Goal: Task Accomplishment & Management: Manage account settings

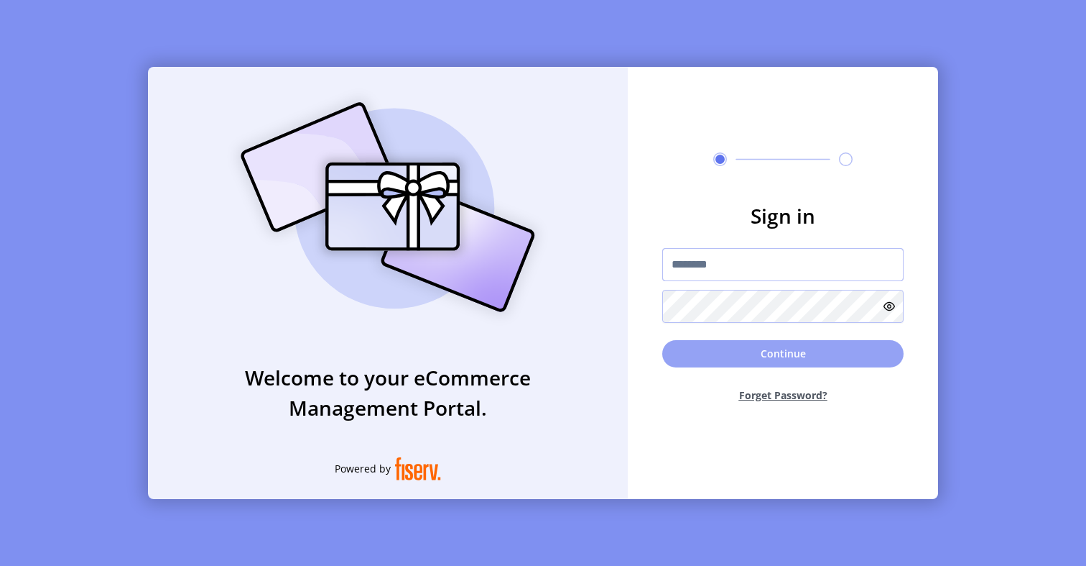
type input "**********"
click at [741, 356] on button "Continue" at bounding box center [783, 353] width 241 height 27
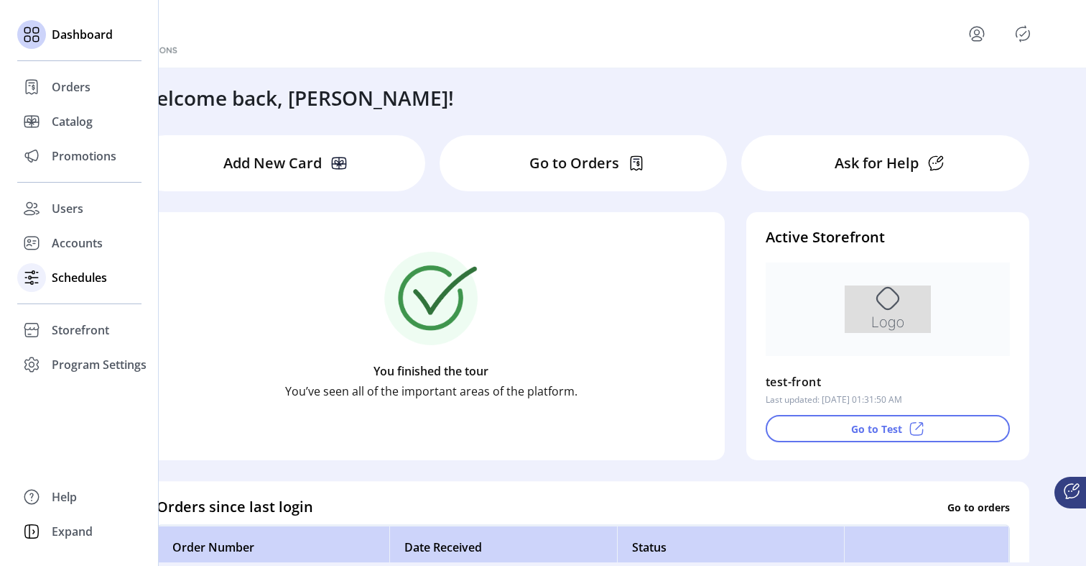
click at [75, 284] on span "Schedules" at bounding box center [79, 277] width 55 height 17
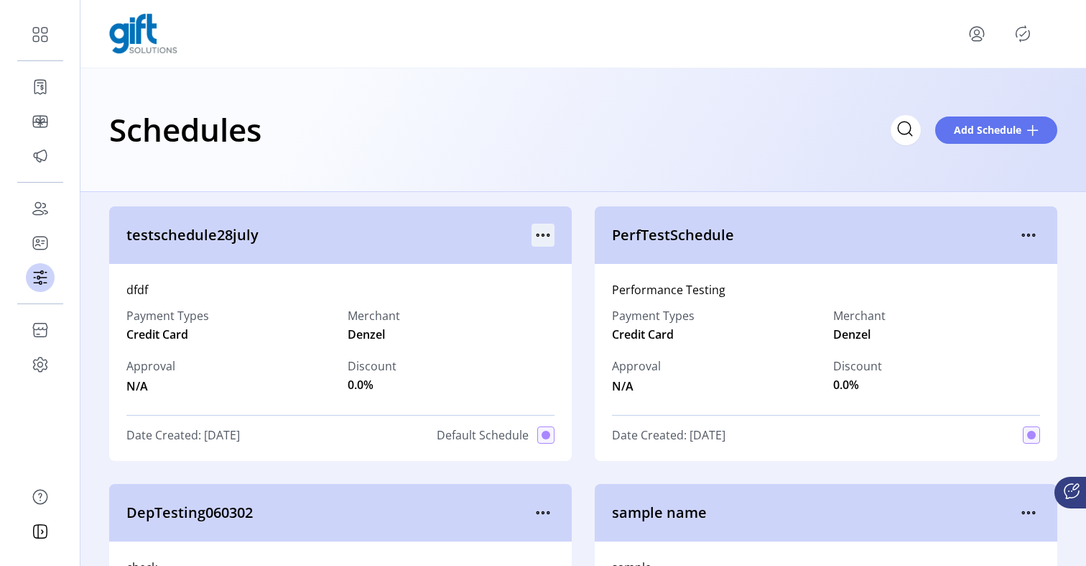
click at [540, 240] on icon "menu" at bounding box center [543, 234] width 23 height 23
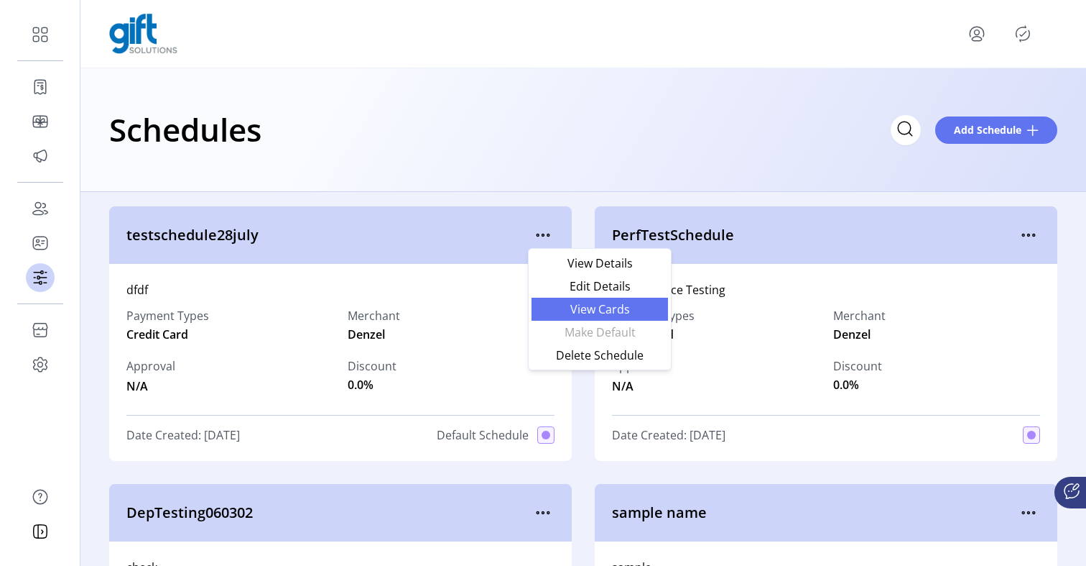
click at [558, 306] on span "View Cards" at bounding box center [599, 308] width 119 height 11
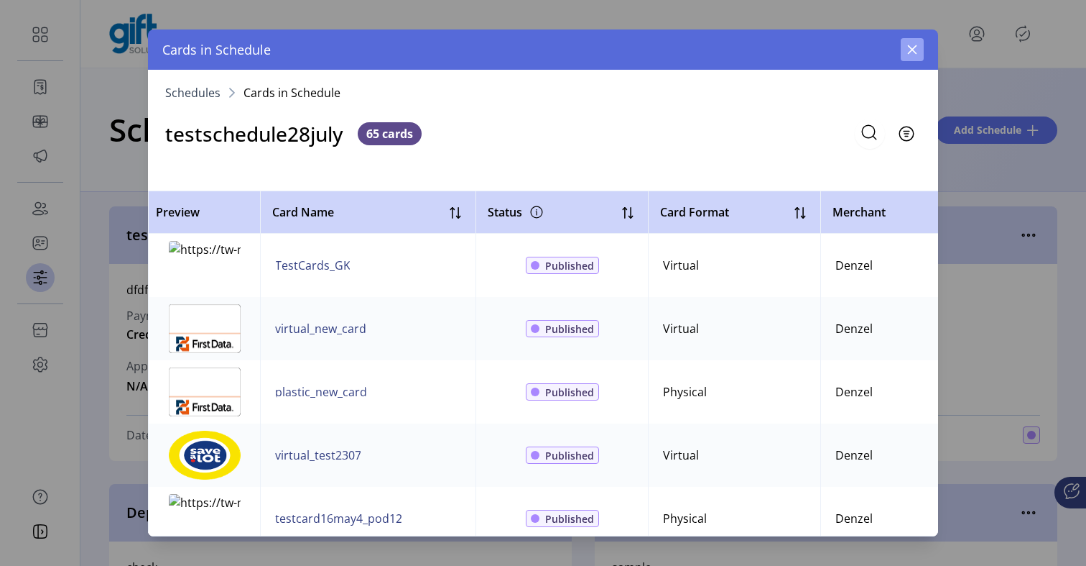
click at [914, 47] on icon "button" at bounding box center [912, 49] width 9 height 9
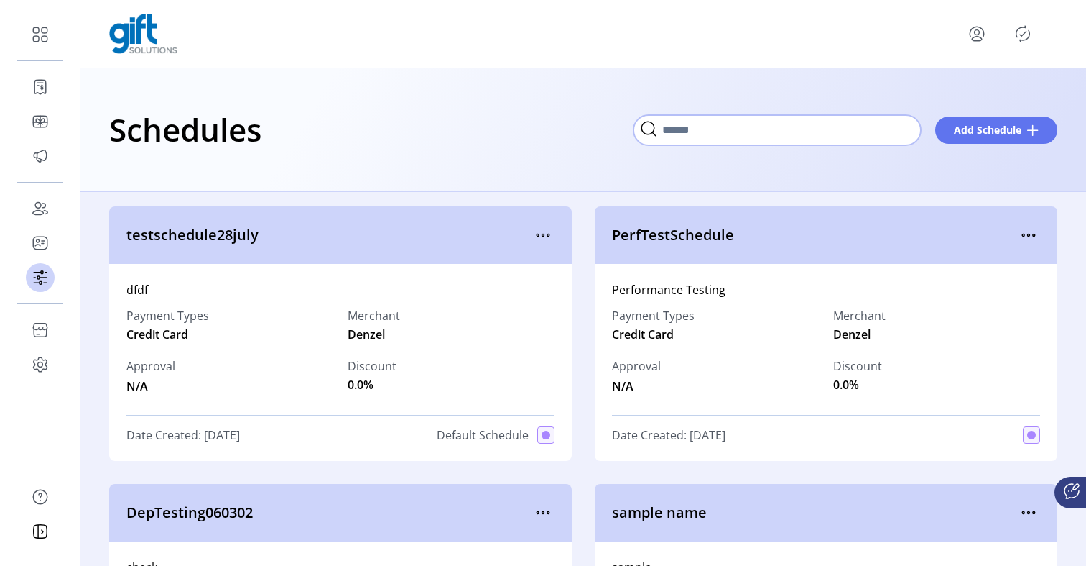
click at [917, 133] on input "Search" at bounding box center [777, 130] width 287 height 30
click at [889, 134] on input "Search" at bounding box center [777, 130] width 287 height 30
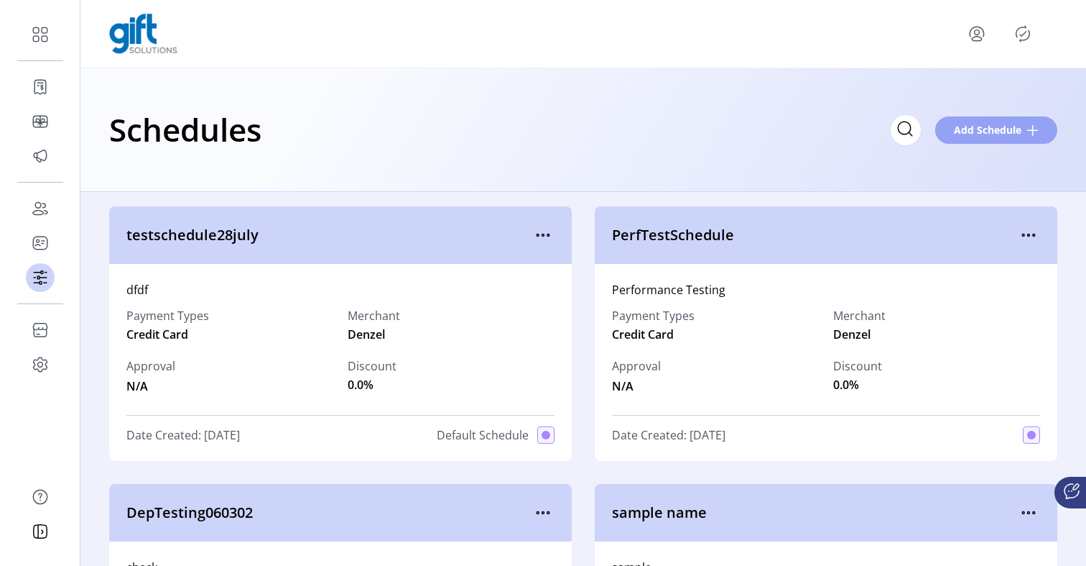
click at [1020, 129] on span "Add Schedule" at bounding box center [988, 129] width 68 height 15
click at [1029, 237] on icon "menu" at bounding box center [1028, 234] width 23 height 23
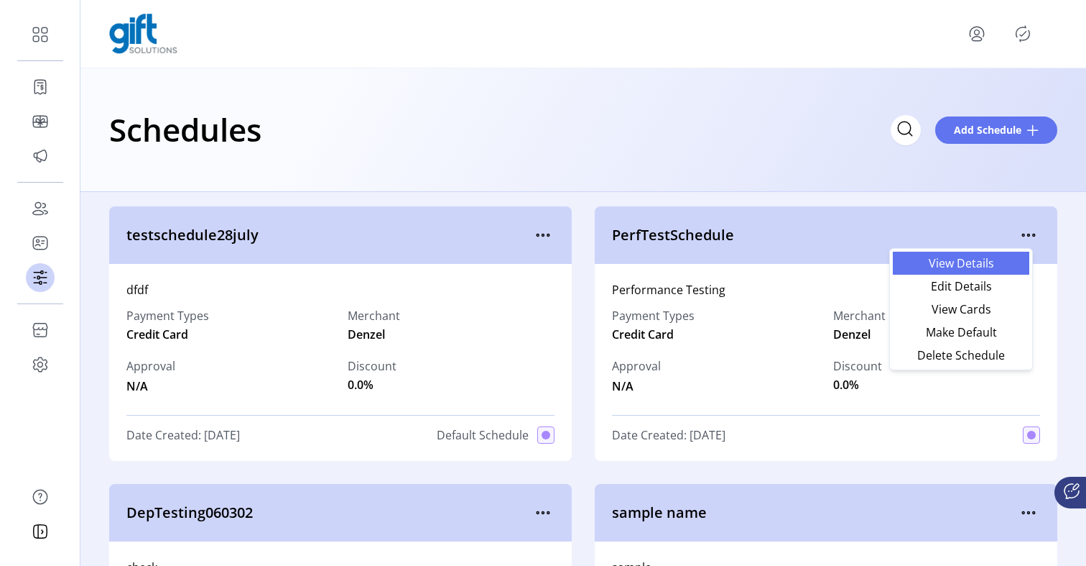
click at [994, 264] on span "View Details" at bounding box center [961, 262] width 119 height 11
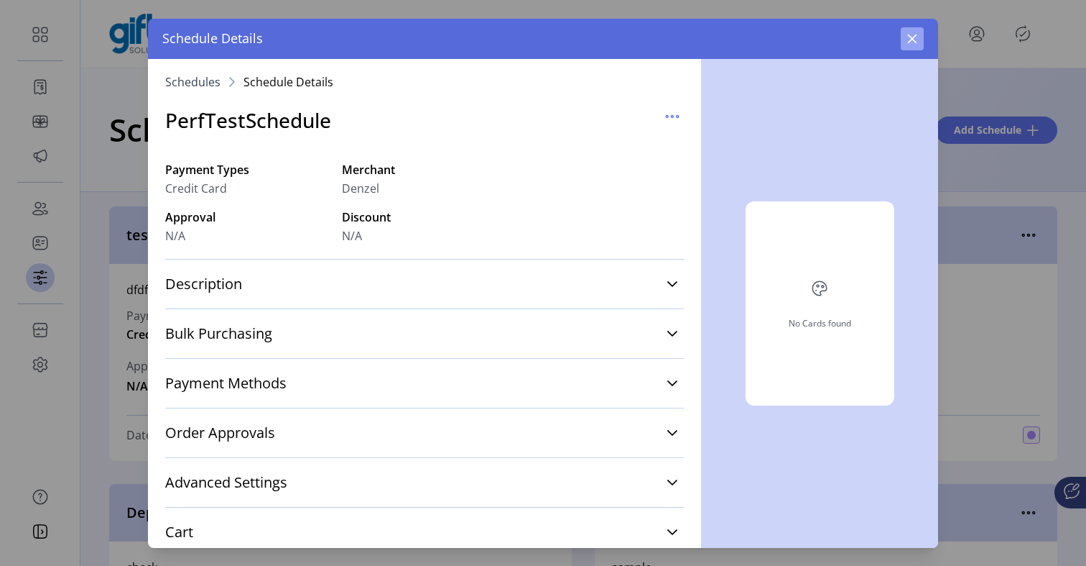
click at [910, 40] on icon "button" at bounding box center [912, 38] width 9 height 9
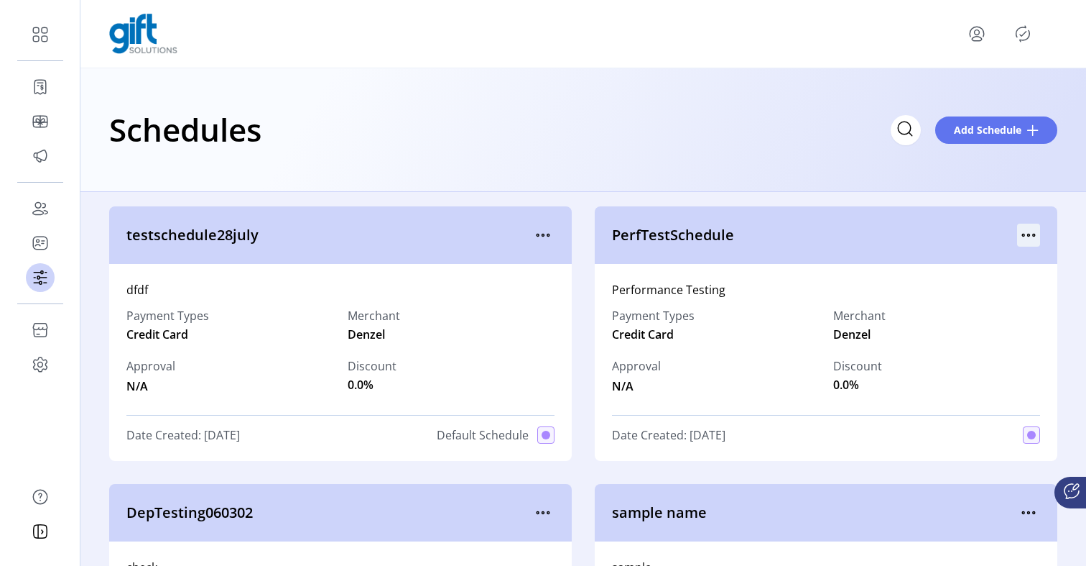
click at [1017, 231] on icon "menu" at bounding box center [1028, 234] width 23 height 23
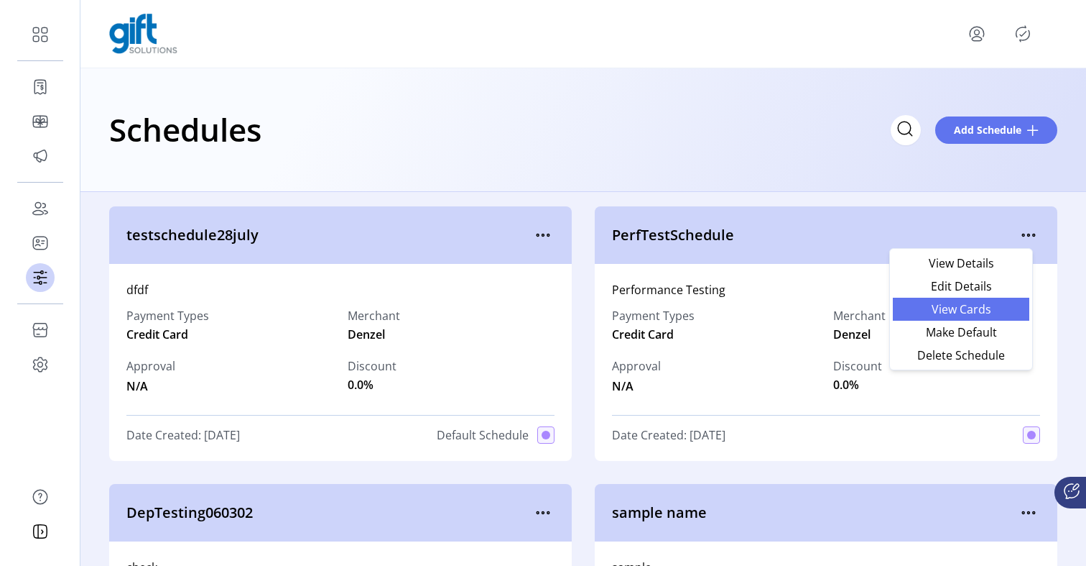
click at [1002, 310] on span "View Cards" at bounding box center [961, 308] width 119 height 11
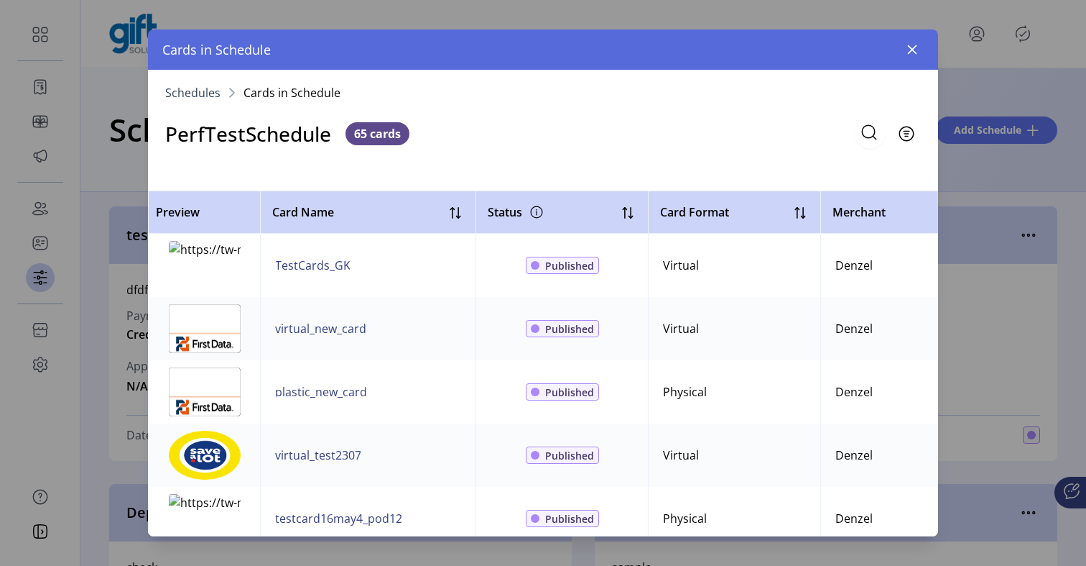
click at [631, 295] on td "Published" at bounding box center [562, 265] width 172 height 63
click at [351, 272] on td "TestCards_GK" at bounding box center [368, 265] width 216 height 63
click at [336, 264] on span "TestCards_GK" at bounding box center [312, 265] width 75 height 17
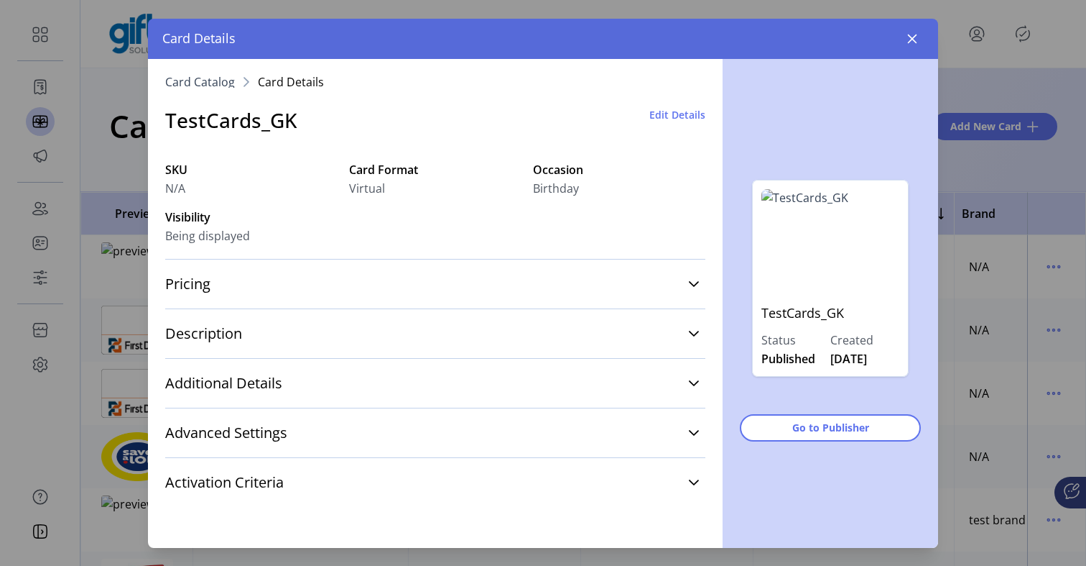
click at [461, 464] on div "Activation Criteria" at bounding box center [435, 482] width 540 height 50
click at [910, 40] on icon "button" at bounding box center [912, 38] width 11 height 11
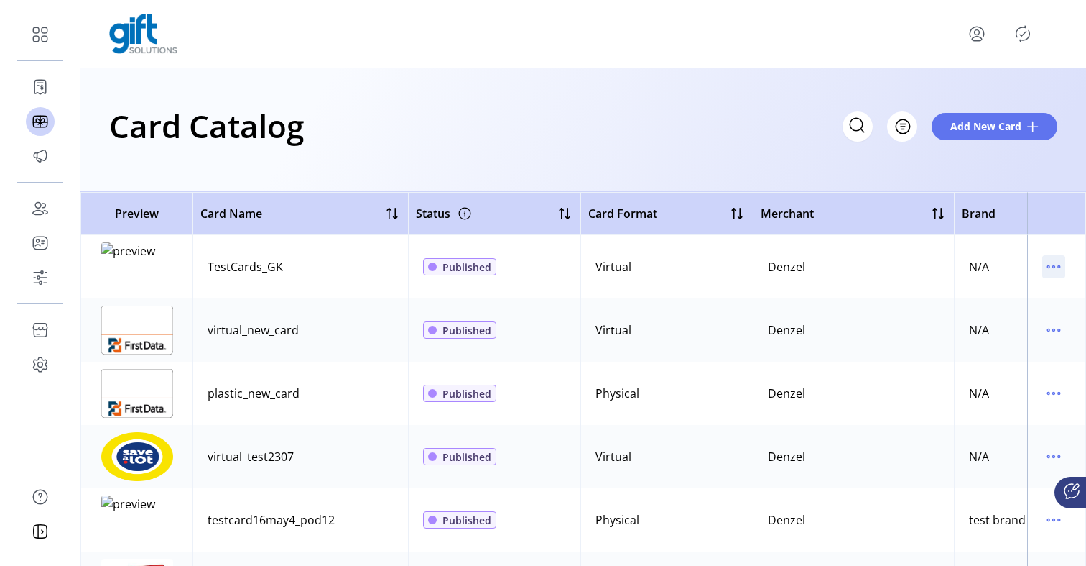
click at [1048, 266] on icon "menu" at bounding box center [1049, 267] width 2 height 2
click at [893, 262] on td "Denzel" at bounding box center [853, 266] width 201 height 63
click at [223, 262] on div "TestCards_GK" at bounding box center [245, 266] width 75 height 17
click at [126, 285] on img at bounding box center [137, 266] width 72 height 49
click at [911, 132] on button "Filter" at bounding box center [887, 126] width 61 height 30
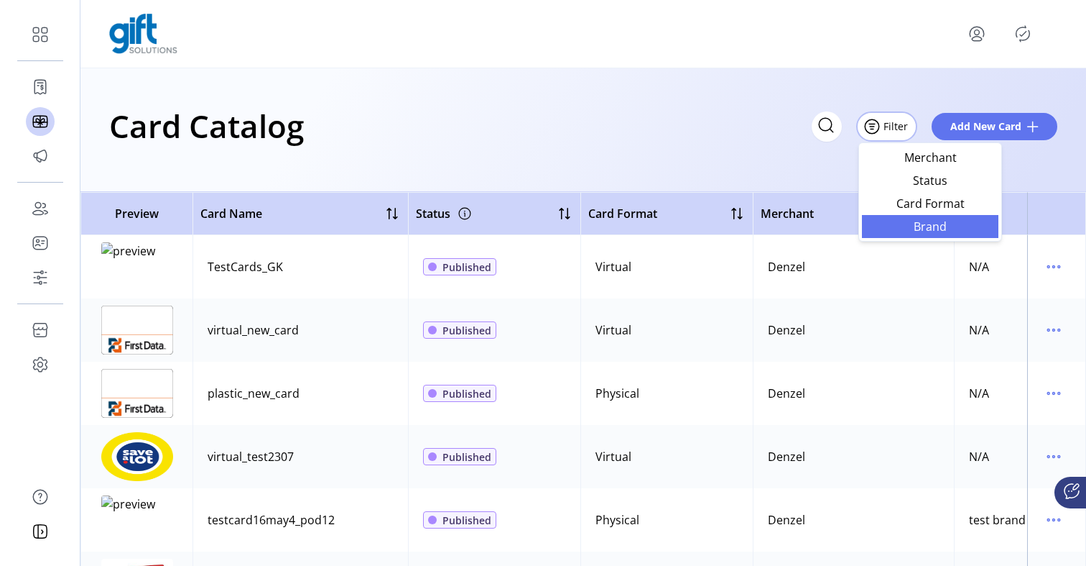
click at [925, 231] on span "Brand" at bounding box center [930, 226] width 119 height 11
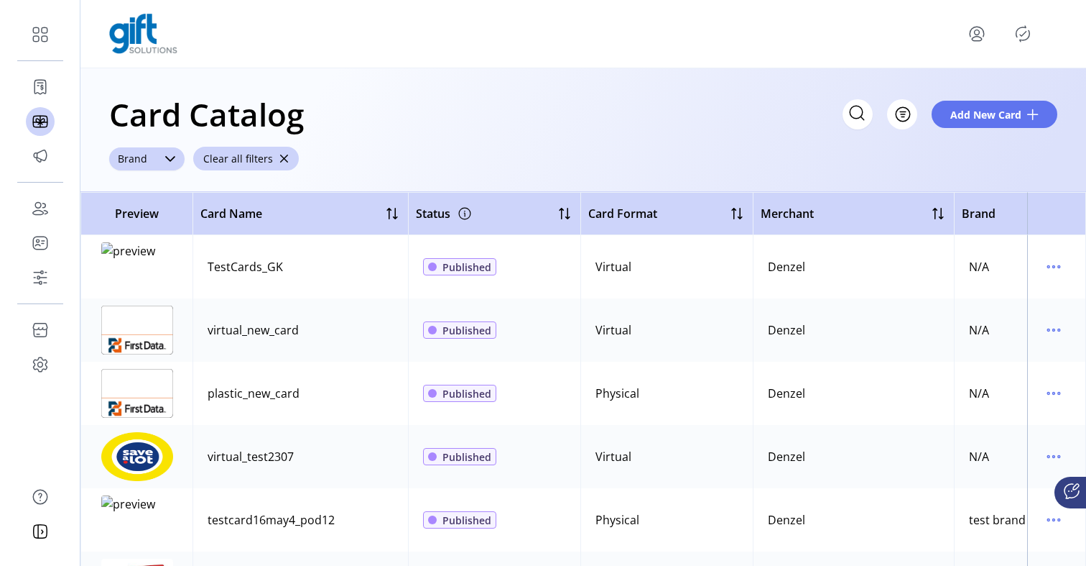
click at [169, 157] on icon "dropdown trigger" at bounding box center [170, 158] width 11 height 11
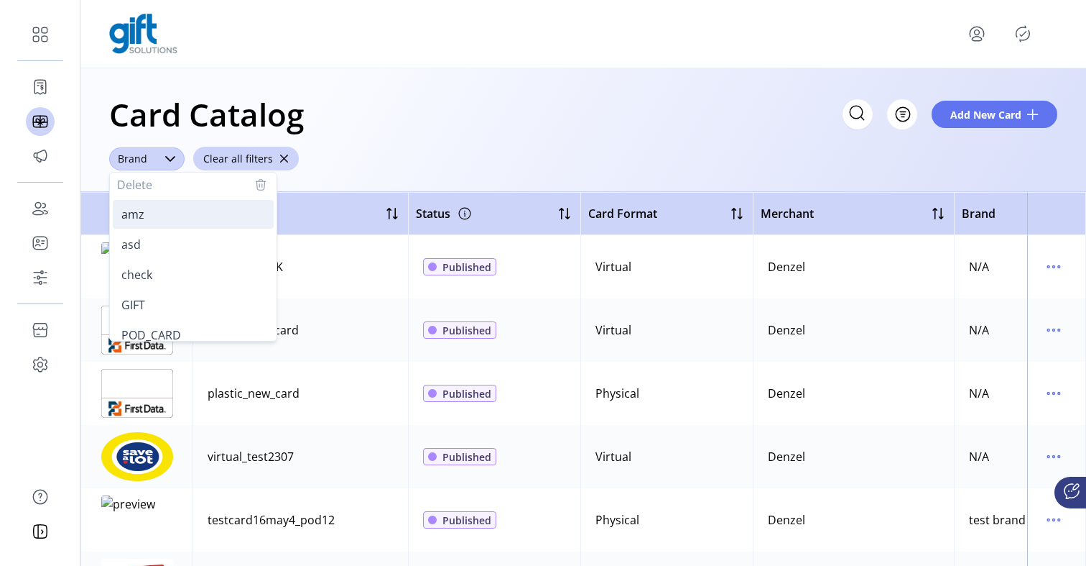
click at [163, 212] on li "amz" at bounding box center [193, 214] width 161 height 29
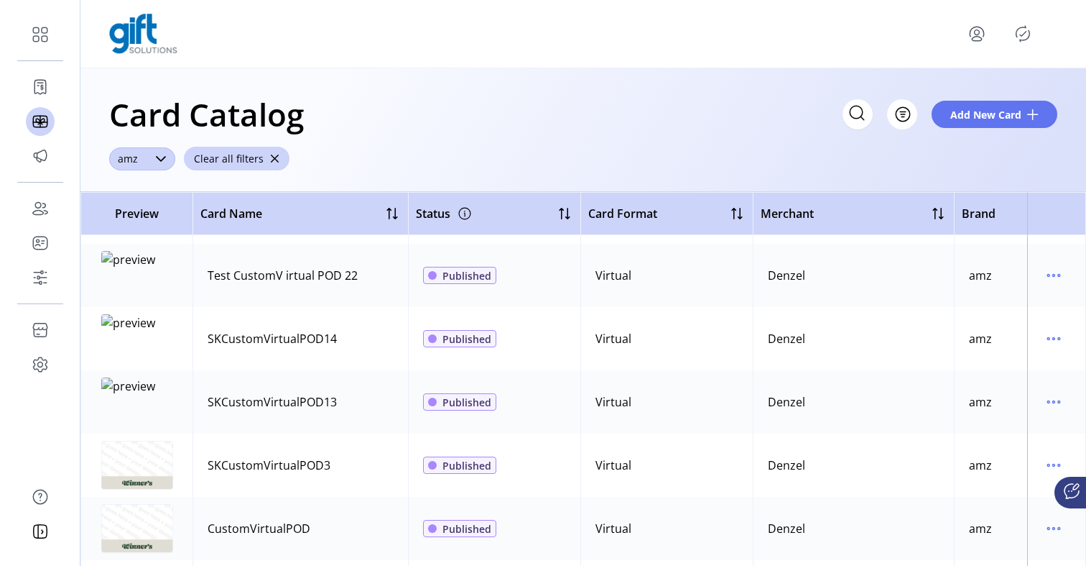
scroll to position [182, 0]
click at [160, 158] on icon "dropdown trigger" at bounding box center [160, 158] width 11 height 11
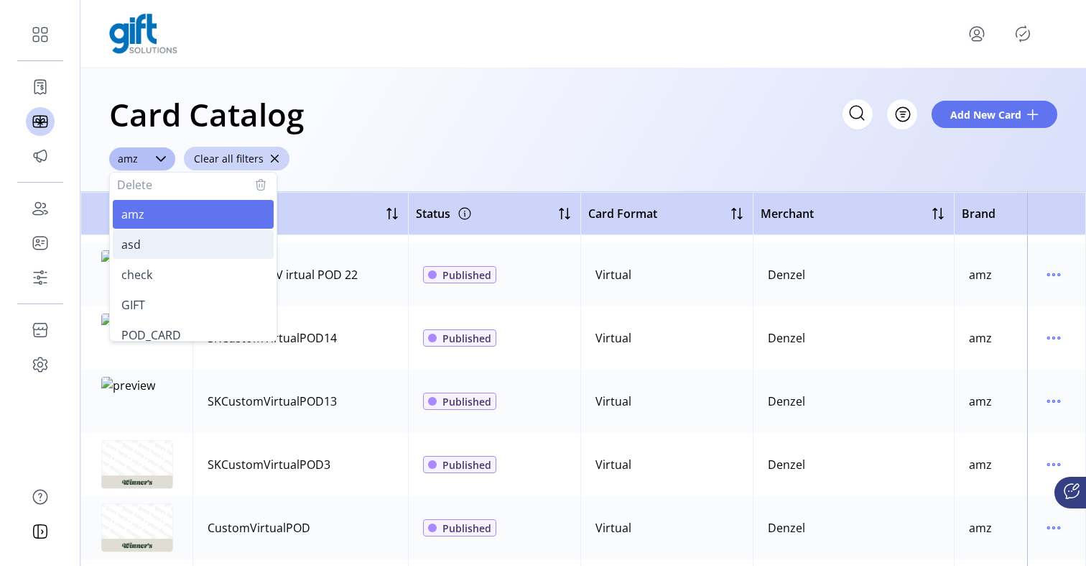
click at [155, 234] on li "asd" at bounding box center [193, 244] width 161 height 29
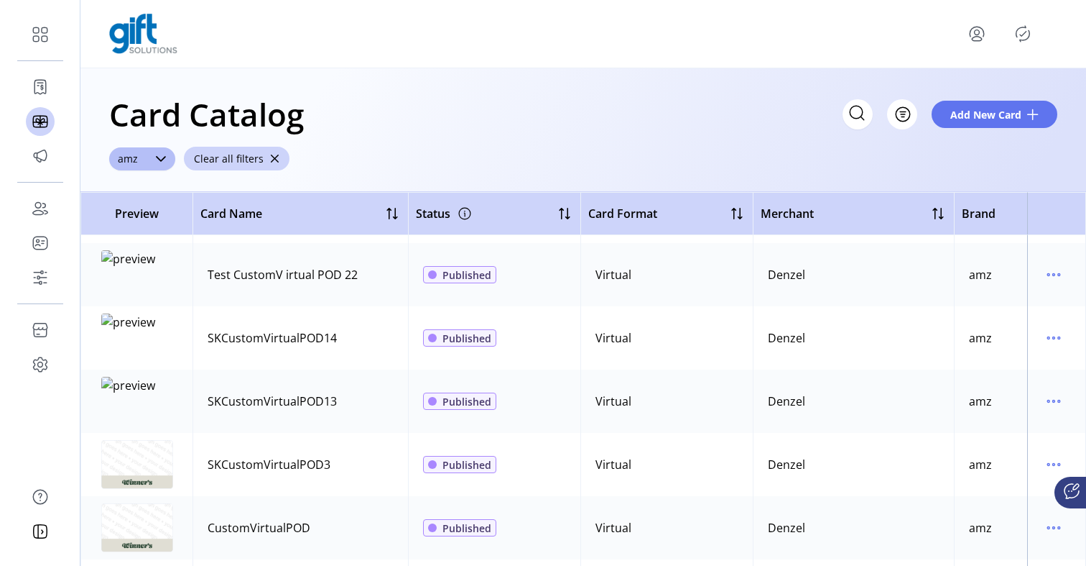
scroll to position [0, 0]
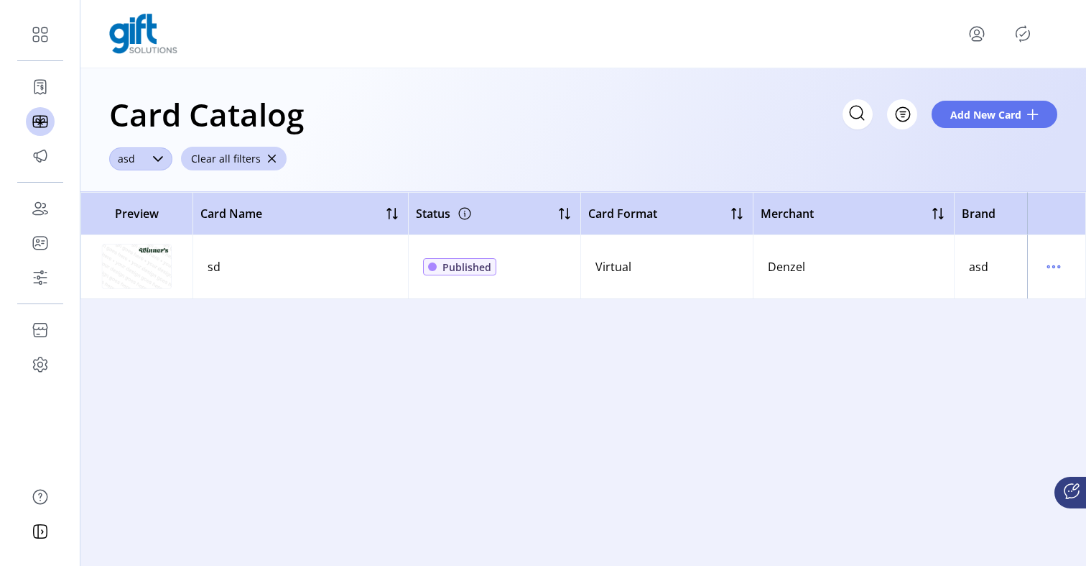
click at [150, 161] on div "dropdown trigger" at bounding box center [158, 158] width 29 height 23
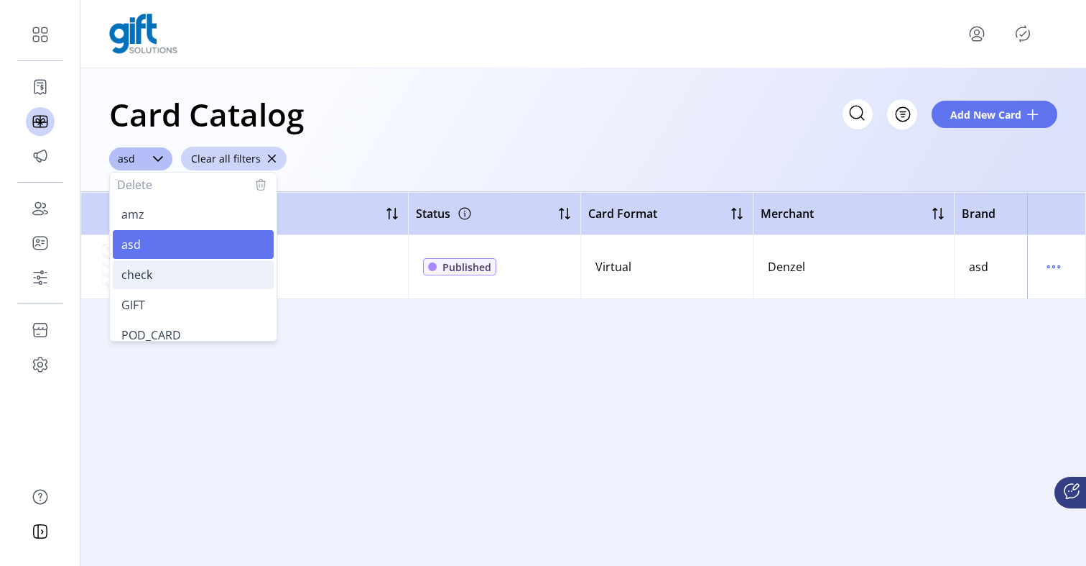
click at [157, 274] on li "check" at bounding box center [193, 274] width 161 height 29
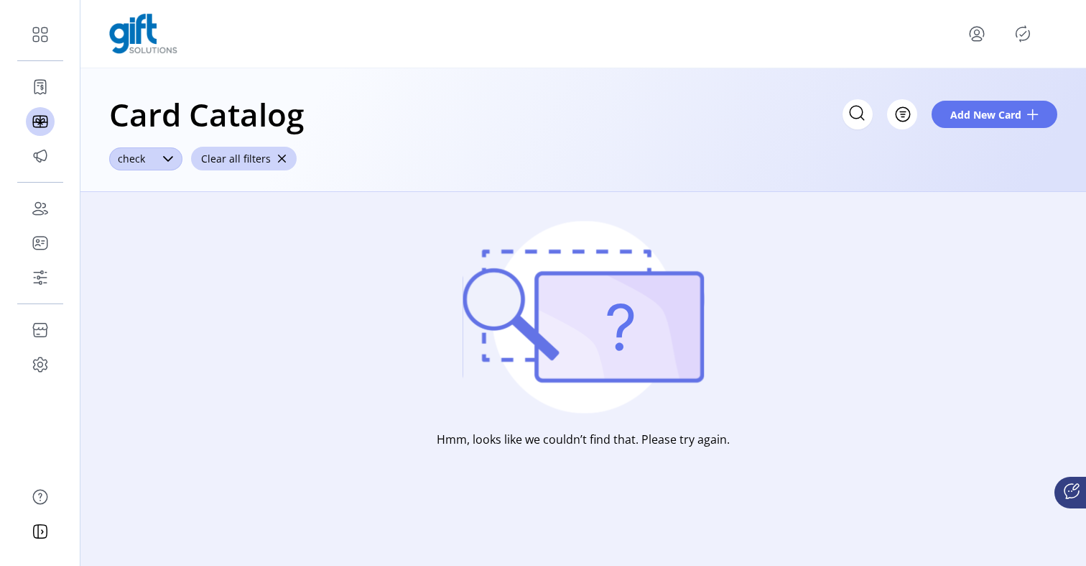
click at [152, 157] on span "check" at bounding box center [131, 158] width 45 height 23
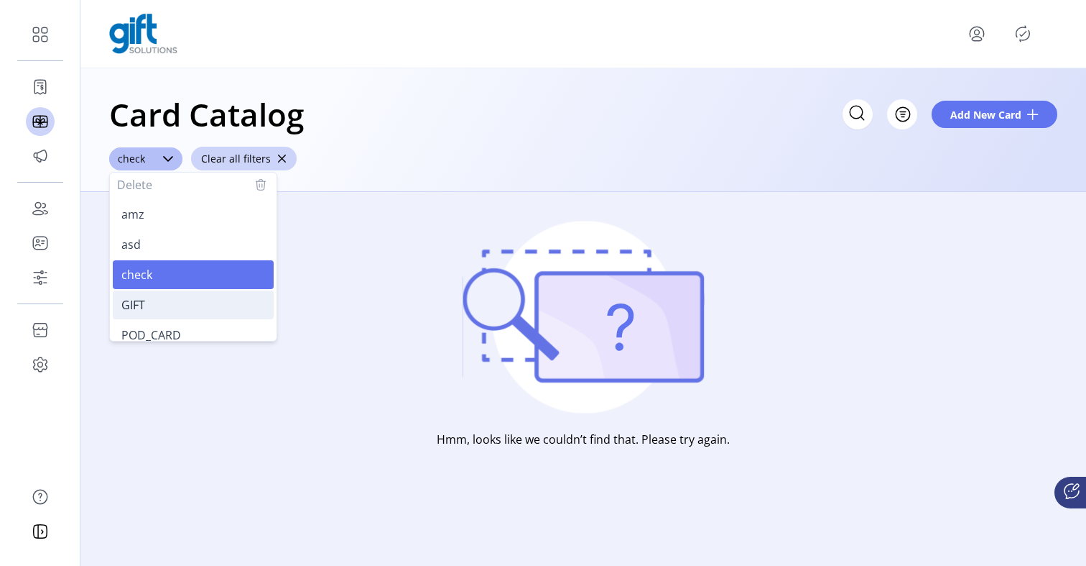
click at [160, 296] on li "GIFT" at bounding box center [193, 304] width 161 height 29
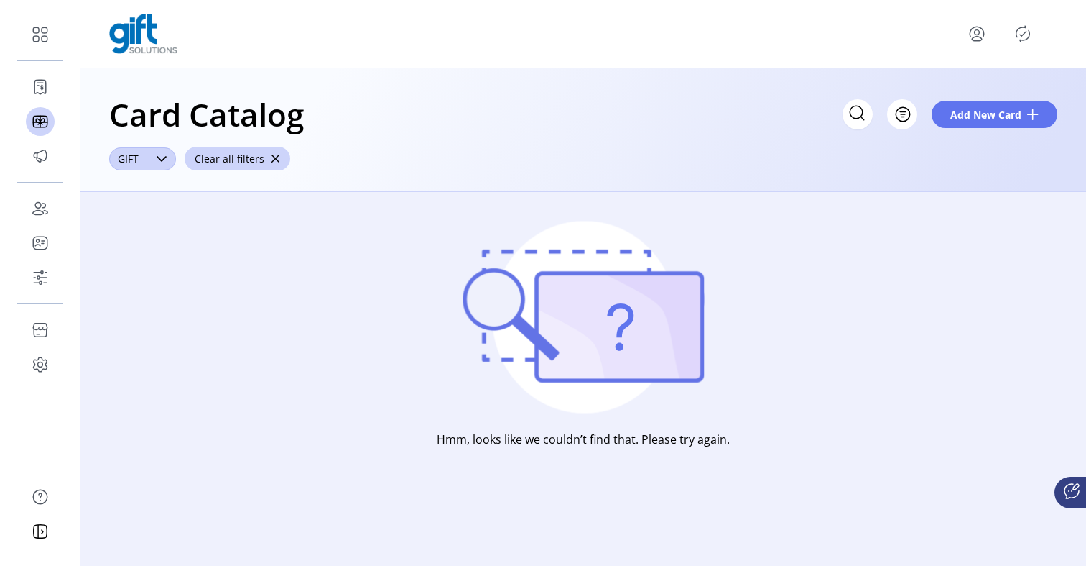
click at [149, 159] on div "dropdown trigger" at bounding box center [161, 158] width 29 height 23
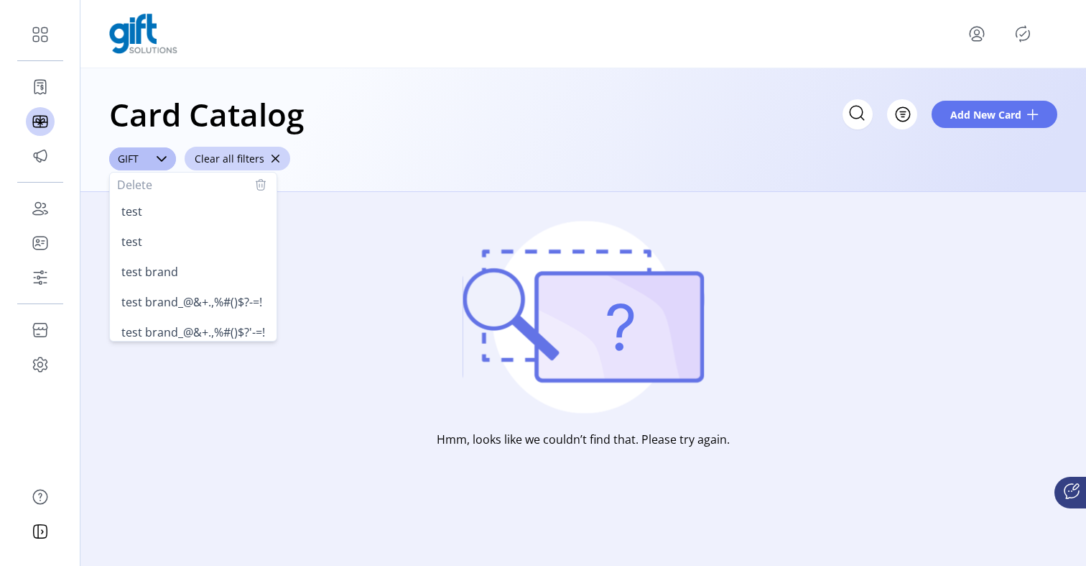
scroll to position [345, 0]
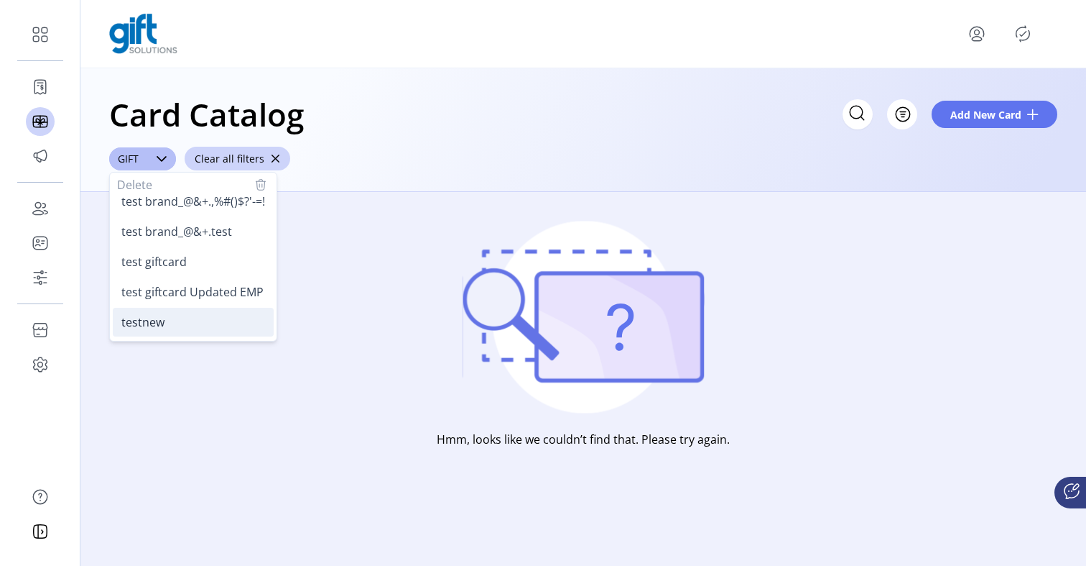
click at [159, 330] on li "testnew" at bounding box center [193, 322] width 161 height 29
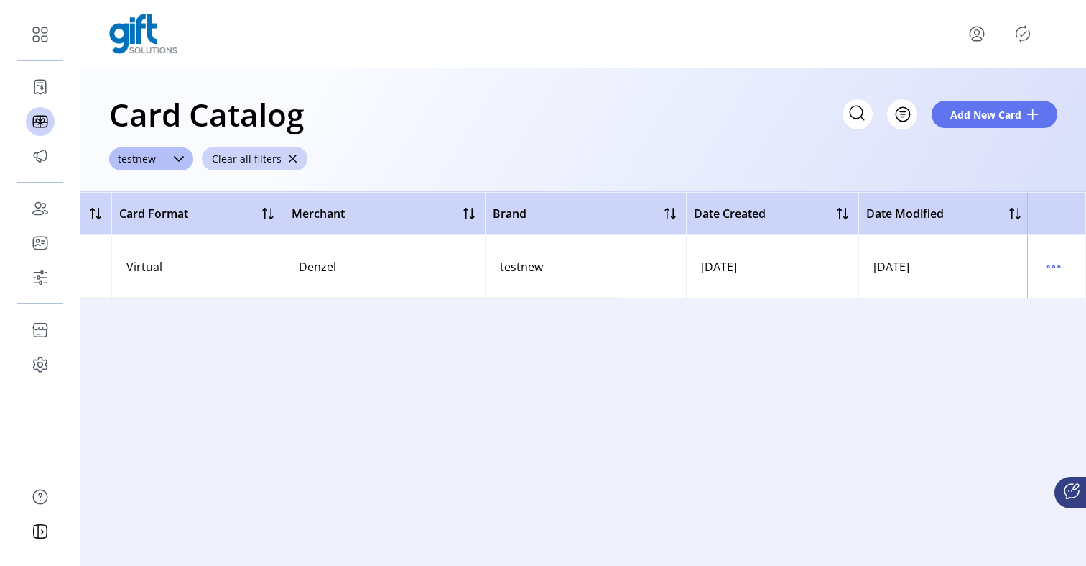
scroll to position [0, 473]
click at [171, 163] on div "dropdown trigger" at bounding box center [179, 158] width 29 height 23
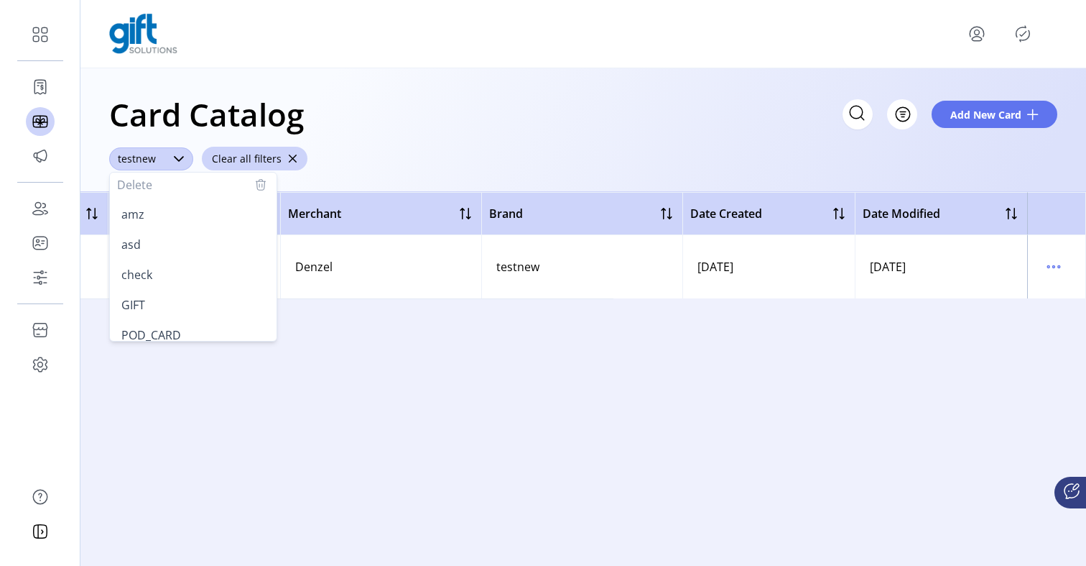
scroll to position [341, 0]
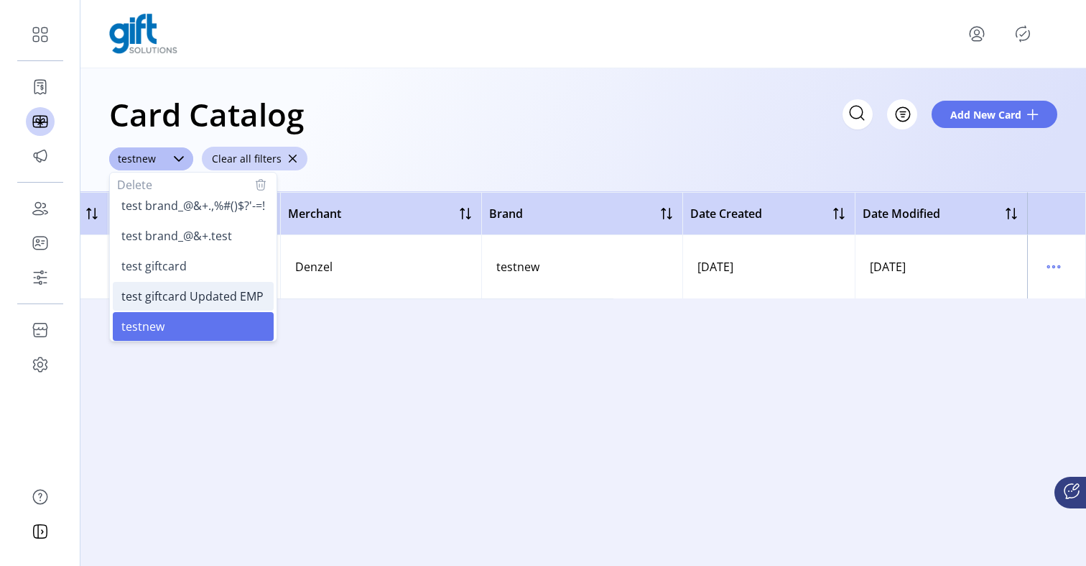
click at [175, 292] on span "test giftcard Updated EMP" at bounding box center [192, 296] width 142 height 16
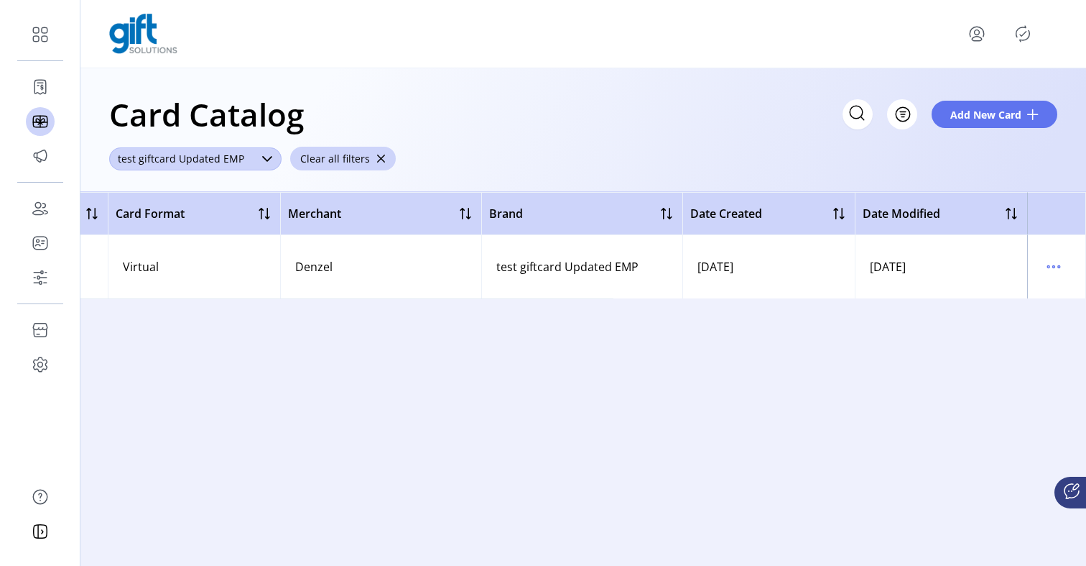
click at [158, 160] on span "test giftcard Updated EMP" at bounding box center [181, 158] width 144 height 23
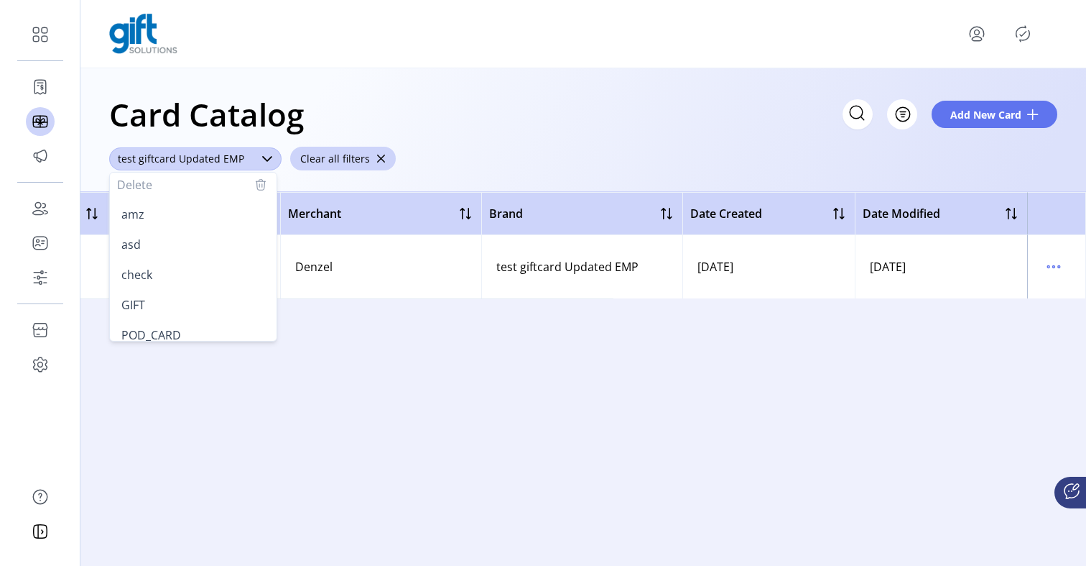
scroll to position [310, 0]
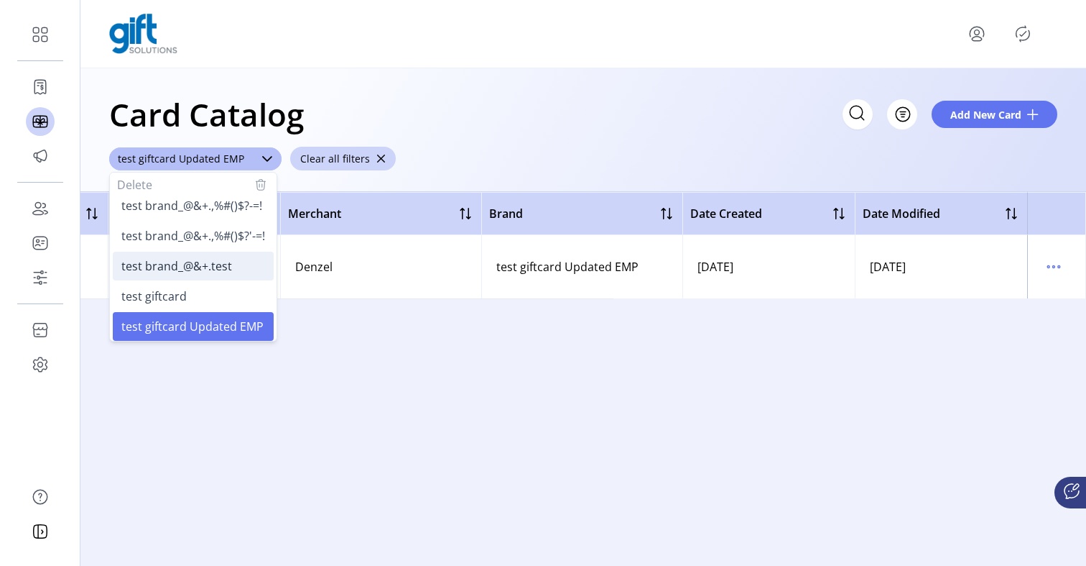
click at [165, 259] on span "test brand_@&+.test" at bounding box center [176, 266] width 111 height 16
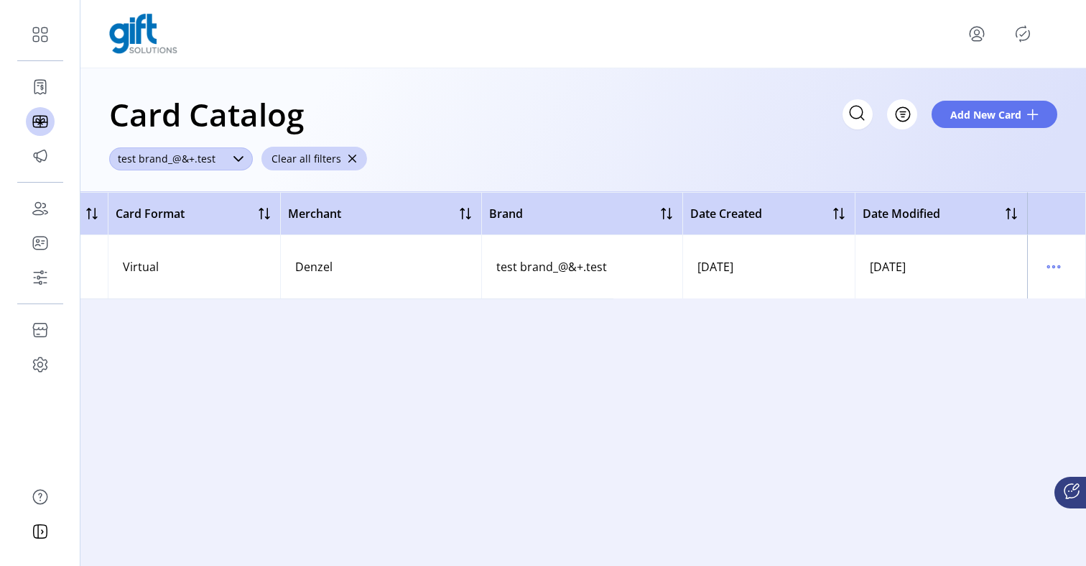
click at [160, 156] on span "test brand_@&+.test" at bounding box center [166, 158] width 115 height 23
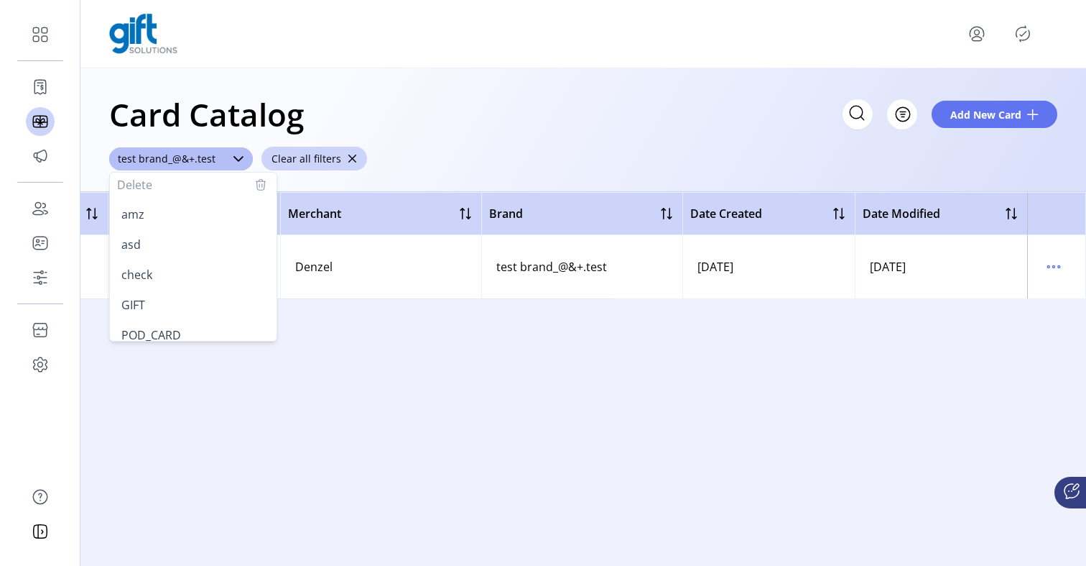
scroll to position [250, 0]
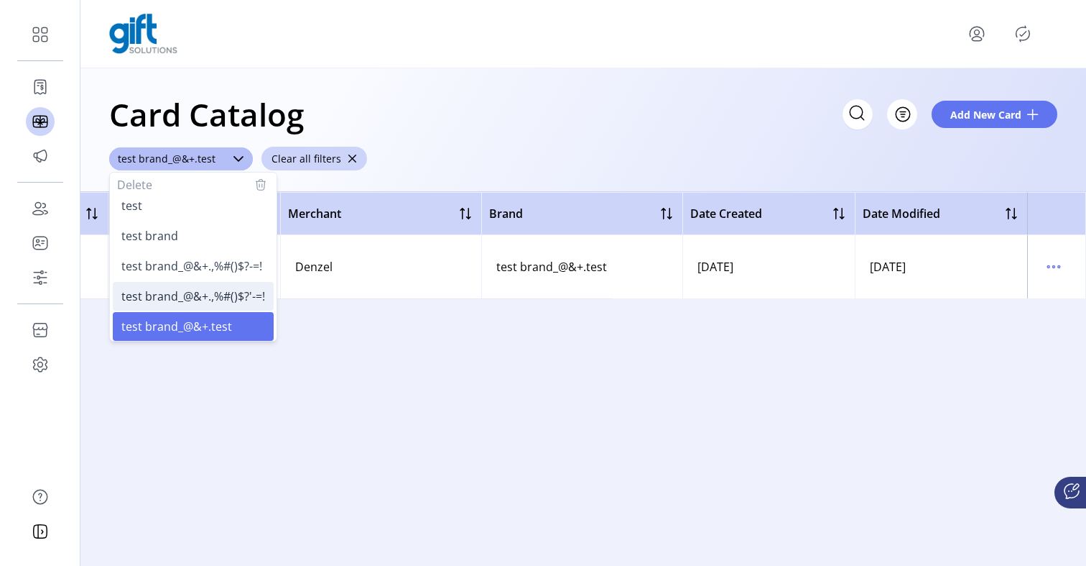
click at [170, 290] on span "test brand_@&+.,%#()$?'-=!" at bounding box center [193, 296] width 144 height 16
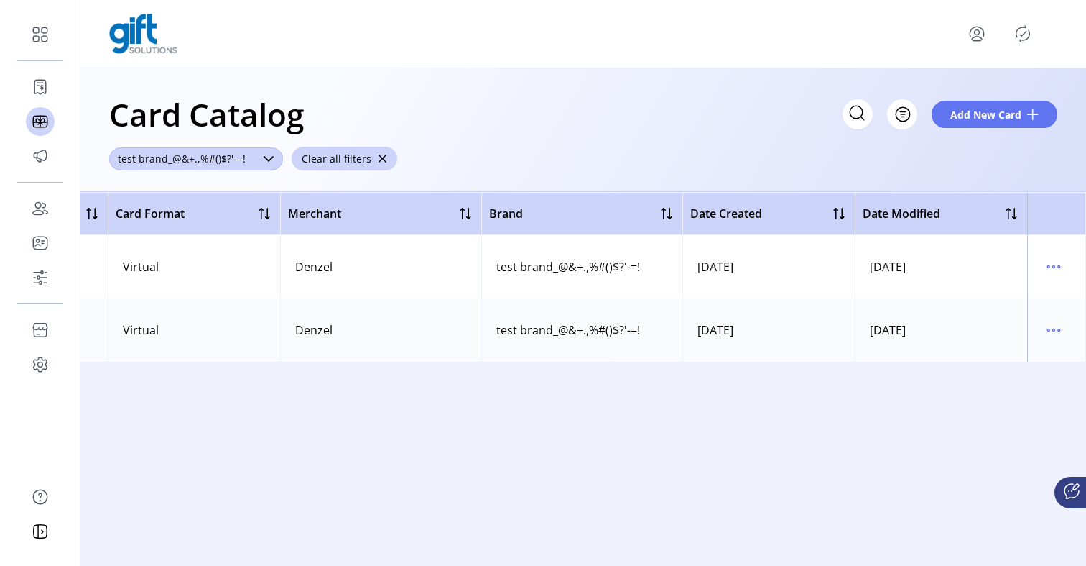
click at [174, 162] on span "test brand_@&+.,%#()$?'-=!" at bounding box center [181, 158] width 145 height 23
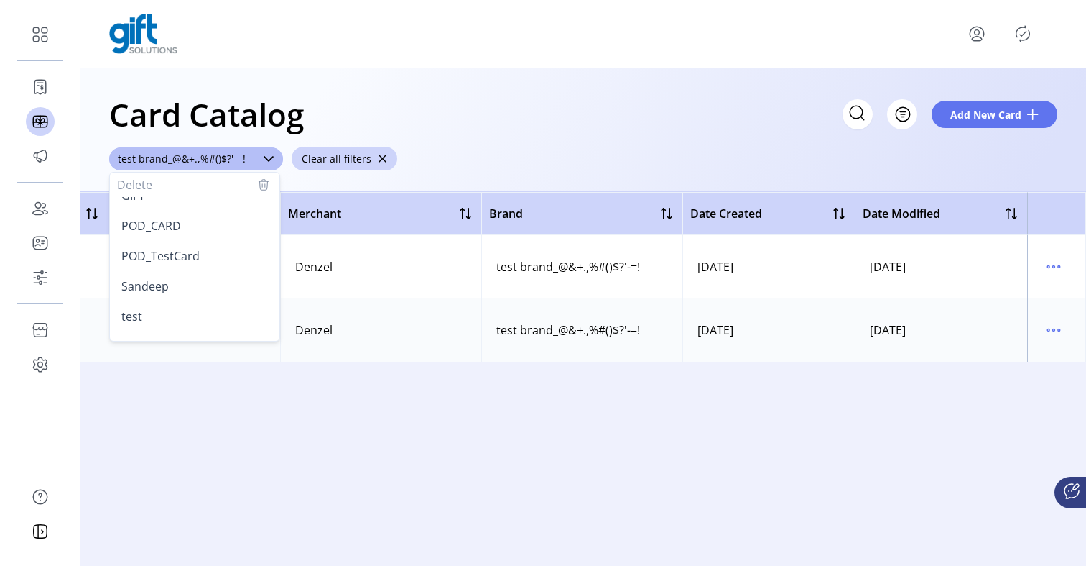
scroll to position [0, 0]
click at [192, 230] on li "asd" at bounding box center [195, 244] width 164 height 29
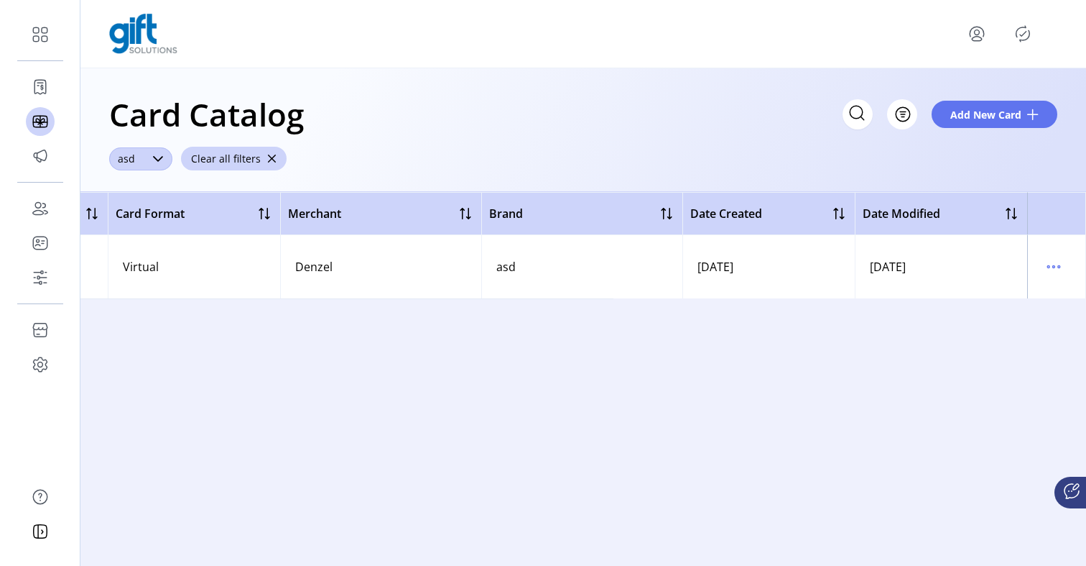
click at [153, 157] on icon "dropdown trigger" at bounding box center [158, 159] width 10 height 6
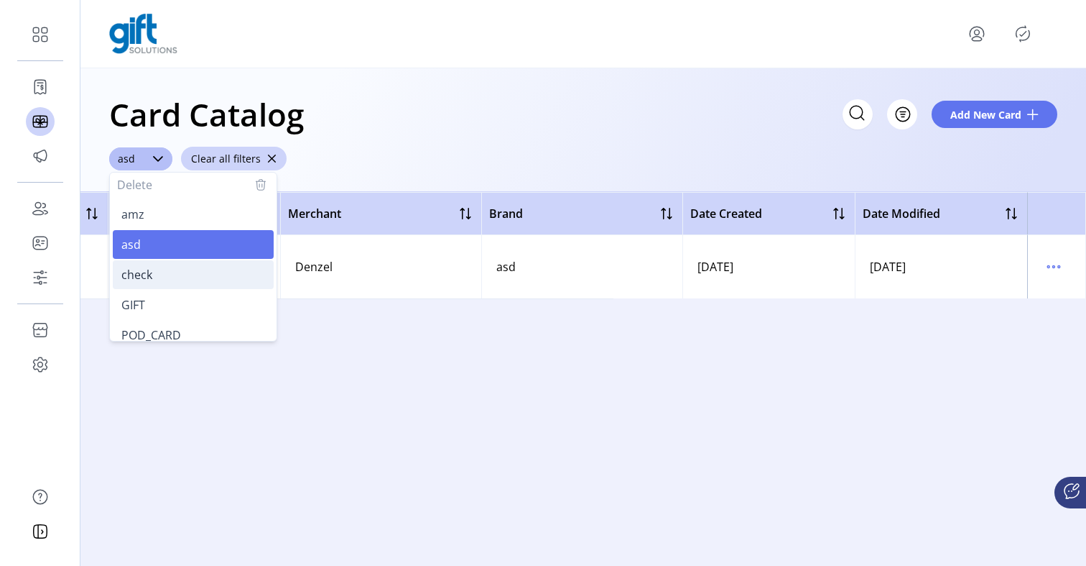
click at [180, 267] on li "check" at bounding box center [193, 274] width 161 height 29
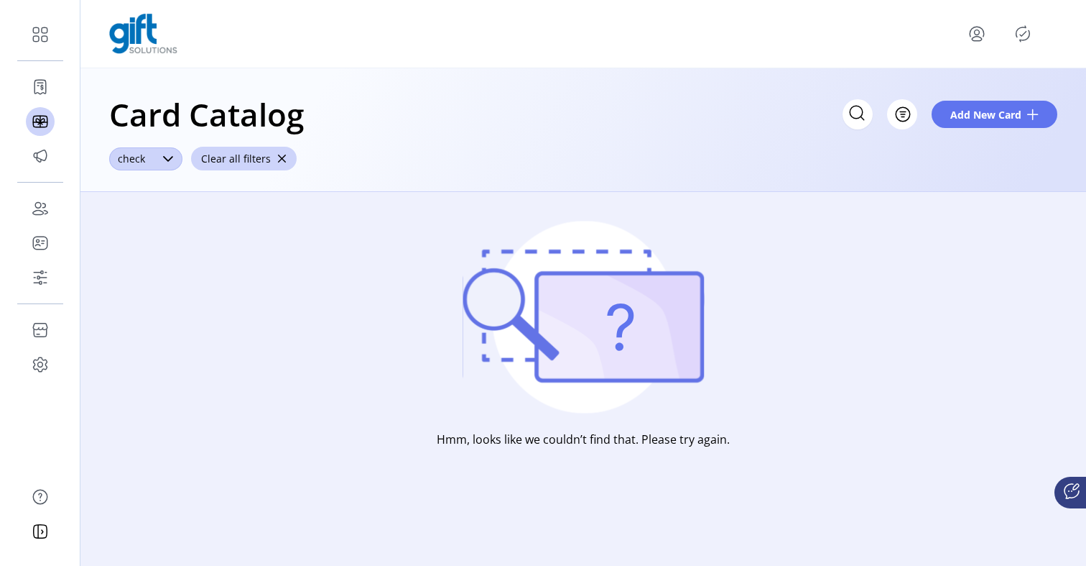
click at [152, 158] on span "check" at bounding box center [131, 158] width 45 height 23
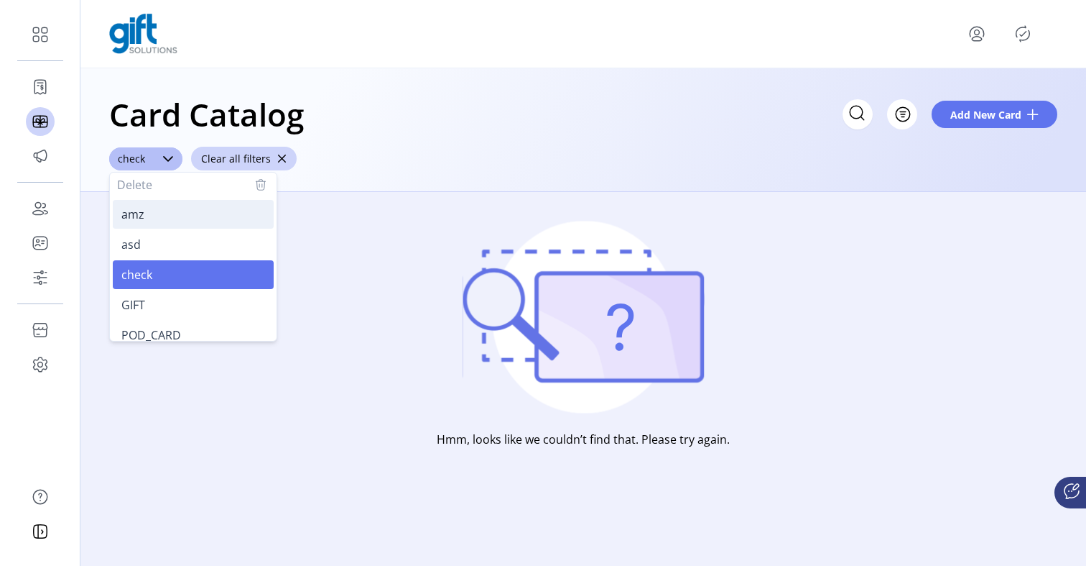
click at [175, 220] on li "amz" at bounding box center [193, 214] width 161 height 29
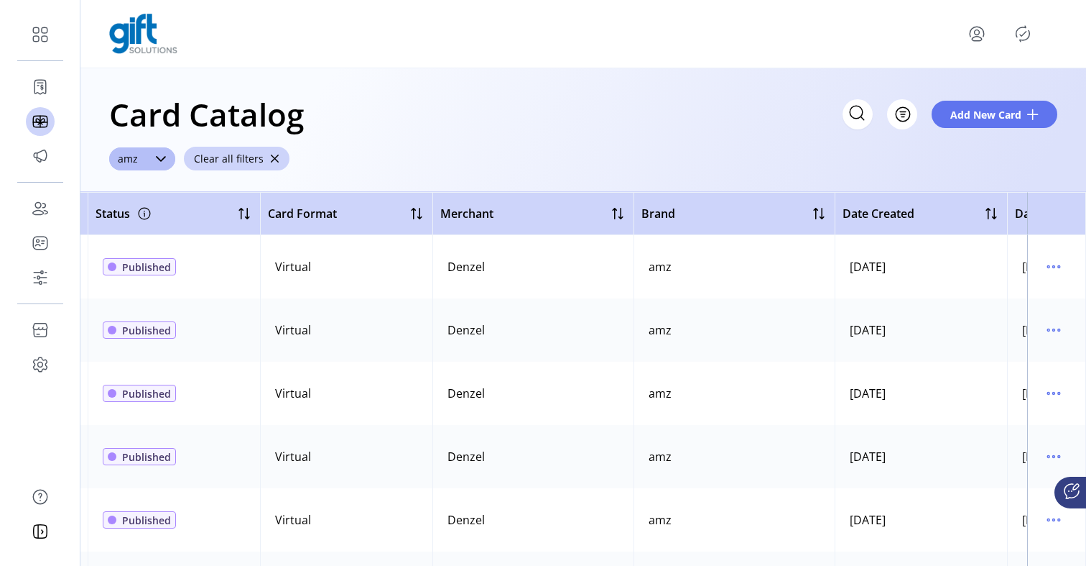
scroll to position [0, 480]
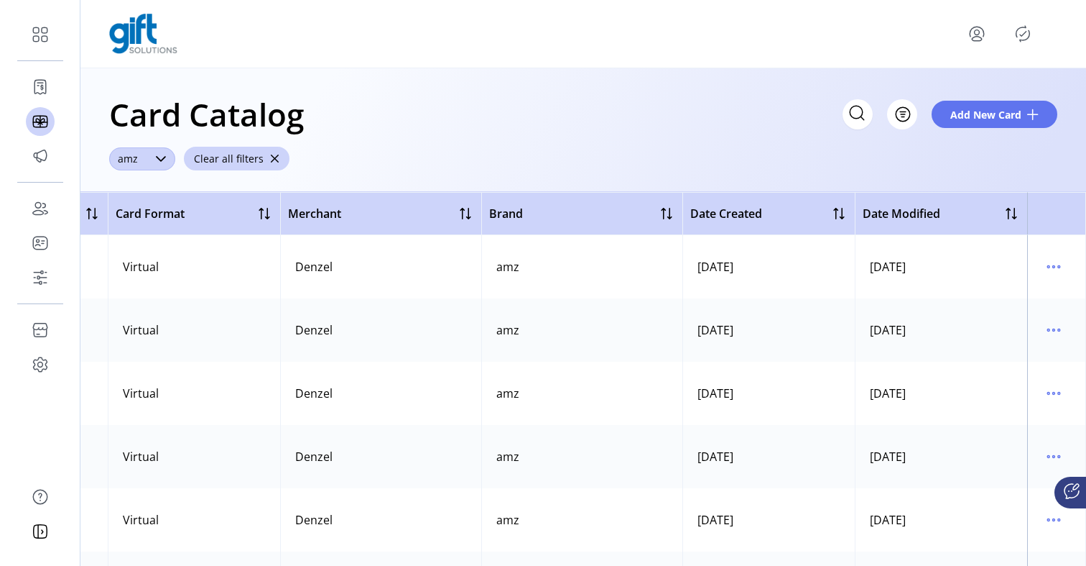
click at [160, 157] on icon "dropdown trigger" at bounding box center [160, 158] width 11 height 11
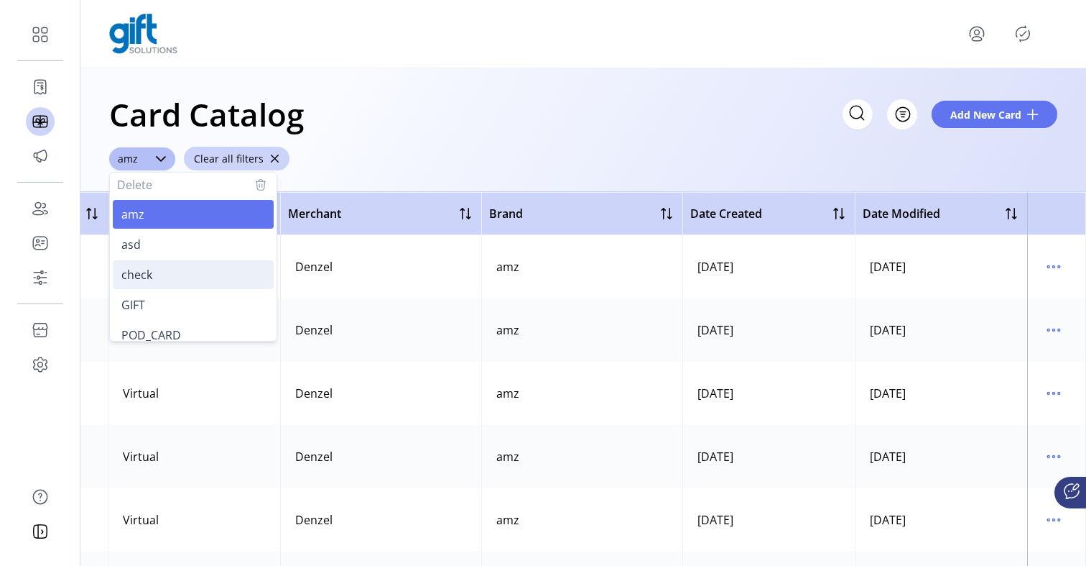
click at [172, 278] on li "check" at bounding box center [193, 274] width 161 height 29
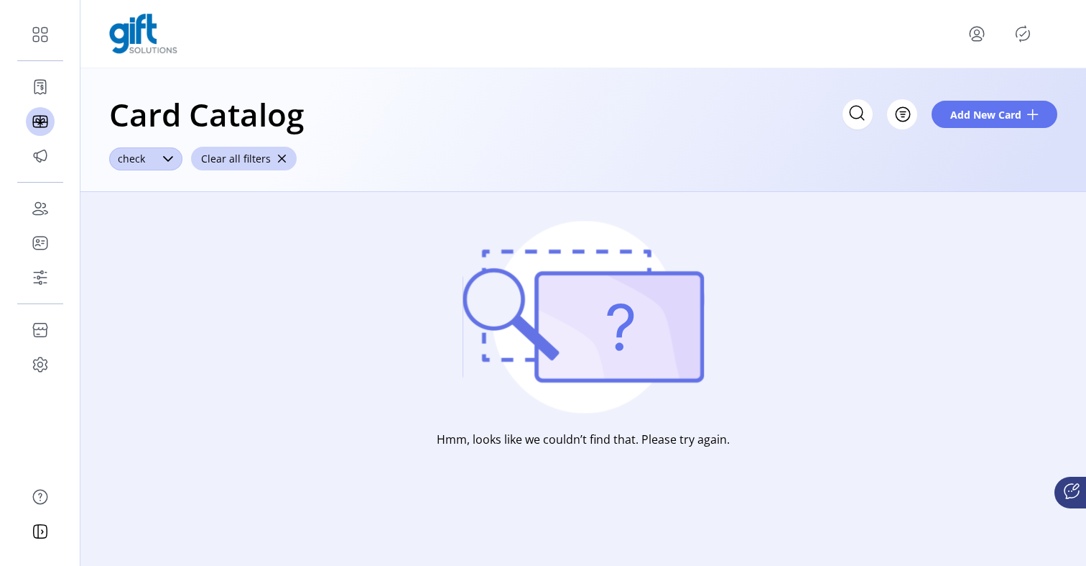
click at [159, 160] on div "dropdown trigger" at bounding box center [168, 158] width 29 height 23
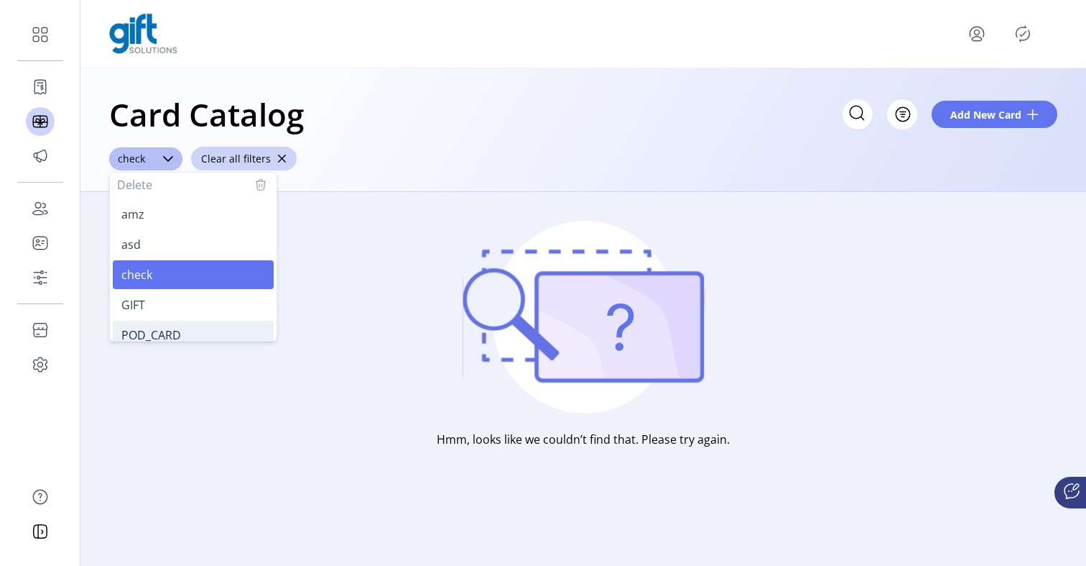
click at [168, 320] on li "POD_CARD" at bounding box center [193, 334] width 161 height 29
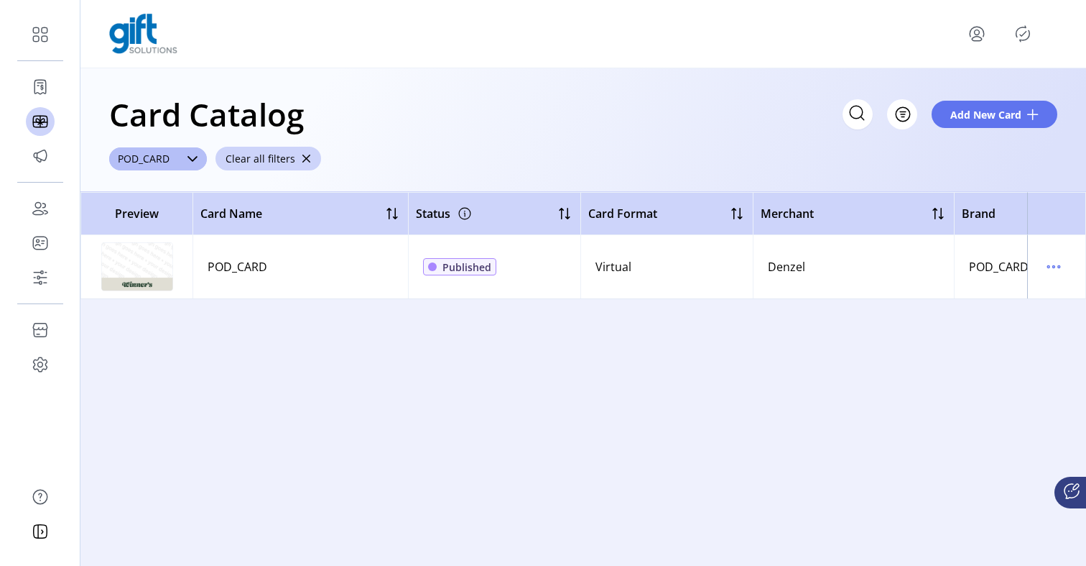
scroll to position [0, 473]
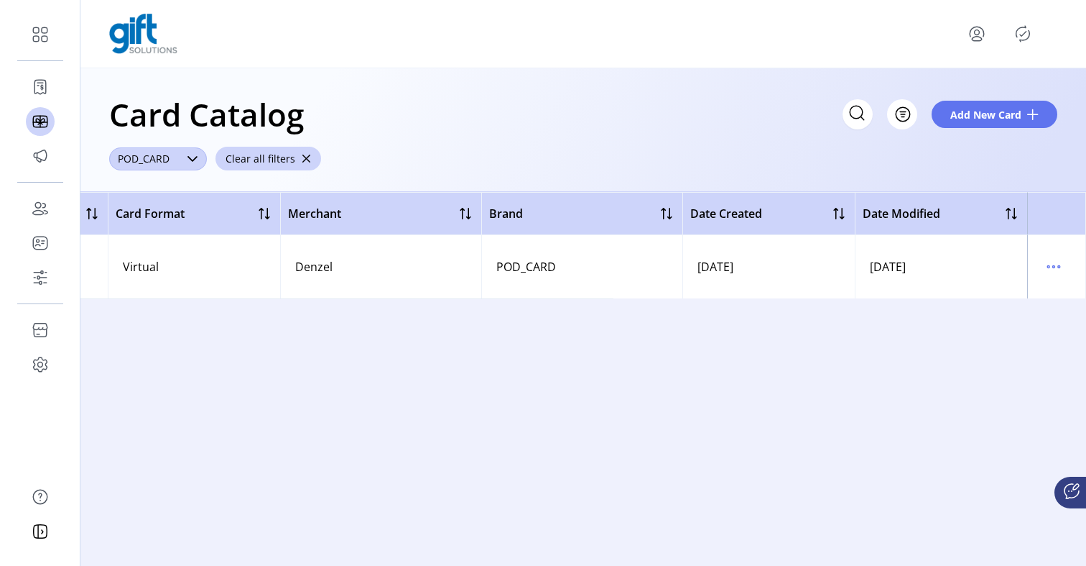
click at [195, 165] on div "dropdown trigger" at bounding box center [192, 158] width 29 height 23
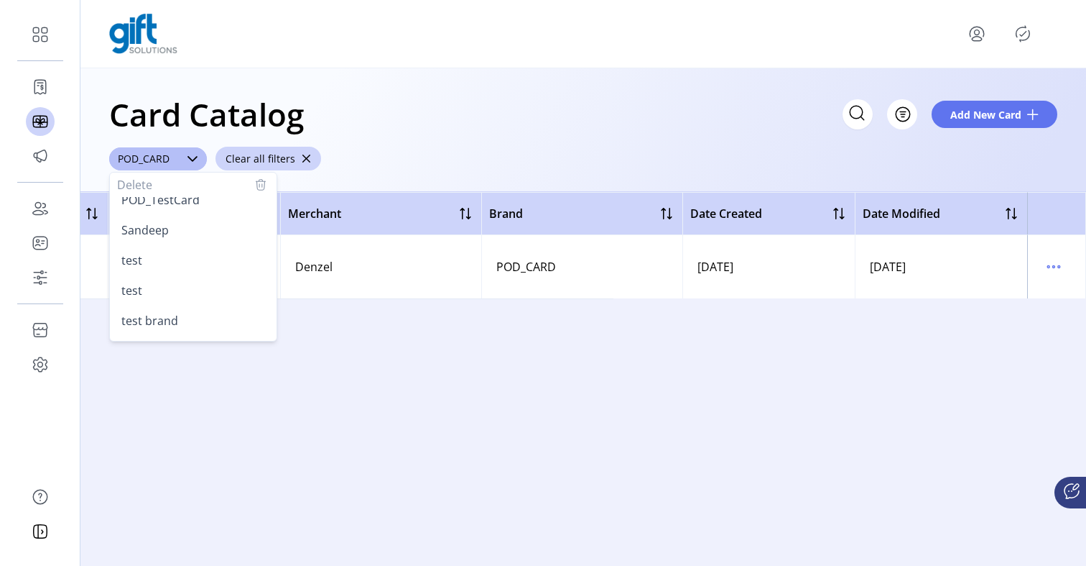
scroll to position [262, 0]
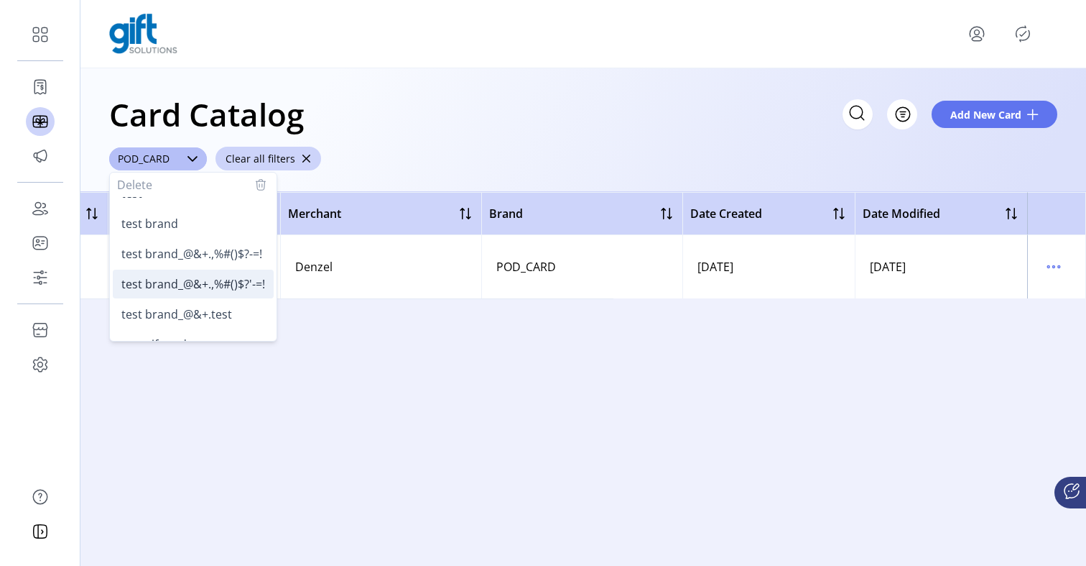
click at [202, 276] on span "test brand_@&+.,%#()$?'-=!" at bounding box center [193, 284] width 144 height 16
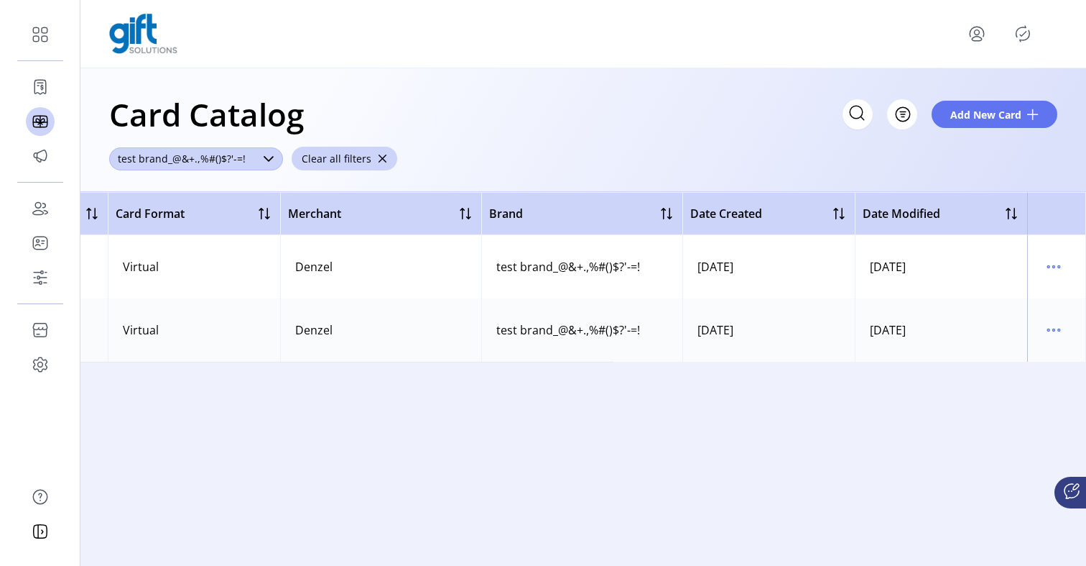
click at [261, 152] on div "dropdown trigger" at bounding box center [268, 158] width 29 height 23
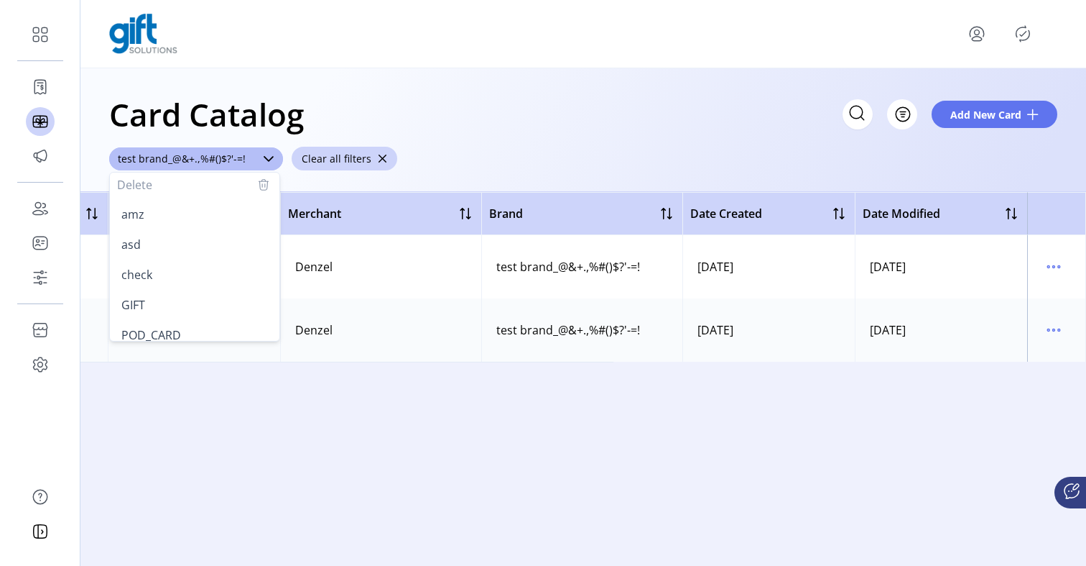
scroll to position [220, 0]
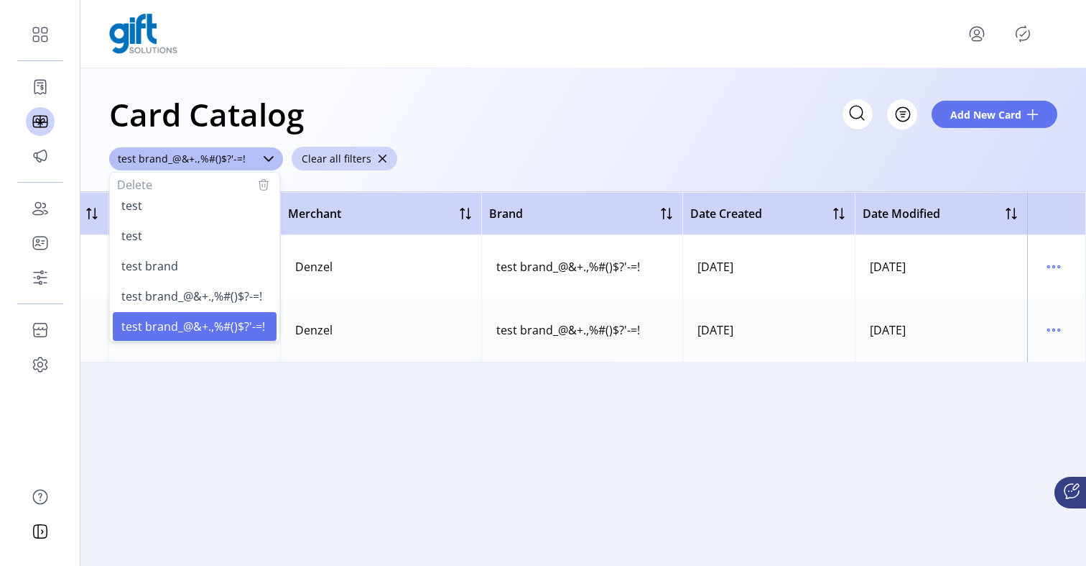
click at [220, 250] on ul "amz asd check GIFT POD_CARD POD_TestCard Sandeep test test test brand test bran…" at bounding box center [195, 221] width 170 height 489
click at [217, 236] on li "test" at bounding box center [195, 235] width 164 height 29
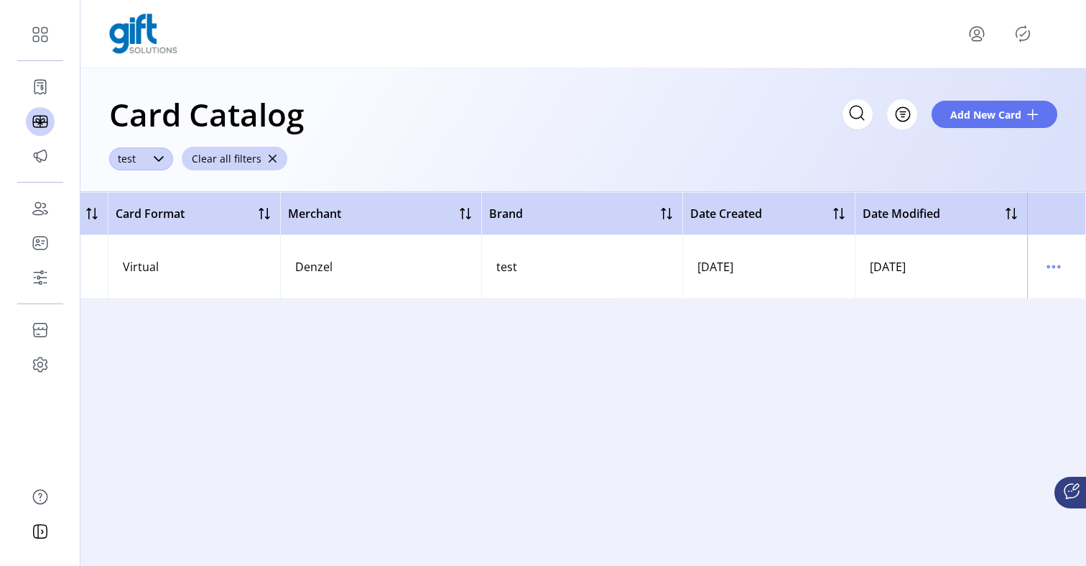
click at [156, 153] on icon "dropdown trigger" at bounding box center [158, 158] width 11 height 11
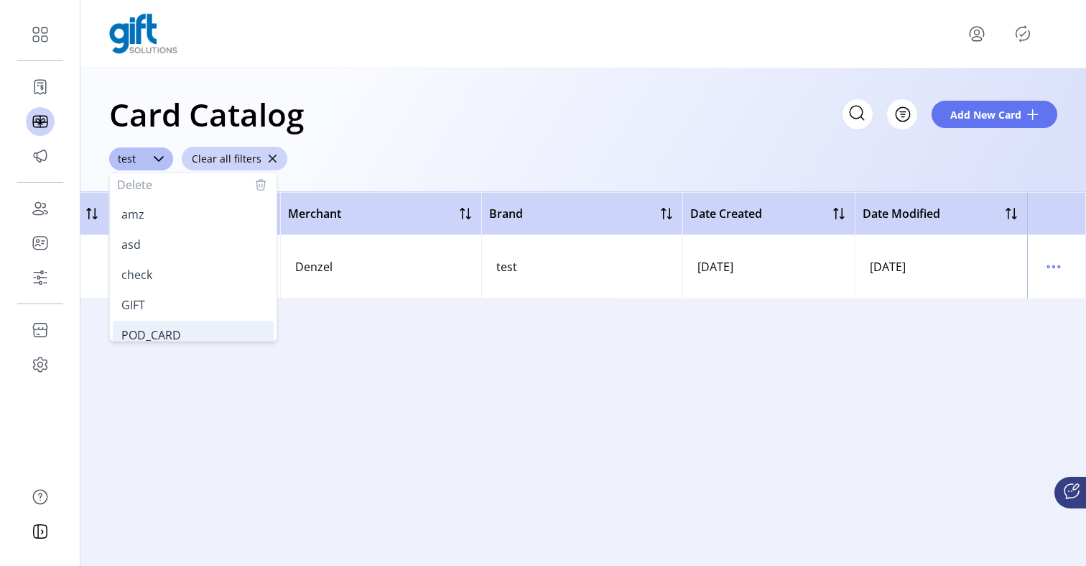
scroll to position [129, 0]
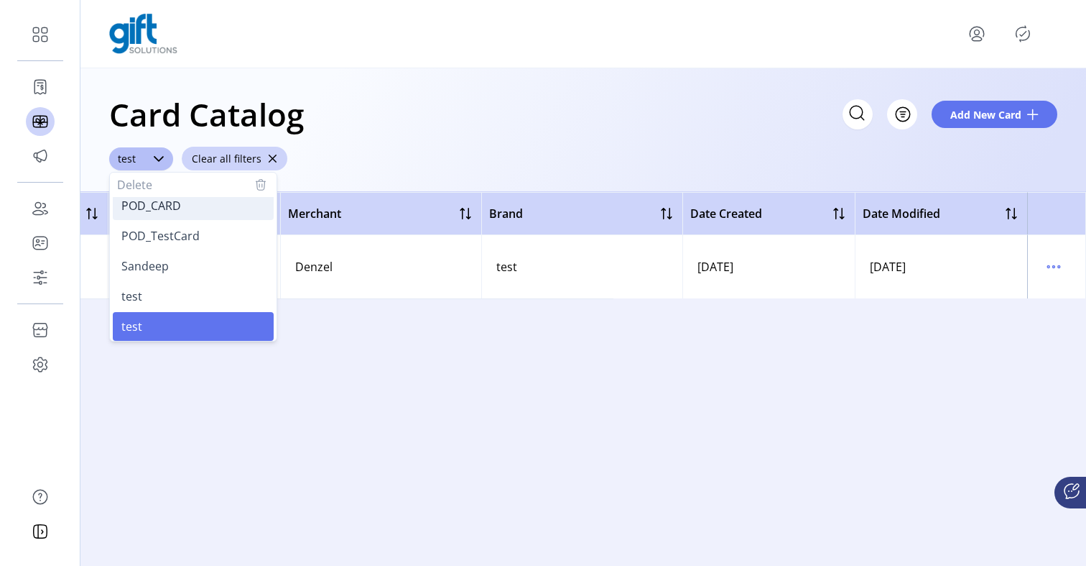
click at [160, 213] on li "POD_CARD" at bounding box center [193, 205] width 161 height 29
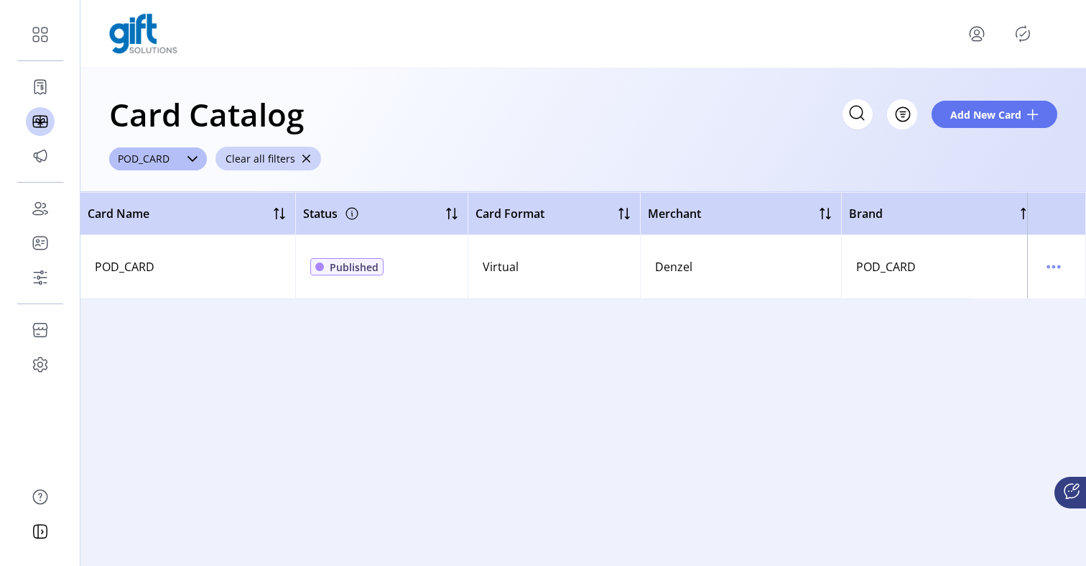
scroll to position [0, 0]
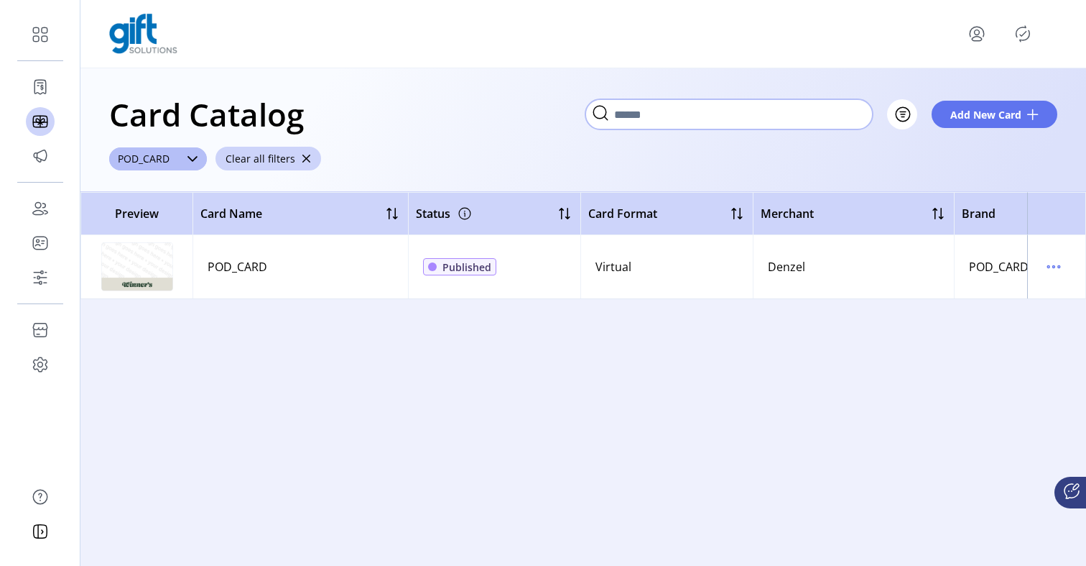
click at [836, 114] on input "Search" at bounding box center [729, 114] width 287 height 30
click at [904, 111] on span "Filter" at bounding box center [894, 114] width 24 height 15
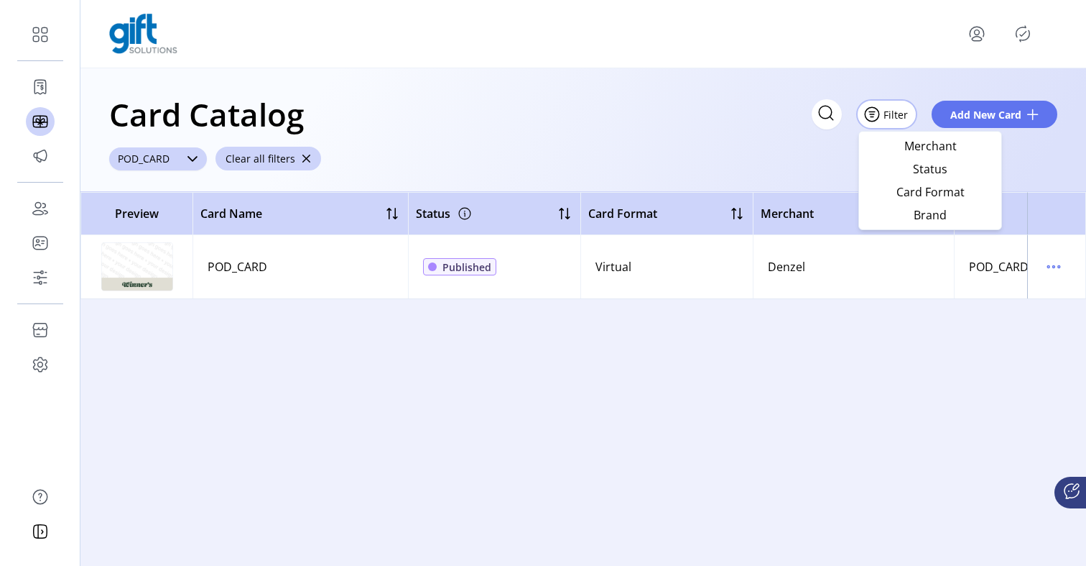
click at [194, 162] on icon "dropdown trigger" at bounding box center [192, 158] width 11 height 11
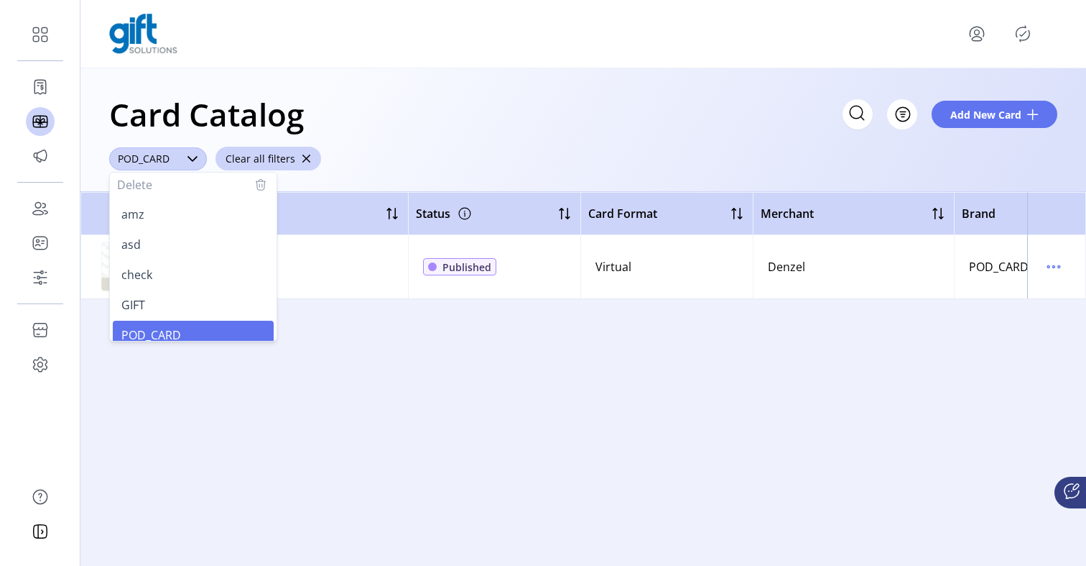
scroll to position [9, 0]
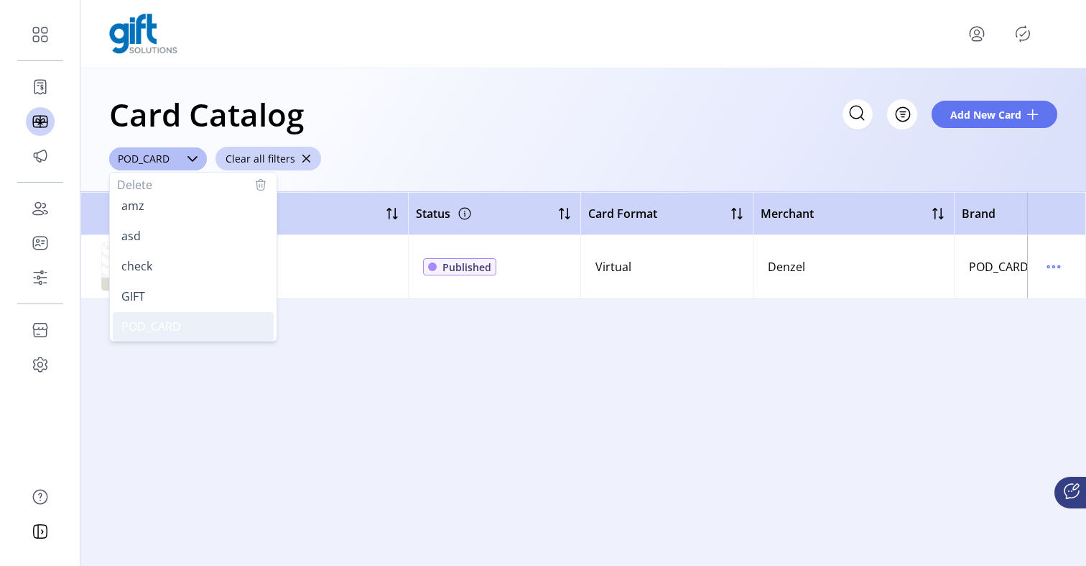
click at [222, 325] on li "POD_CARD" at bounding box center [193, 326] width 161 height 29
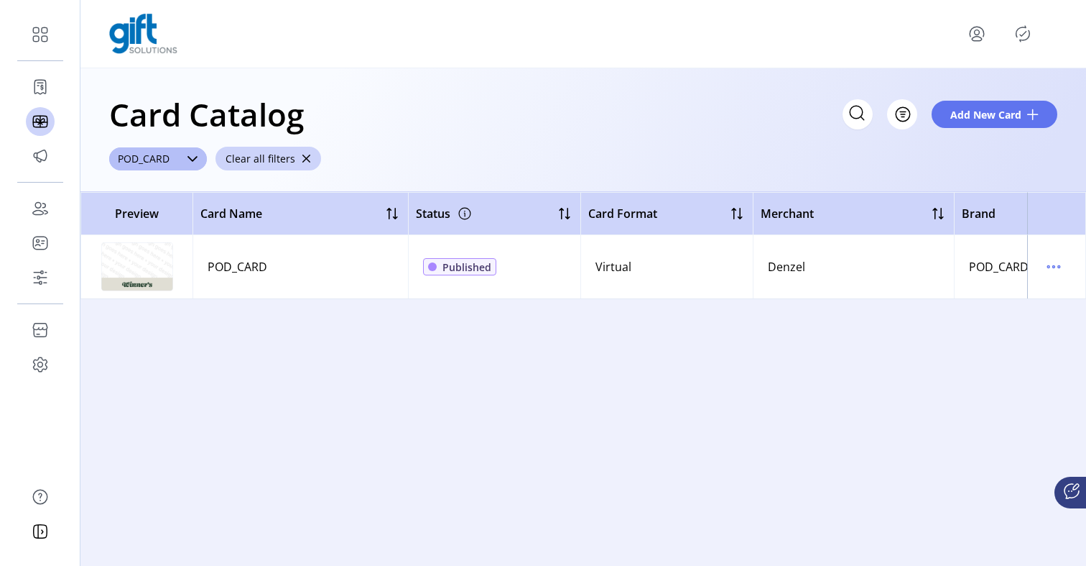
click at [837, 264] on td "Denzel" at bounding box center [853, 266] width 201 height 63
click at [304, 157] on span "button" at bounding box center [306, 159] width 10 height 10
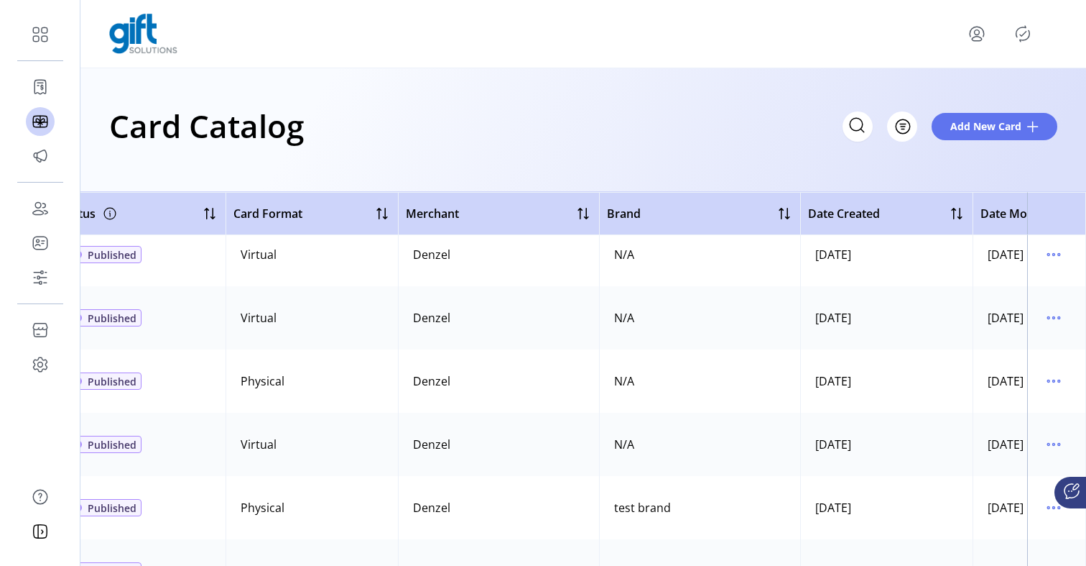
scroll to position [12, 480]
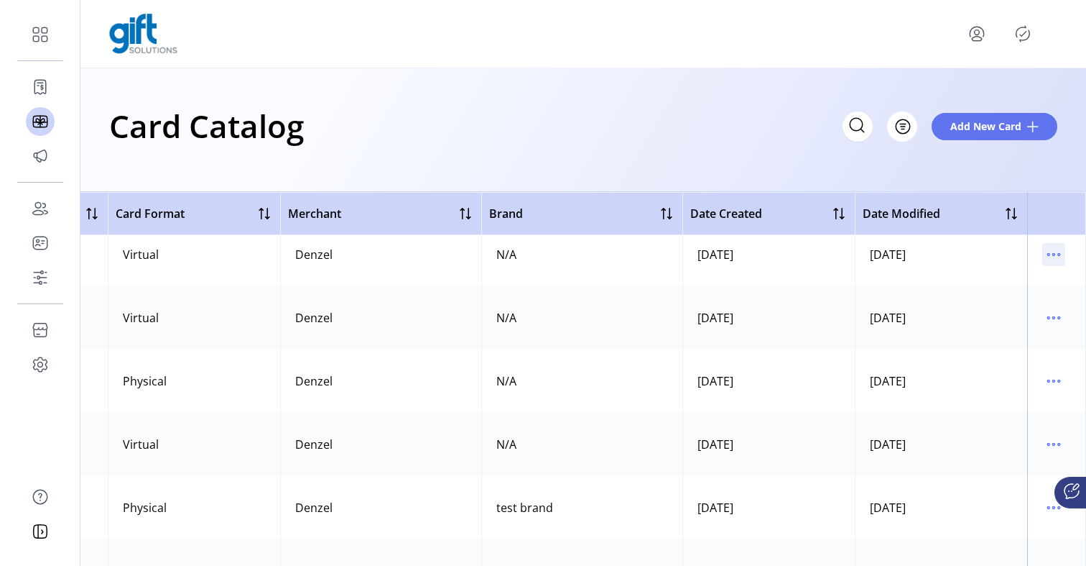
click at [1046, 260] on icon "menu" at bounding box center [1054, 254] width 23 height 23
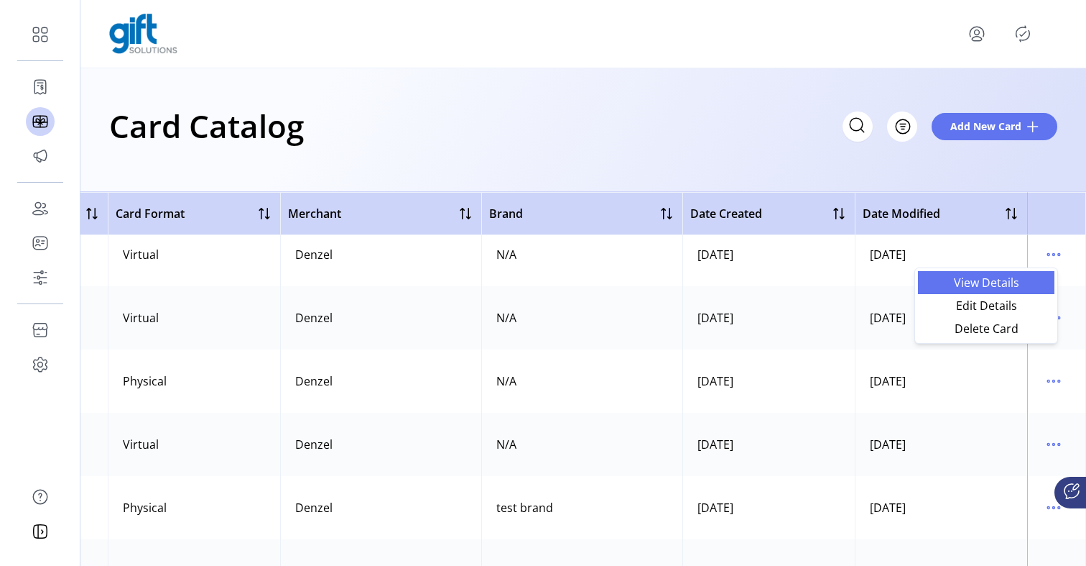
click at [1004, 288] on span "View Details" at bounding box center [986, 282] width 119 height 11
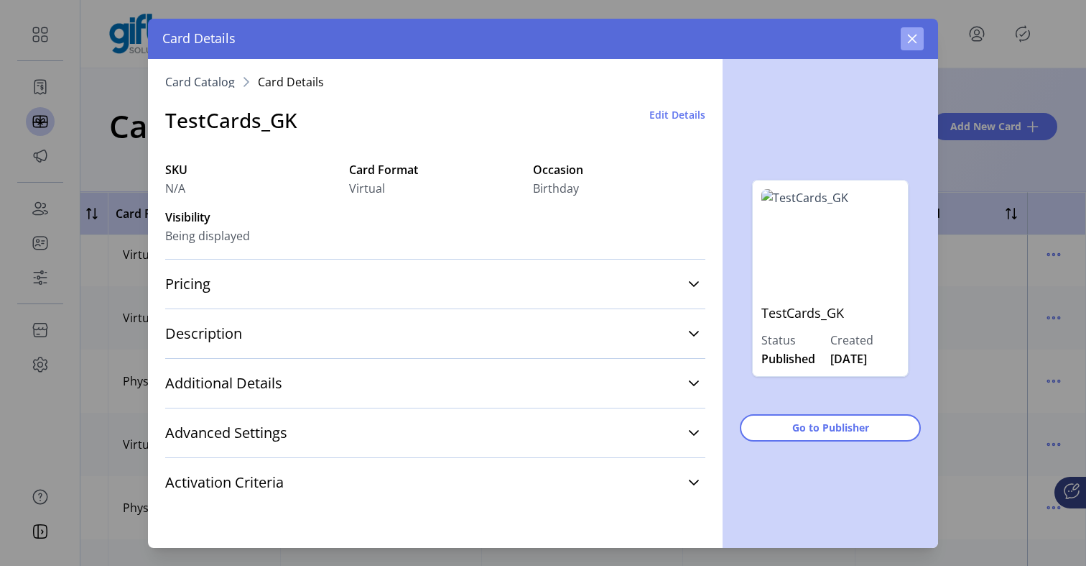
click at [913, 41] on icon "button" at bounding box center [912, 38] width 11 height 11
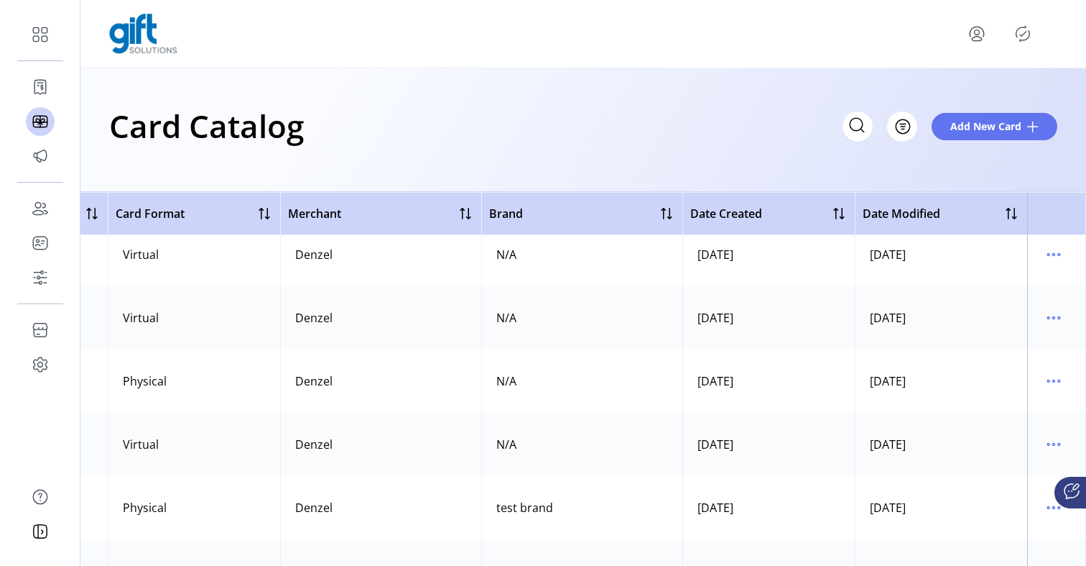
click at [793, 280] on td "09/19/2025" at bounding box center [769, 254] width 172 height 63
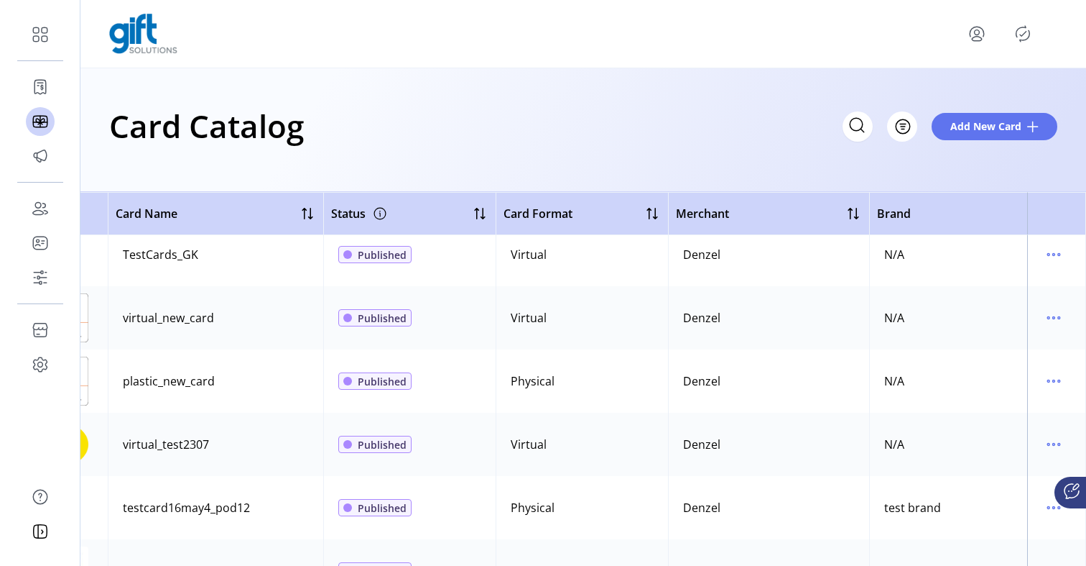
scroll to position [12, 0]
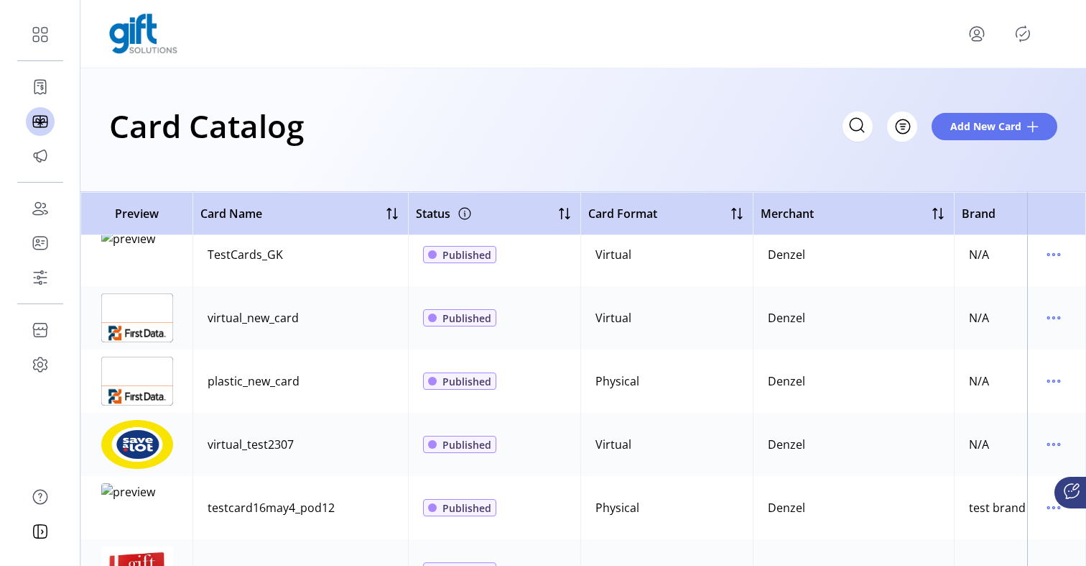
click at [121, 259] on img at bounding box center [137, 254] width 72 height 49
click at [128, 238] on img at bounding box center [137, 254] width 72 height 49
click at [133, 328] on img at bounding box center [137, 317] width 72 height 49
click at [282, 326] on div "virtual_new_card" at bounding box center [253, 317] width 91 height 17
click at [282, 321] on div "virtual_new_card" at bounding box center [253, 317] width 91 height 17
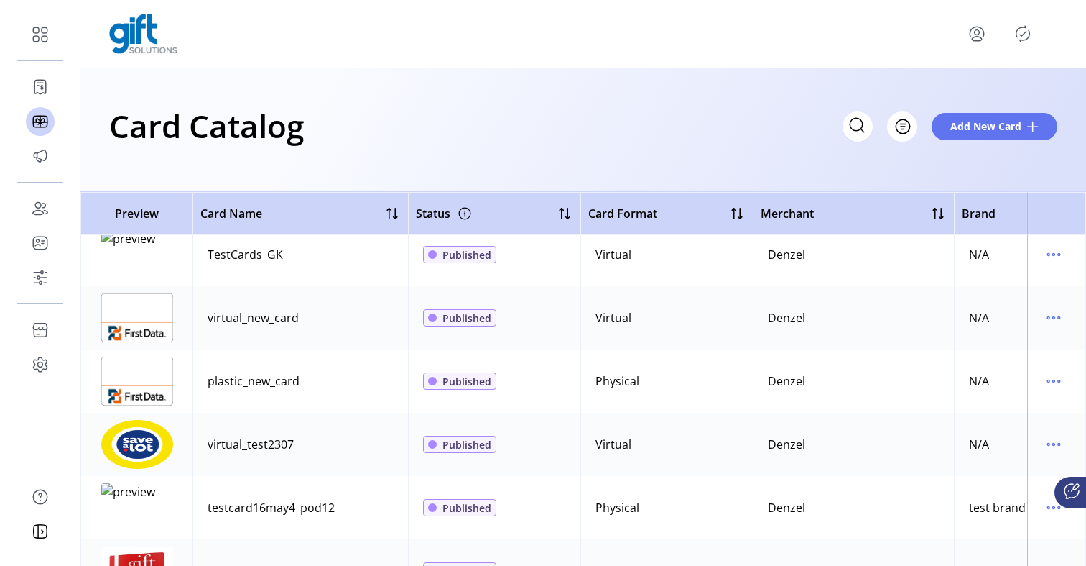
click at [495, 318] on div "Published" at bounding box center [494, 318] width 143 height 20
click at [483, 318] on span "Published" at bounding box center [467, 317] width 49 height 15
click at [581, 318] on td "Virtual" at bounding box center [667, 317] width 172 height 63
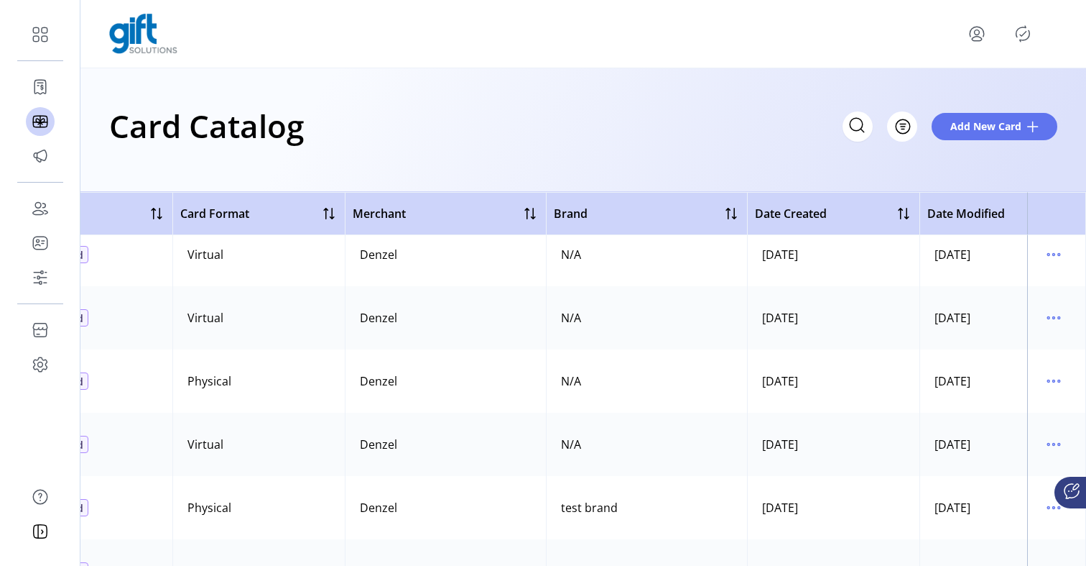
scroll to position [12, 480]
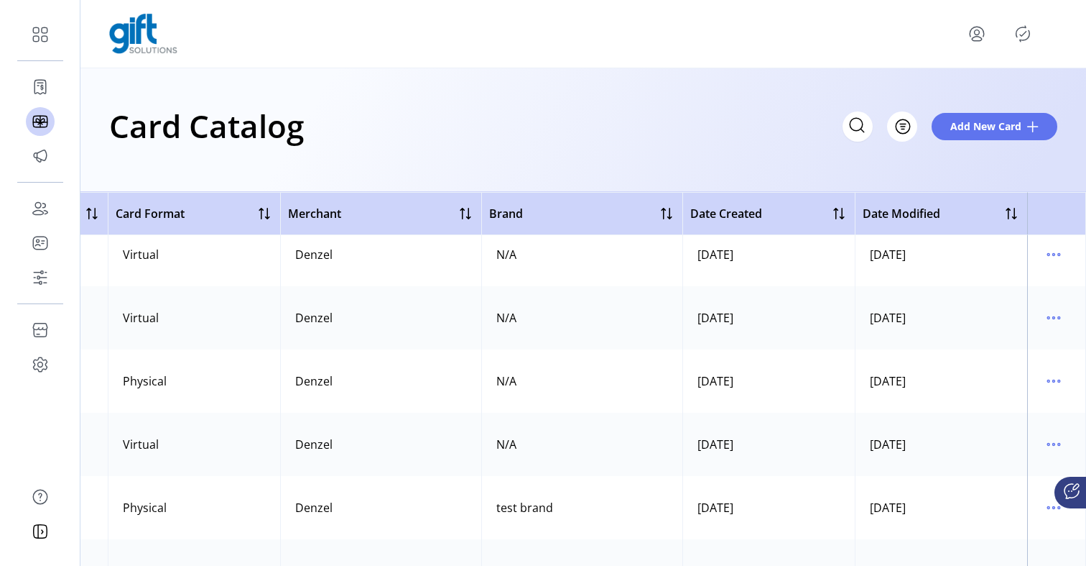
click at [686, 328] on td "09/17/2025" at bounding box center [769, 317] width 172 height 63
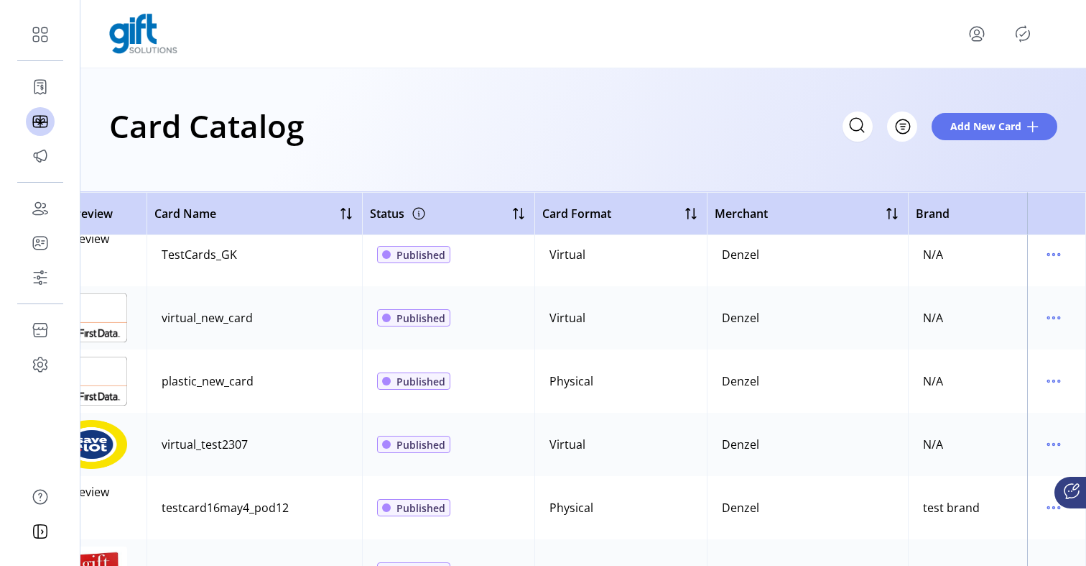
scroll to position [12, 0]
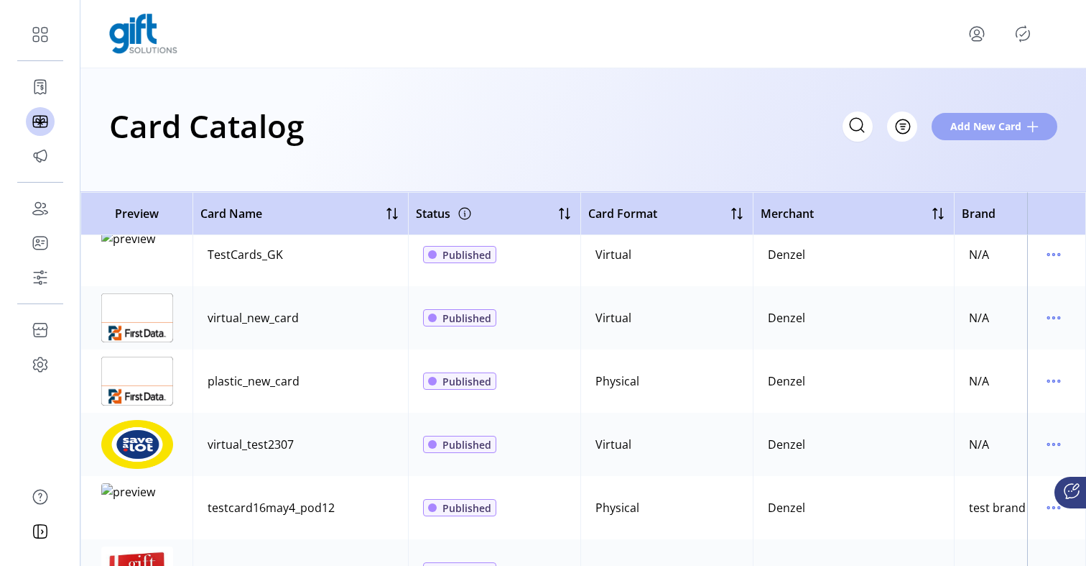
click at [970, 134] on button "Add New Card" at bounding box center [995, 126] width 126 height 27
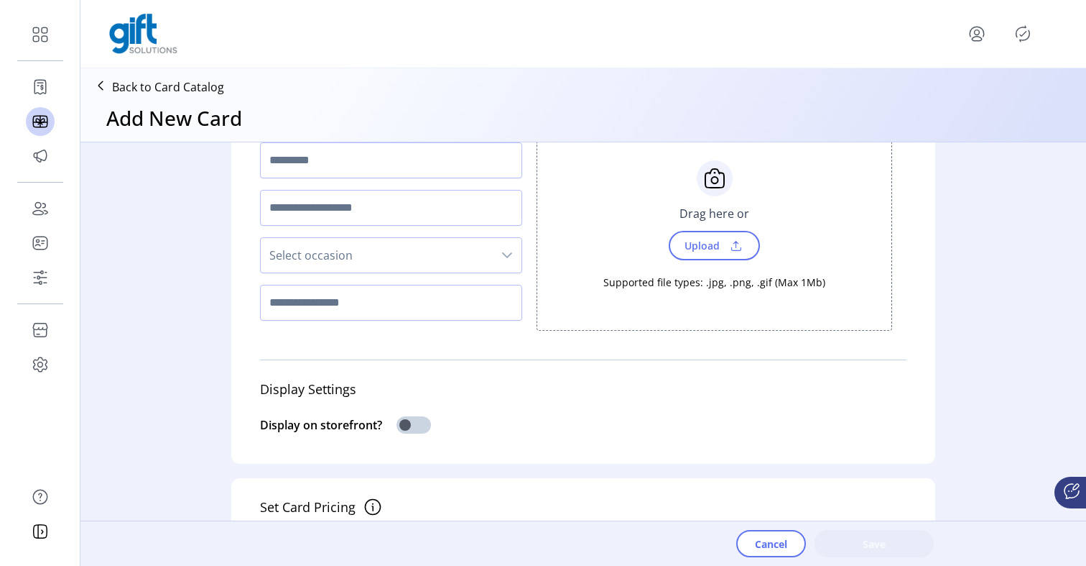
scroll to position [22, 0]
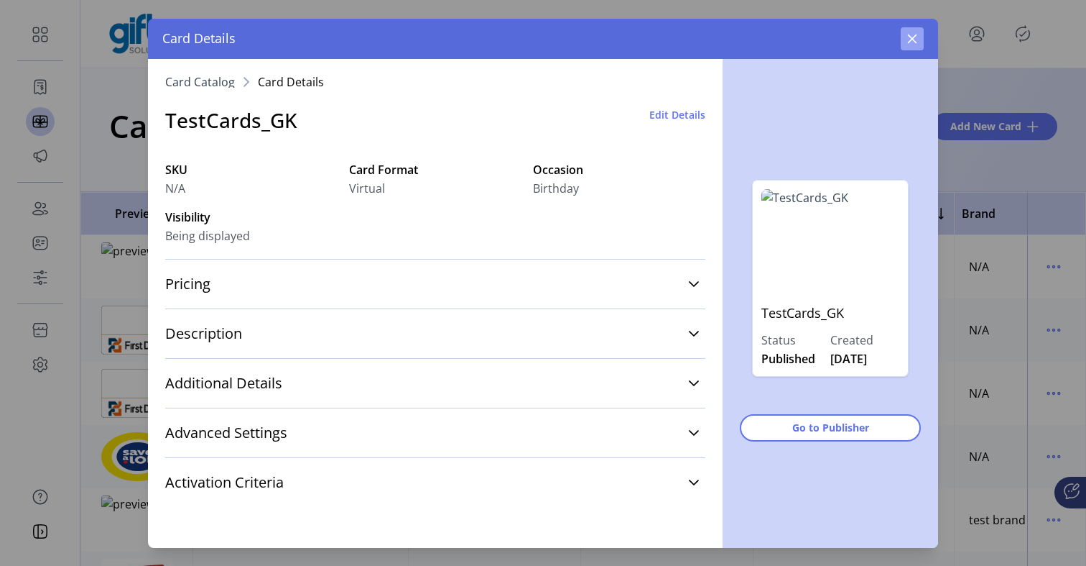
click at [912, 37] on icon "button" at bounding box center [912, 38] width 11 height 11
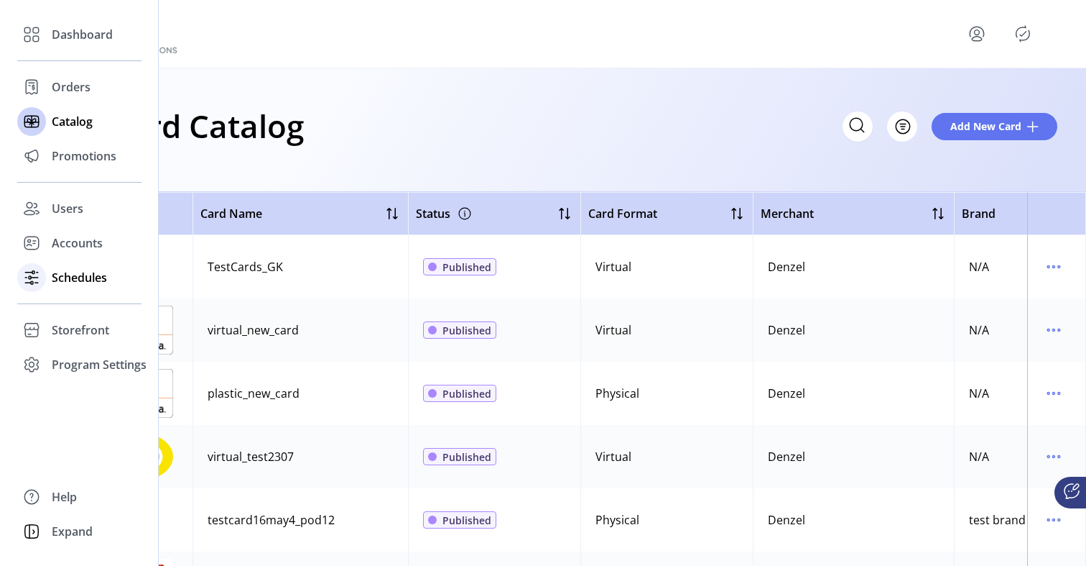
click at [79, 274] on span "Schedules" at bounding box center [79, 277] width 55 height 17
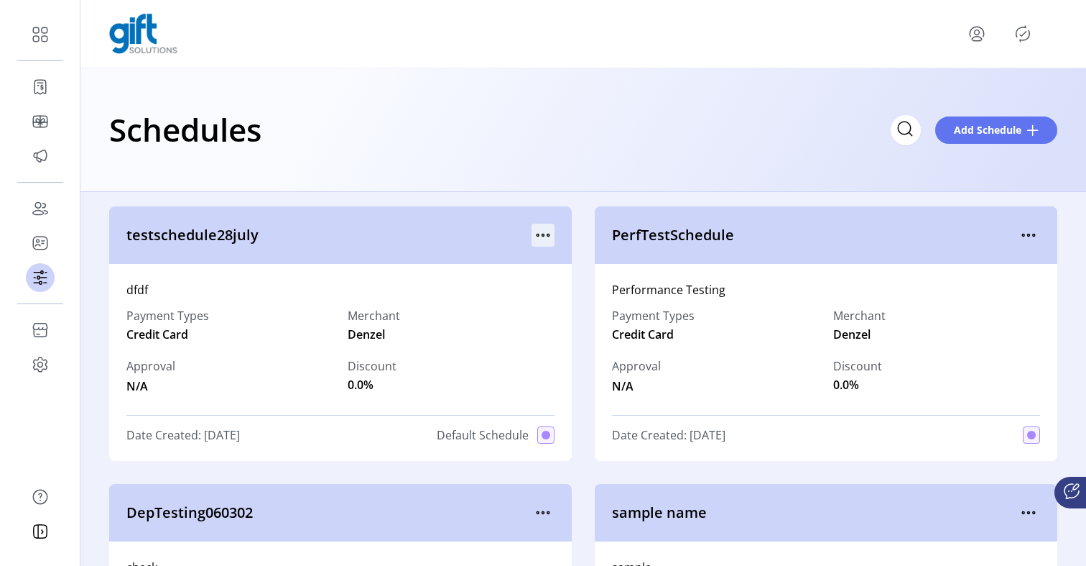
click at [538, 230] on icon "menu" at bounding box center [543, 234] width 23 height 23
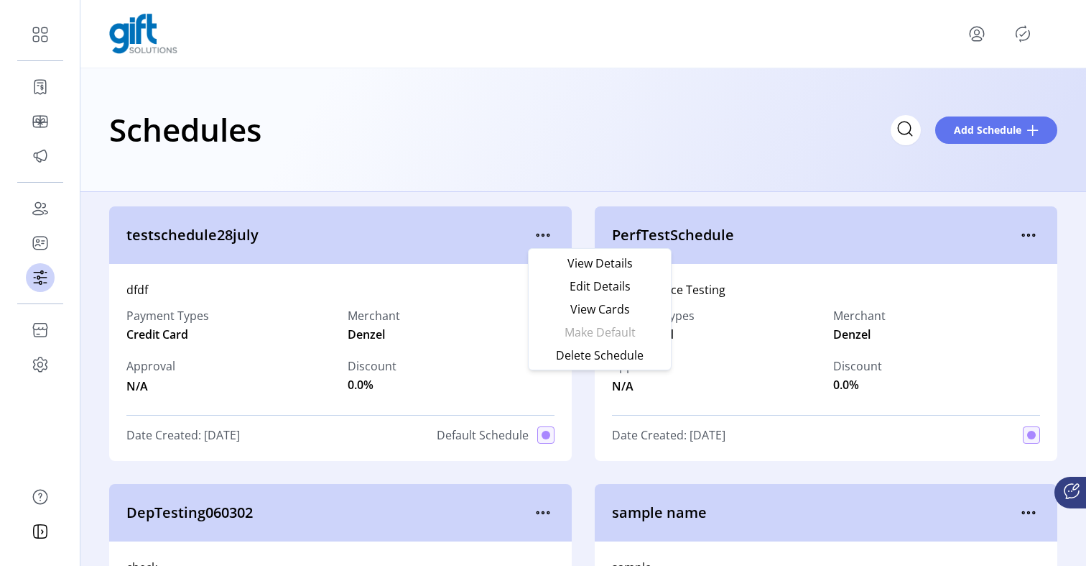
click at [606, 151] on div "Schedules Add Schedule" at bounding box center [583, 129] width 949 height 50
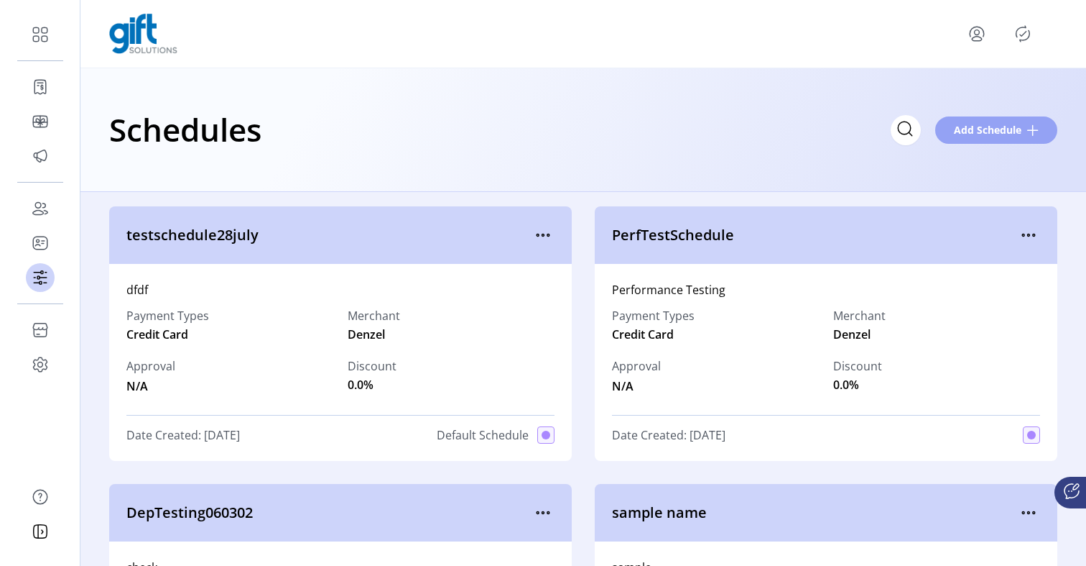
click at [1009, 126] on span "Add Schedule" at bounding box center [988, 129] width 68 height 15
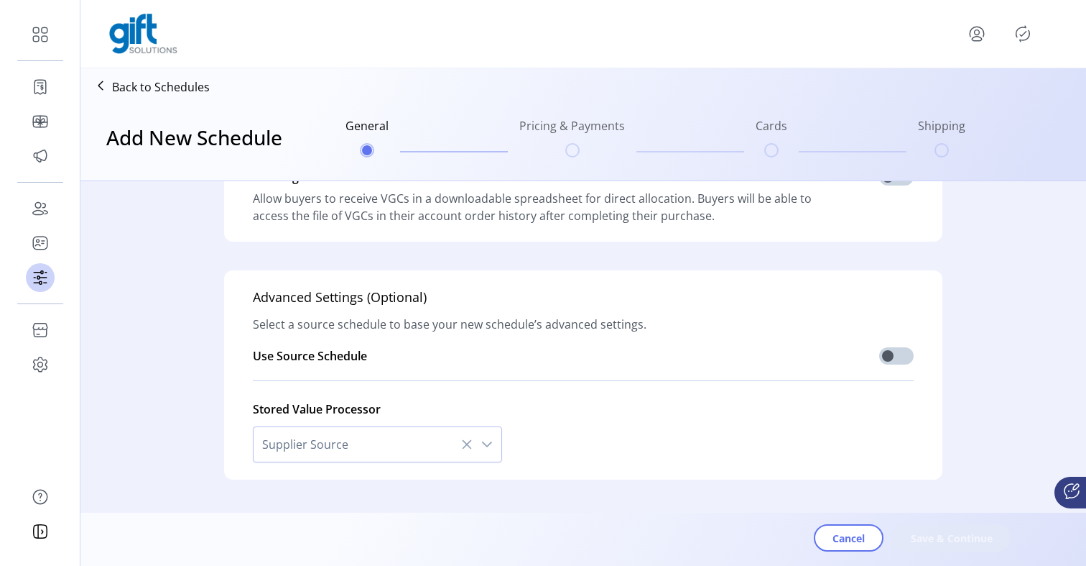
scroll to position [459, 0]
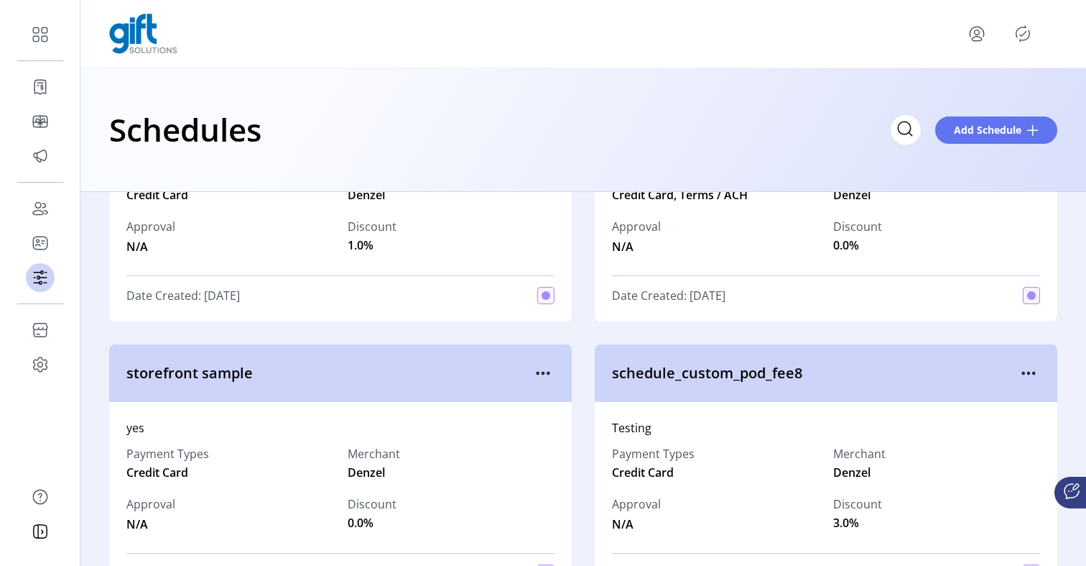
scroll to position [443, 0]
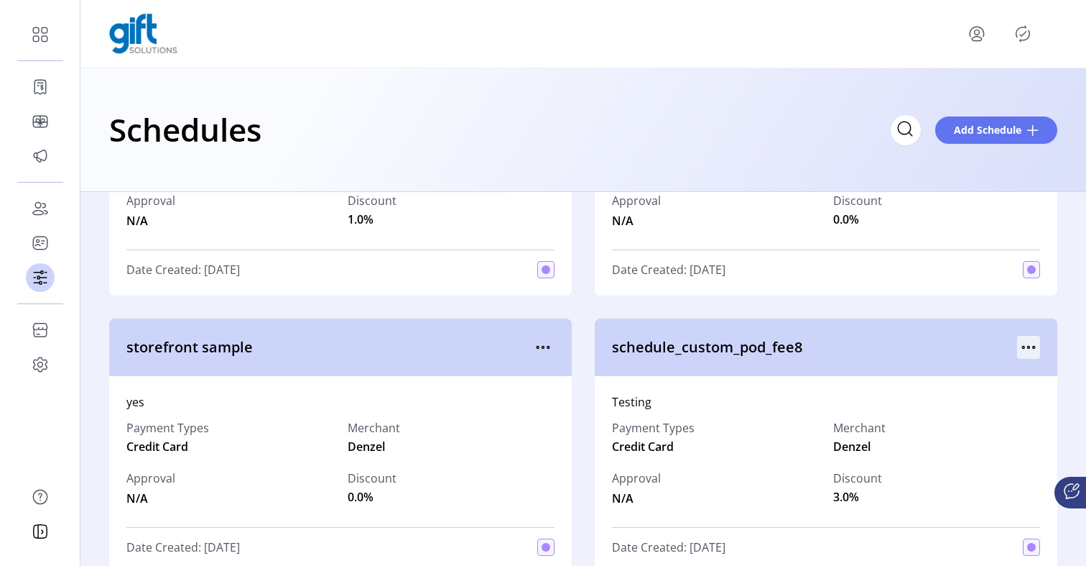
click at [1023, 350] on icon "menu" at bounding box center [1028, 347] width 23 height 23
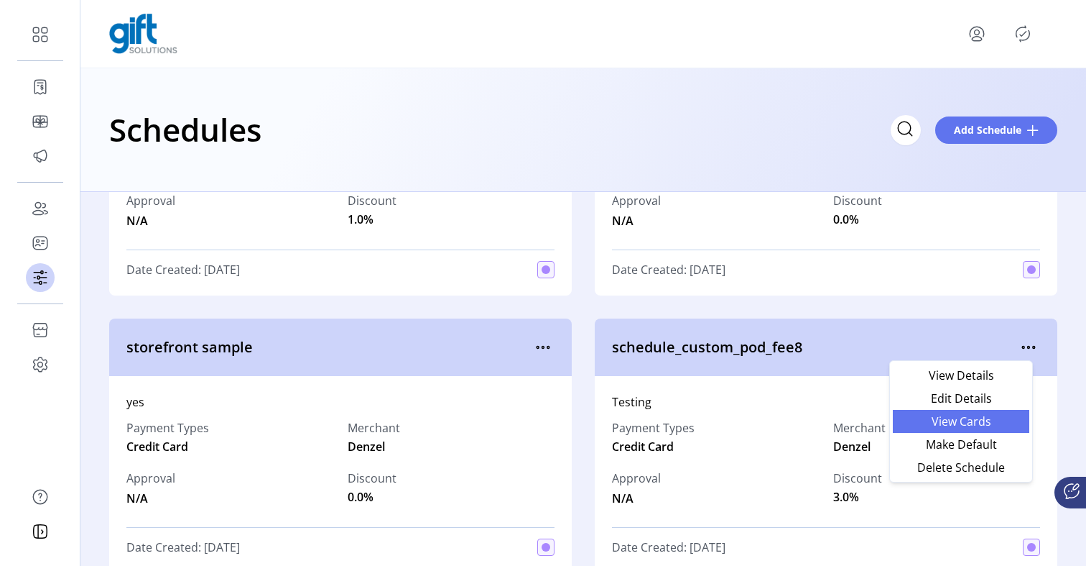
click at [984, 428] on link "View Cards" at bounding box center [961, 421] width 137 height 23
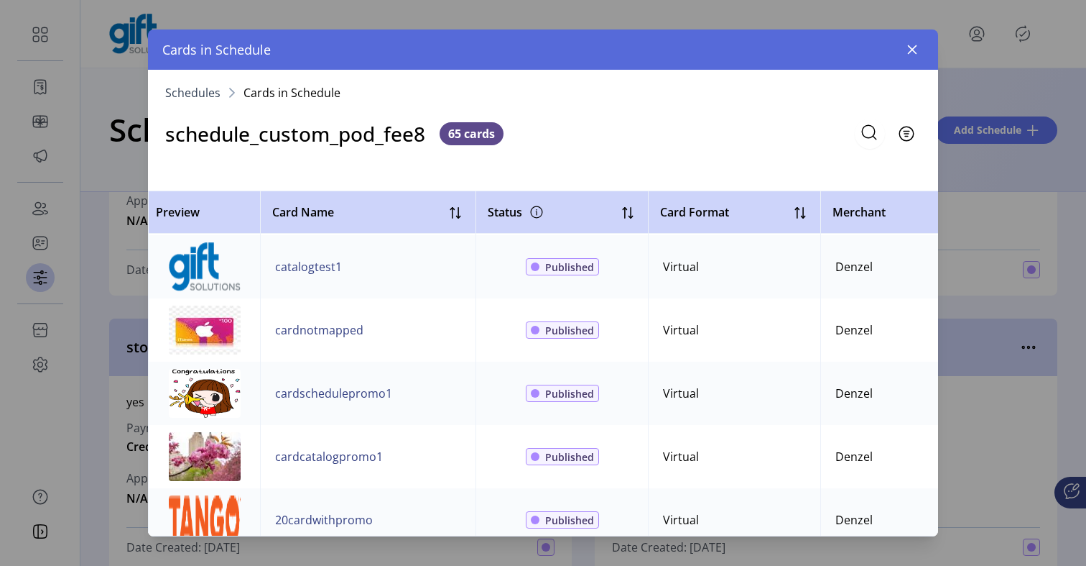
scroll to position [3231, 0]
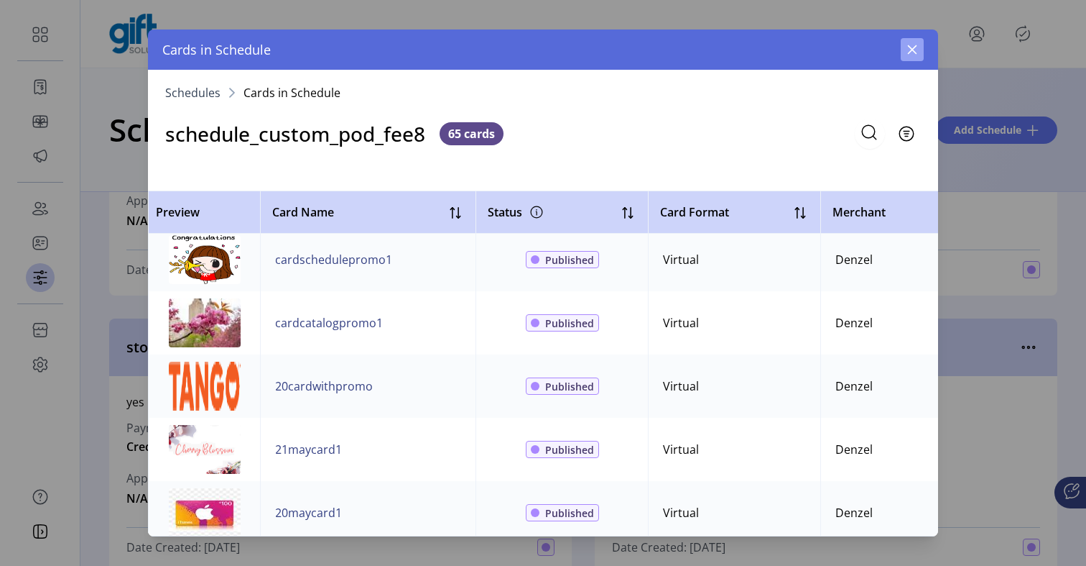
click at [913, 53] on icon "button" at bounding box center [912, 49] width 11 height 11
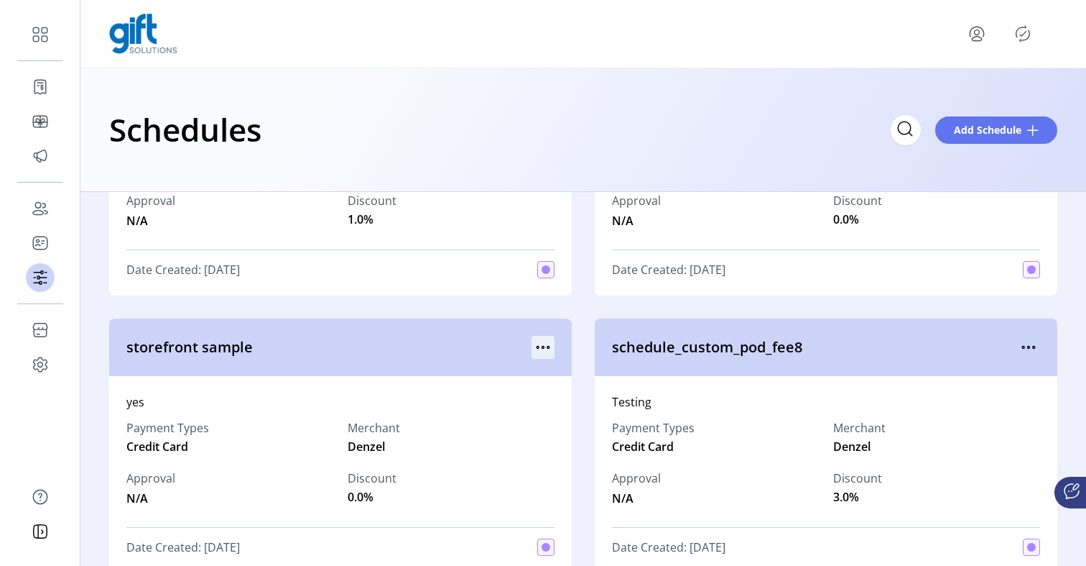
click at [535, 349] on icon "menu" at bounding box center [543, 347] width 23 height 23
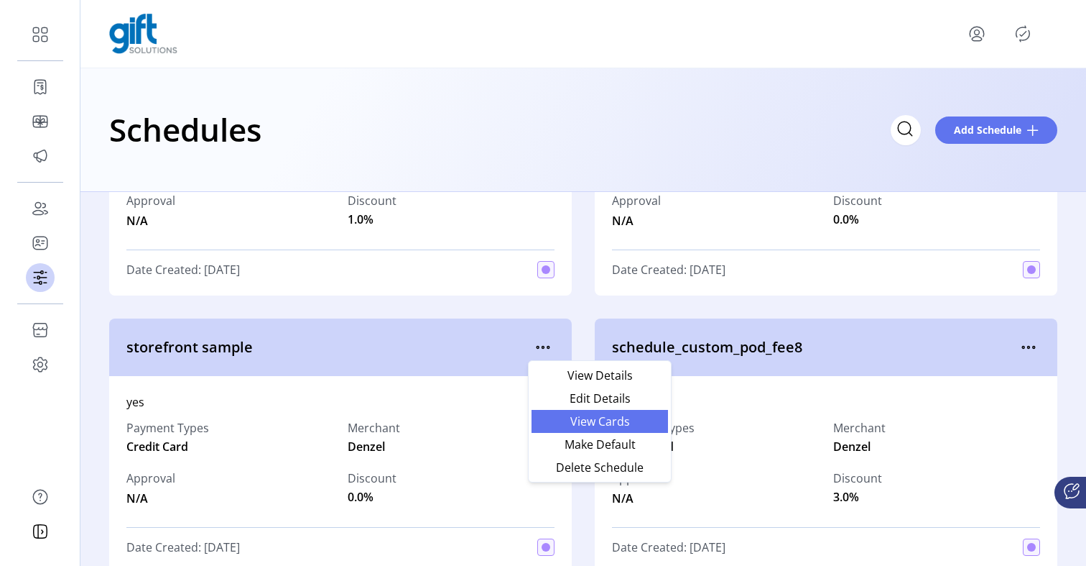
click at [551, 420] on span "View Cards" at bounding box center [599, 420] width 119 height 11
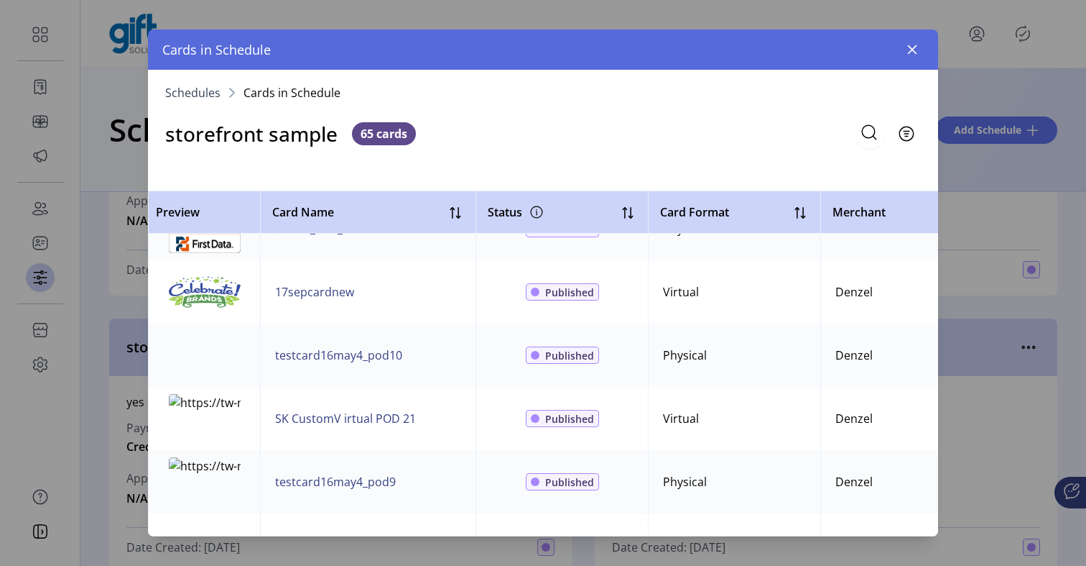
scroll to position [1635, 0]
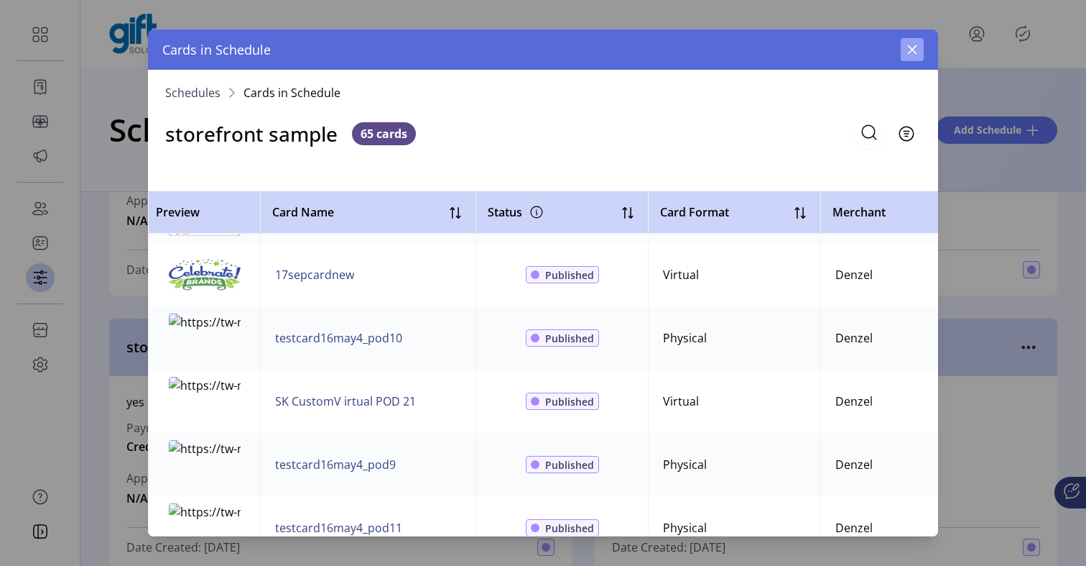
click at [905, 49] on button "button" at bounding box center [912, 49] width 23 height 23
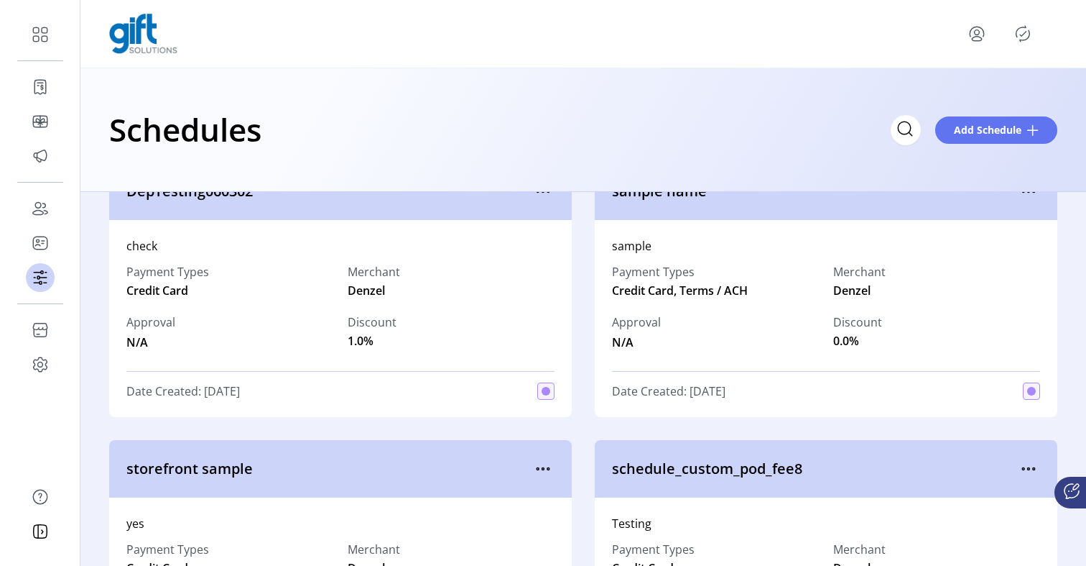
scroll to position [268, 0]
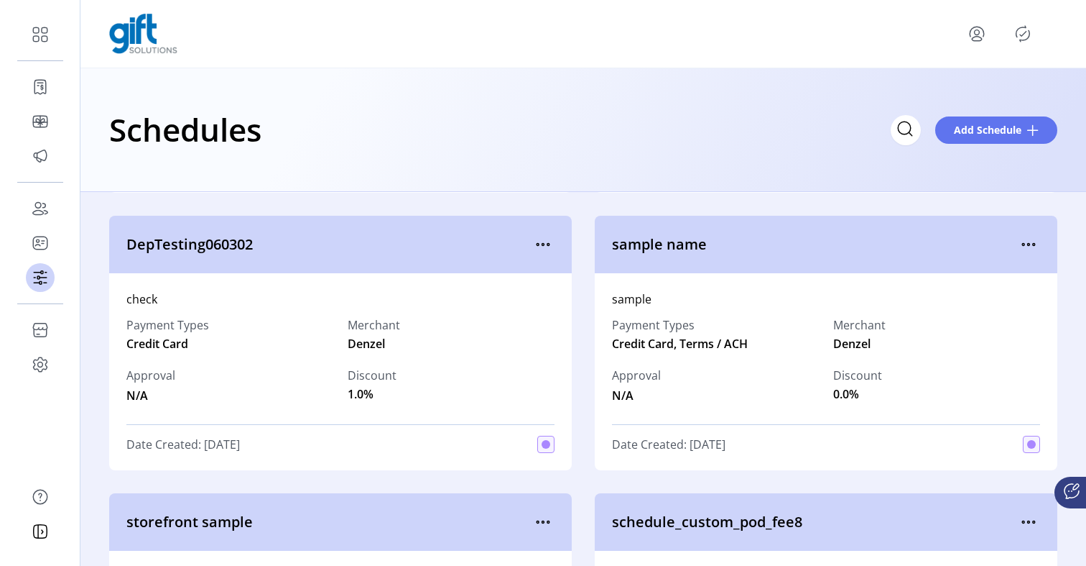
click at [502, 315] on div "Payment Types Credit Card Merchant Denzel Approval N/A Discount 1.0%" at bounding box center [340, 360] width 428 height 105
click at [535, 241] on icon "menu" at bounding box center [543, 244] width 23 height 23
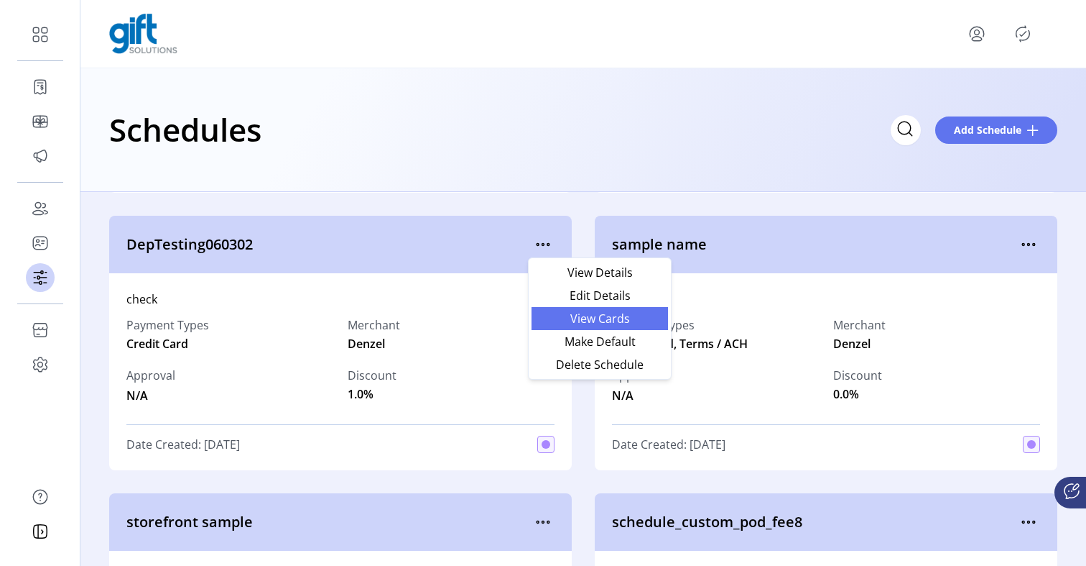
click at [553, 322] on span "View Cards" at bounding box center [599, 318] width 119 height 11
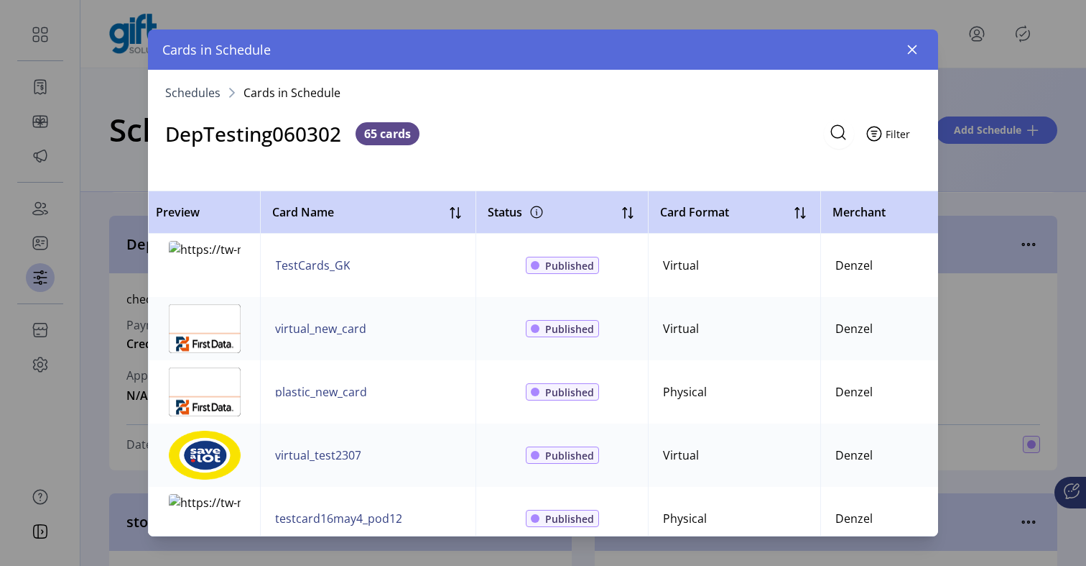
click at [902, 137] on button "Filter" at bounding box center [890, 134] width 61 height 30
click at [908, 52] on icon "button" at bounding box center [912, 49] width 11 height 11
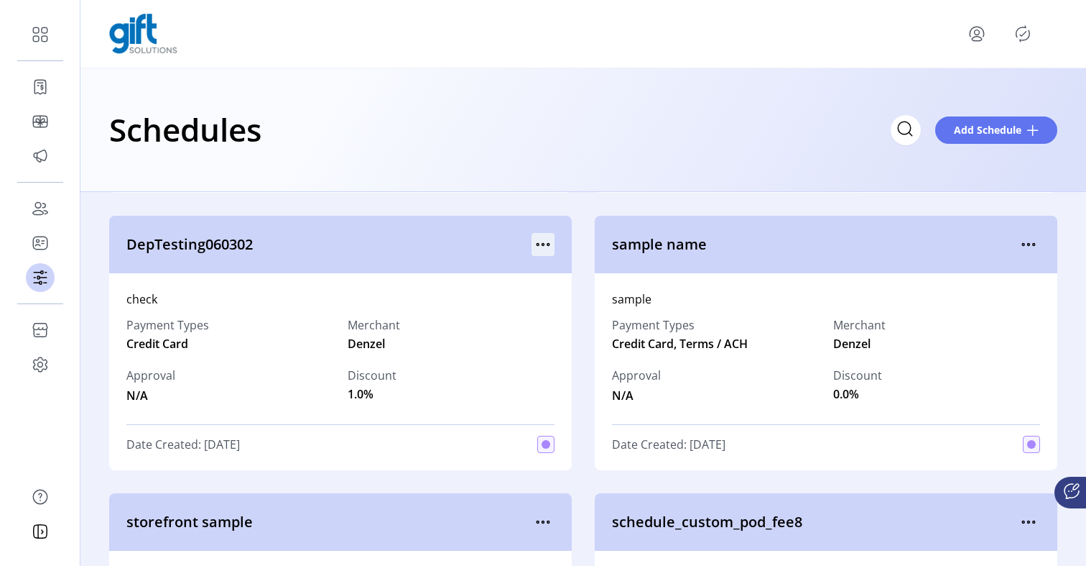
click at [540, 249] on icon "menu" at bounding box center [543, 244] width 23 height 23
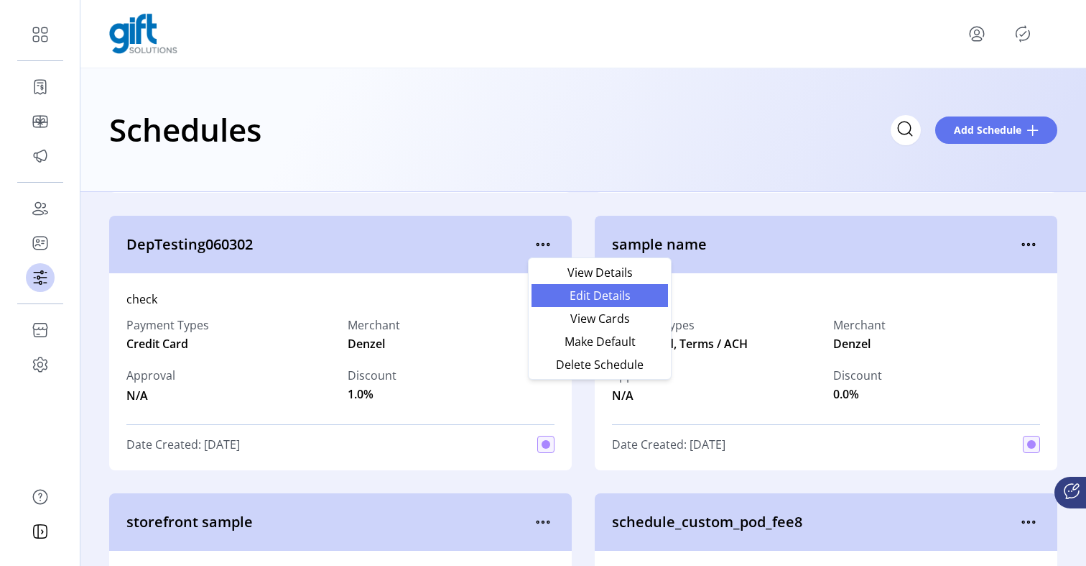
click at [552, 300] on span "Edit Details" at bounding box center [599, 295] width 119 height 11
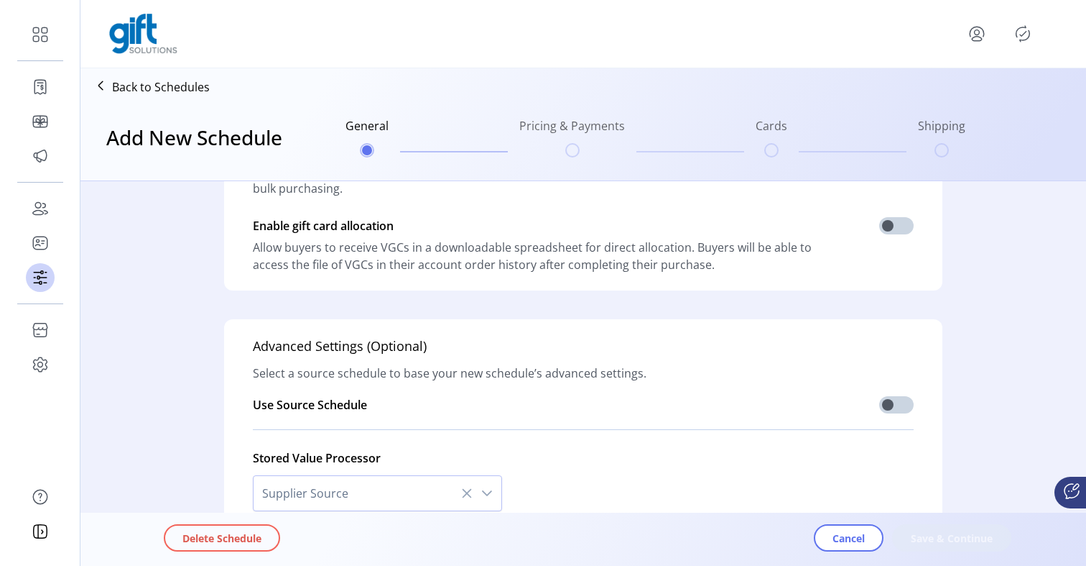
scroll to position [459, 0]
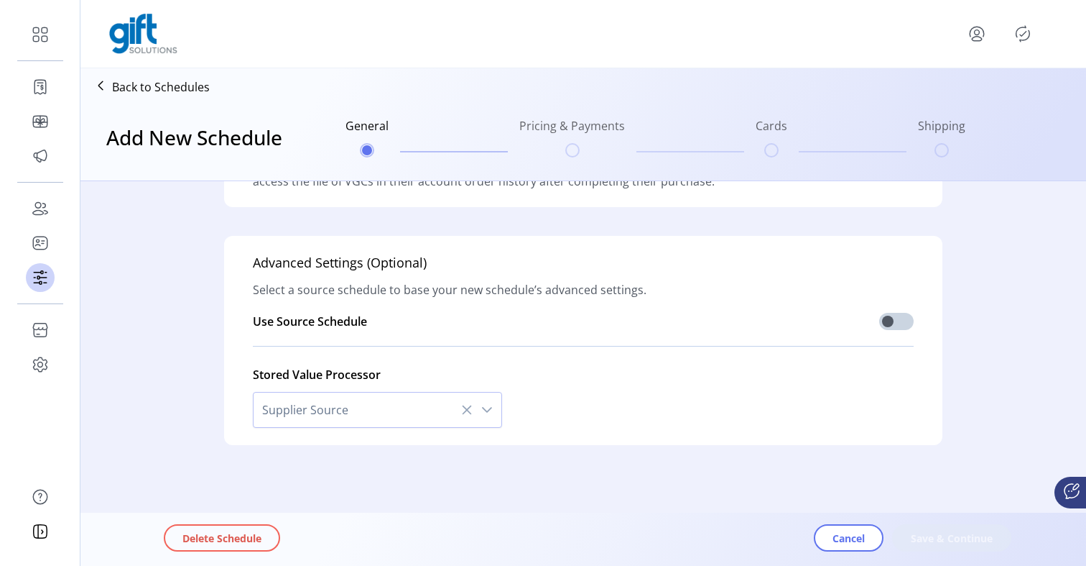
type input "**********"
type textarea "*****"
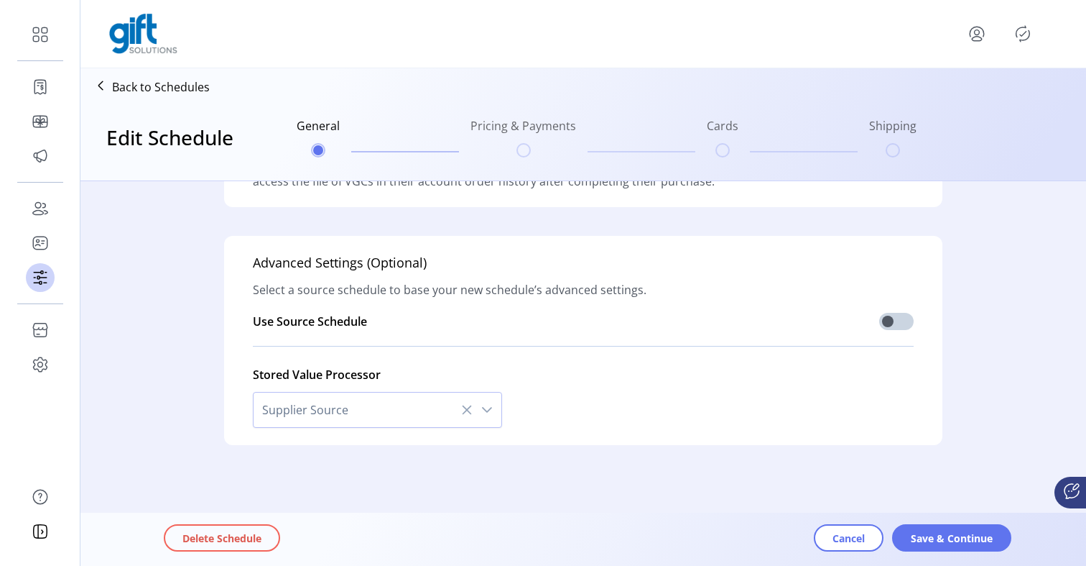
scroll to position [0, 0]
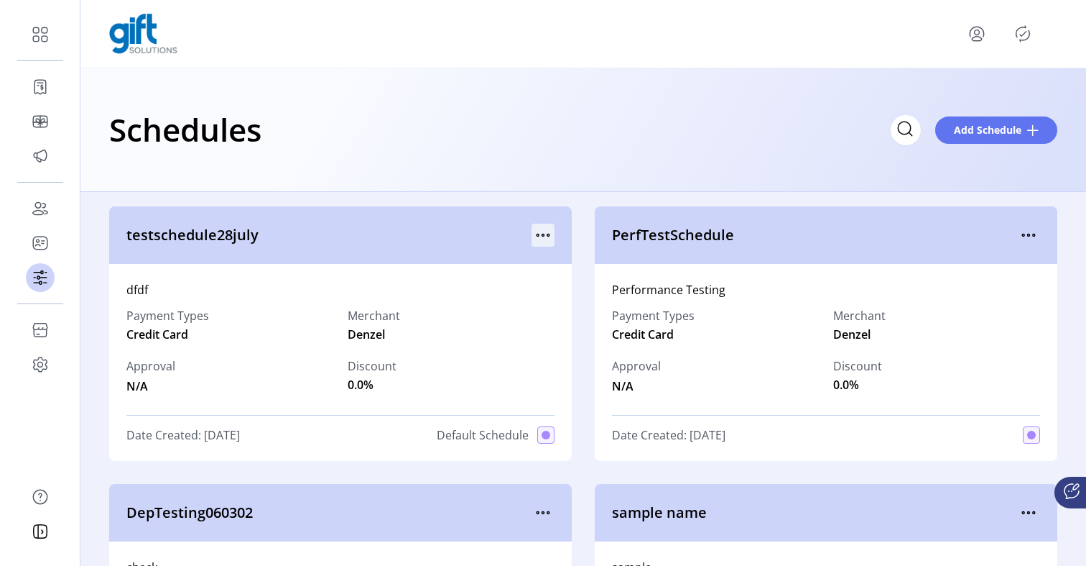
click at [543, 234] on icon "menu" at bounding box center [544, 235] width 2 height 2
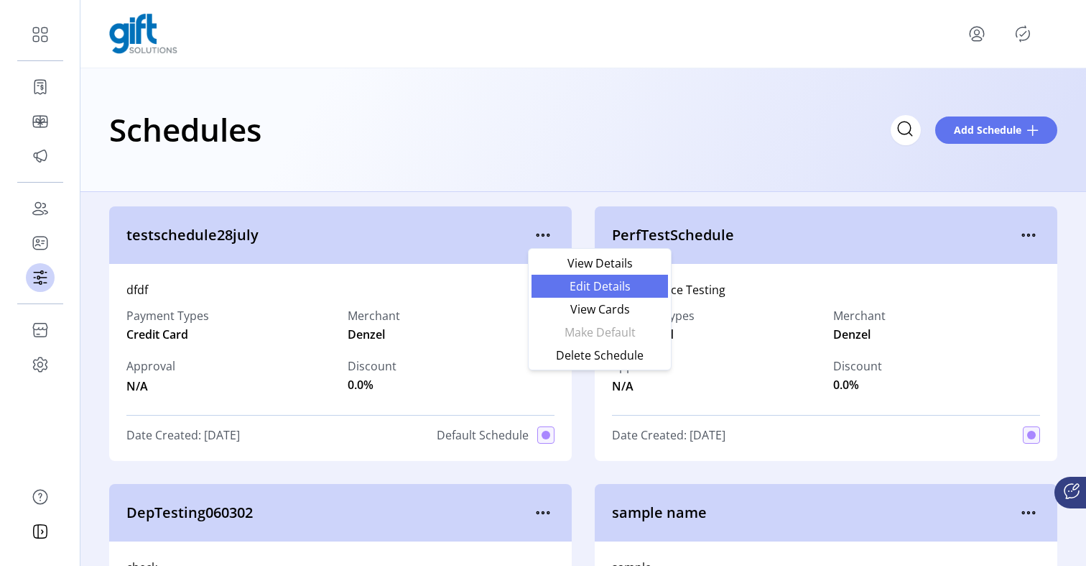
click at [552, 292] on link "Edit Details" at bounding box center [600, 285] width 137 height 23
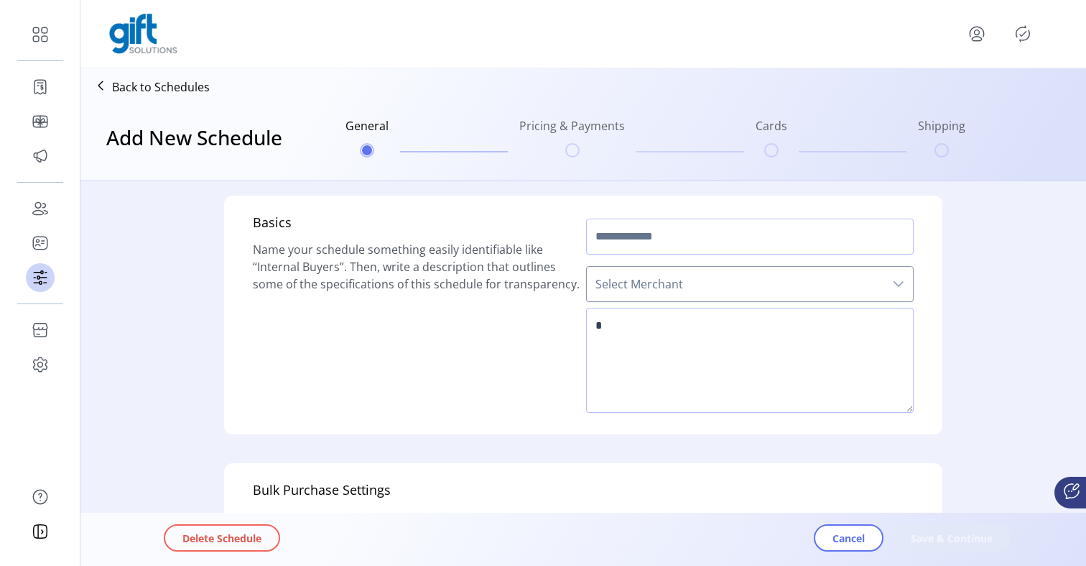
scroll to position [459, 0]
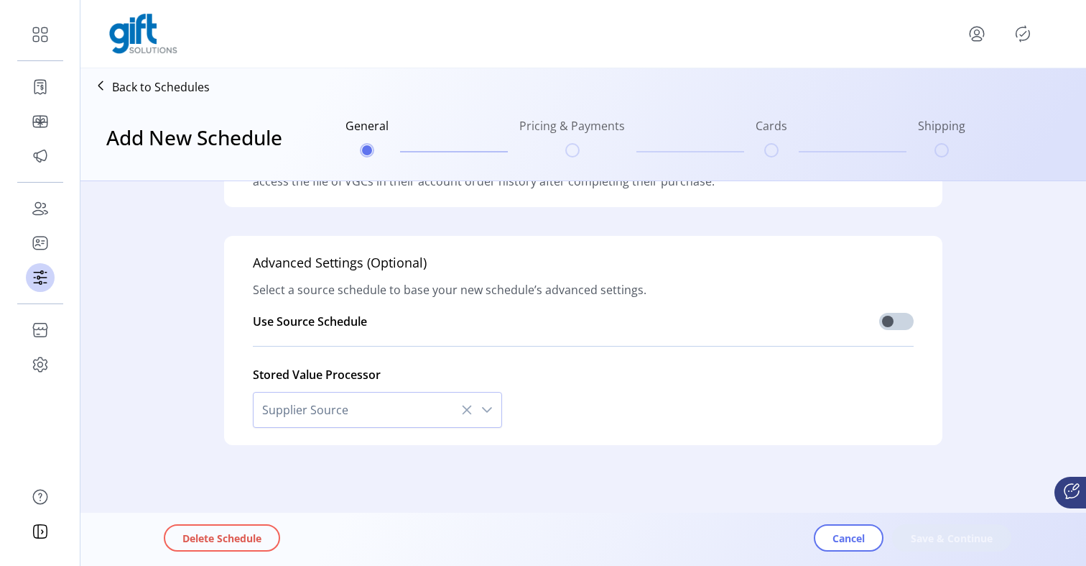
type input "**********"
type textarea "****"
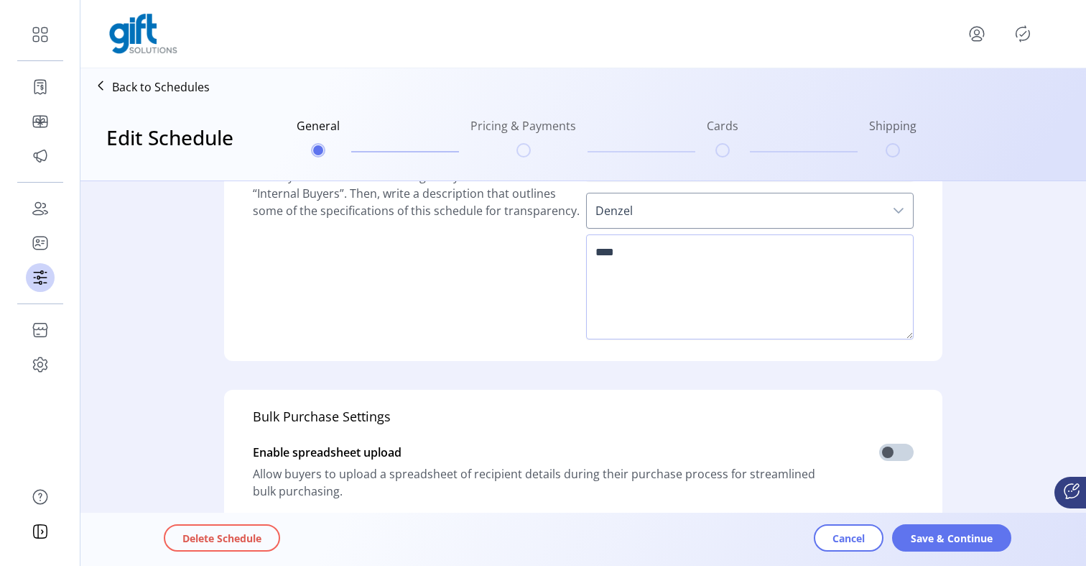
scroll to position [0, 0]
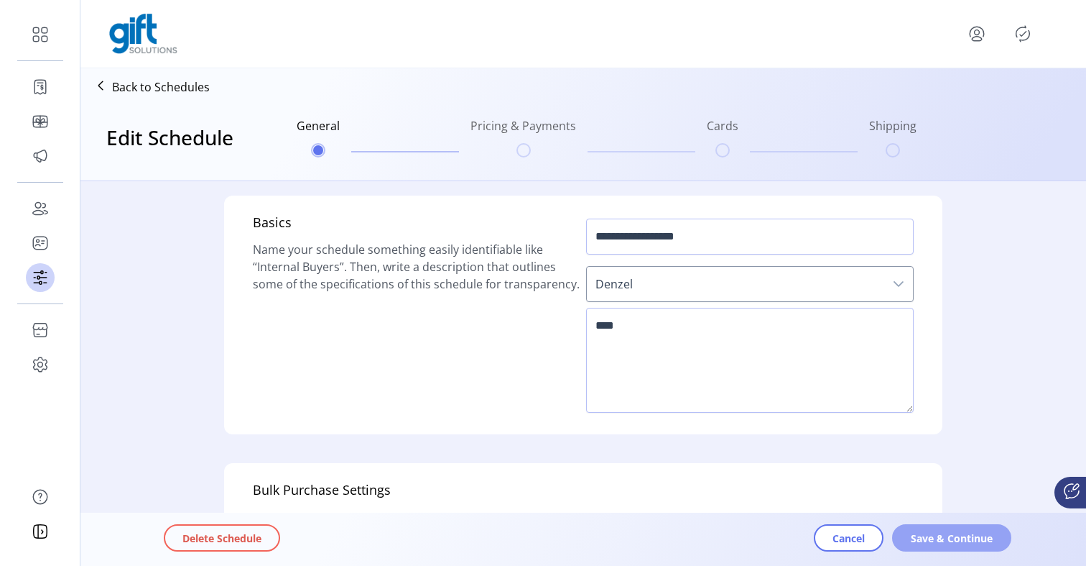
click at [939, 531] on span "Save & Continue" at bounding box center [952, 537] width 82 height 15
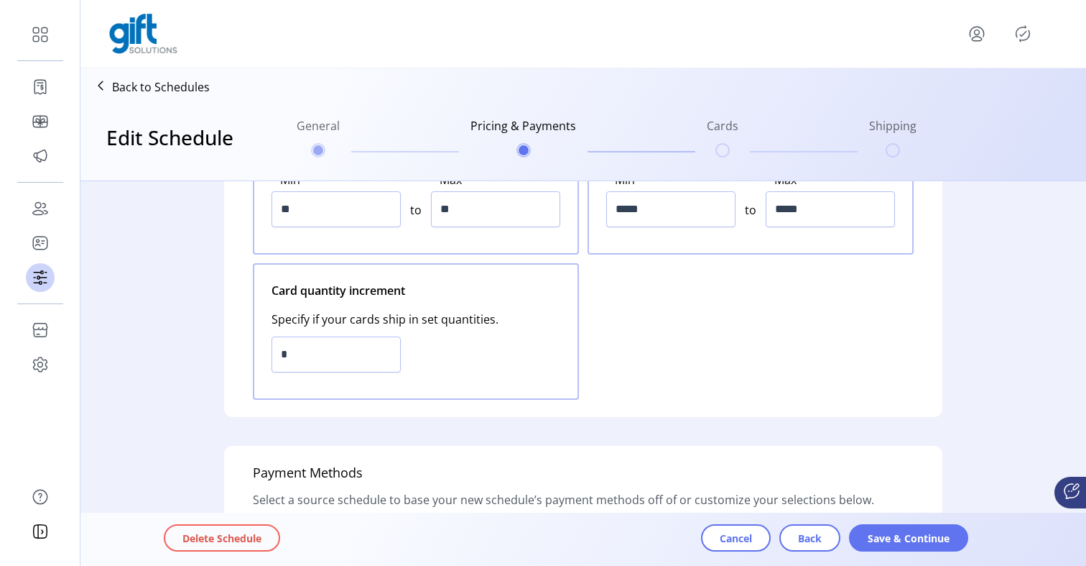
scroll to position [315, 0]
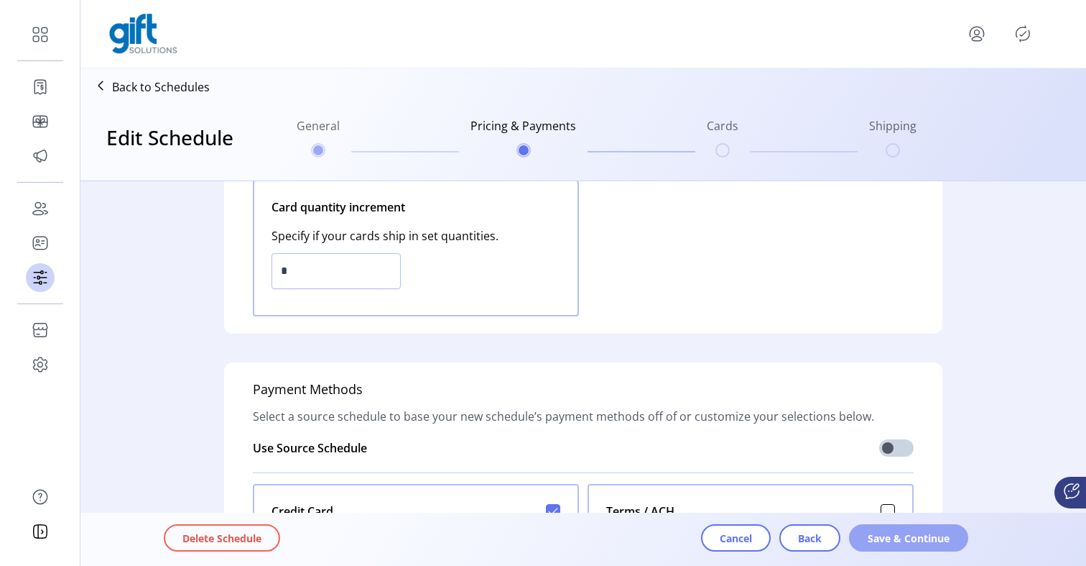
click at [896, 542] on span "Save & Continue" at bounding box center [909, 537] width 82 height 15
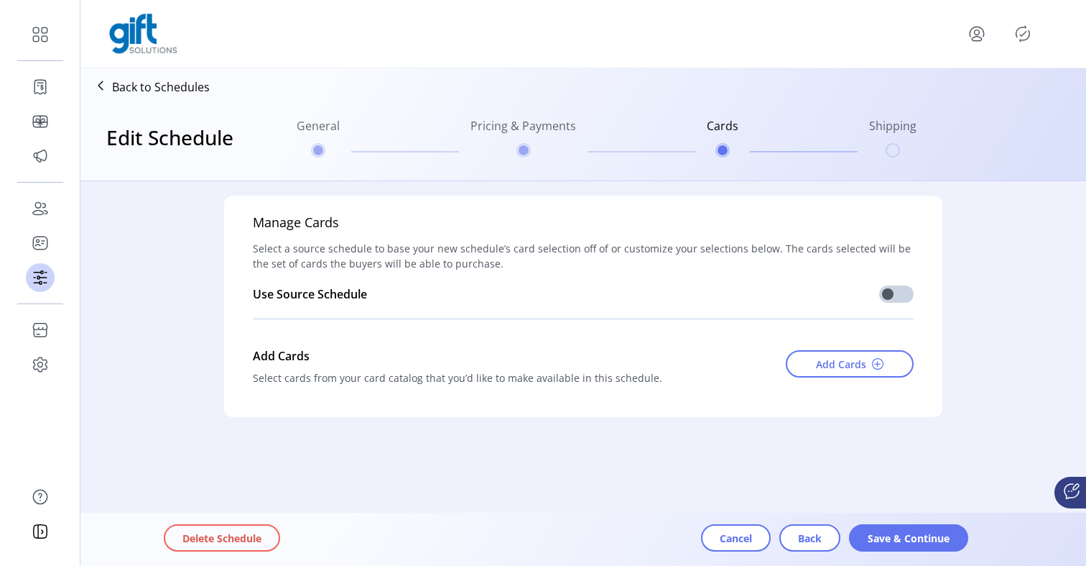
scroll to position [0, 0]
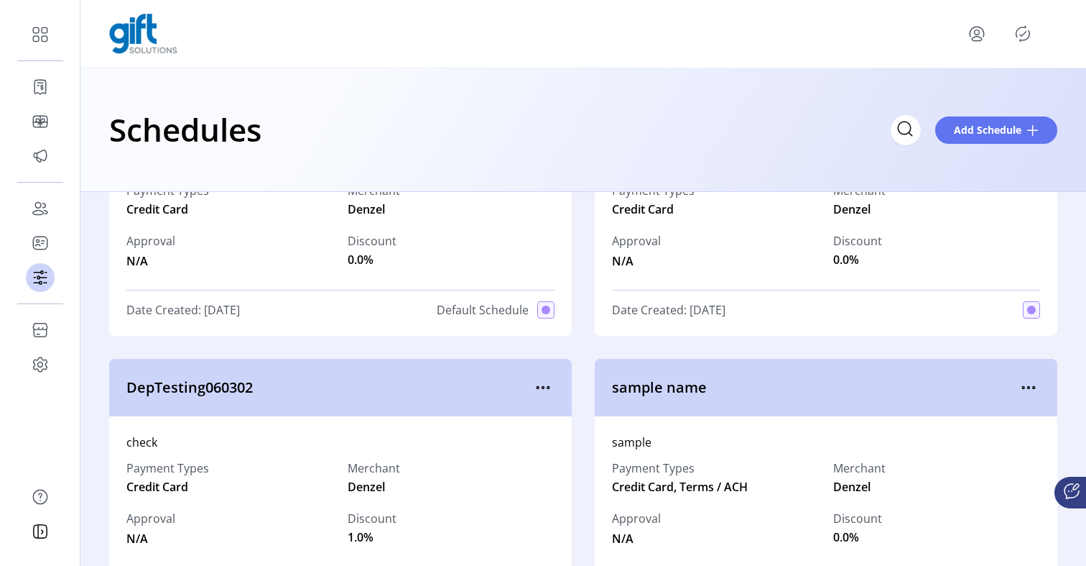
scroll to position [181, 0]
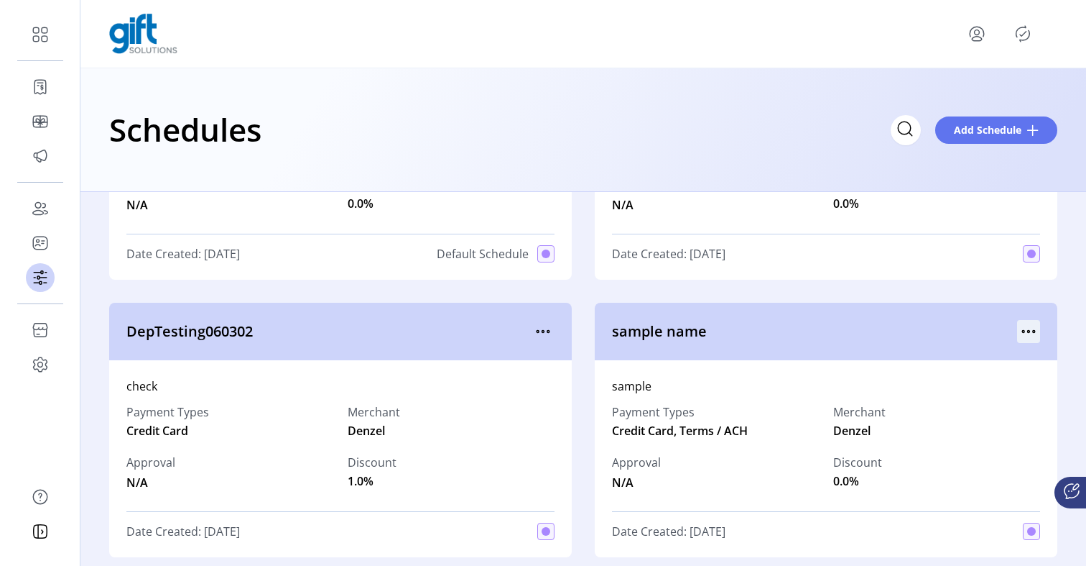
click at [1019, 328] on icon "menu" at bounding box center [1028, 331] width 23 height 23
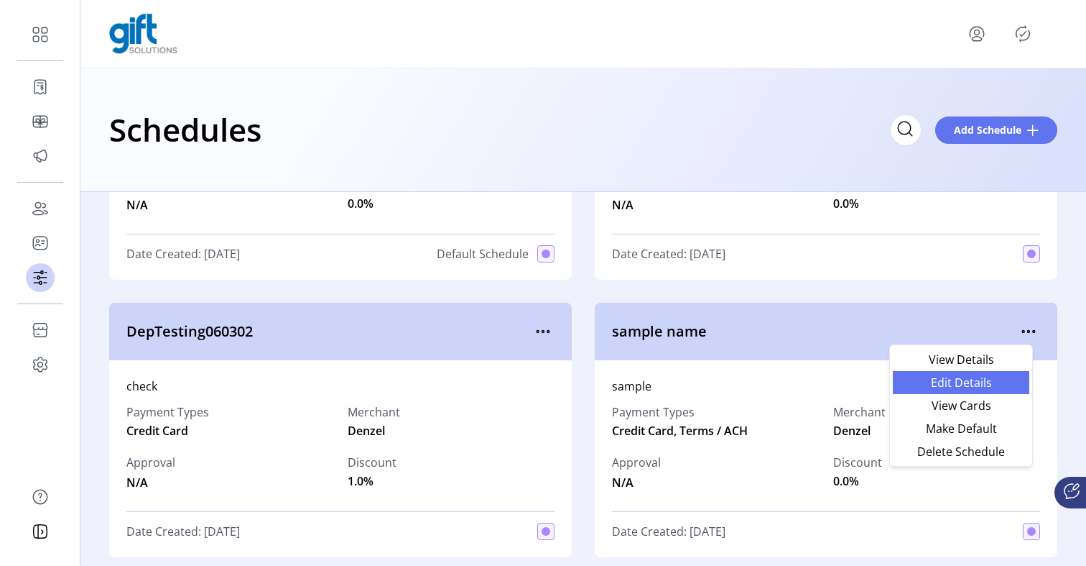
click at [982, 384] on span "Edit Details" at bounding box center [961, 382] width 119 height 11
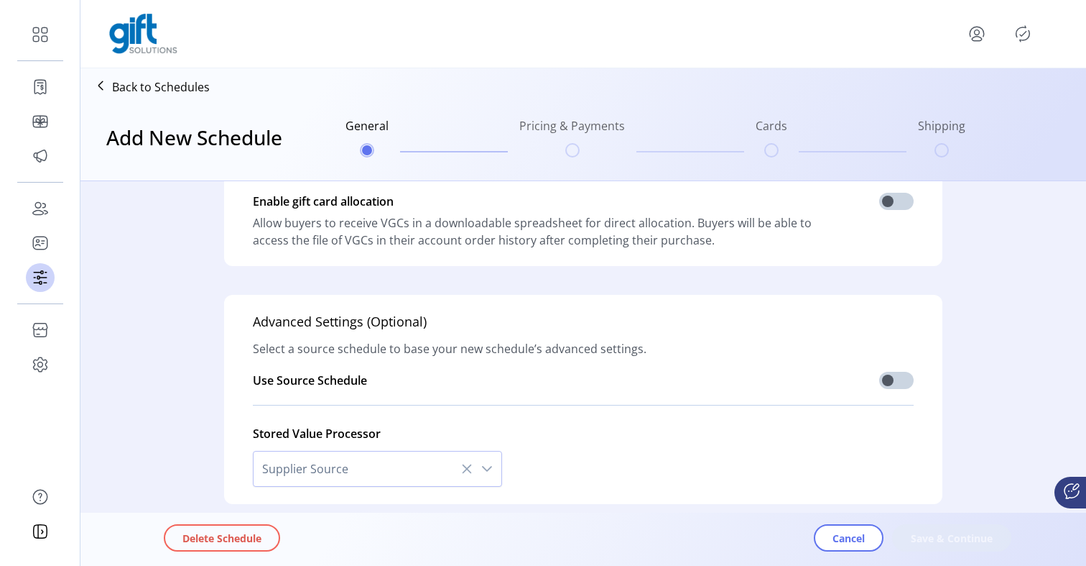
scroll to position [459, 0]
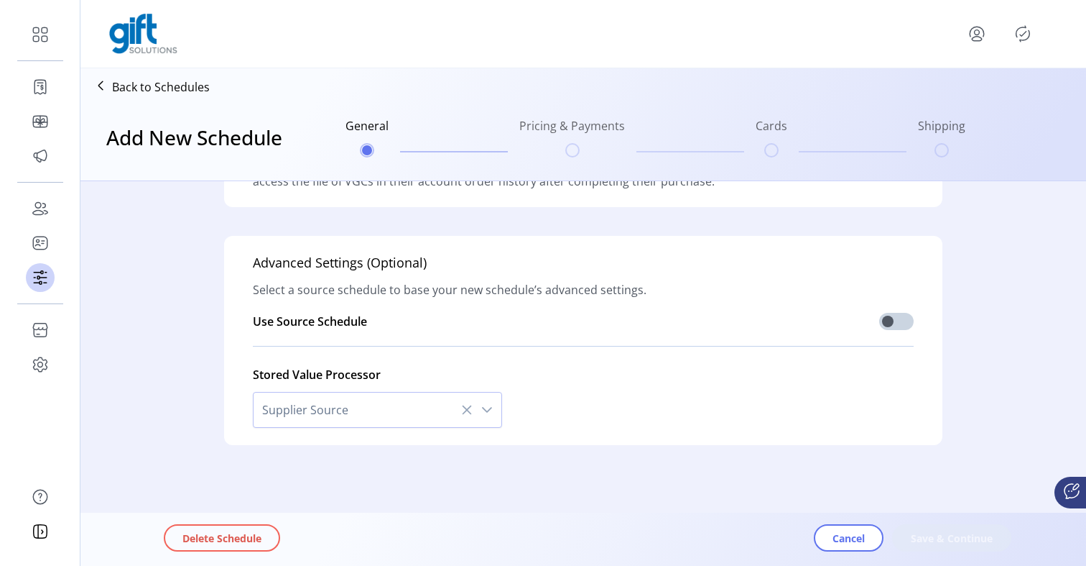
type input "**********"
type textarea "******"
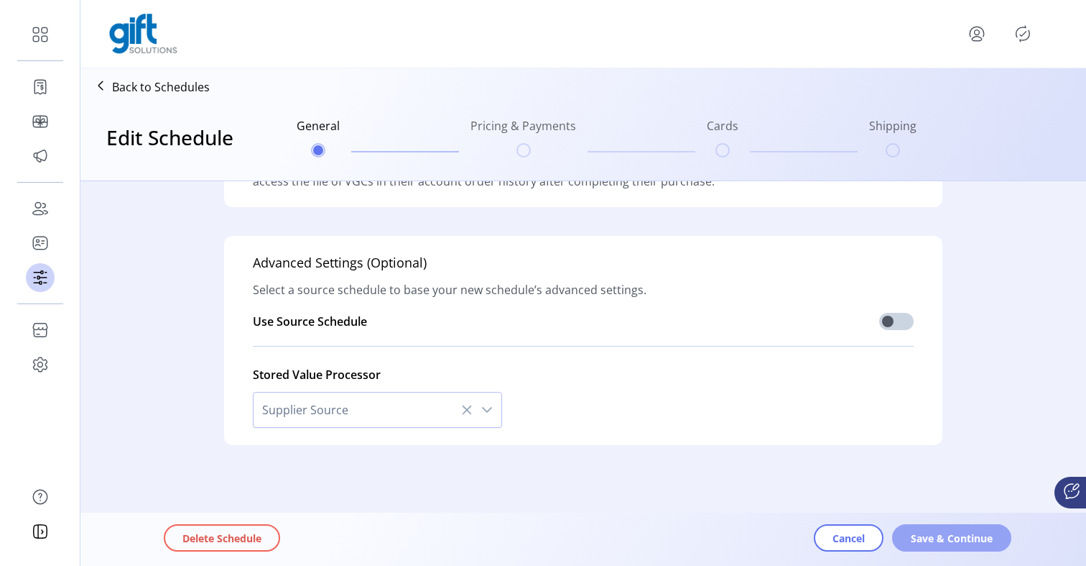
click at [926, 532] on span "Save & Continue" at bounding box center [952, 537] width 82 height 15
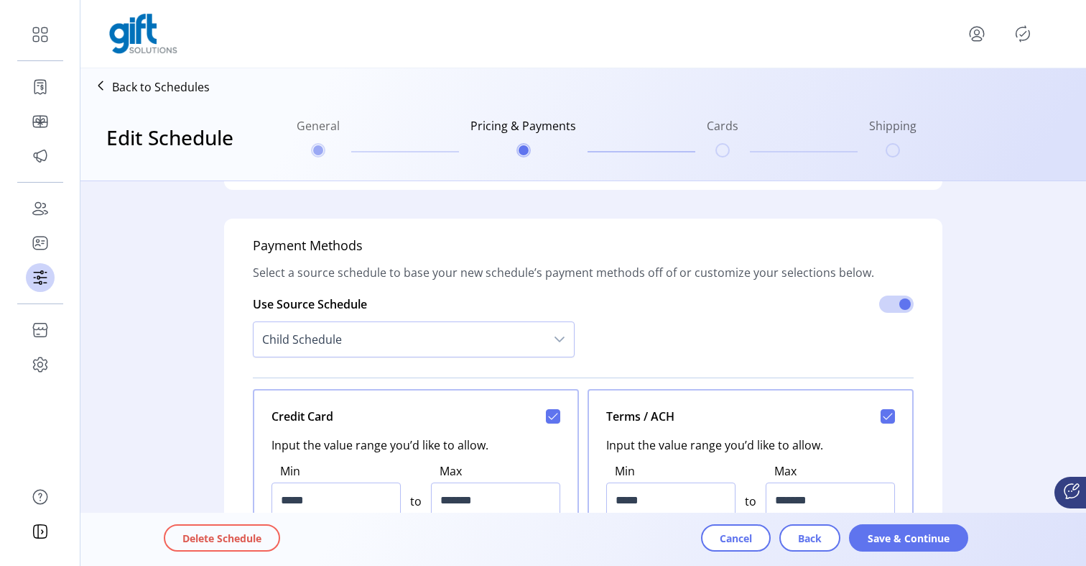
click at [926, 532] on span "Save & Continue" at bounding box center [909, 537] width 82 height 15
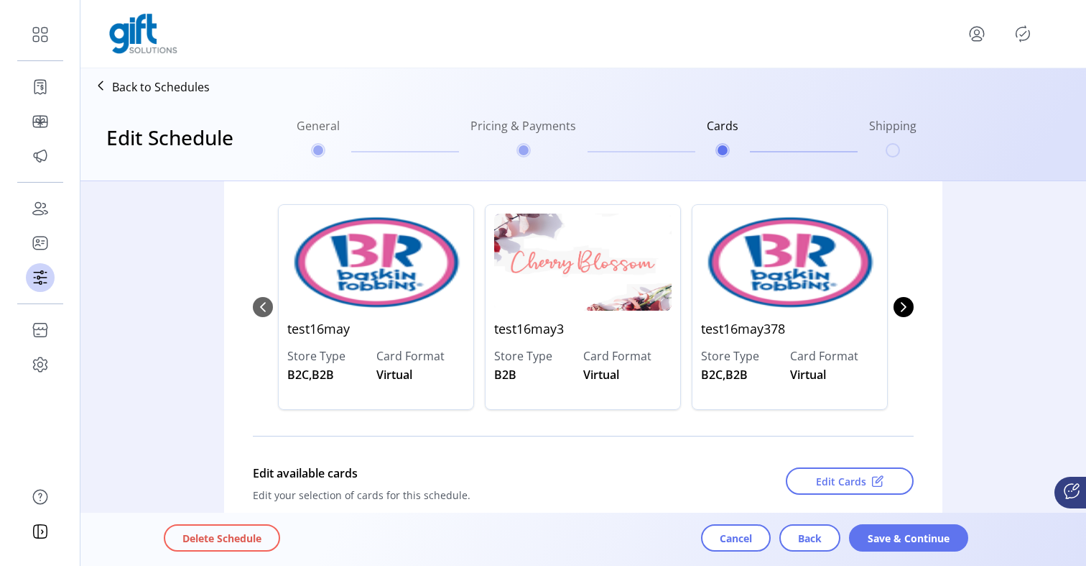
scroll to position [160, 0]
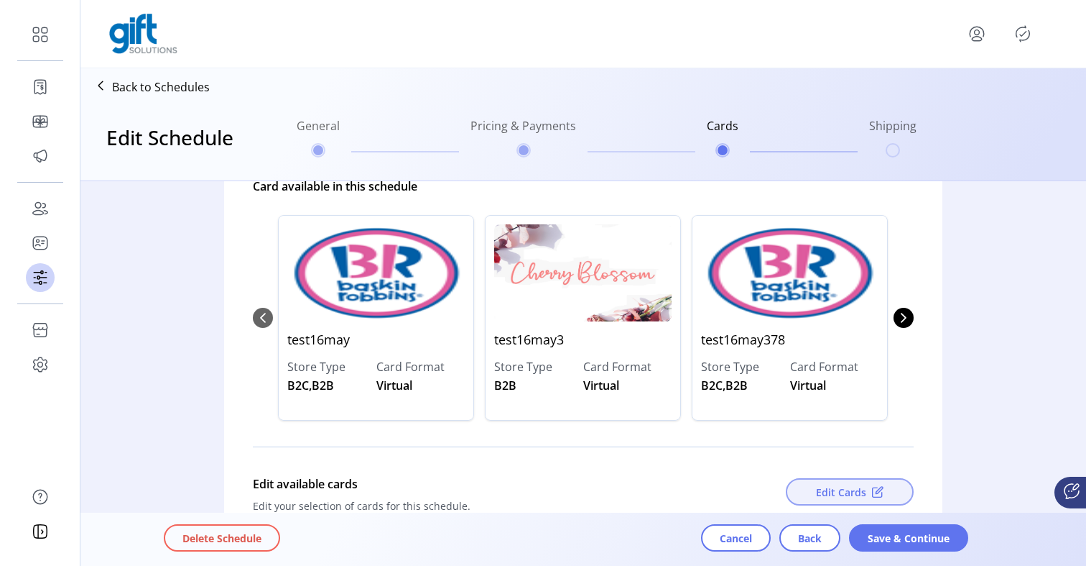
click at [816, 497] on span "Edit Cards" at bounding box center [841, 491] width 50 height 15
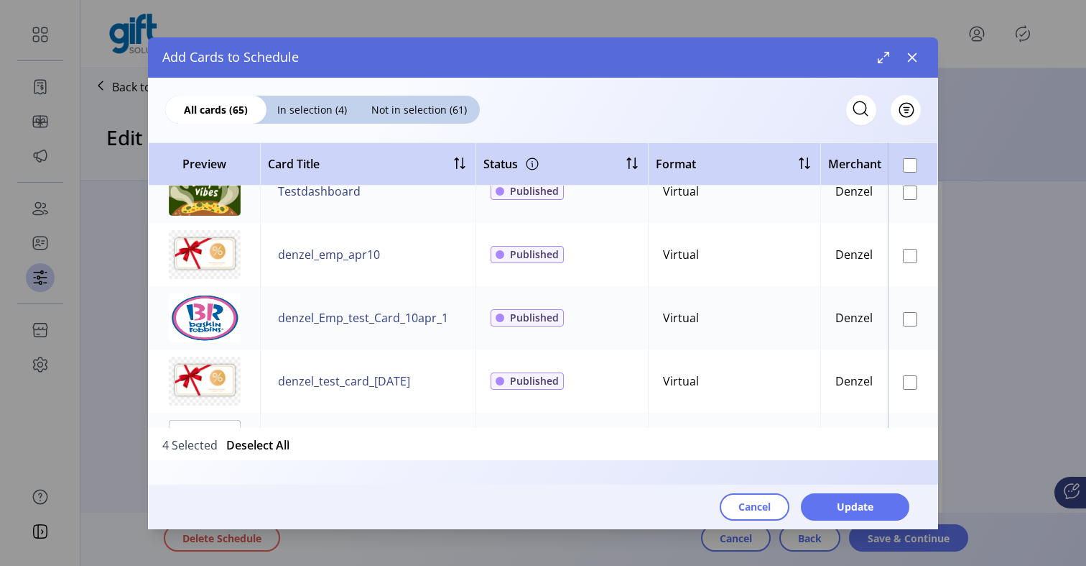
scroll to position [3646, 0]
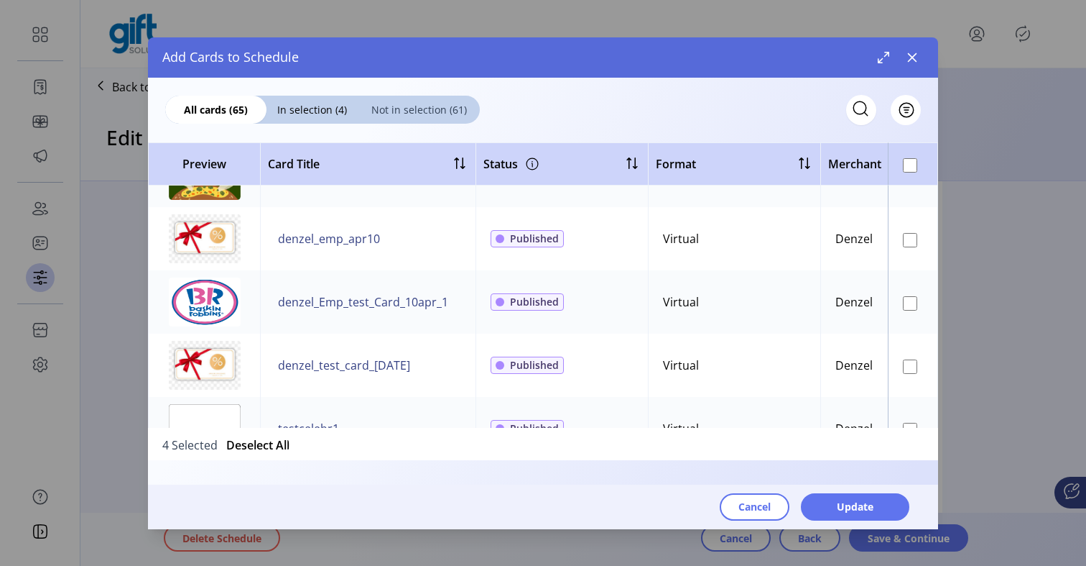
click at [436, 109] on span "Not in selection (61)" at bounding box center [419, 109] width 122 height 15
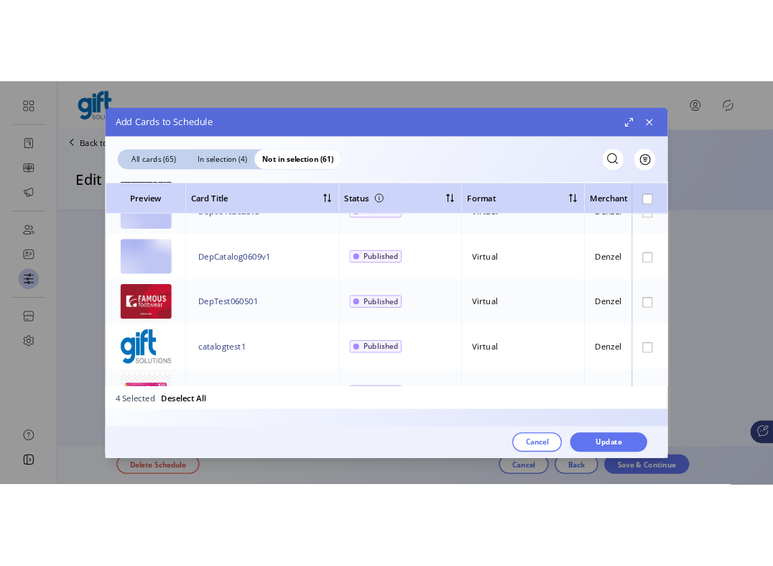
scroll to position [2745, 0]
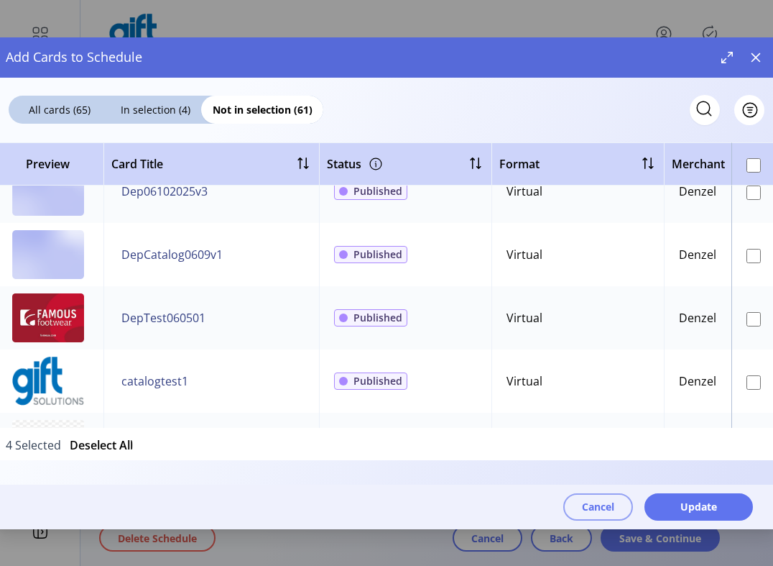
click at [618, 498] on button "Cancel" at bounding box center [598, 506] width 70 height 27
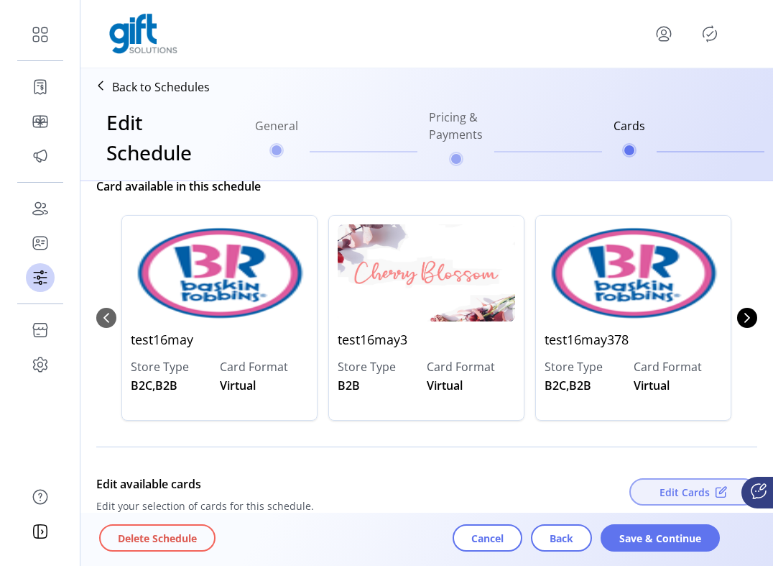
click at [664, 492] on span "Edit Cards" at bounding box center [685, 491] width 50 height 15
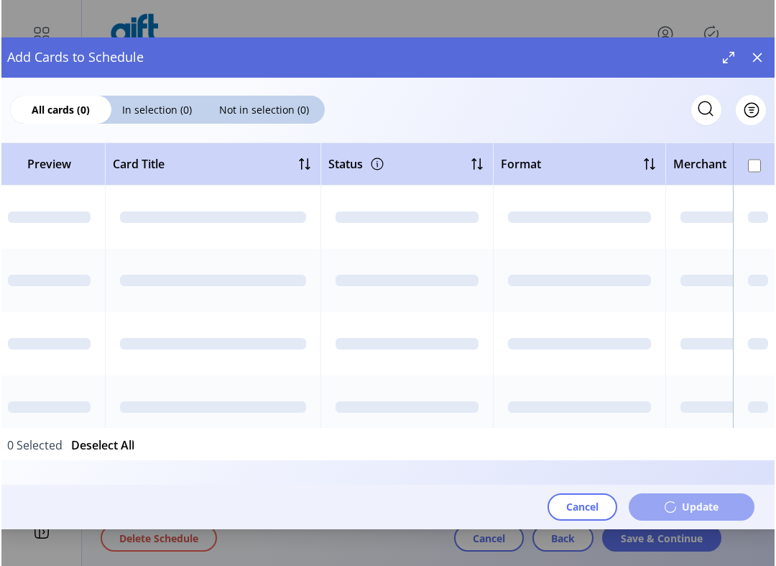
scroll to position [3, 0]
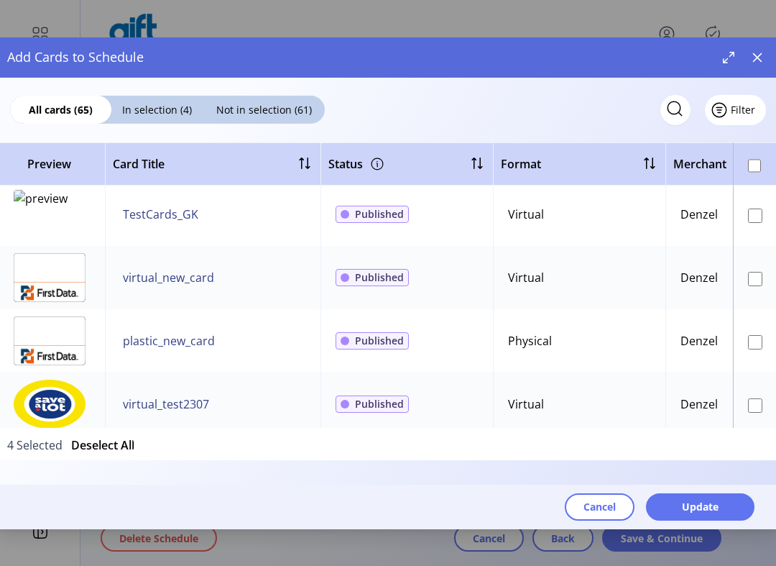
click at [754, 113] on button "Filter" at bounding box center [735, 110] width 61 height 30
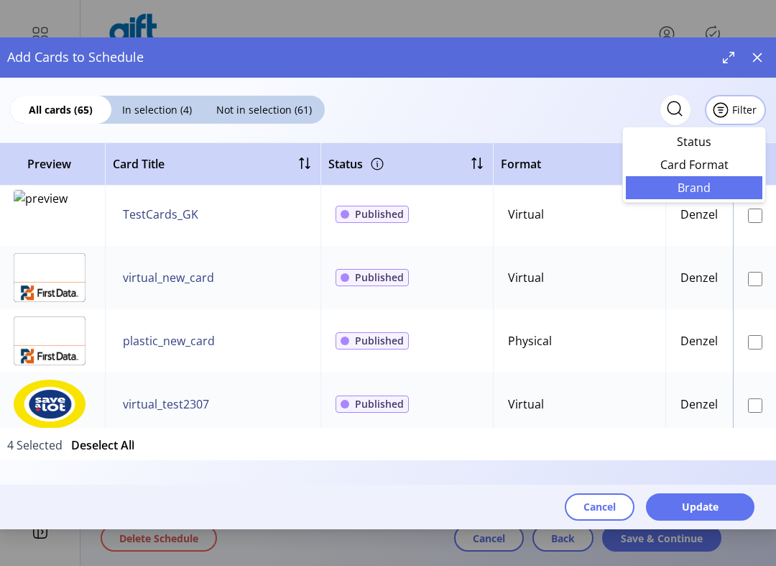
click at [714, 178] on link "Brand" at bounding box center [694, 187] width 137 height 23
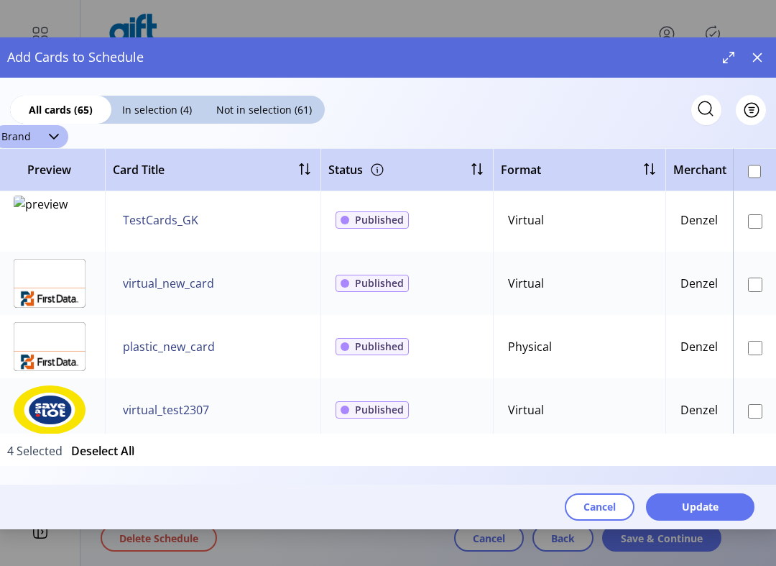
click at [41, 123] on div "All cards (65)" at bounding box center [60, 110] width 101 height 28
click at [57, 128] on div "dropdown trigger" at bounding box center [54, 136] width 29 height 23
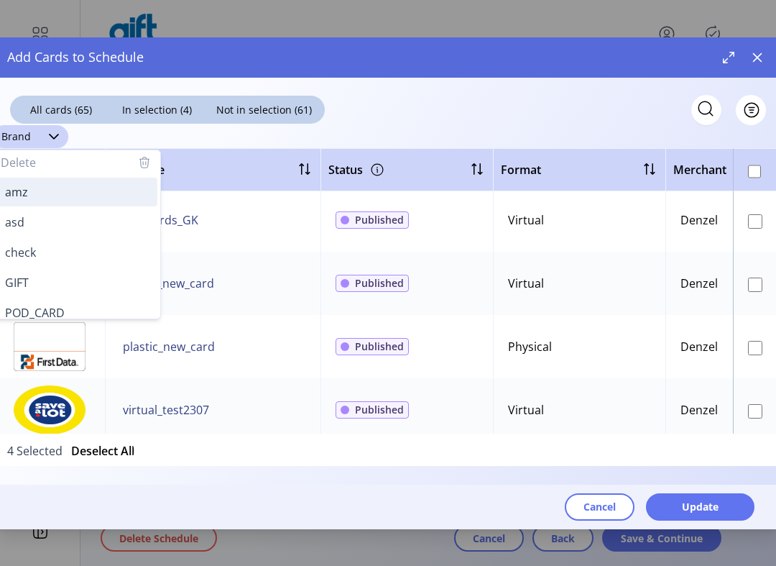
click at [60, 203] on li "amz" at bounding box center [76, 191] width 161 height 29
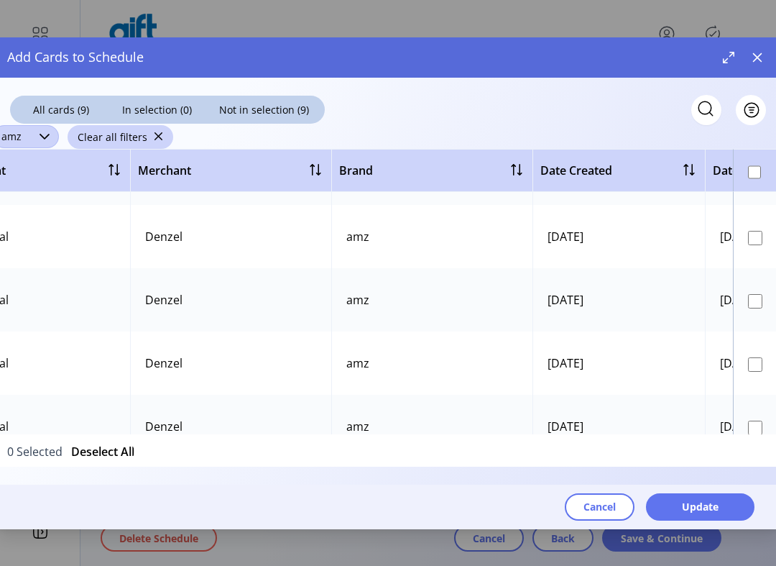
scroll to position [0, 535]
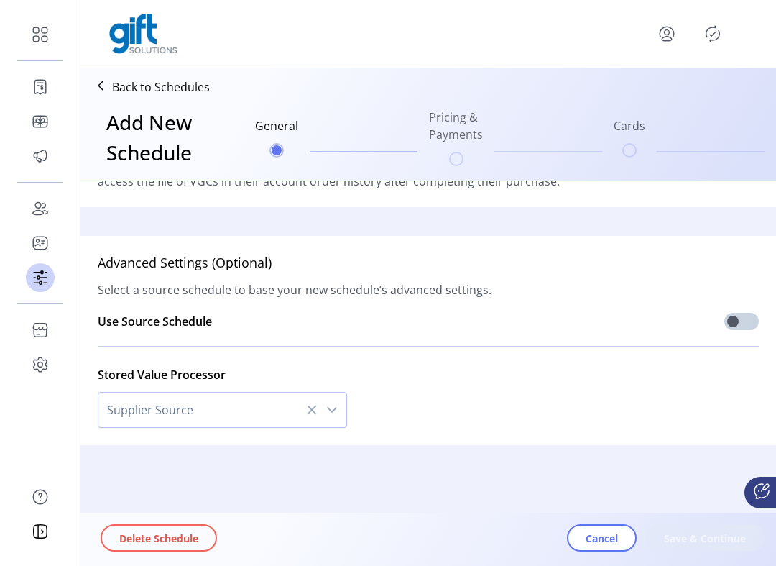
type input "**********"
type textarea "******"
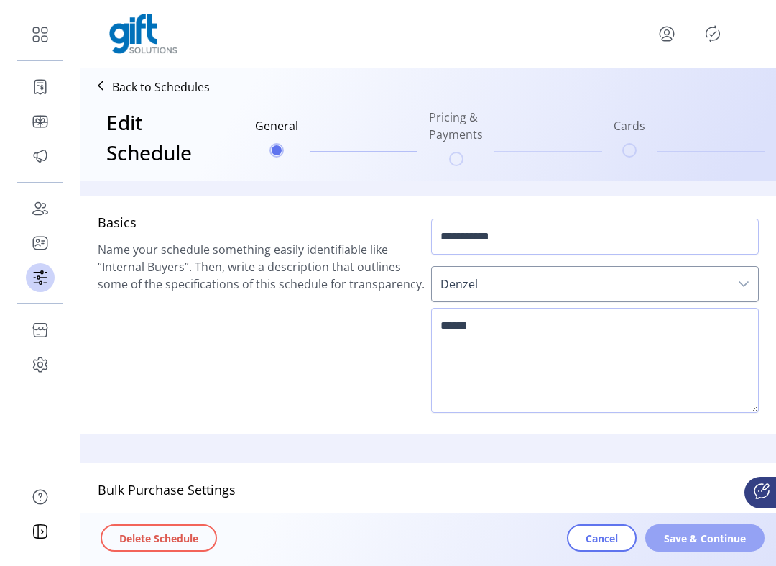
click at [681, 547] on button "Save & Continue" at bounding box center [704, 537] width 119 height 27
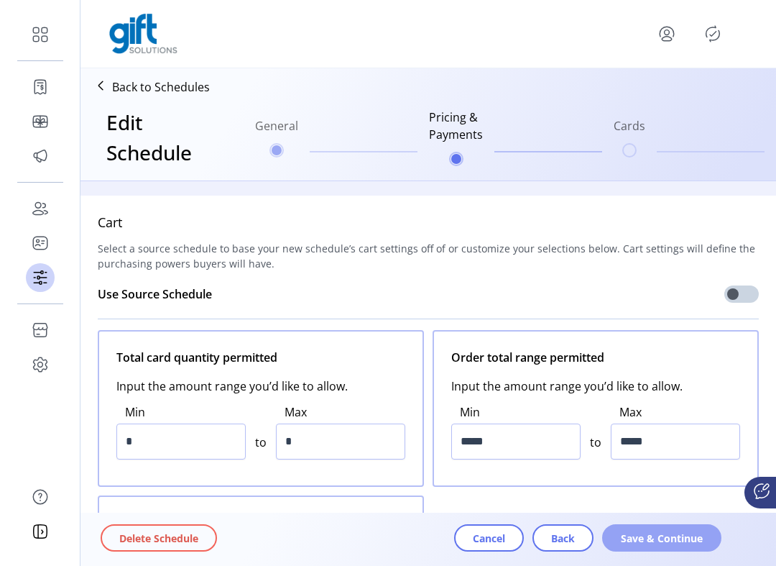
click at [681, 547] on button "Save & Continue" at bounding box center [661, 537] width 119 height 27
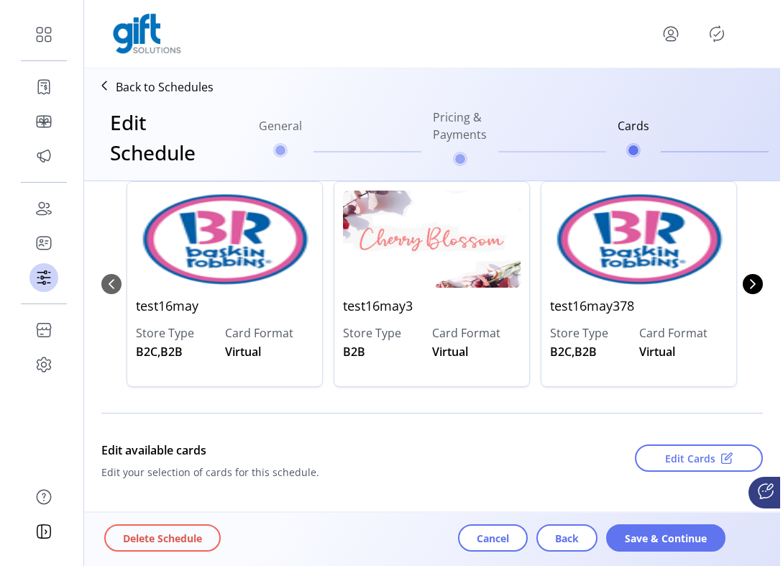
scroll to position [190, 0]
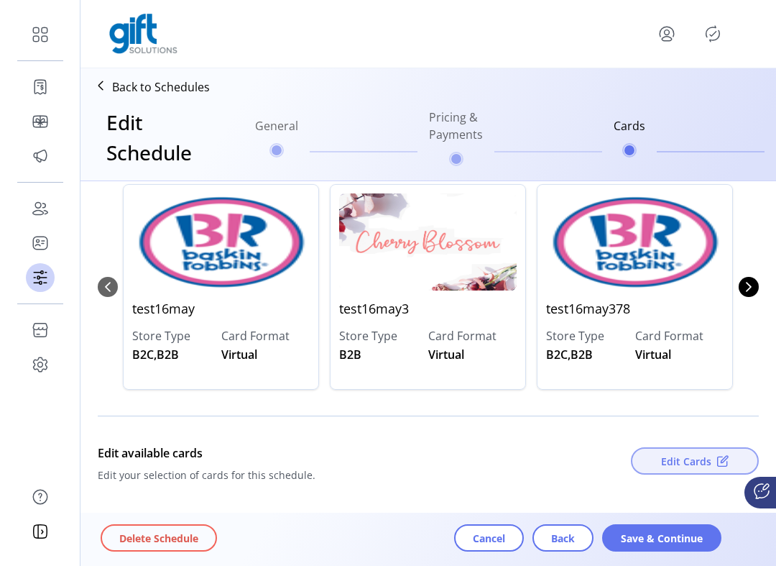
click at [668, 451] on button "Edit Cards" at bounding box center [695, 460] width 128 height 27
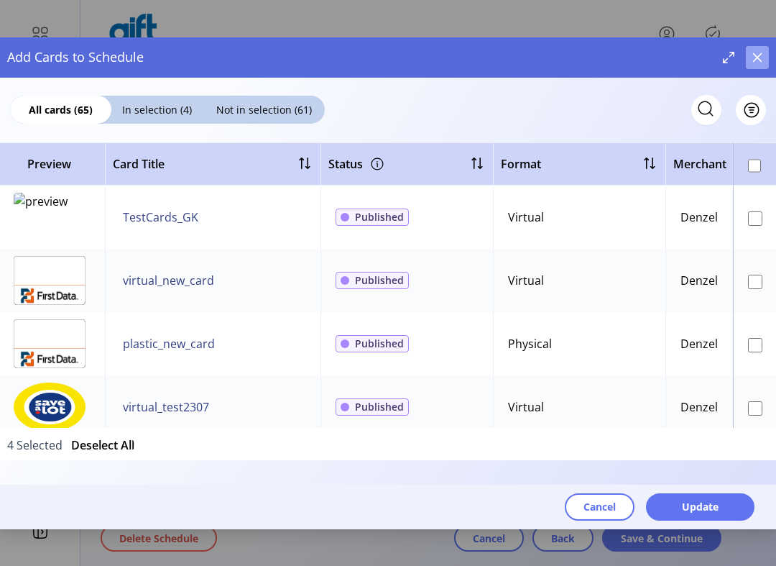
click at [752, 58] on icon "button" at bounding box center [757, 57] width 11 height 11
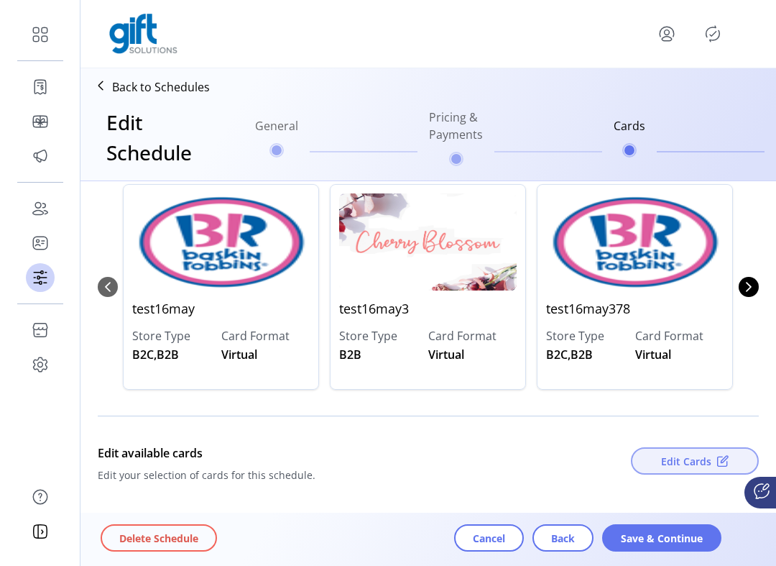
click at [707, 460] on span "Edit Cards" at bounding box center [686, 460] width 50 height 15
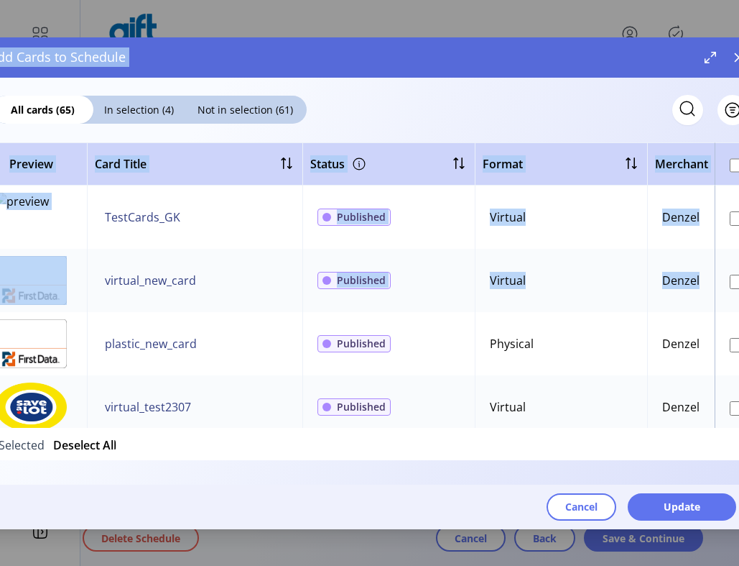
drag, startPoint x: 738, startPoint y: 260, endPoint x: 748, endPoint y: 259, distance: 10.1
click at [739, 259] on html "Dashboard Orders Catalog Promotions Users Accounts Schedules Storefront Configu…" at bounding box center [369, 283] width 739 height 566
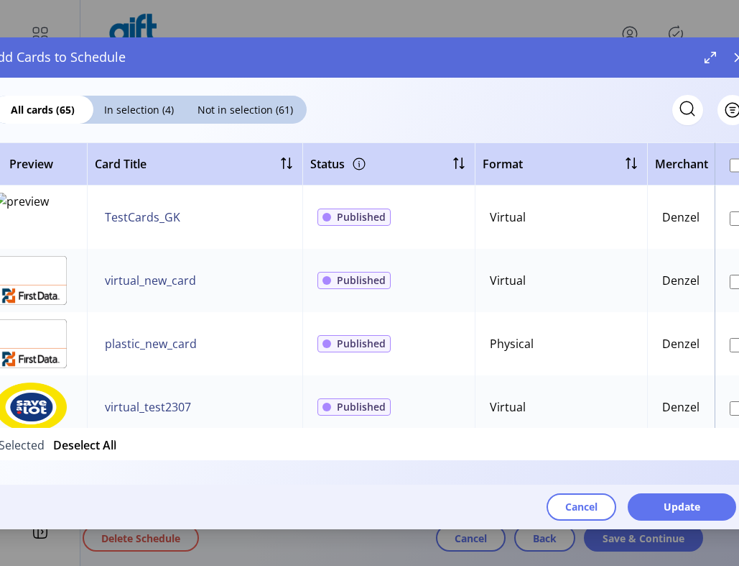
click at [719, 308] on td at bounding box center [740, 280] width 50 height 63
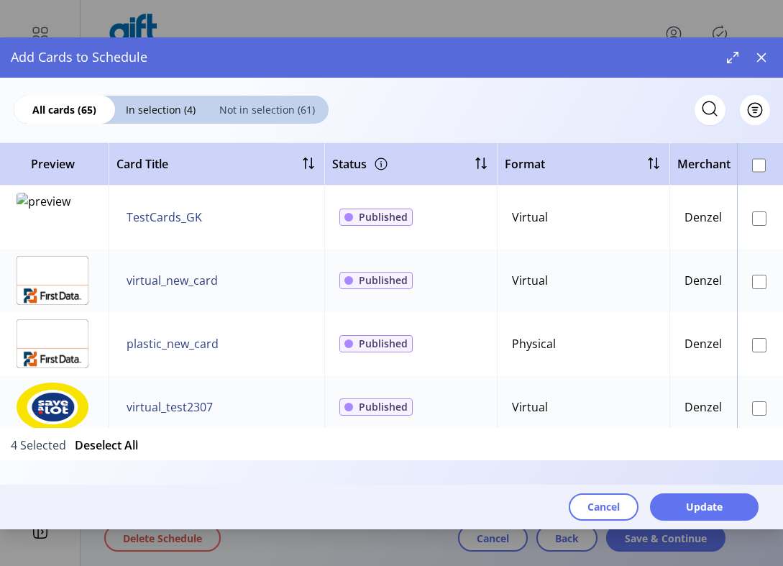
click at [265, 111] on span "Not in selection (61)" at bounding box center [267, 109] width 122 height 15
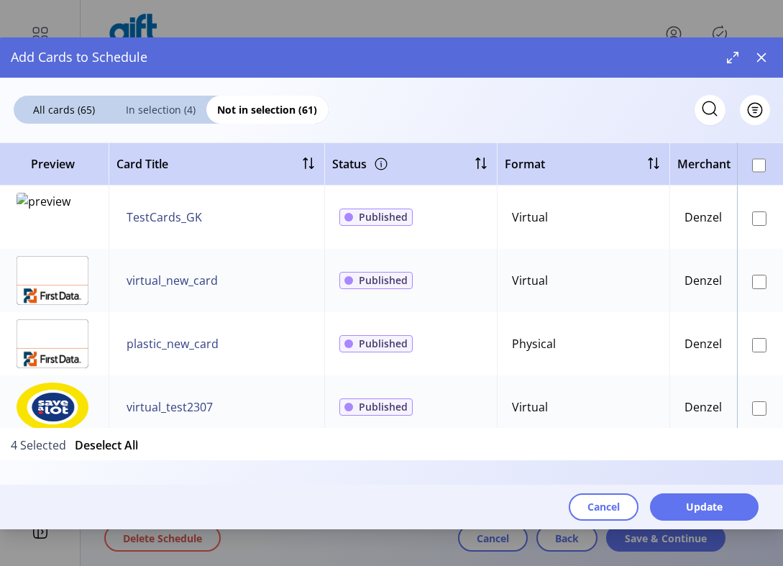
click at [176, 111] on span "In selection (4)" at bounding box center [160, 109] width 91 height 15
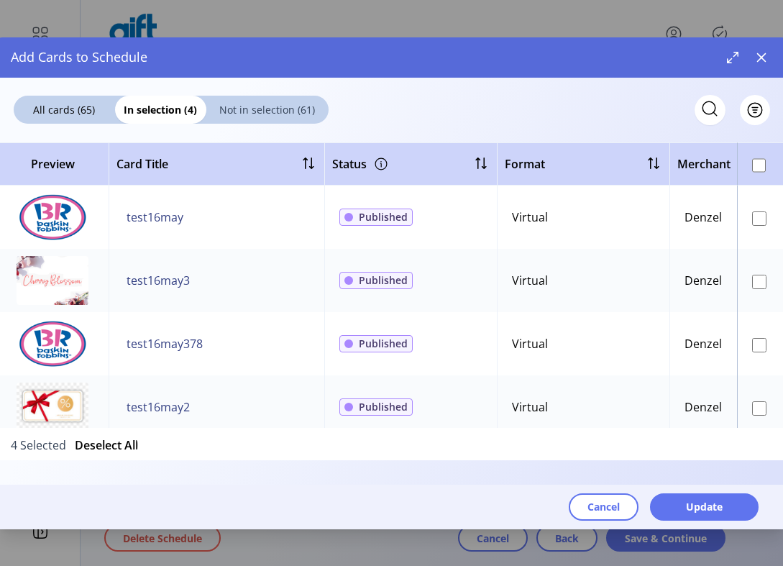
click at [218, 103] on span "Not in selection (61)" at bounding box center [267, 109] width 122 height 15
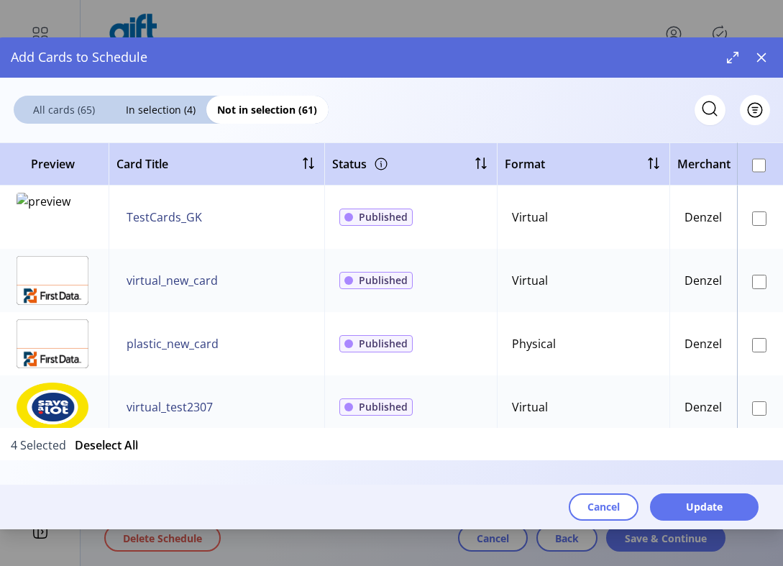
click at [114, 111] on span "All cards (65)" at bounding box center [64, 109] width 101 height 15
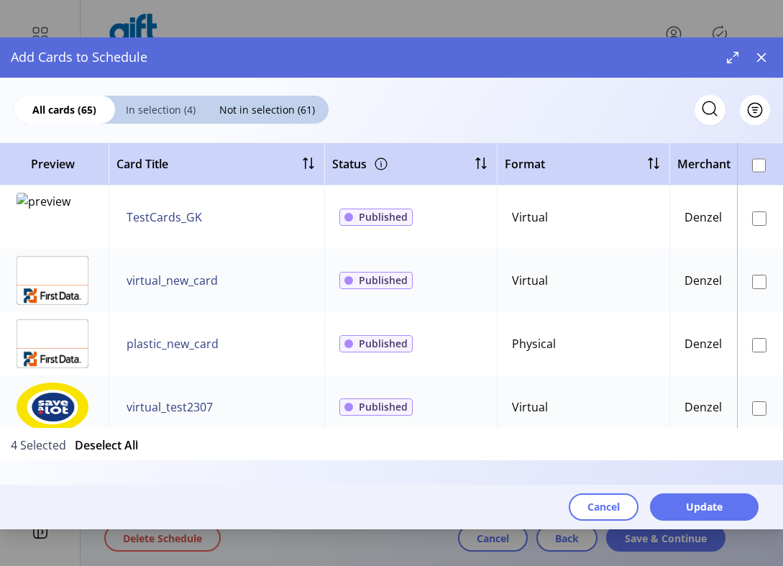
click at [147, 111] on span "In selection (4)" at bounding box center [160, 109] width 91 height 15
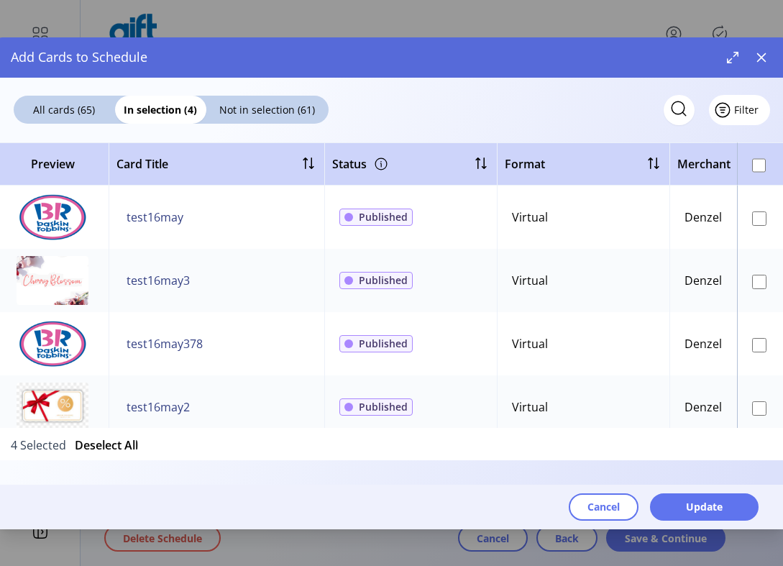
click at [745, 111] on span "Filter" at bounding box center [746, 109] width 24 height 15
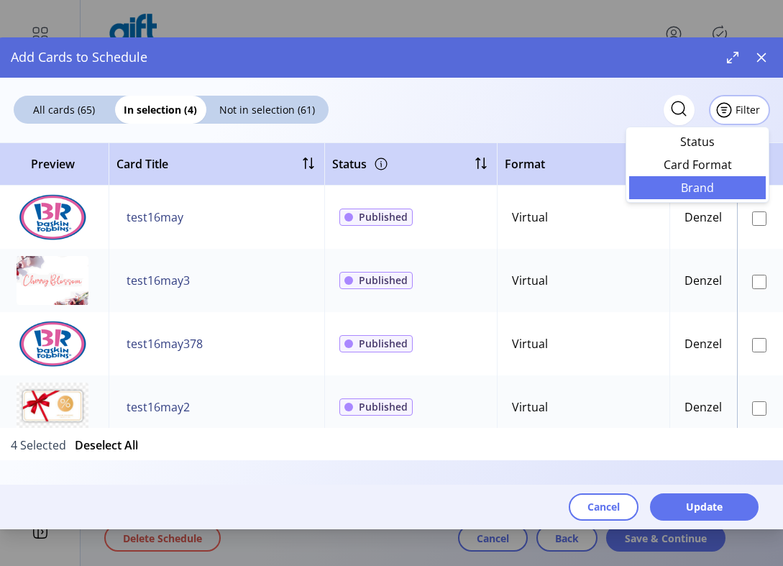
click at [727, 188] on span "Brand" at bounding box center [696, 187] width 119 height 11
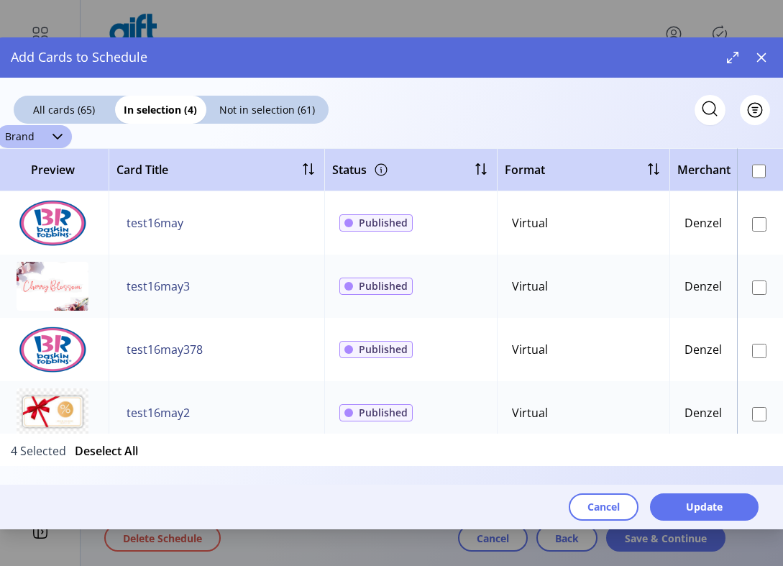
scroll to position [0, 1]
click at [17, 139] on span "Brand" at bounding box center [19, 136] width 47 height 23
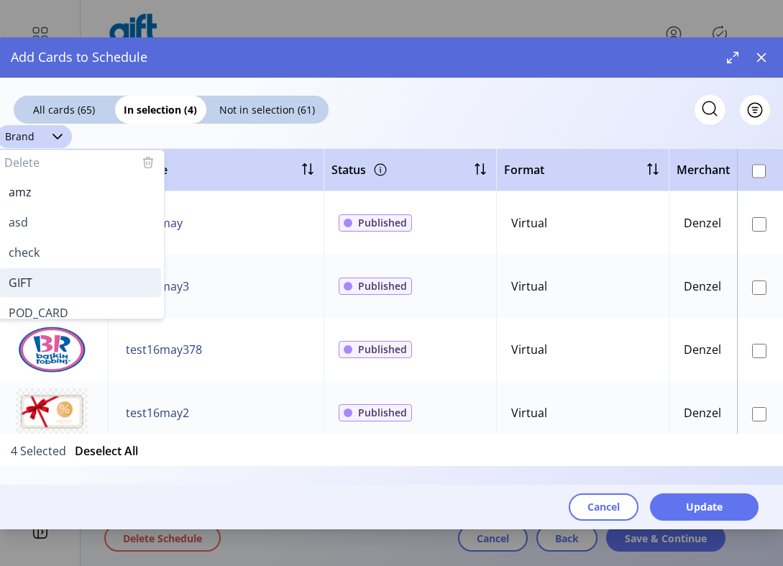
click at [54, 268] on li "GIFT" at bounding box center [80, 282] width 161 height 29
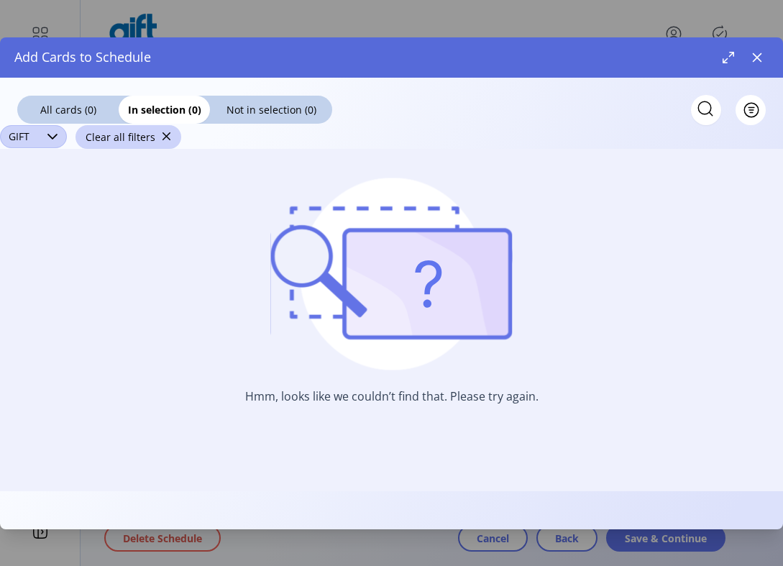
click at [38, 125] on div "dropdown trigger" at bounding box center [52, 136] width 29 height 23
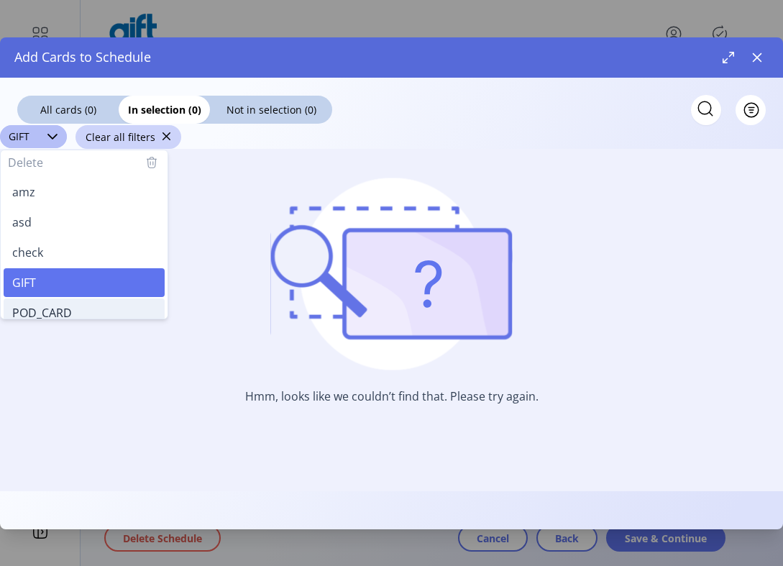
click at [88, 303] on li "POD_CARD" at bounding box center [84, 312] width 161 height 29
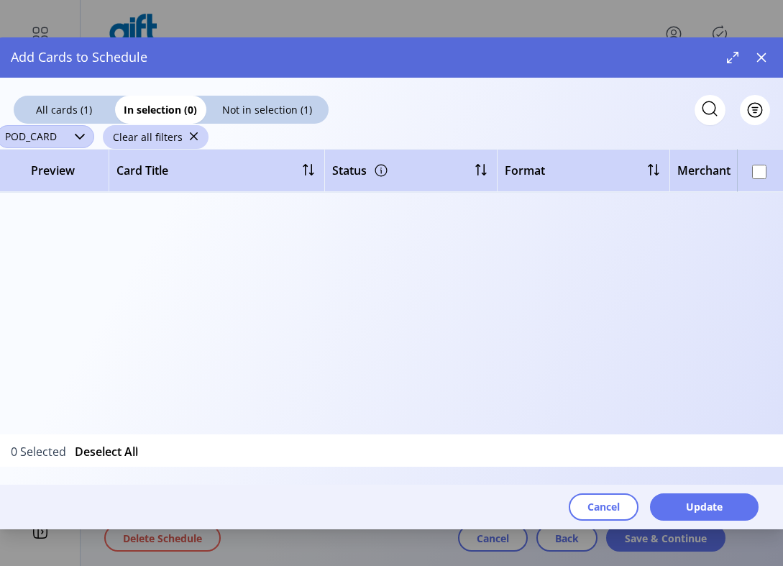
click at [47, 143] on span "POD_CARD" at bounding box center [30, 136] width 69 height 23
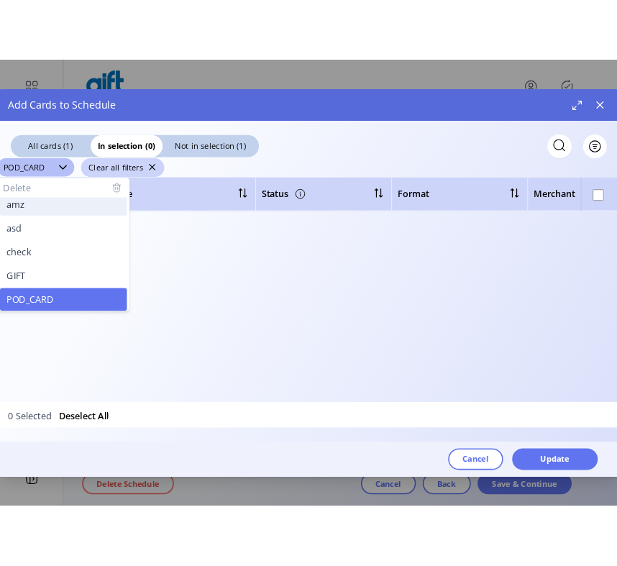
scroll to position [0, 0]
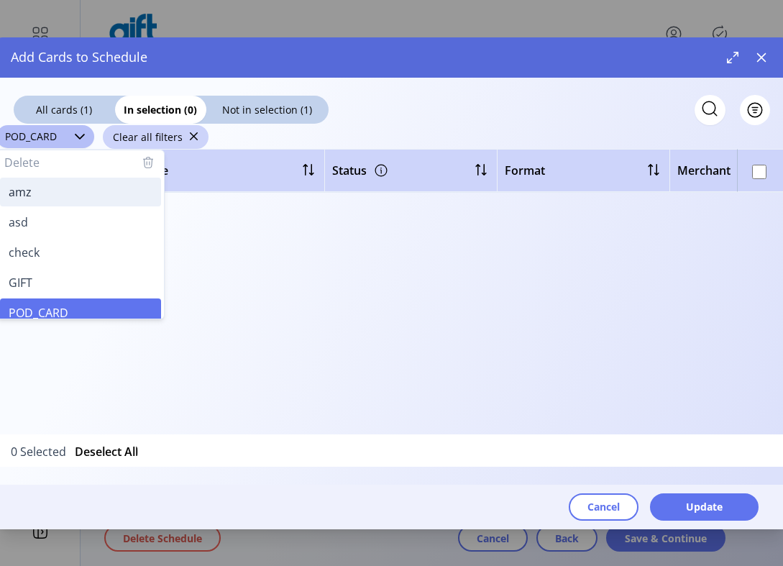
click at [68, 185] on li "amz" at bounding box center [80, 191] width 161 height 29
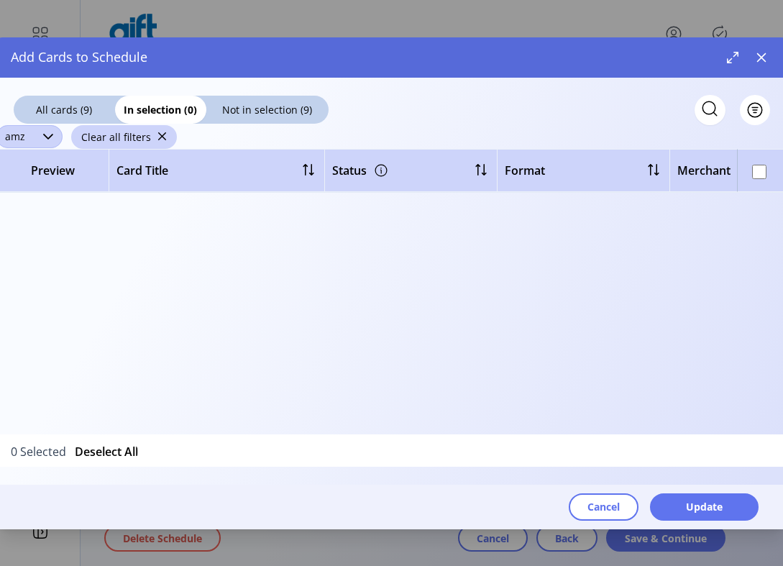
click at [40, 145] on div "dropdown trigger" at bounding box center [48, 136] width 29 height 23
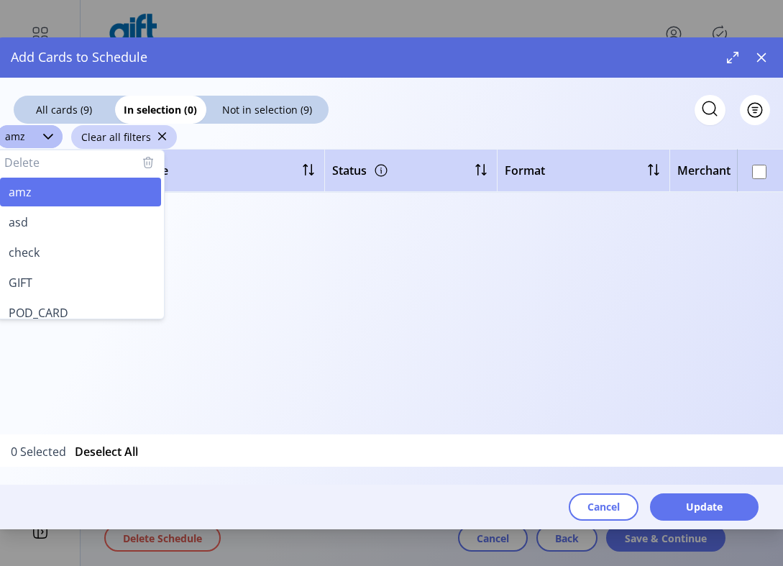
click at [338, 129] on div "amz Delete amz asd check GIFT POD_CARD POD_TestCard Sandeep test test test bran…" at bounding box center [391, 137] width 790 height 24
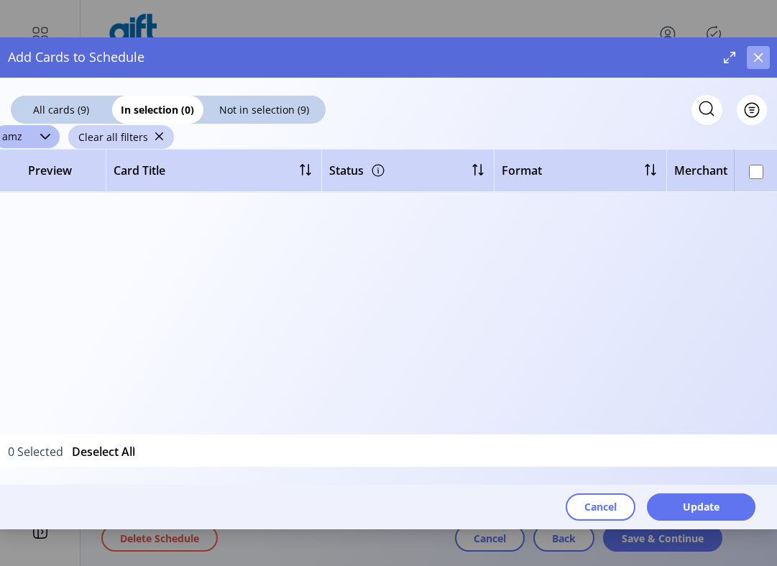
click at [761, 52] on icon "button" at bounding box center [757, 57] width 11 height 11
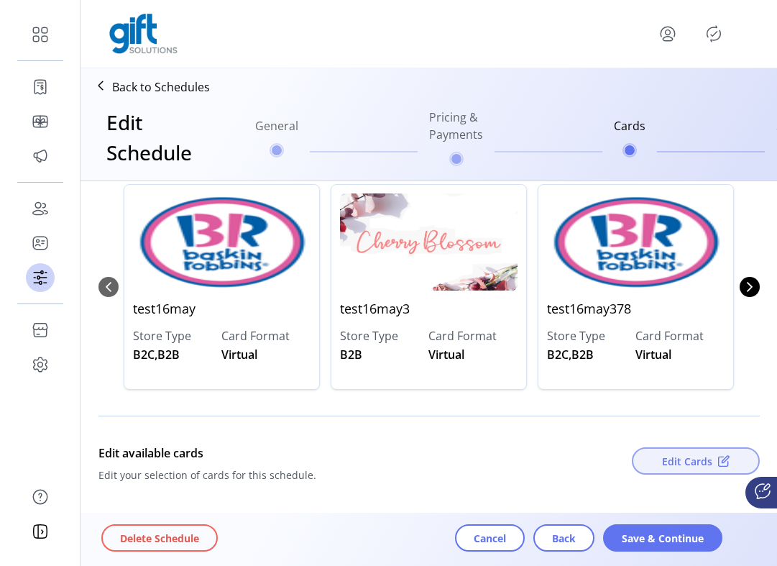
click at [691, 464] on span "Edit Cards" at bounding box center [687, 460] width 50 height 15
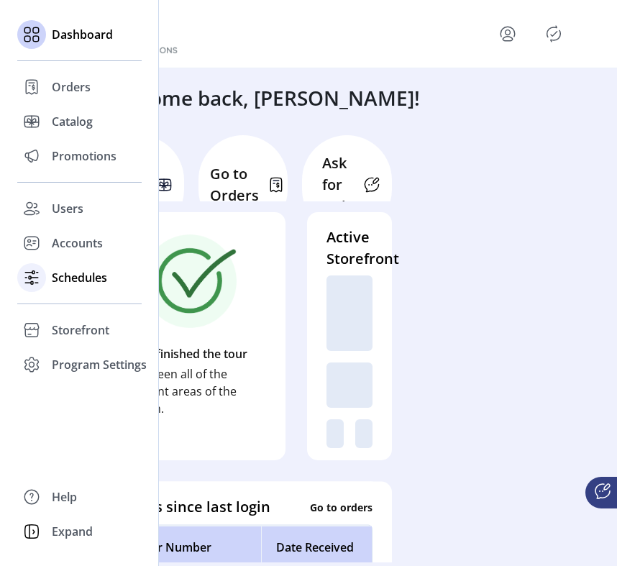
click at [62, 280] on span "Schedules" at bounding box center [79, 277] width 55 height 17
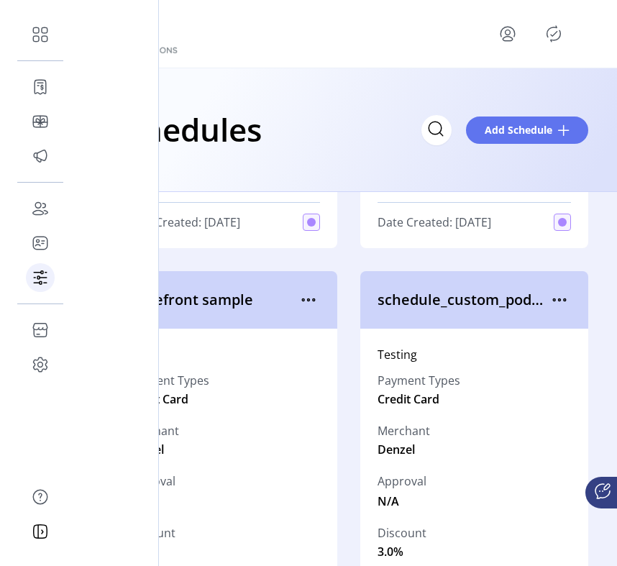
scroll to position [693, 0]
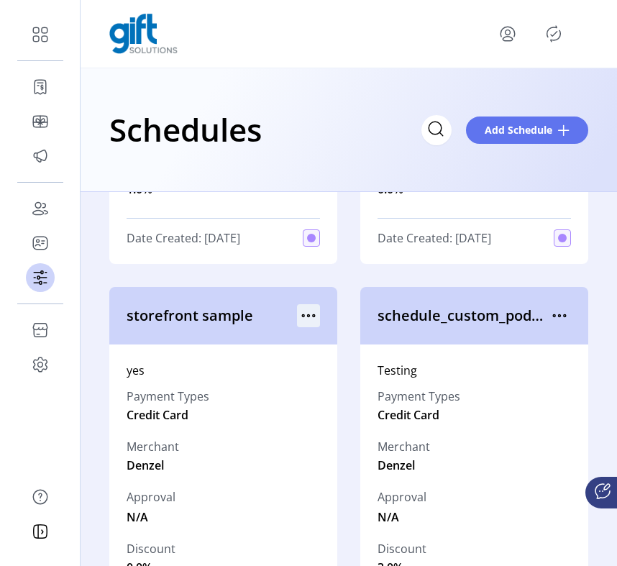
click at [310, 318] on icon "menu" at bounding box center [308, 315] width 23 height 23
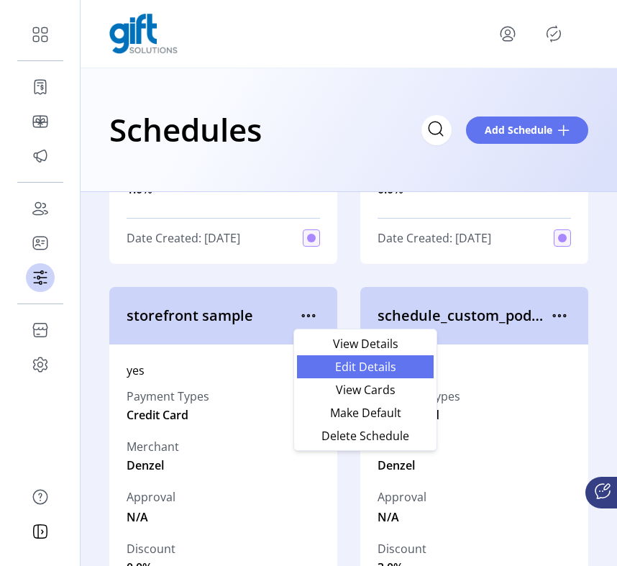
click at [332, 369] on span "Edit Details" at bounding box center [364, 366] width 119 height 11
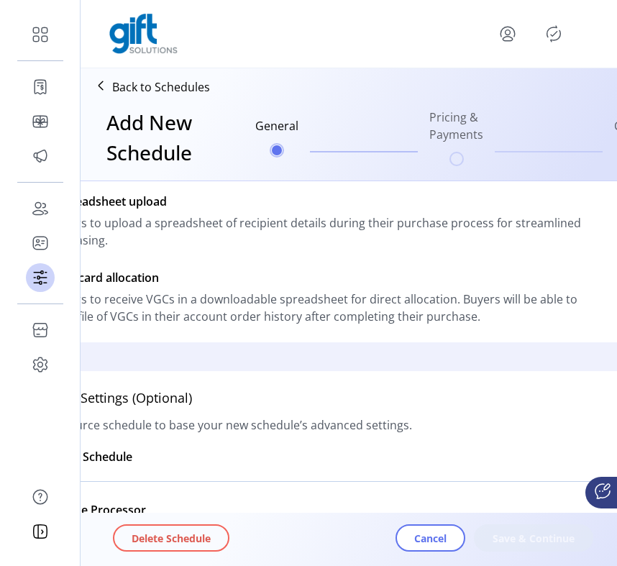
scroll to position [470, 0]
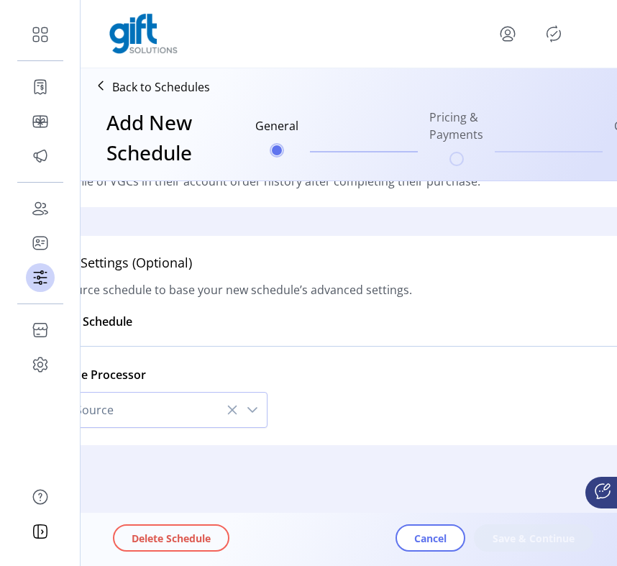
type input "**********"
type textarea "***"
click at [544, 551] on div "Delete Schedule Cancel Save & Continue" at bounding box center [389, 538] width 552 height 47
click at [543, 544] on span "Save & Continue" at bounding box center [533, 537] width 82 height 15
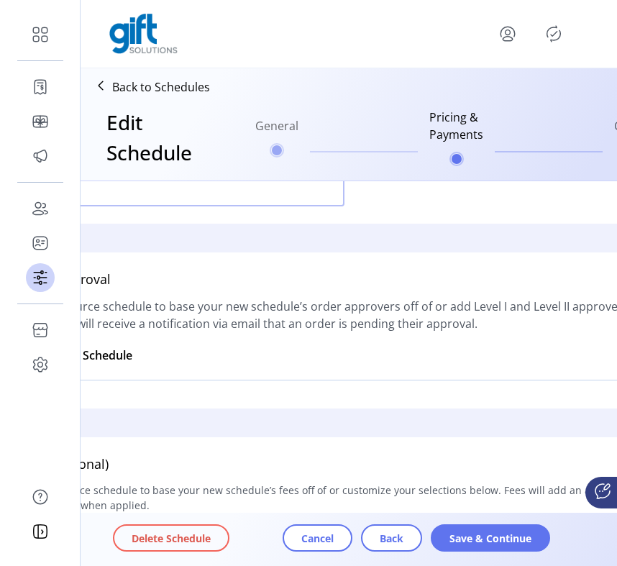
scroll to position [2084, 0]
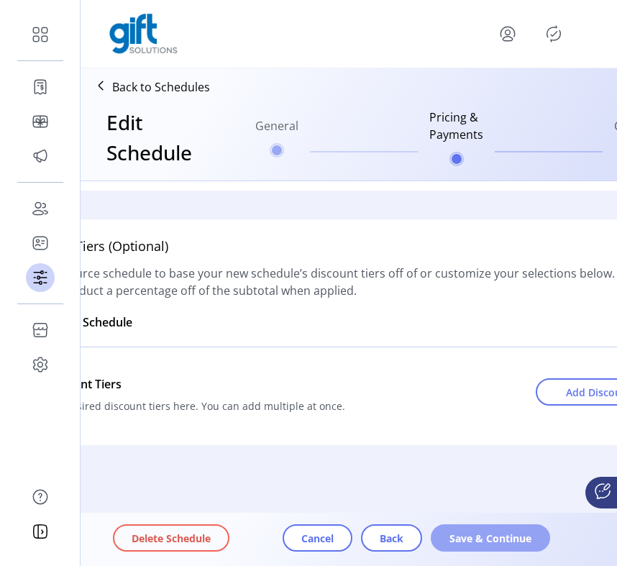
click at [492, 536] on span "Save & Continue" at bounding box center [490, 537] width 82 height 15
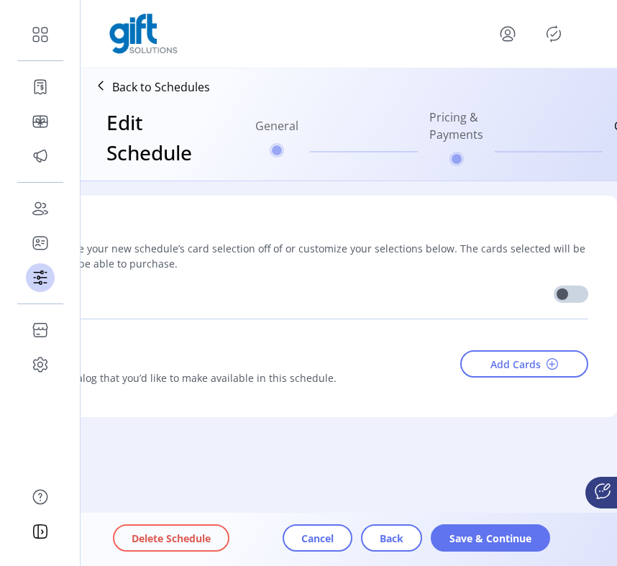
scroll to position [0, 0]
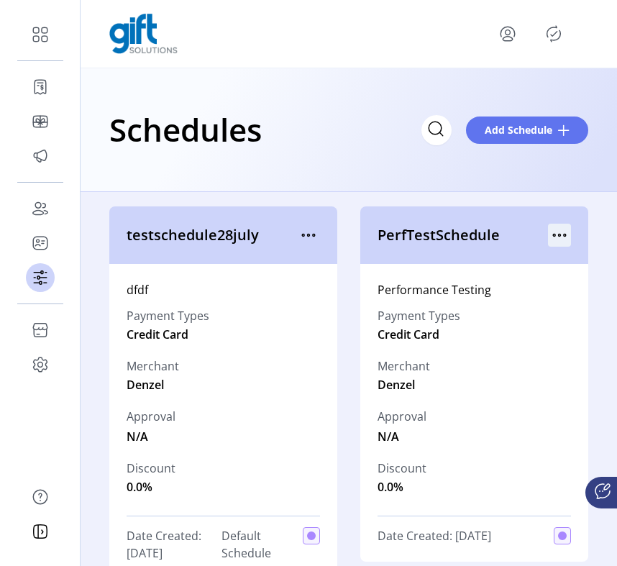
click at [557, 232] on icon "menu" at bounding box center [559, 234] width 23 height 23
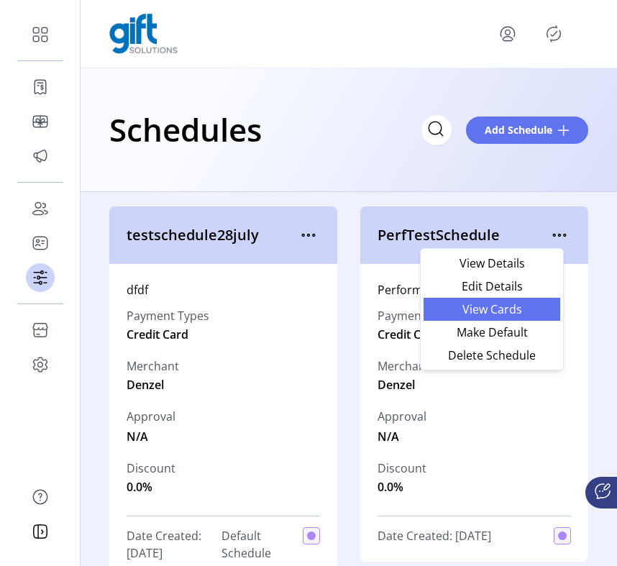
click at [537, 303] on span "View Cards" at bounding box center [491, 308] width 119 height 11
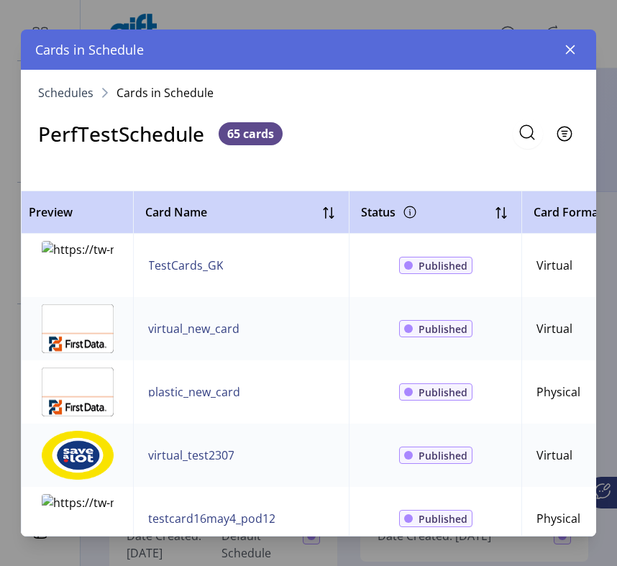
click at [571, 51] on icon "button" at bounding box center [570, 49] width 9 height 9
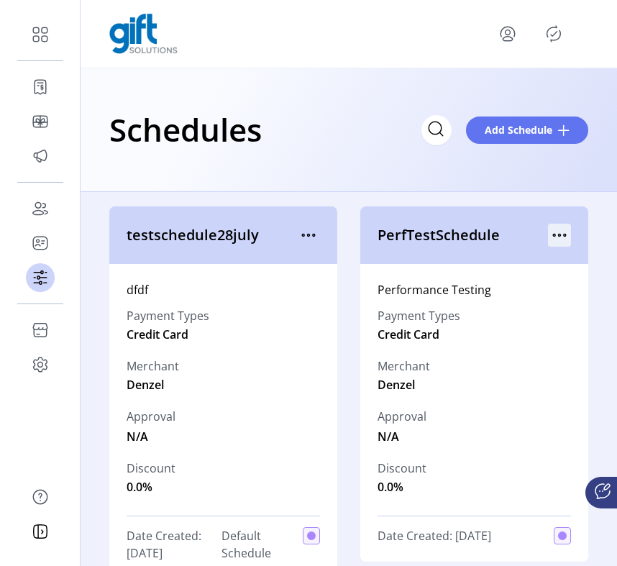
click at [560, 231] on icon "menu" at bounding box center [559, 234] width 23 height 23
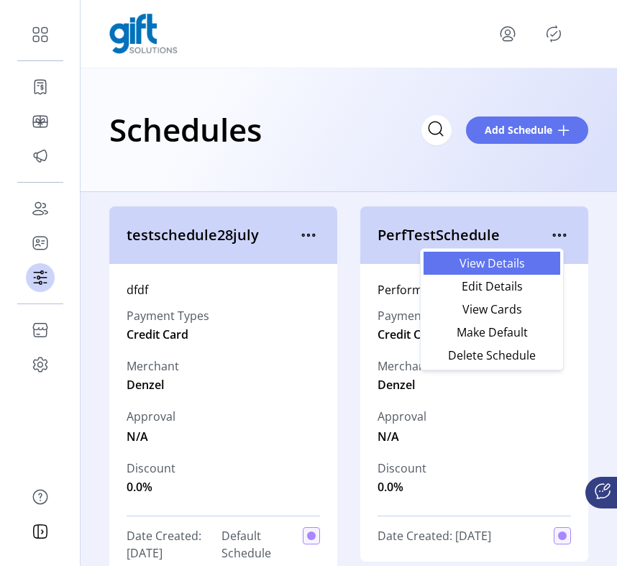
click at [522, 264] on span "View Details" at bounding box center [491, 262] width 119 height 11
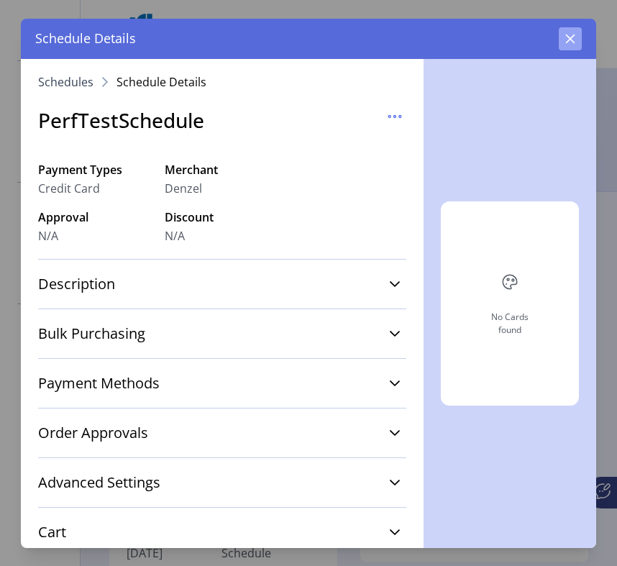
click at [569, 33] on icon "button" at bounding box center [569, 38] width 11 height 11
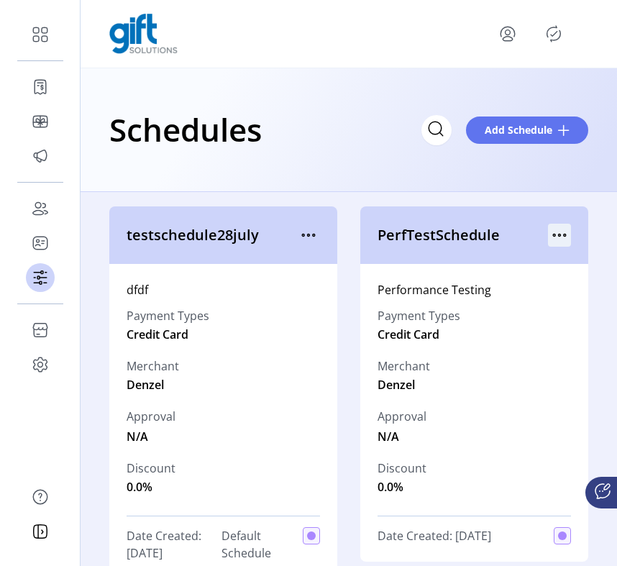
click at [550, 236] on icon "menu" at bounding box center [559, 234] width 23 height 23
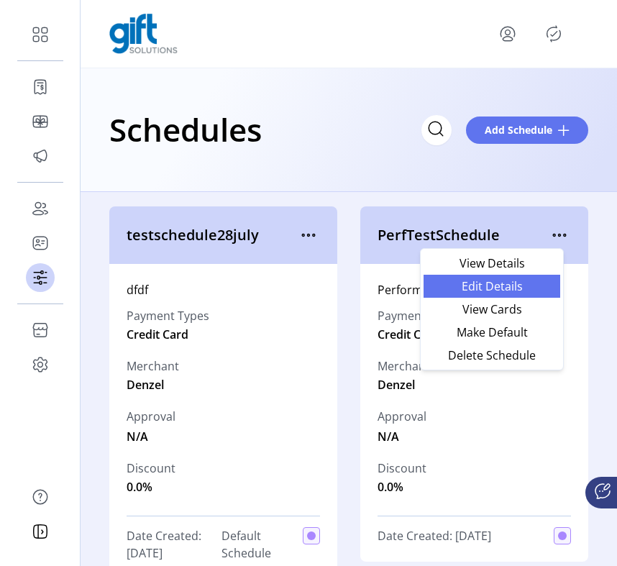
click at [524, 280] on span "Edit Details" at bounding box center [491, 285] width 119 height 11
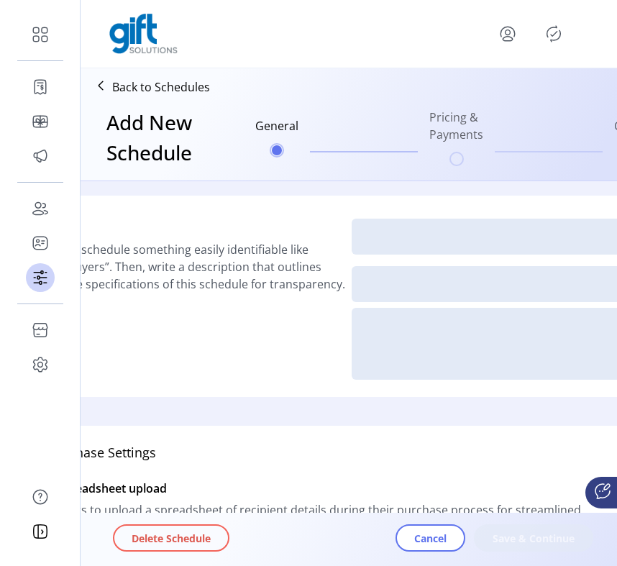
scroll to position [470, 0]
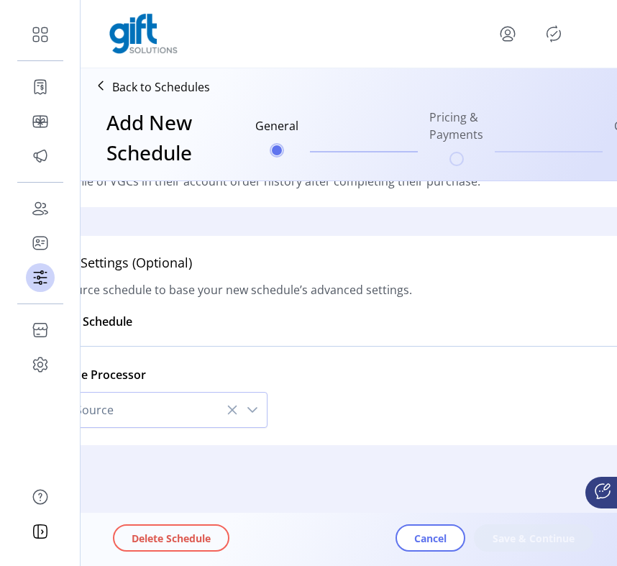
type input "**********"
type textarea "**********"
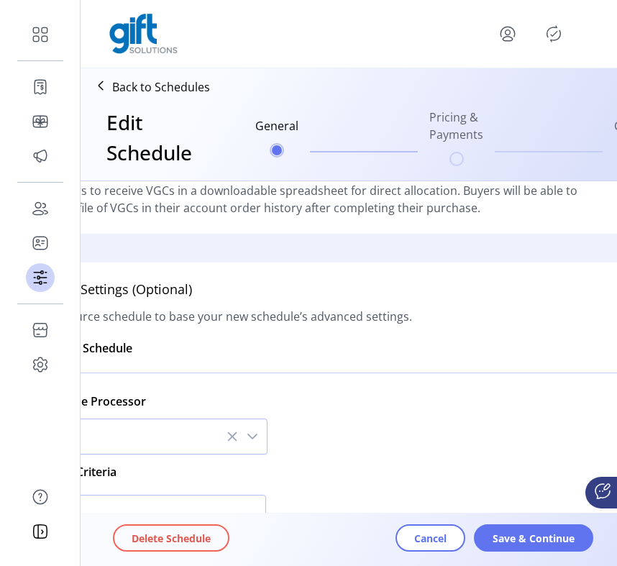
scroll to position [647, 0]
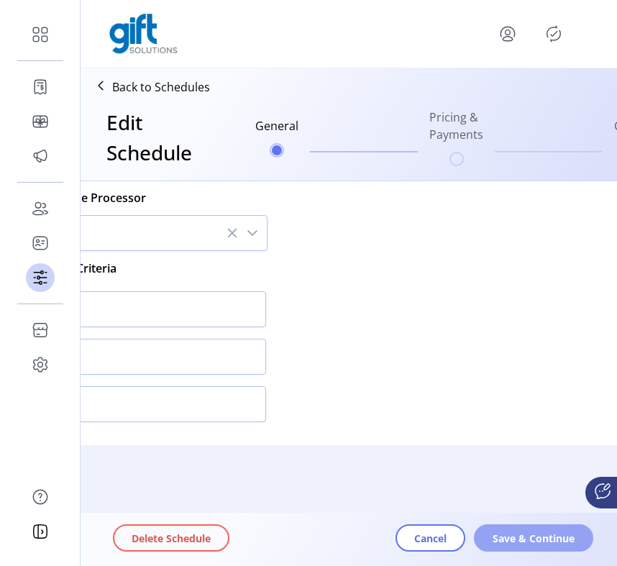
click at [525, 535] on span "Save & Continue" at bounding box center [533, 537] width 82 height 15
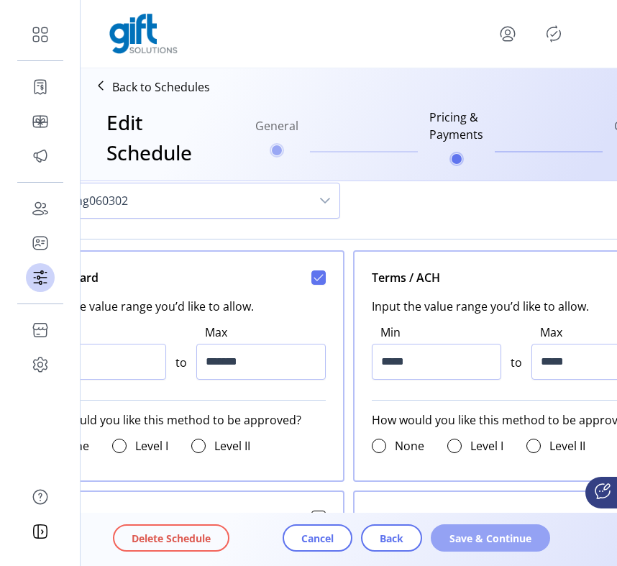
click at [525, 536] on span "Save & Continue" at bounding box center [490, 537] width 82 height 15
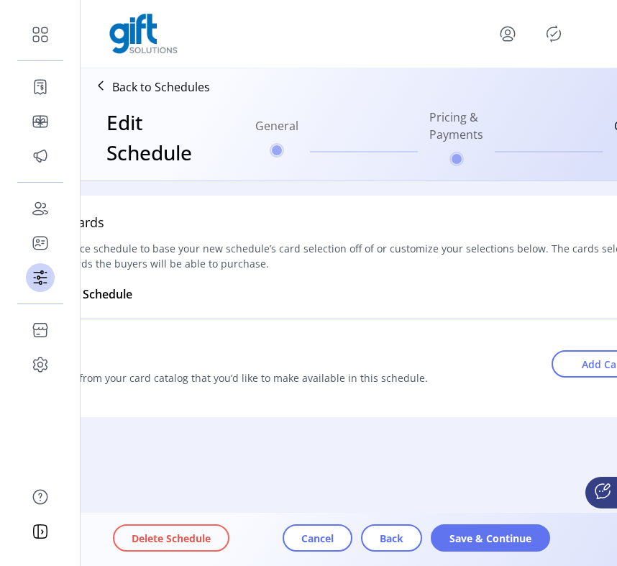
click at [190, 86] on p "Back to Schedules" at bounding box center [161, 86] width 98 height 17
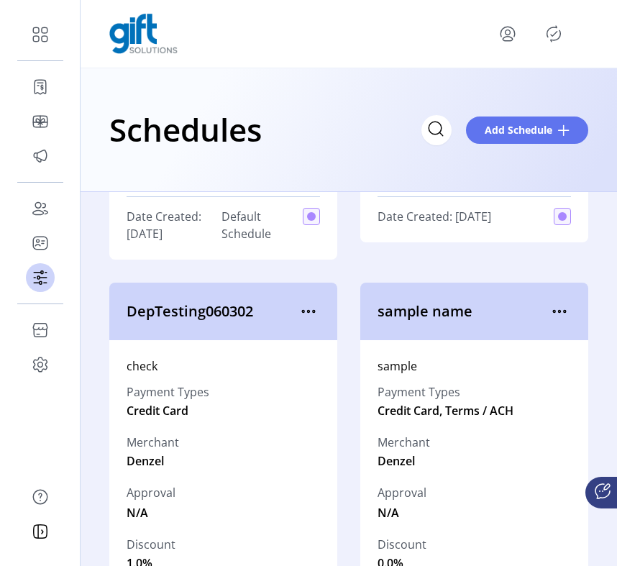
scroll to position [341, 0]
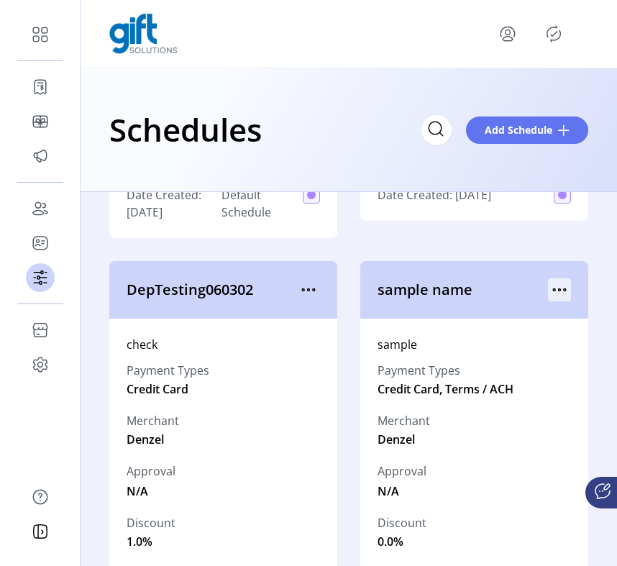
click at [555, 287] on icon "menu" at bounding box center [559, 289] width 23 height 23
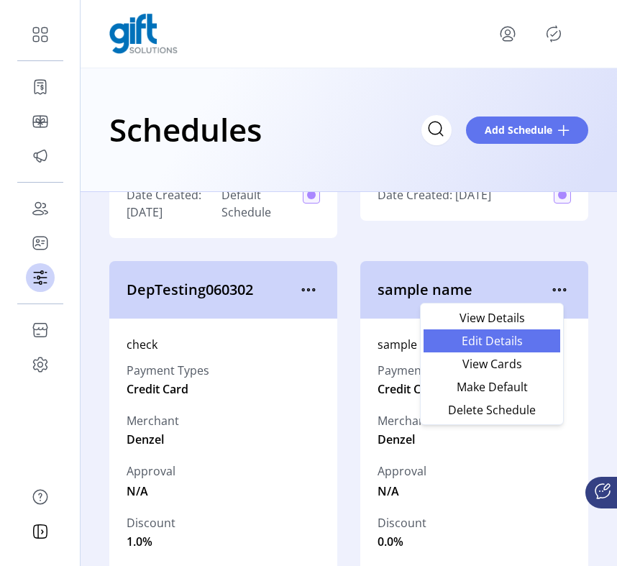
click at [526, 342] on span "Edit Details" at bounding box center [491, 340] width 119 height 11
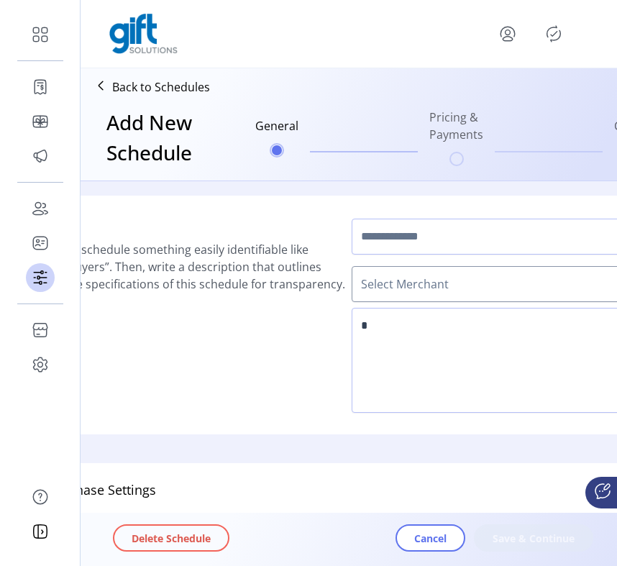
scroll to position [470, 0]
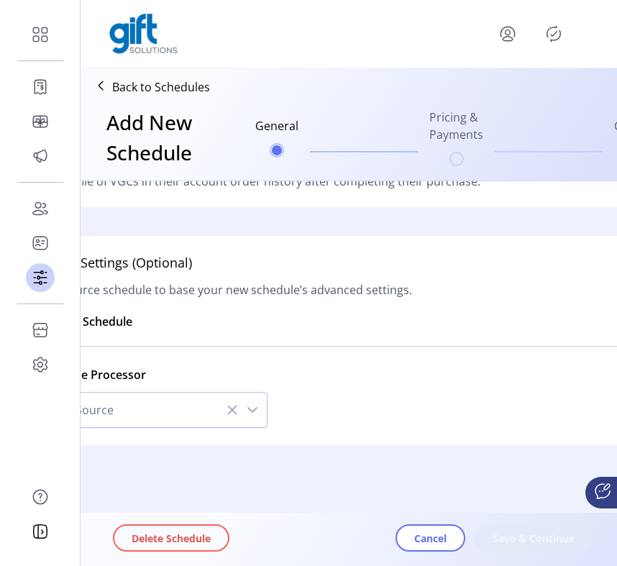
type input "**********"
type textarea "******"
click at [522, 528] on button "Save & Continue" at bounding box center [533, 537] width 119 height 27
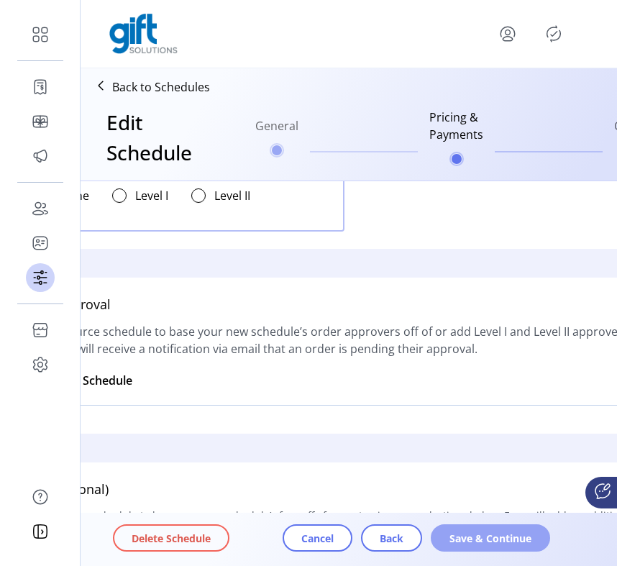
click at [511, 545] on button "Save & Continue" at bounding box center [489, 537] width 119 height 27
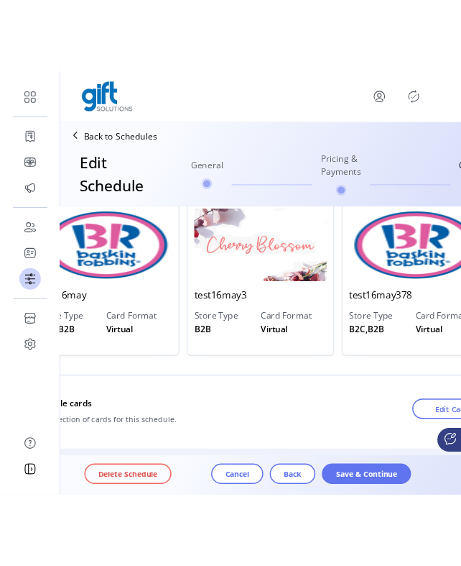
scroll to position [177, 0]
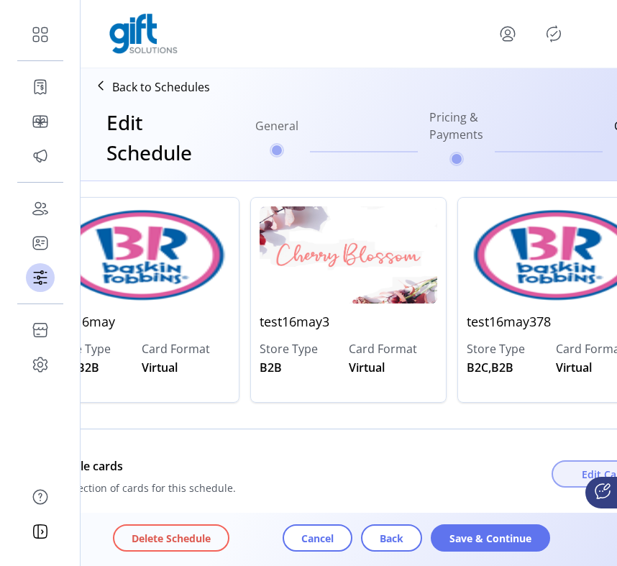
click at [566, 463] on button "Edit Cards" at bounding box center [615, 473] width 128 height 27
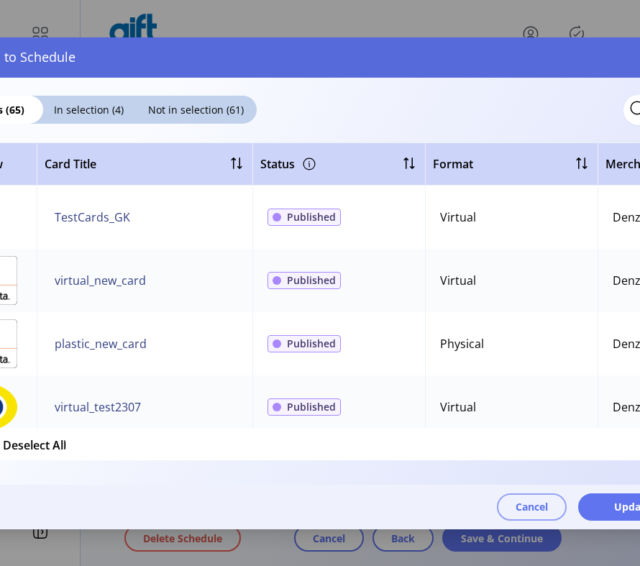
click at [533, 499] on span "Cancel" at bounding box center [531, 506] width 32 height 15
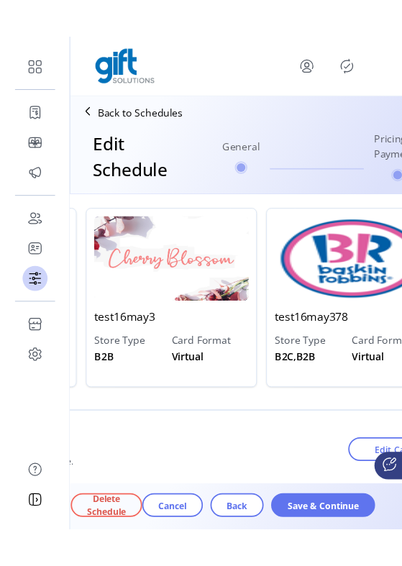
scroll to position [177, 172]
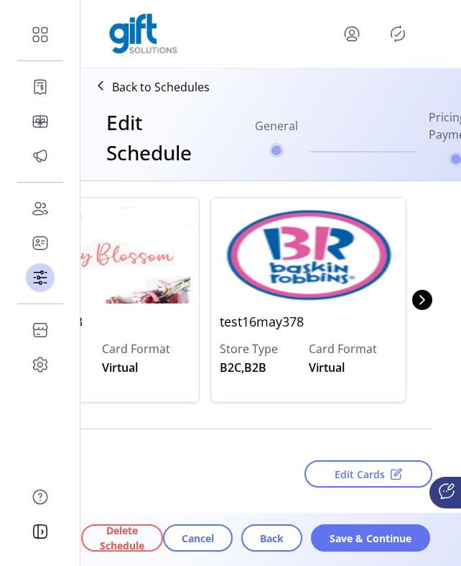
click at [342, 476] on span "Edit Cards" at bounding box center [360, 473] width 50 height 15
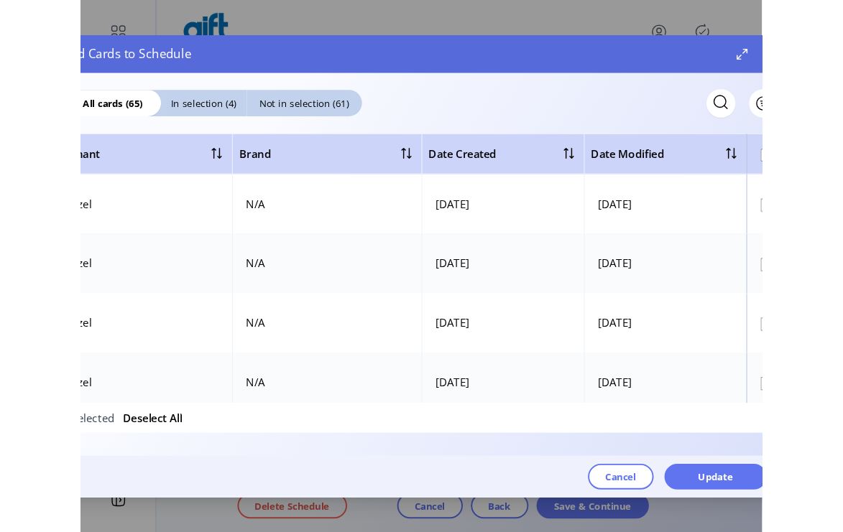
scroll to position [177, 23]
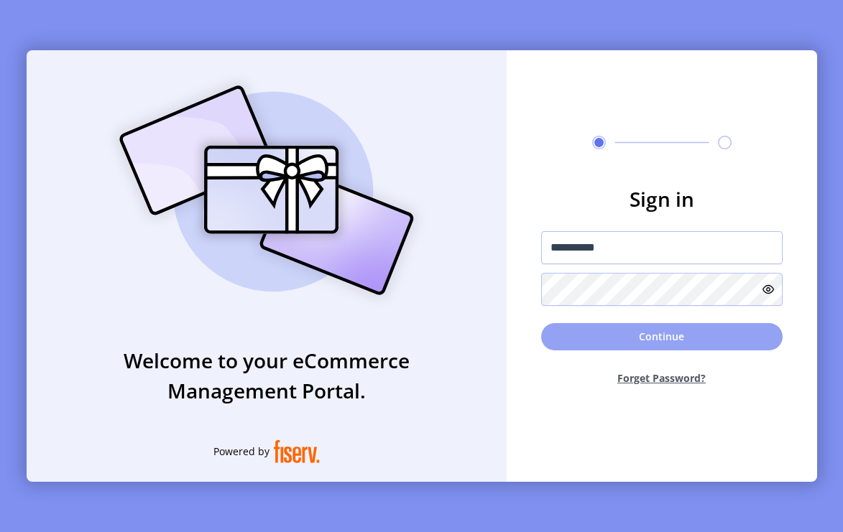
click at [638, 335] on button "Continue" at bounding box center [661, 336] width 241 height 27
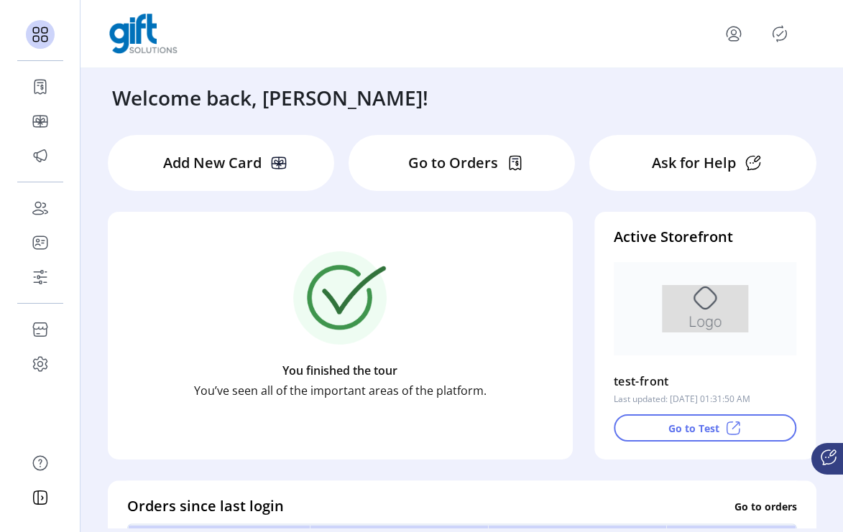
click at [762, 63] on div at bounding box center [461, 34] width 762 height 68
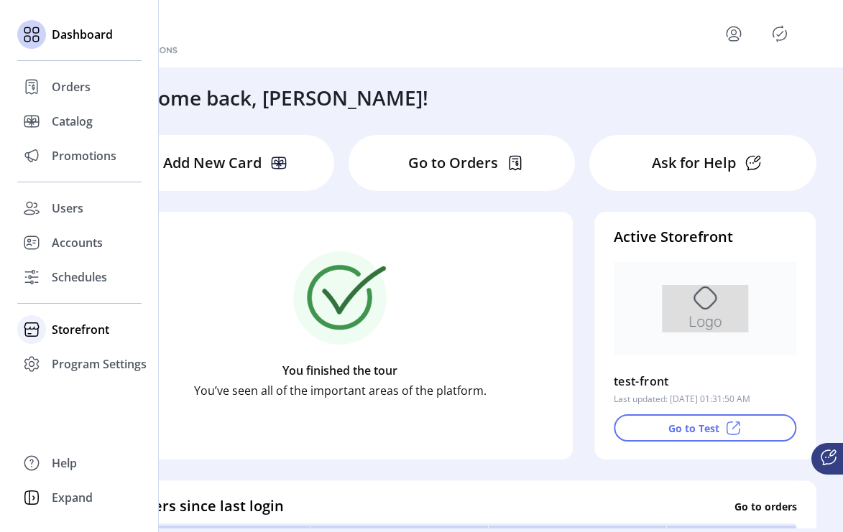
click at [54, 322] on span "Storefront" at bounding box center [80, 329] width 57 height 17
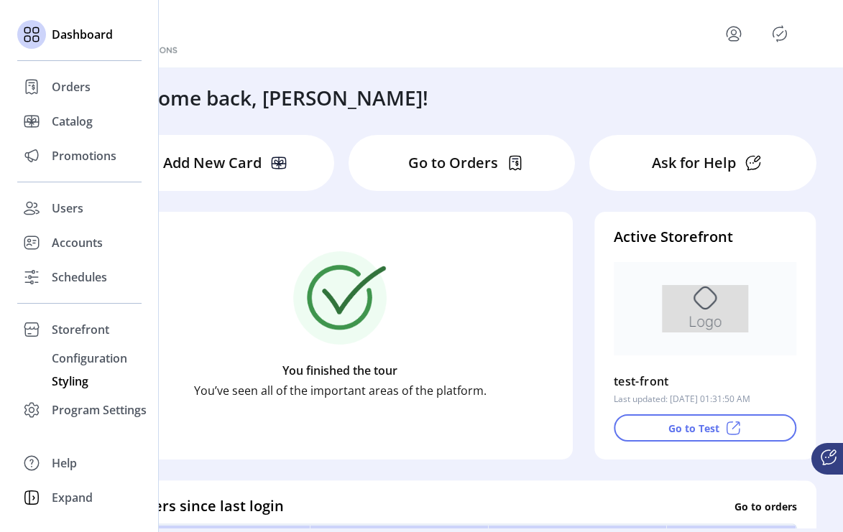
click at [76, 381] on span "Styling" at bounding box center [70, 381] width 37 height 17
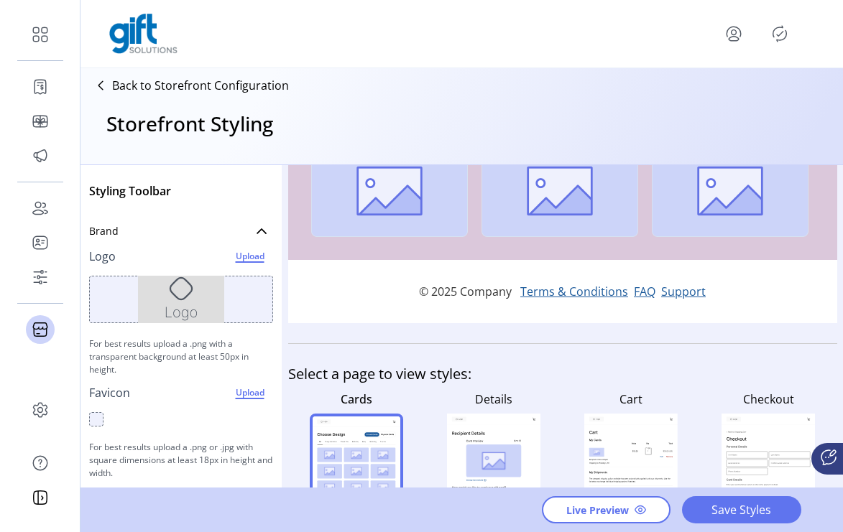
scroll to position [527, 0]
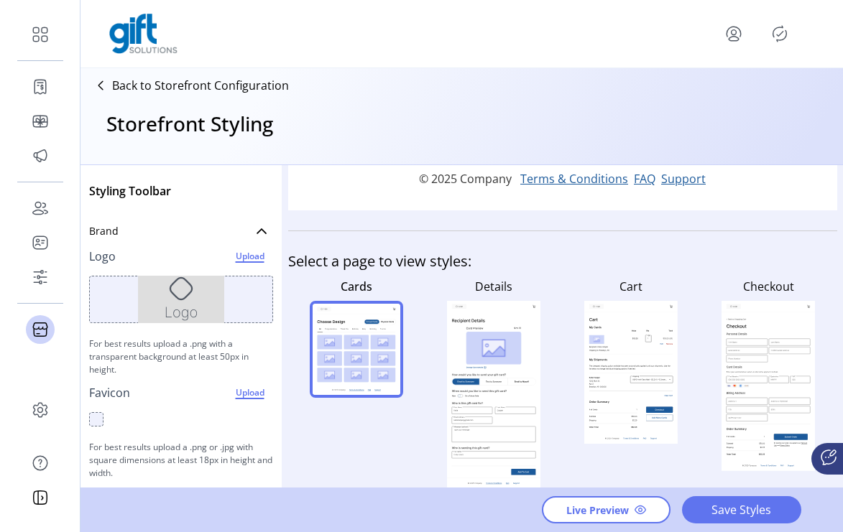
click at [731, 34] on icon "menu" at bounding box center [733, 33] width 23 height 23
click at [785, 33] on icon "Publisher Panel" at bounding box center [779, 33] width 23 height 23
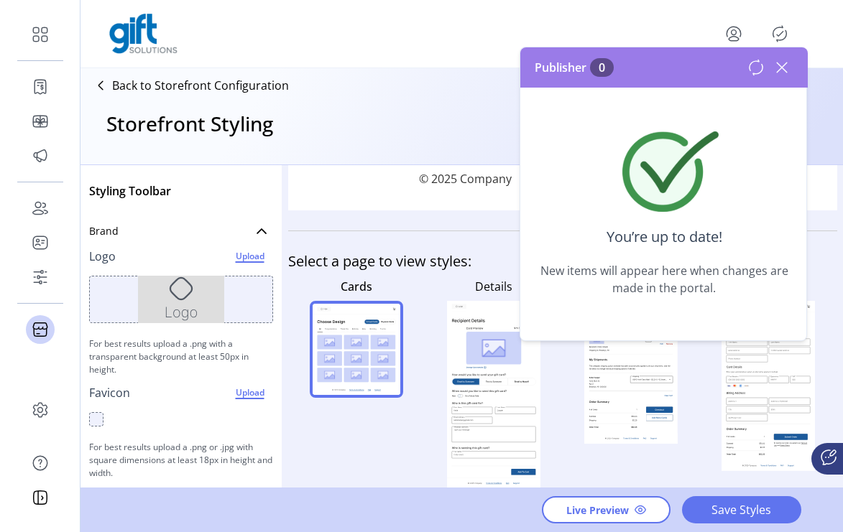
click at [780, 69] on icon at bounding box center [781, 67] width 23 height 23
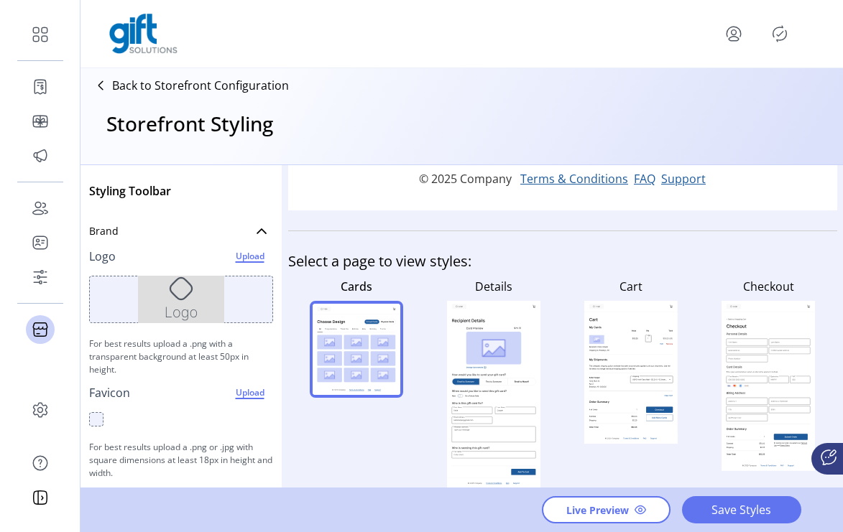
click at [471, 389] on rect at bounding box center [493, 395] width 83 height 137
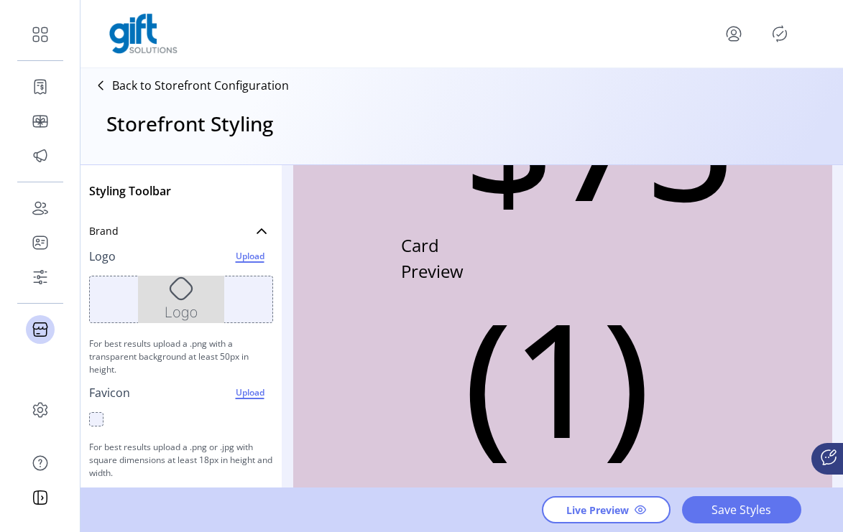
scroll to position [474, 0]
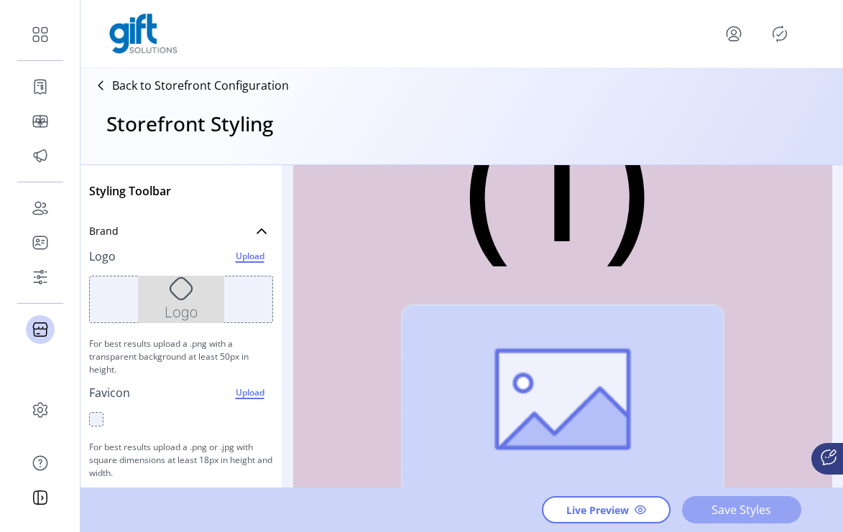
click at [701, 498] on button "Save Styles" at bounding box center [741, 510] width 119 height 27
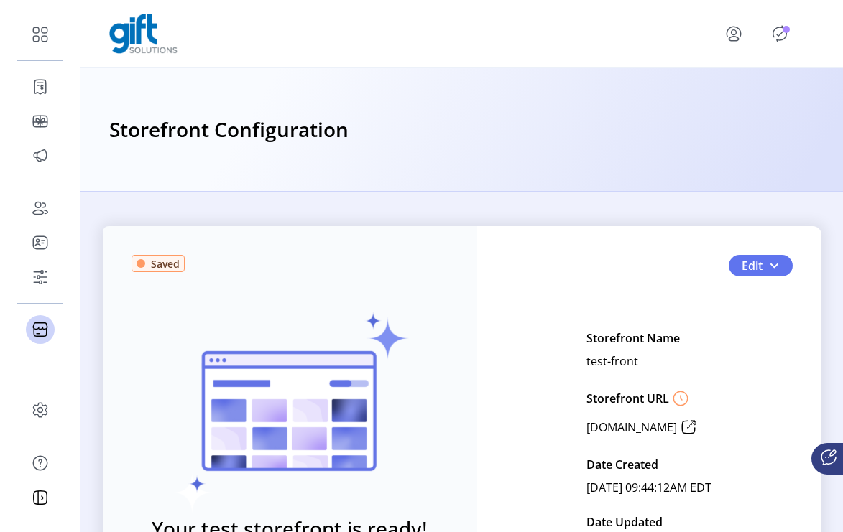
click at [783, 38] on icon "Publisher Panel" at bounding box center [780, 34] width 14 height 16
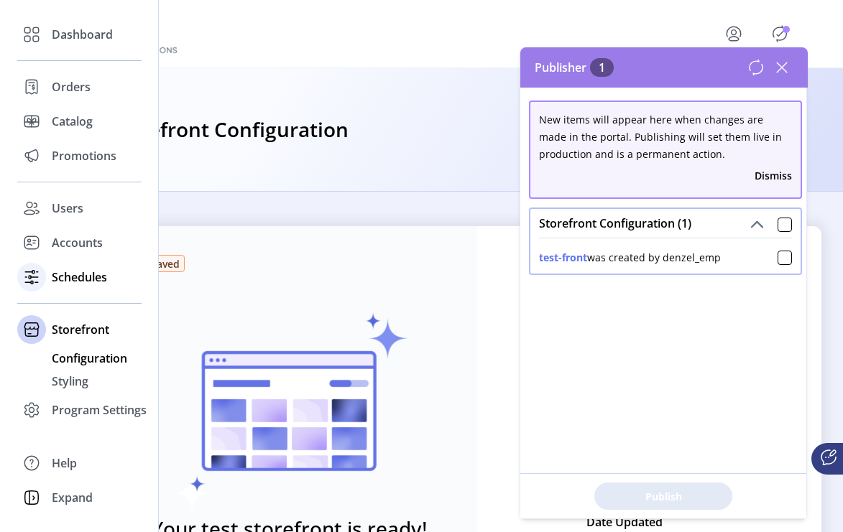
click at [72, 269] on span "Schedules" at bounding box center [79, 277] width 55 height 17
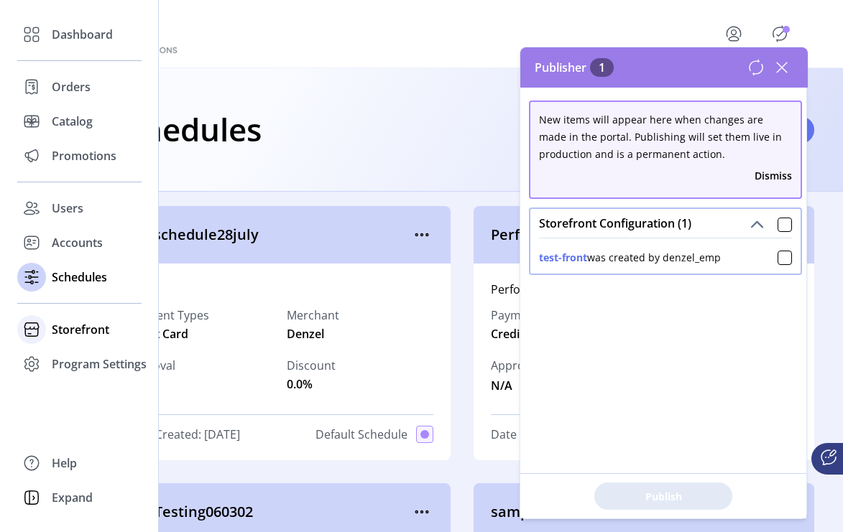
click at [72, 331] on span "Storefront" at bounding box center [80, 329] width 57 height 17
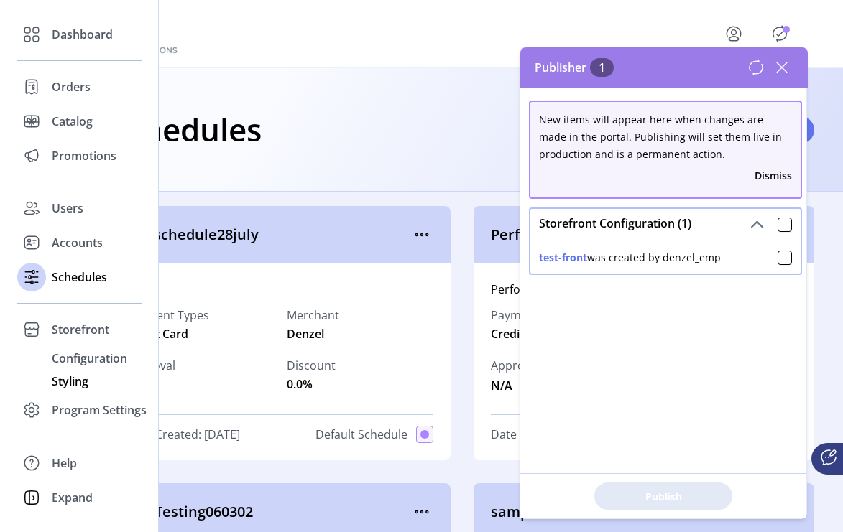
click at [75, 383] on span "Styling" at bounding box center [70, 381] width 37 height 17
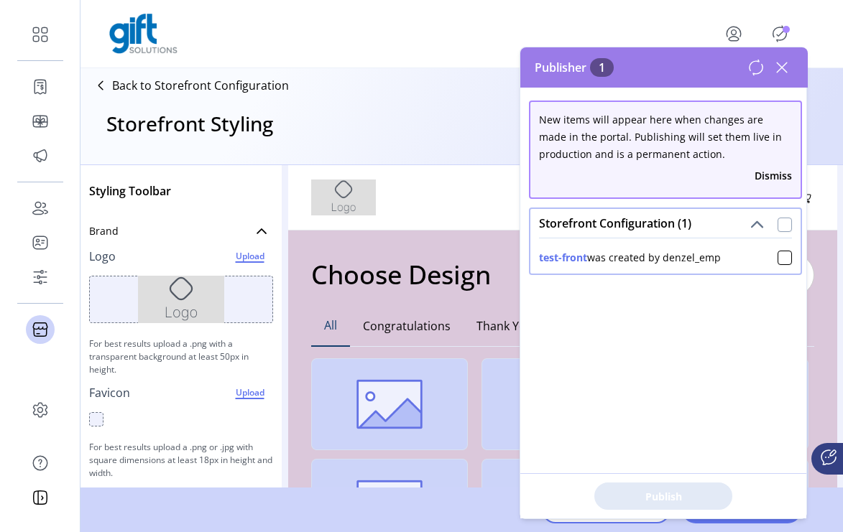
click at [777, 218] on div at bounding box center [784, 225] width 14 height 14
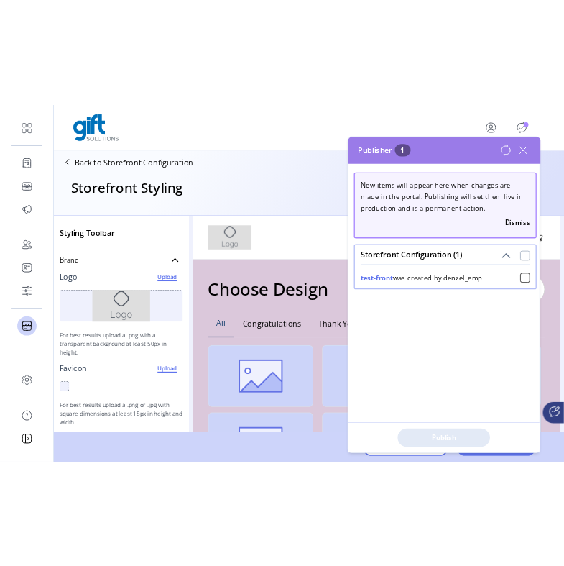
scroll to position [9, 5]
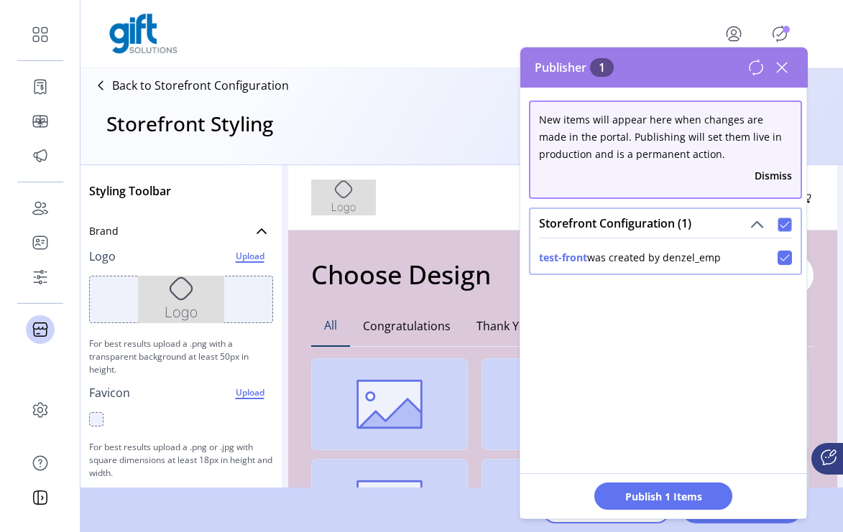
click at [779, 61] on icon at bounding box center [781, 67] width 23 height 23
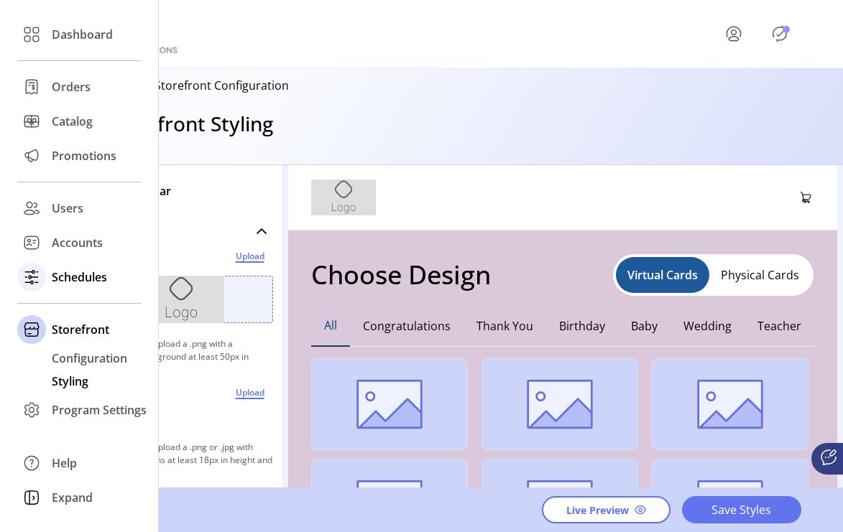
click at [74, 281] on span "Schedules" at bounding box center [79, 277] width 55 height 17
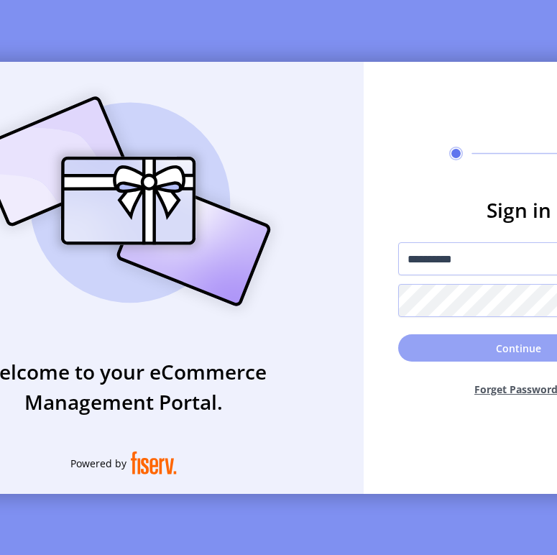
click at [476, 345] on button "Continue" at bounding box center [518, 347] width 241 height 27
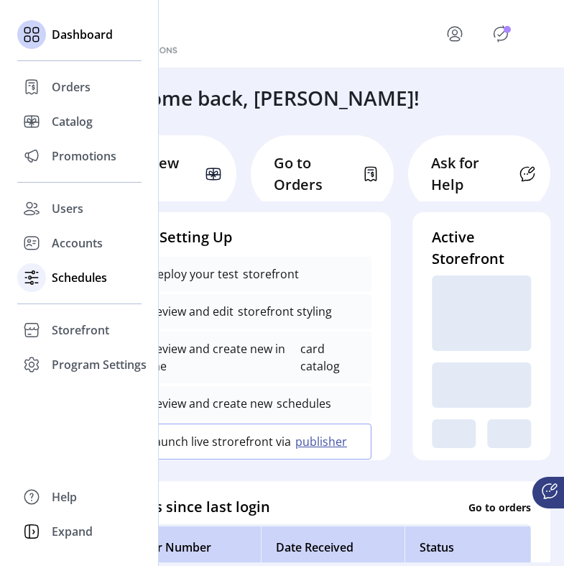
click at [76, 280] on span "Schedules" at bounding box center [79, 277] width 55 height 17
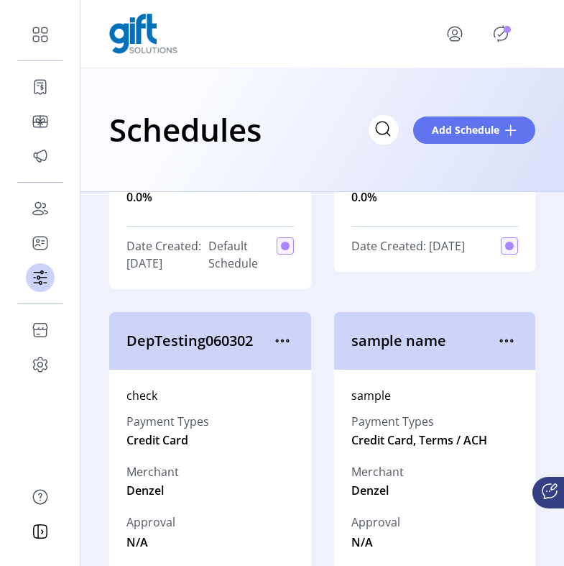
scroll to position [295, 0]
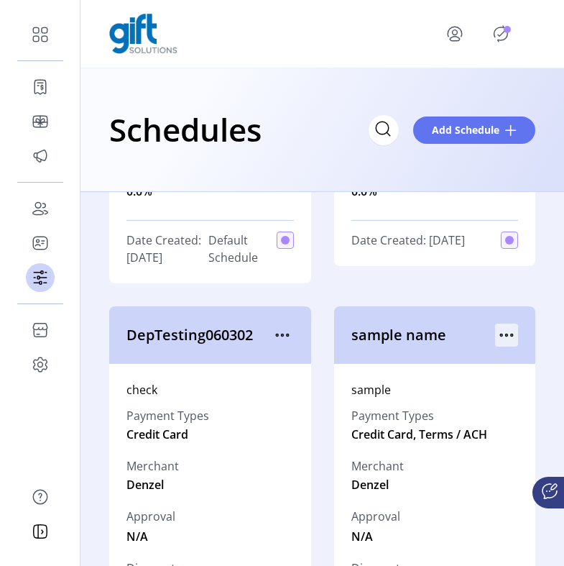
click at [499, 331] on icon "menu" at bounding box center [506, 334] width 23 height 23
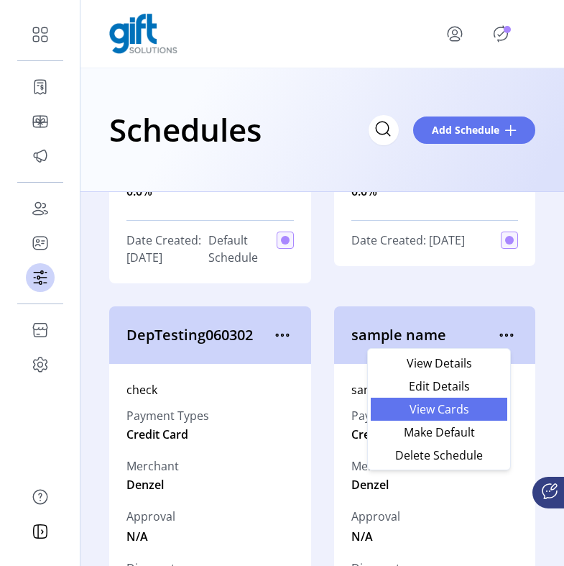
click at [441, 407] on span "View Cards" at bounding box center [438, 408] width 119 height 11
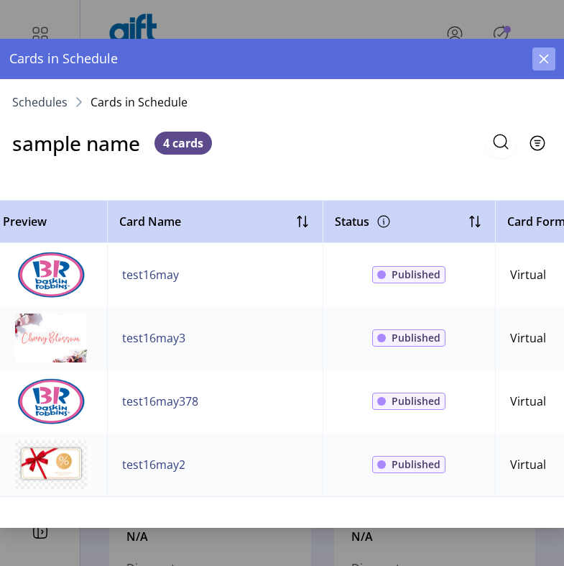
click at [548, 60] on icon "button" at bounding box center [543, 58] width 11 height 11
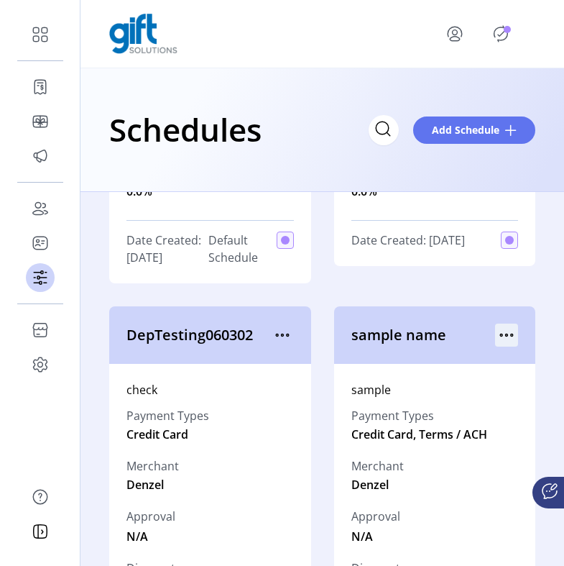
click at [495, 332] on icon "menu" at bounding box center [506, 334] width 23 height 23
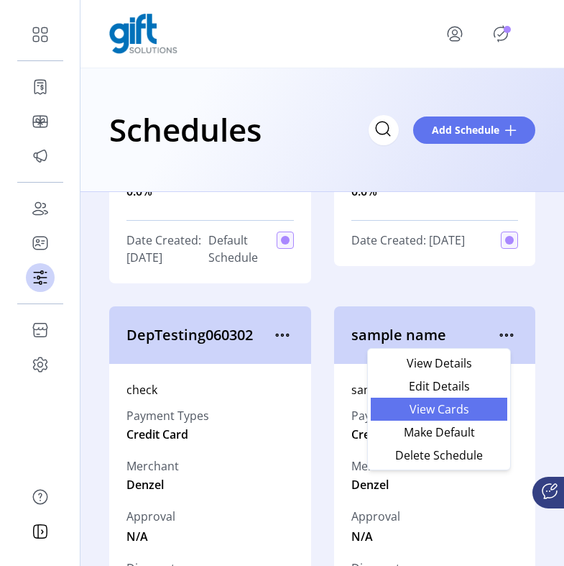
click at [450, 410] on span "View Cards" at bounding box center [438, 408] width 119 height 11
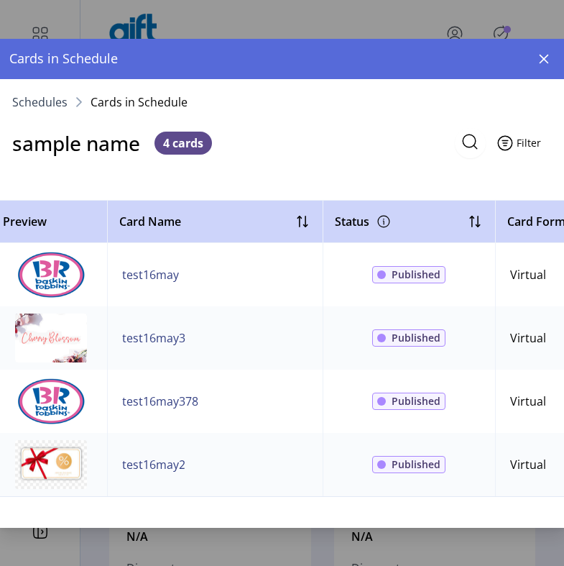
click at [520, 143] on span "Filter" at bounding box center [529, 142] width 24 height 15
click at [354, 111] on nav "Schedules Cards in Schedule" at bounding box center [282, 102] width 575 height 46
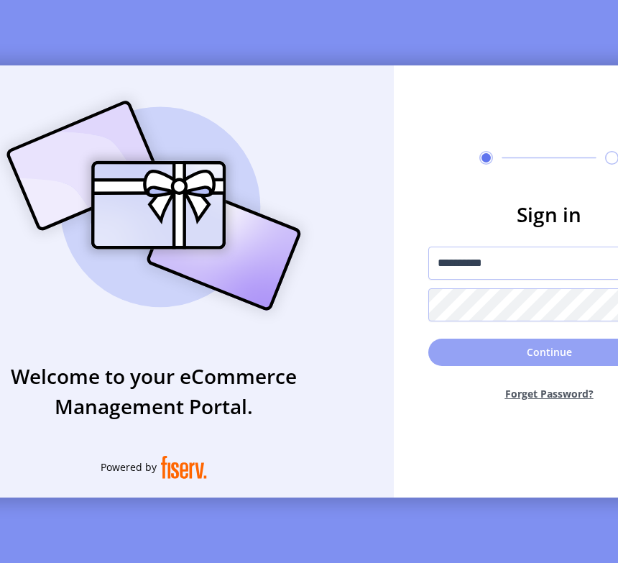
click at [469, 353] on button "Continue" at bounding box center [548, 351] width 241 height 27
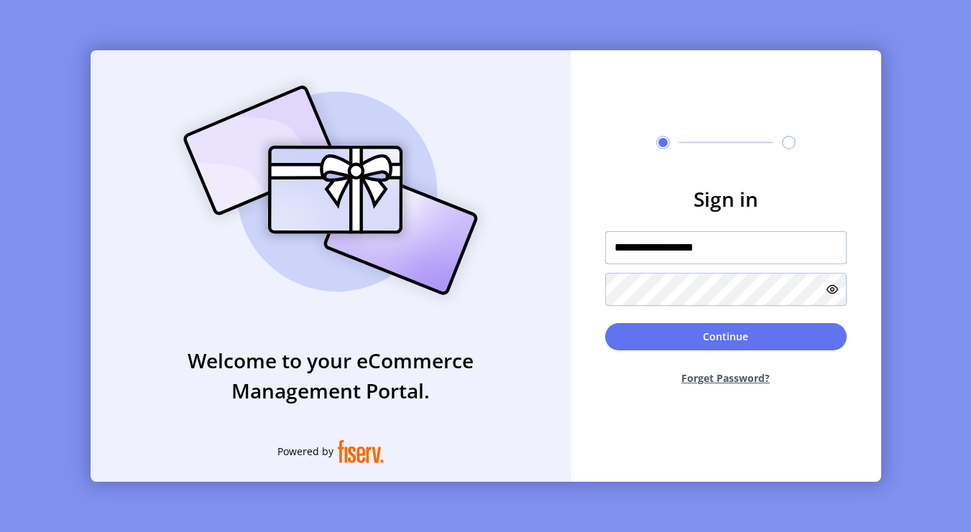
click at [660, 254] on input "**********" at bounding box center [725, 247] width 241 height 33
click at [742, 254] on input "**********" at bounding box center [725, 247] width 241 height 33
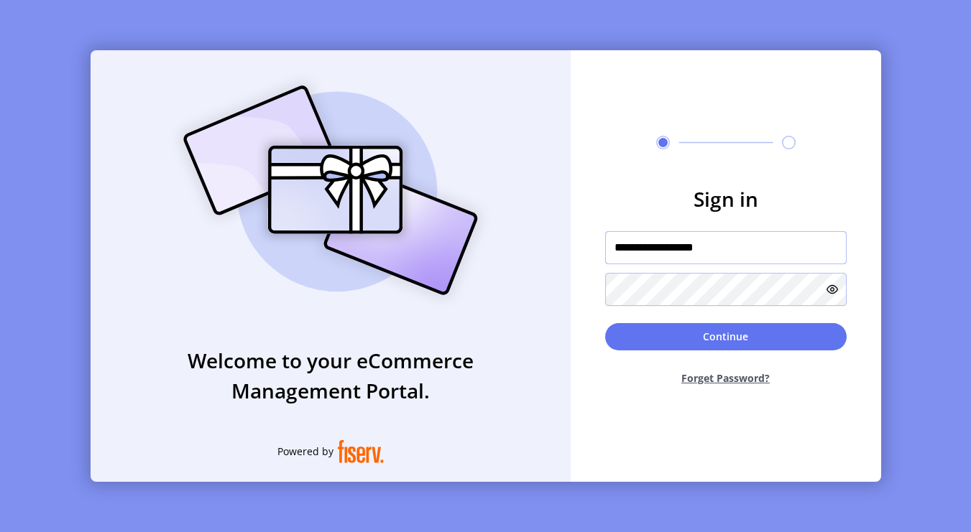
click at [742, 252] on input "**********" at bounding box center [725, 247] width 241 height 33
click at [742, 249] on input "**********" at bounding box center [725, 247] width 241 height 33
paste input "text"
type input "**********"
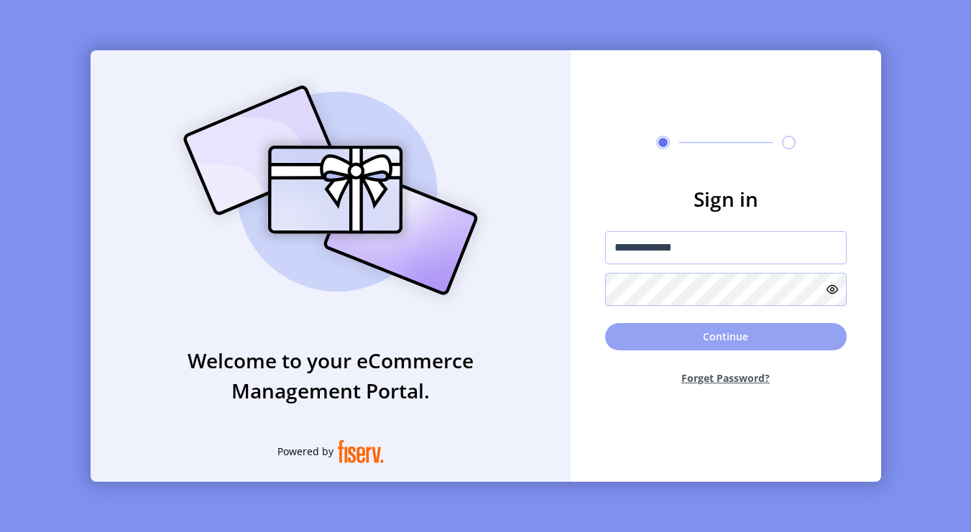
click at [646, 340] on button "Continue" at bounding box center [725, 336] width 241 height 27
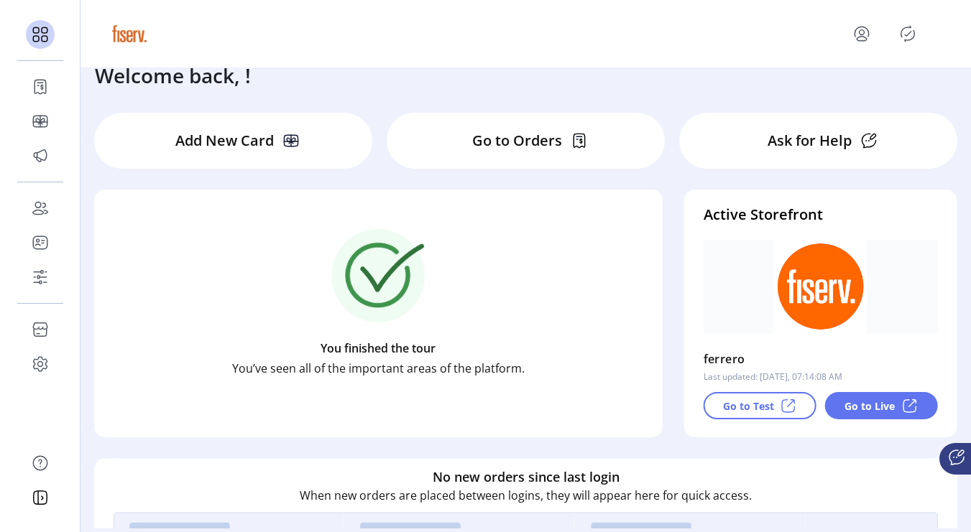
scroll to position [23, 0]
click at [897, 42] on p-avatar "Publisher Panel" at bounding box center [907, 33] width 23 height 23
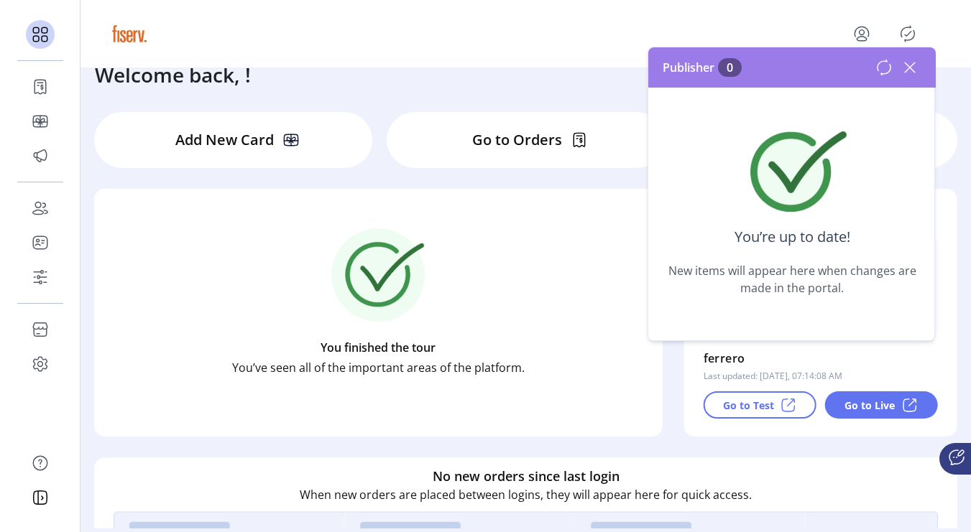
click at [869, 27] on icon "menu" at bounding box center [861, 33] width 23 height 23
click at [489, 171] on div "Add New Card Go to Orders Ask for Help" at bounding box center [525, 150] width 863 height 77
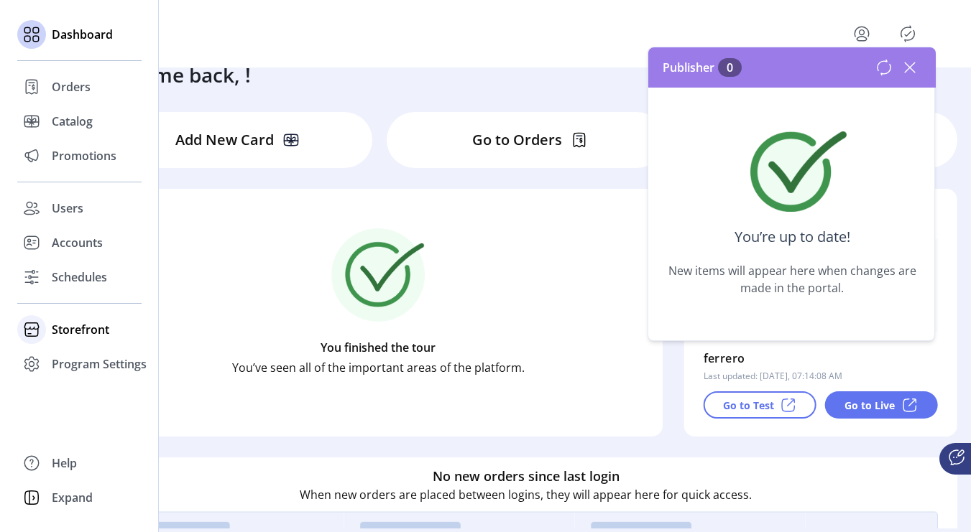
click at [58, 332] on span "Storefront" at bounding box center [80, 329] width 57 height 17
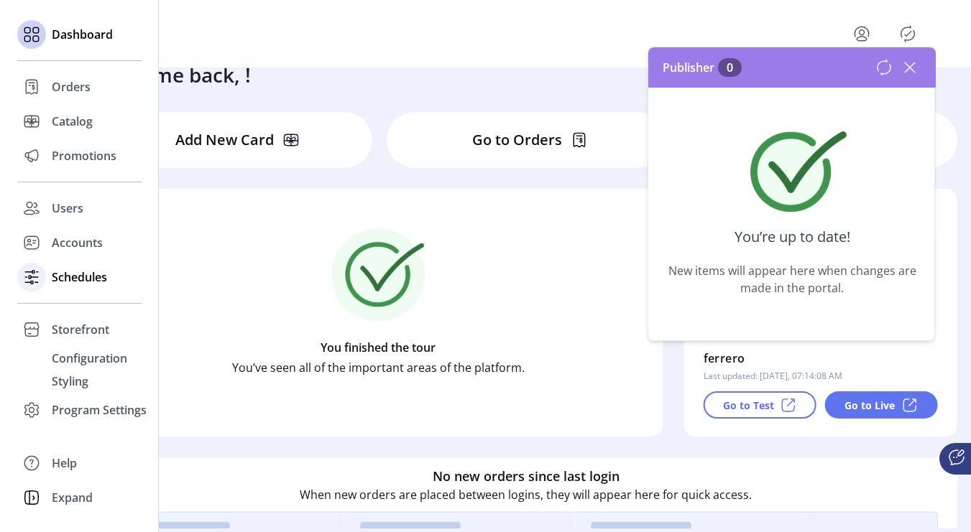
click at [83, 275] on span "Schedules" at bounding box center [79, 277] width 55 height 17
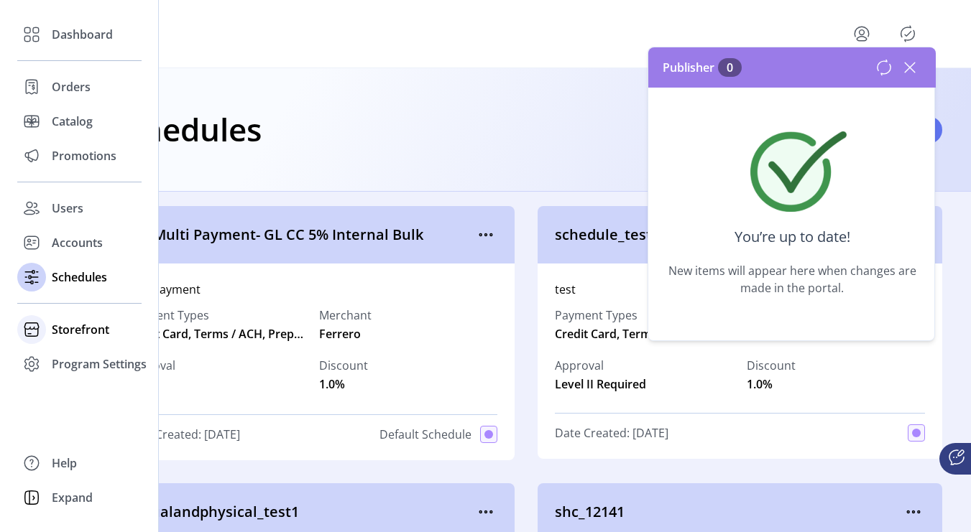
click at [101, 325] on span "Storefront" at bounding box center [80, 329] width 57 height 17
click at [88, 381] on span "Styling" at bounding box center [70, 381] width 37 height 17
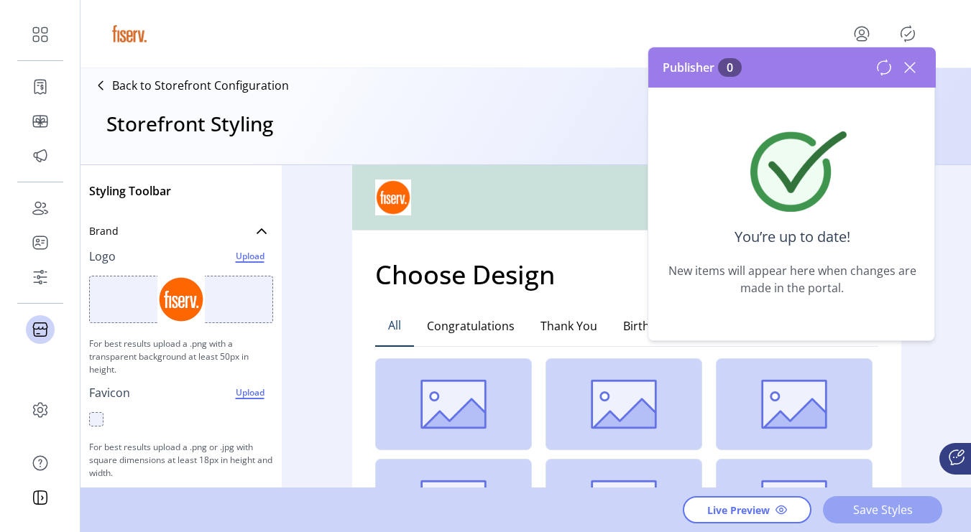
click at [880, 508] on span "Save Styles" at bounding box center [882, 510] width 82 height 17
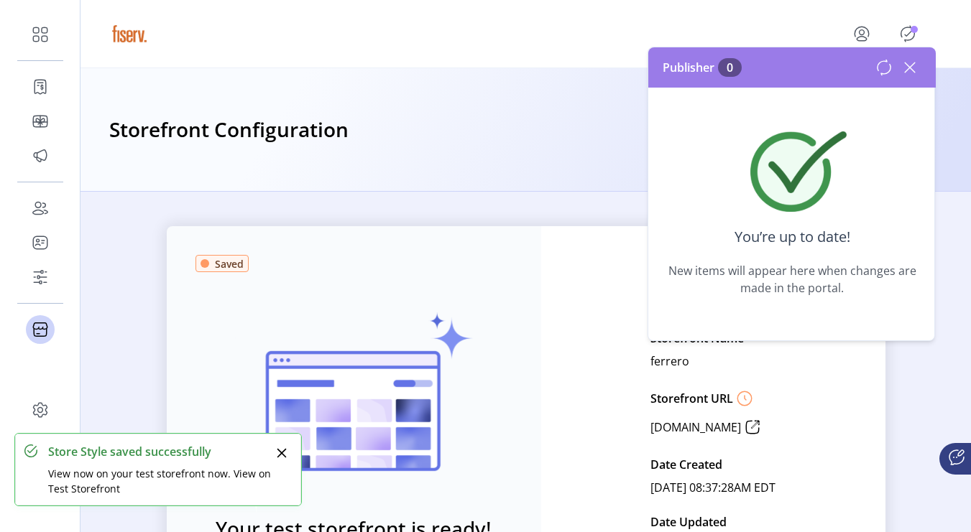
click at [910, 65] on icon at bounding box center [909, 67] width 23 height 23
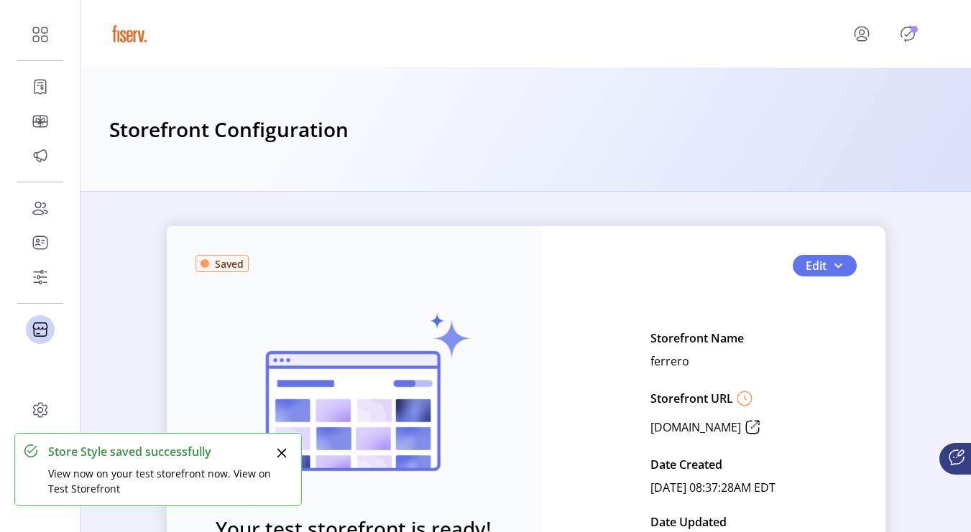
click at [899, 30] on icon "Publisher Panel" at bounding box center [907, 33] width 23 height 23
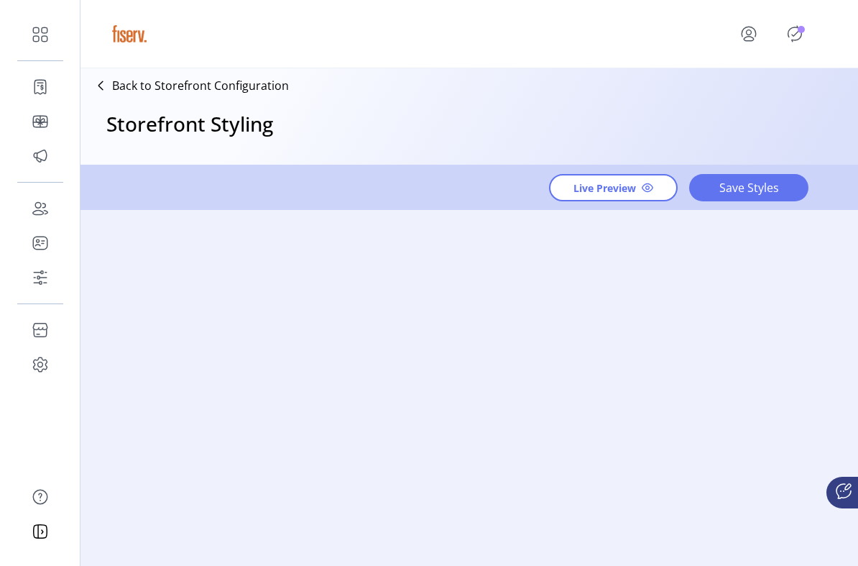
click at [103, 75] on icon at bounding box center [100, 85] width 23 height 23
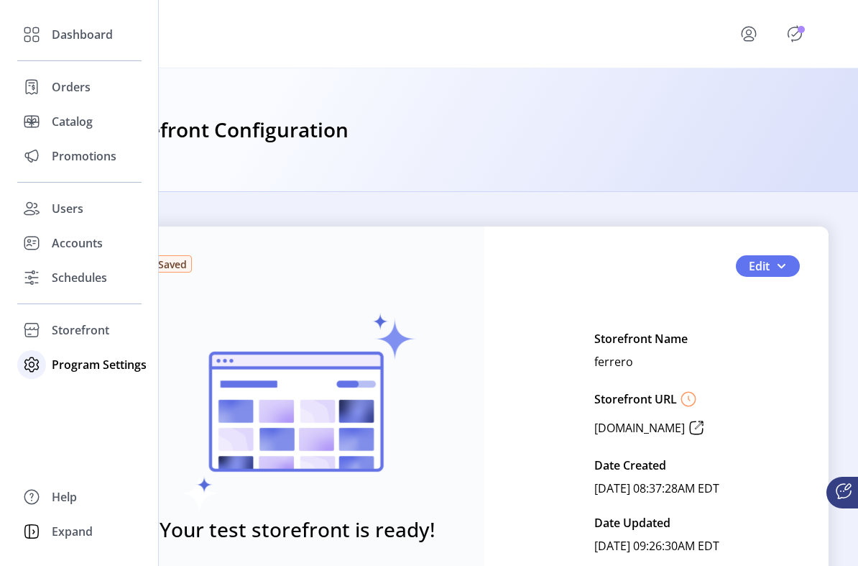
click at [65, 361] on span "Program Settings" at bounding box center [99, 364] width 95 height 17
click at [71, 332] on span "Storefront" at bounding box center [80, 329] width 57 height 17
click at [73, 393] on div "Program Settings" at bounding box center [79, 410] width 124 height 34
click at [80, 325] on span "Storefront" at bounding box center [80, 329] width 57 height 17
click at [78, 386] on span "Styling" at bounding box center [70, 381] width 37 height 17
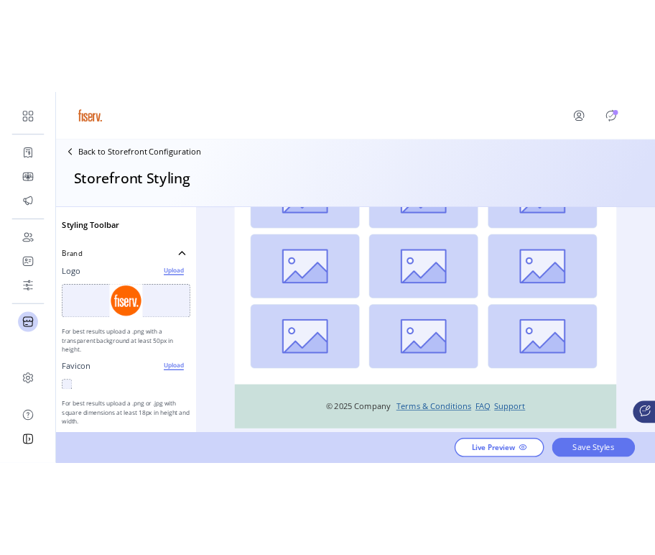
scroll to position [193, 0]
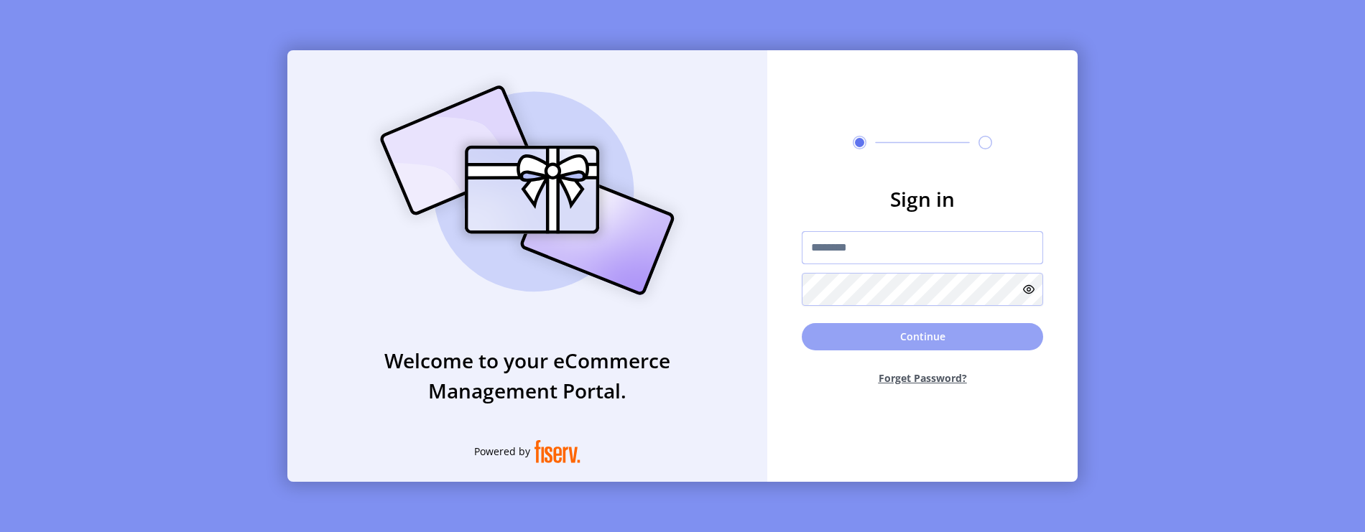
type input "**********"
click at [859, 339] on button "Continue" at bounding box center [922, 336] width 241 height 27
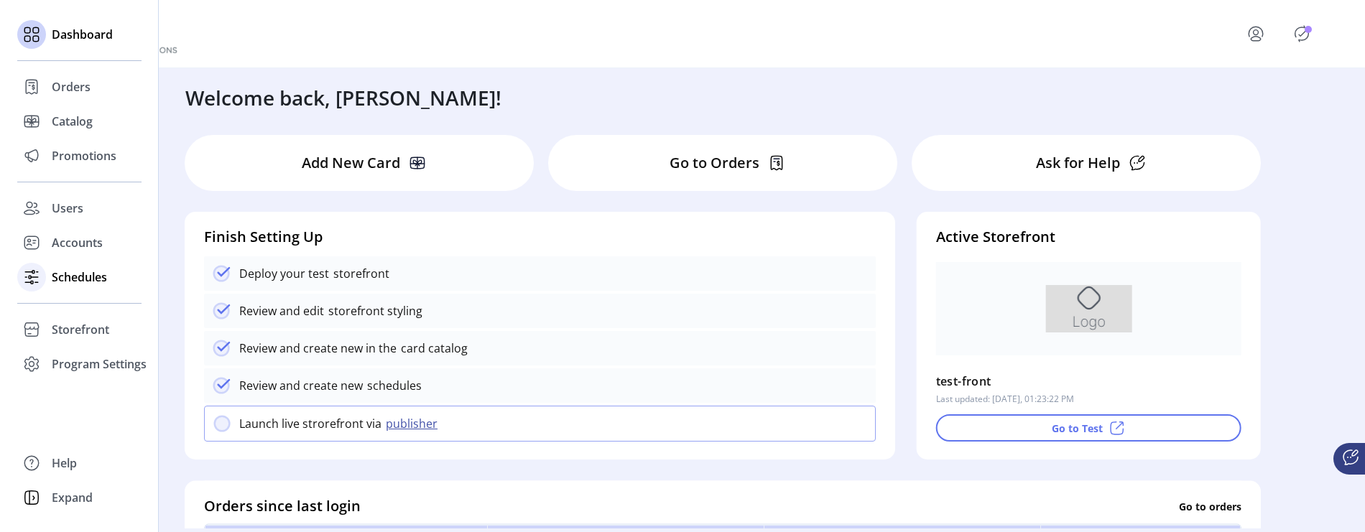
click at [69, 278] on span "Schedules" at bounding box center [79, 277] width 55 height 17
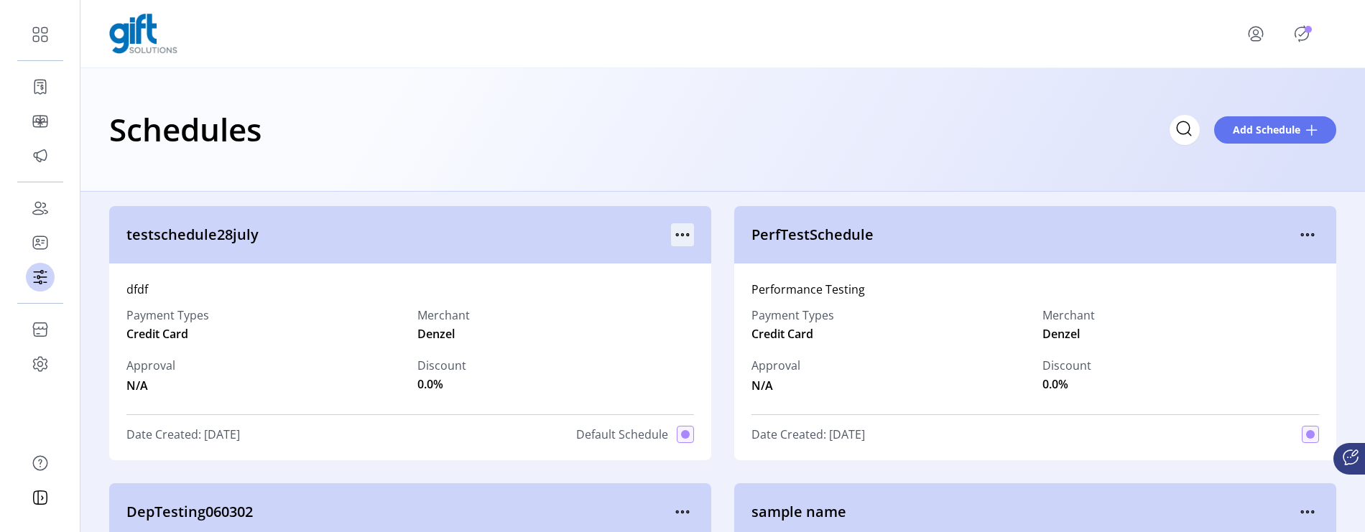
click at [681, 226] on icon "menu" at bounding box center [682, 234] width 23 height 23
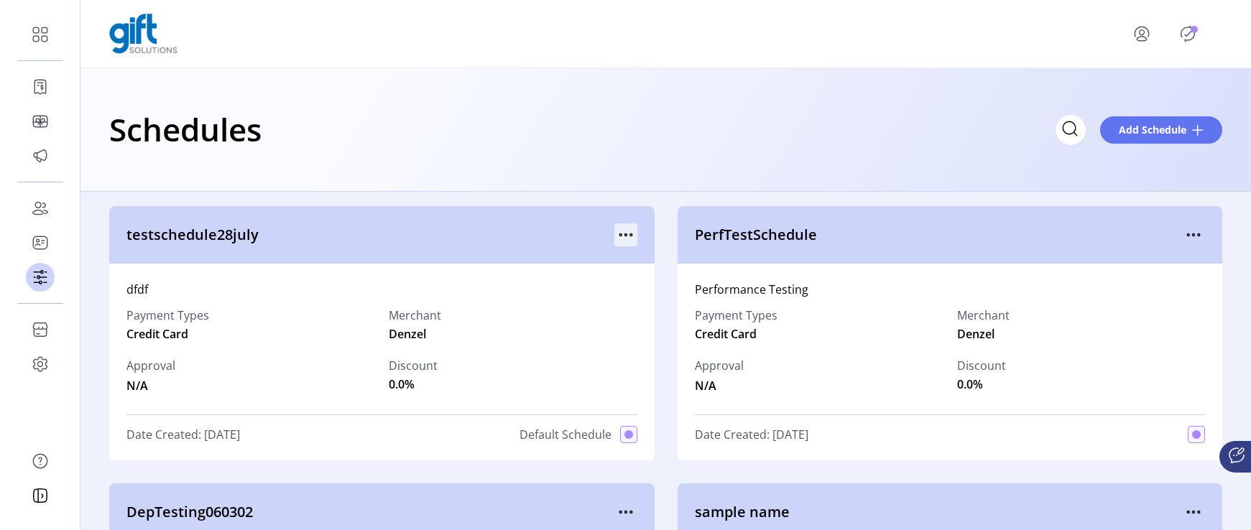
click at [614, 229] on icon "menu" at bounding box center [625, 234] width 23 height 23
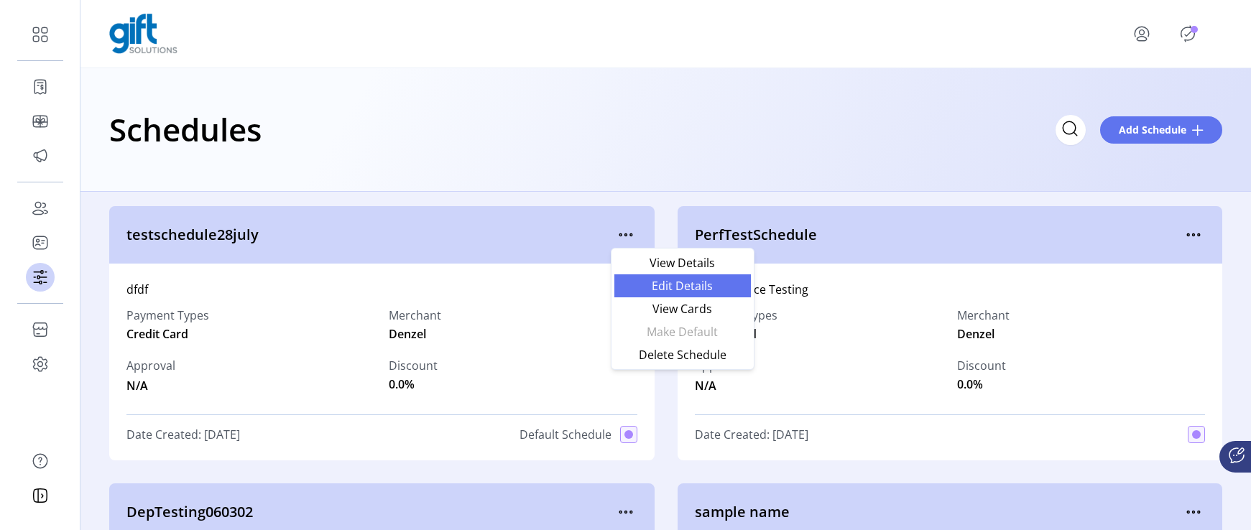
click at [650, 285] on span "Edit Details" at bounding box center [682, 285] width 119 height 11
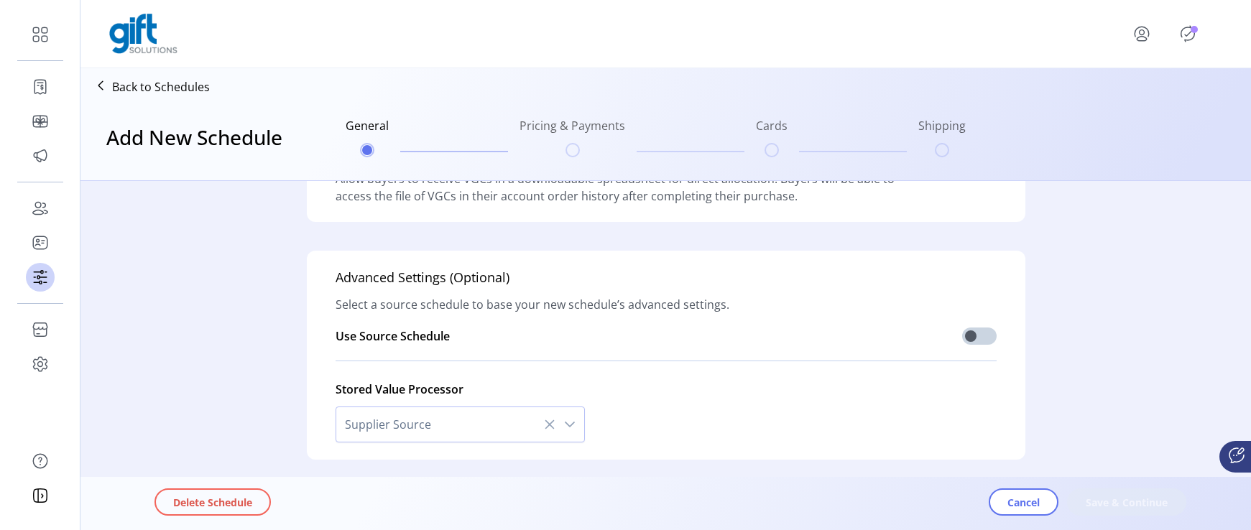
scroll to position [494, 0]
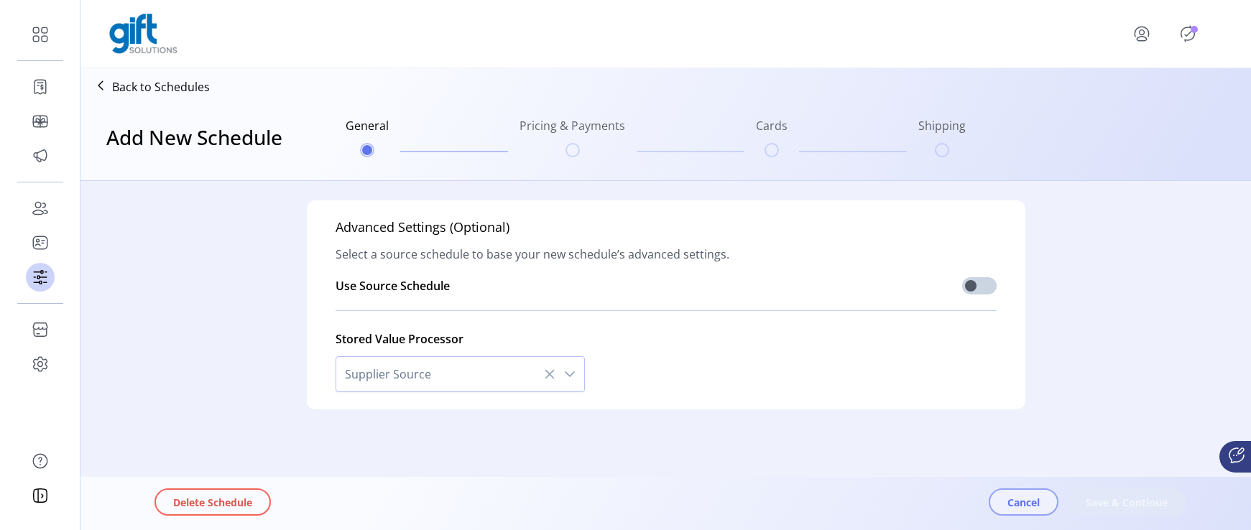
type input "**********"
type textarea "****"
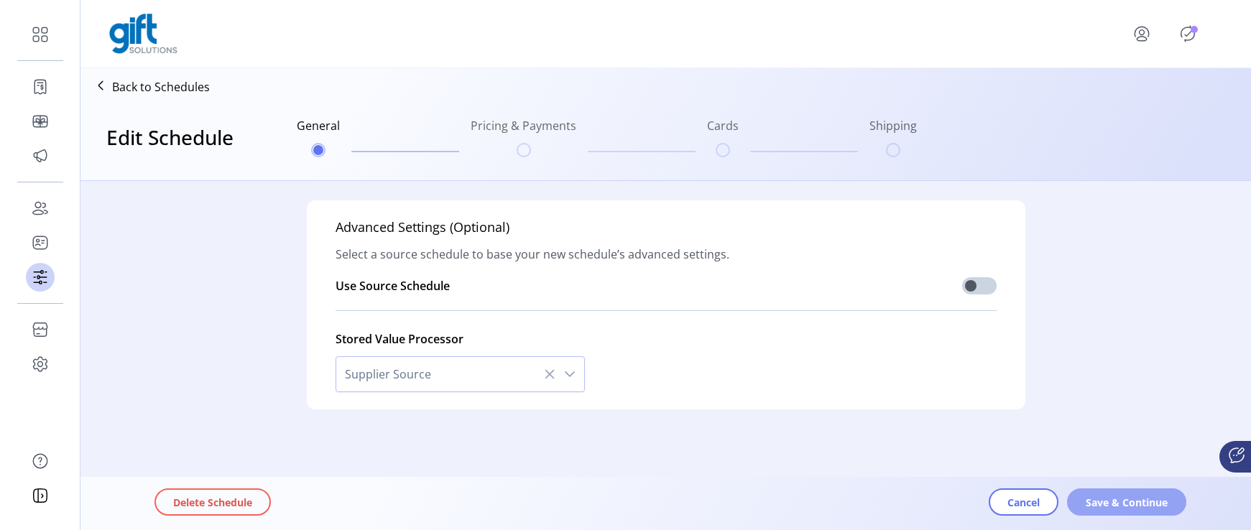
click at [1075, 504] on button "Save & Continue" at bounding box center [1126, 502] width 119 height 27
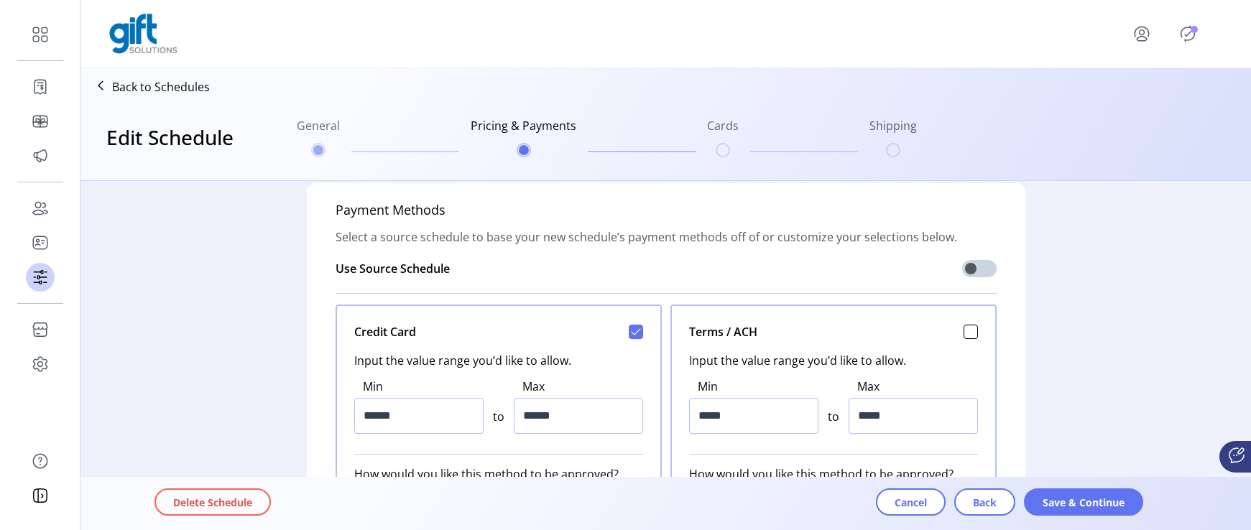
click at [1075, 504] on span "Save & Continue" at bounding box center [1084, 502] width 82 height 15
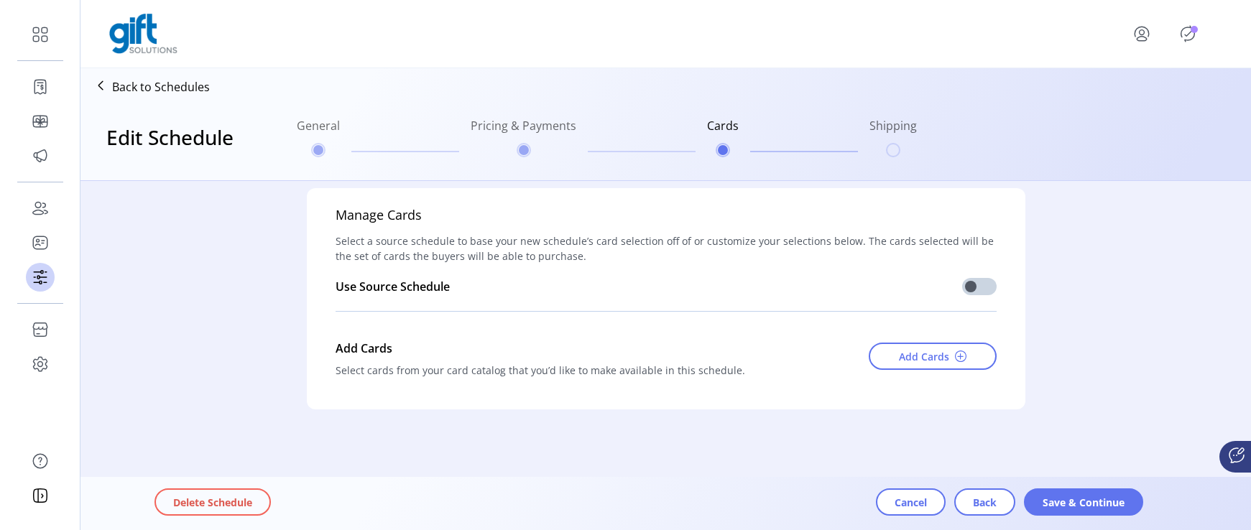
click at [107, 83] on icon at bounding box center [100, 85] width 23 height 23
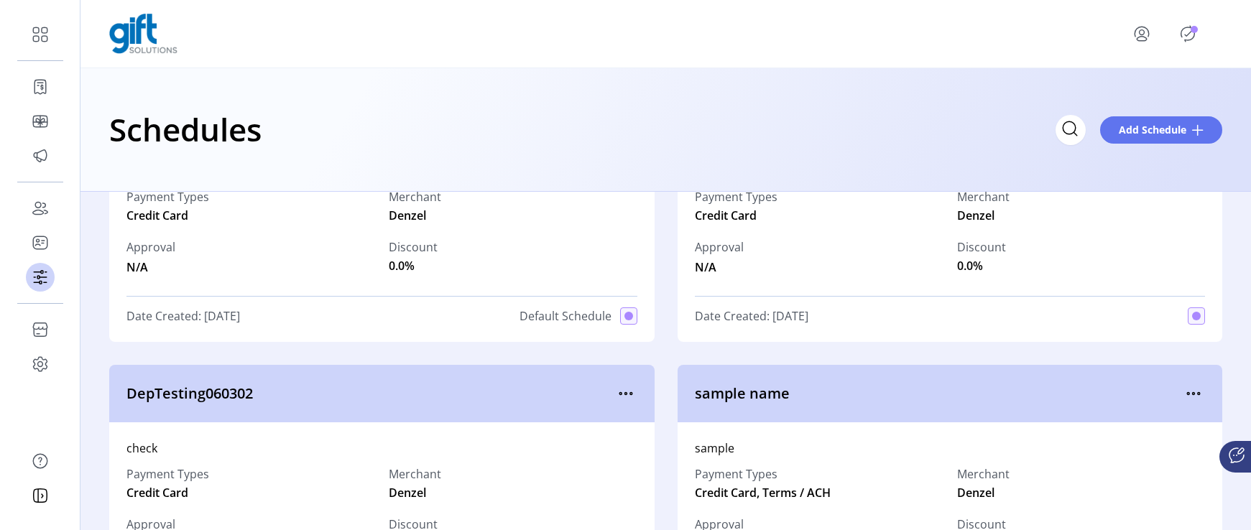
scroll to position [121, 0]
click at [627, 400] on icon "menu" at bounding box center [625, 390] width 23 height 23
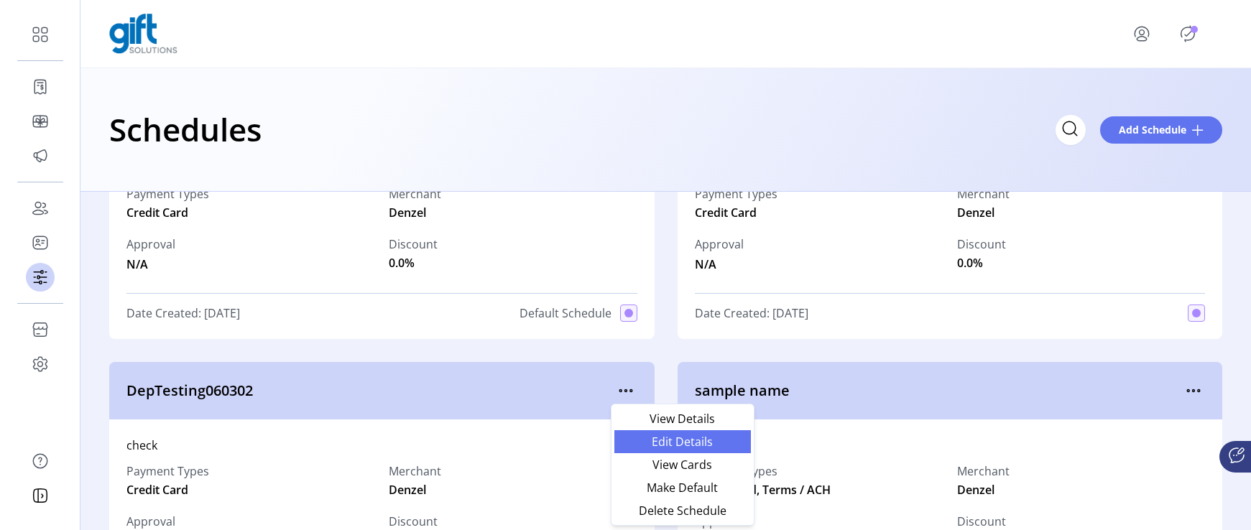
click at [653, 440] on span "Edit Details" at bounding box center [682, 441] width 119 height 11
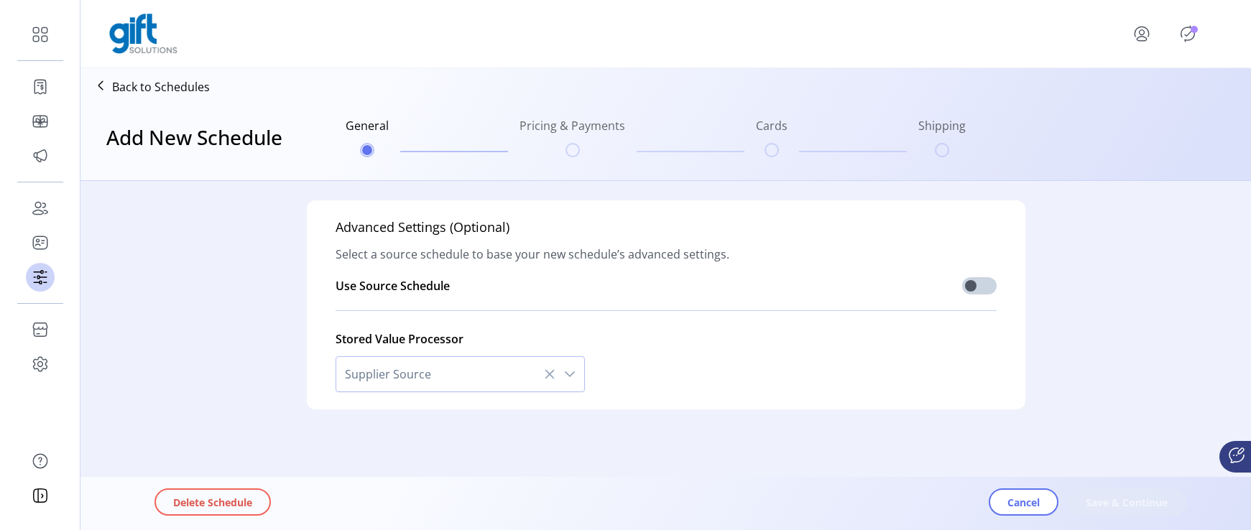
scroll to position [494, 0]
type input "**********"
type textarea "*****"
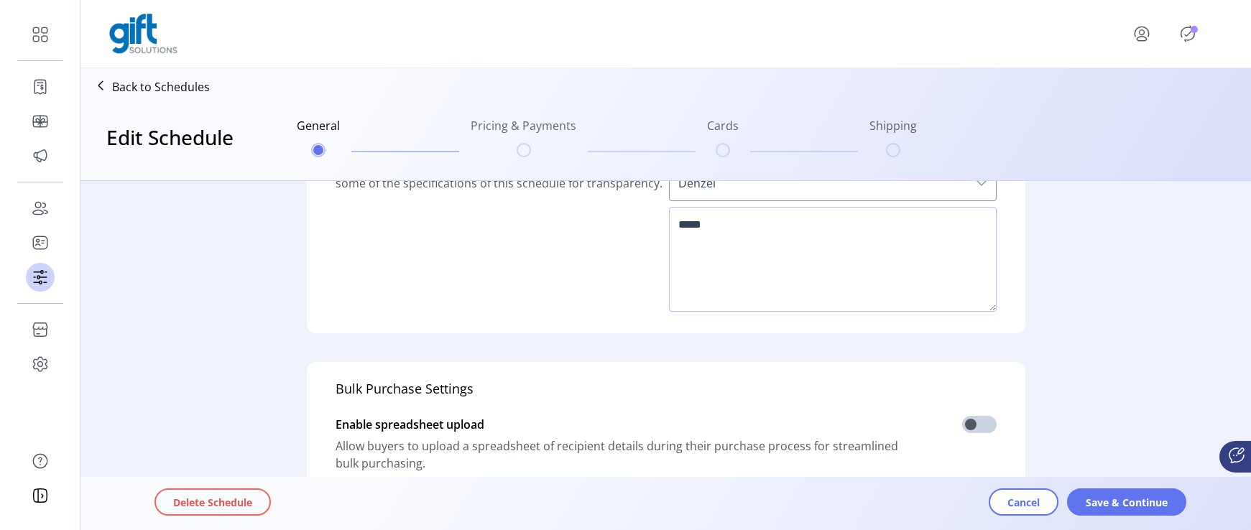
scroll to position [121, 0]
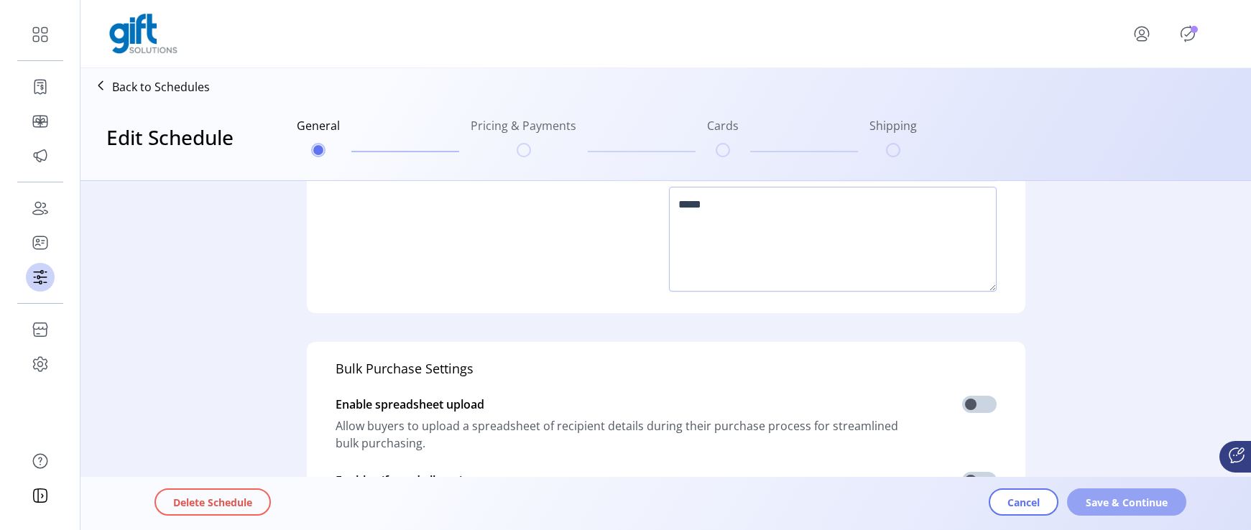
click at [1083, 502] on button "Save & Continue" at bounding box center [1126, 502] width 119 height 27
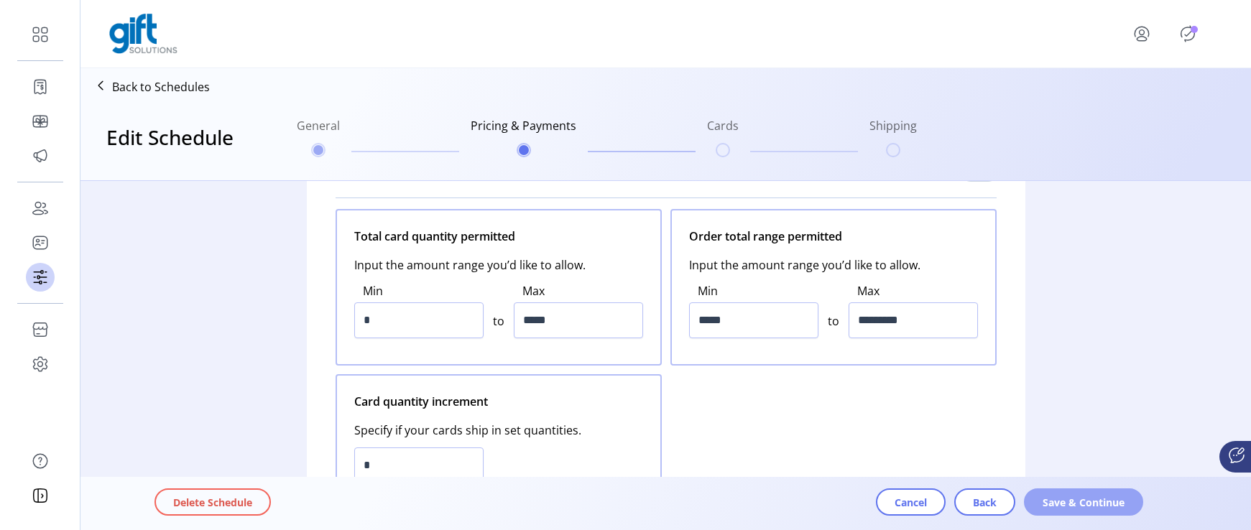
click at [1039, 499] on button "Save & Continue" at bounding box center [1083, 502] width 119 height 27
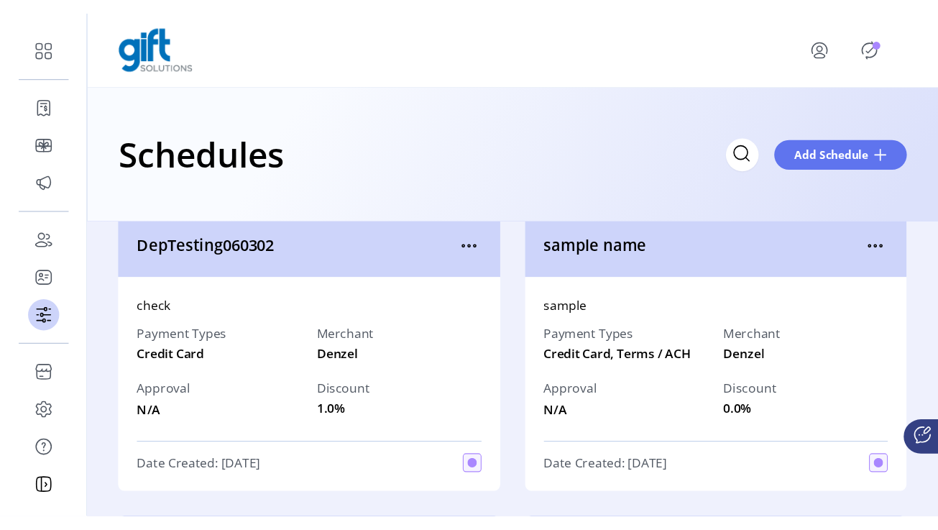
scroll to position [278, 0]
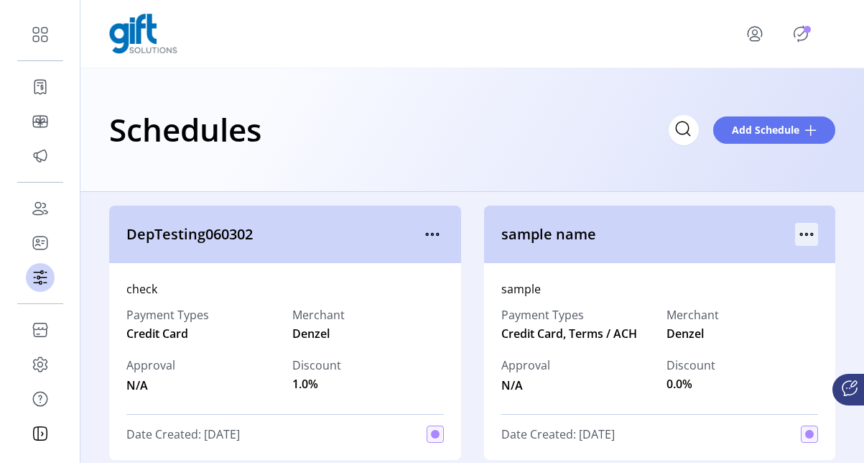
click at [803, 231] on icon "menu" at bounding box center [806, 234] width 23 height 23
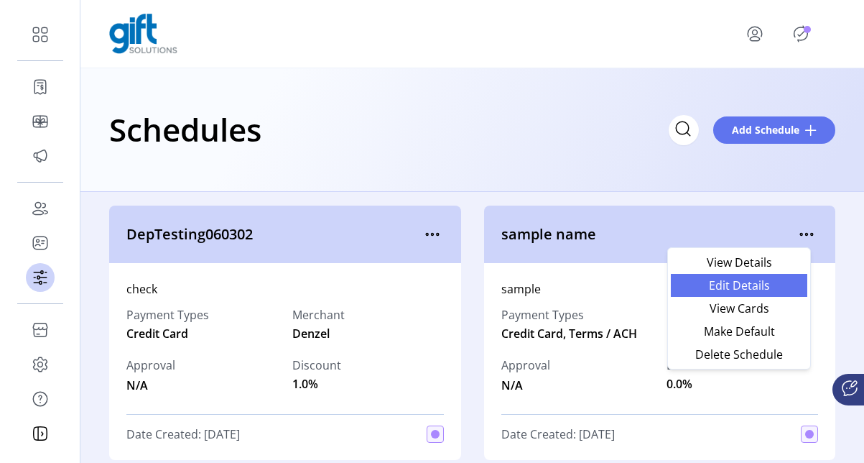
click at [765, 288] on span "Edit Details" at bounding box center [739, 285] width 119 height 11
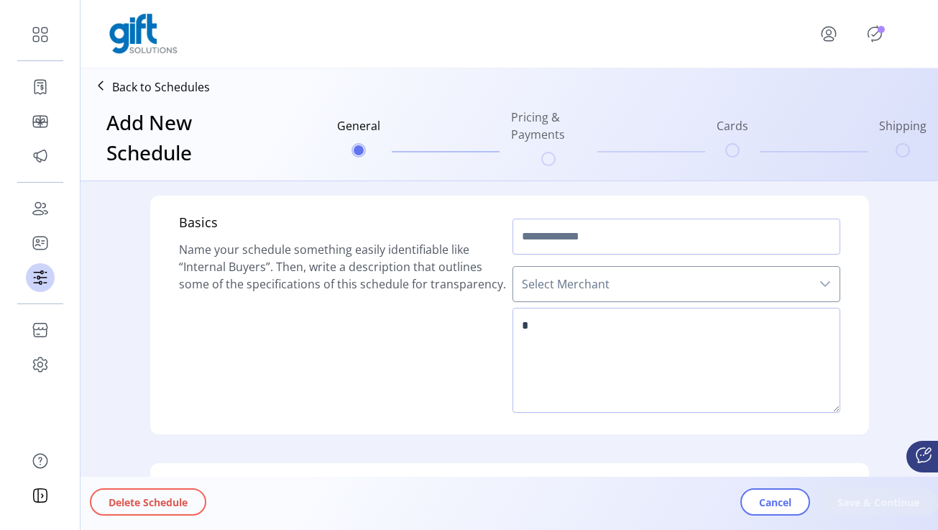
type input "**********"
type textarea "******"
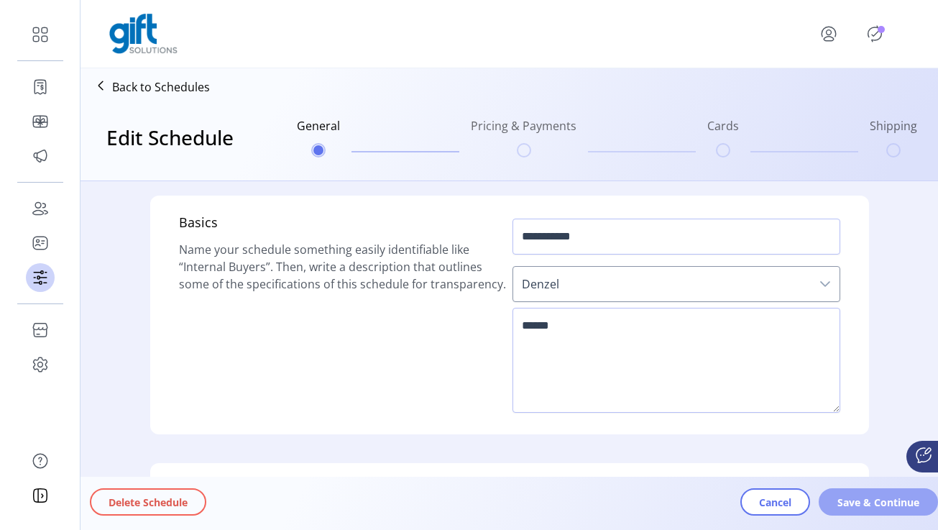
click at [885, 505] on span "Save & Continue" at bounding box center [878, 501] width 82 height 15
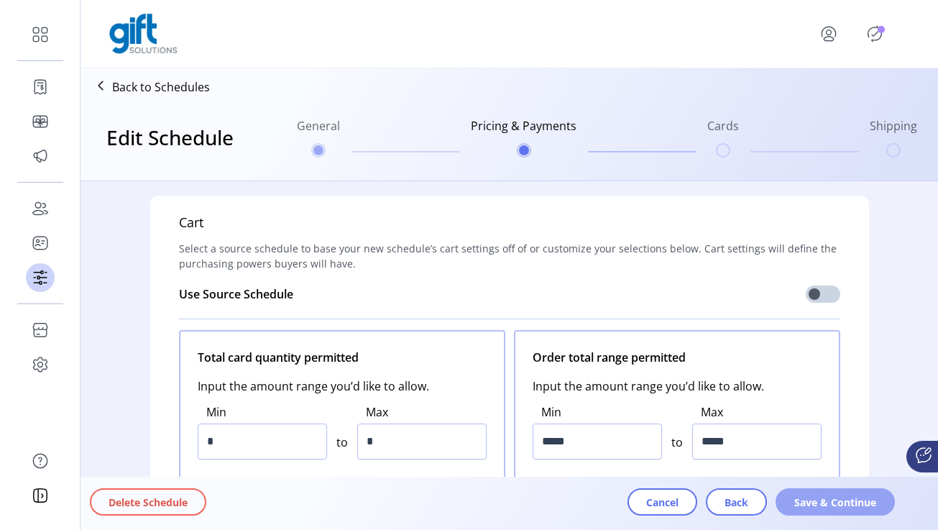
click at [834, 502] on span "Save & Continue" at bounding box center [835, 501] width 82 height 15
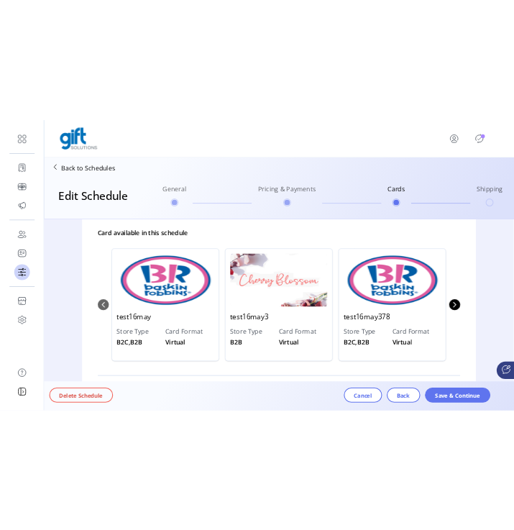
scroll to position [199, 0]
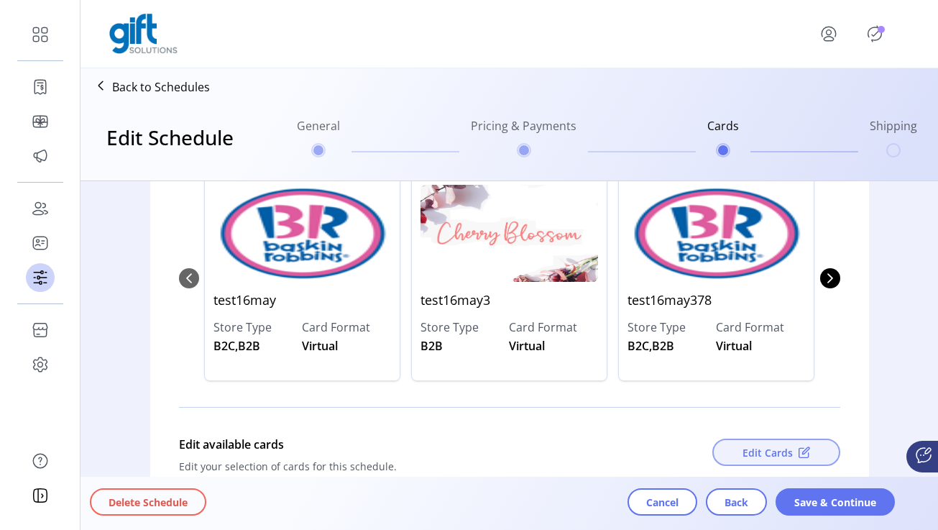
click at [818, 450] on button "Edit Cards" at bounding box center [776, 451] width 128 height 27
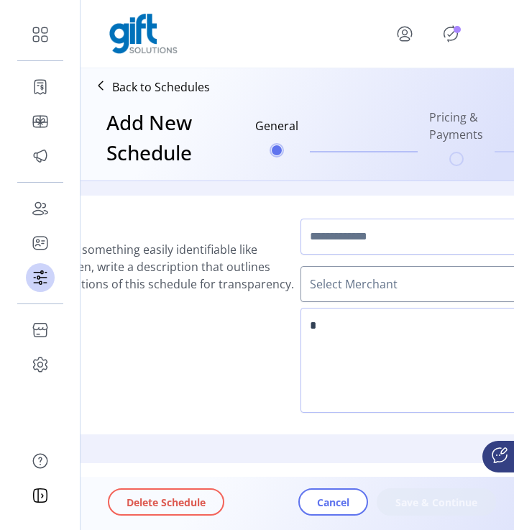
type input "**********"
type textarea "******"
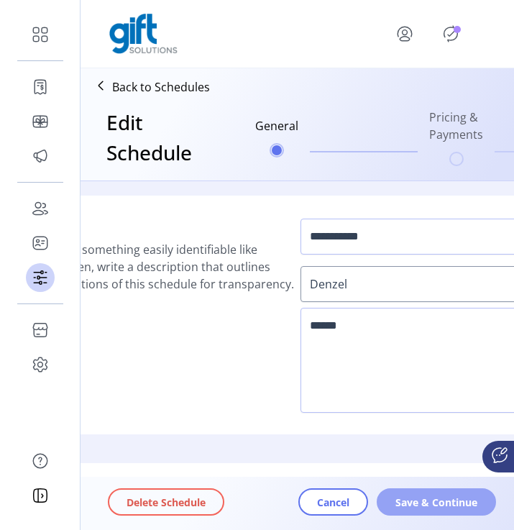
click at [436, 504] on span "Save & Continue" at bounding box center [436, 501] width 82 height 15
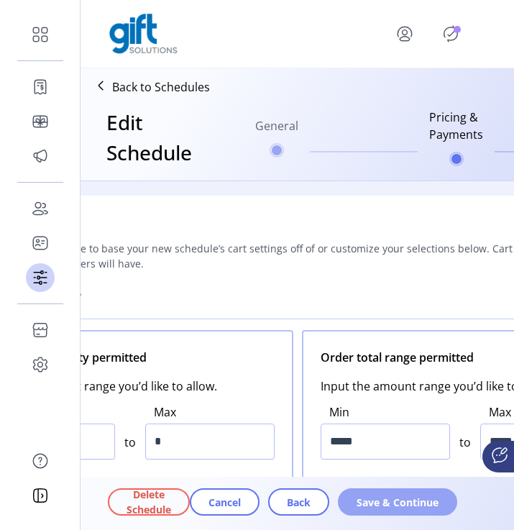
click at [383, 502] on span "Save & Continue" at bounding box center [397, 501] width 82 height 15
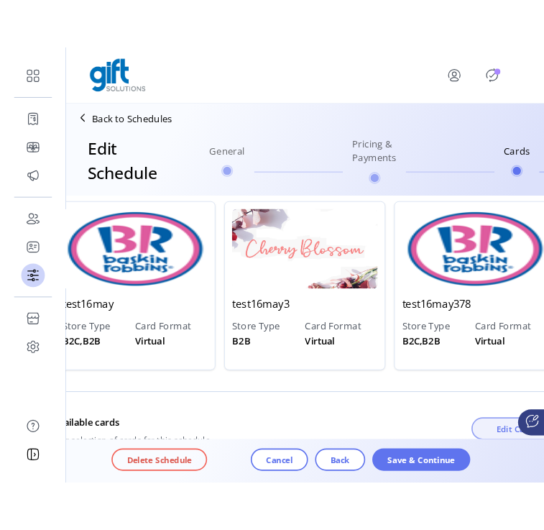
scroll to position [221, 0]
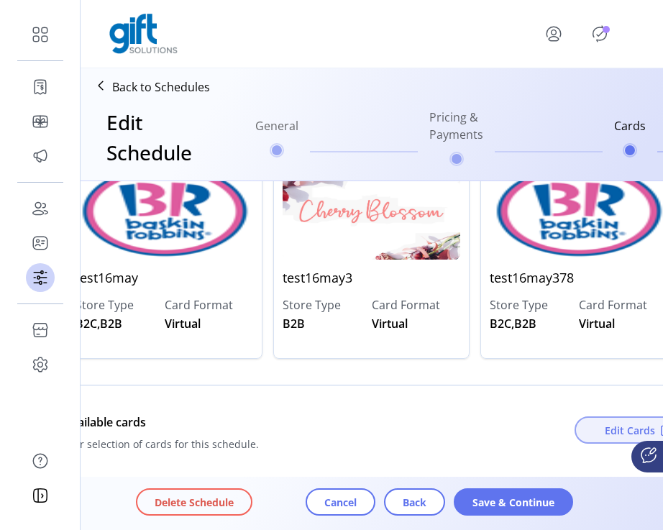
click at [513, 442] on button "Edit Cards" at bounding box center [638, 429] width 128 height 27
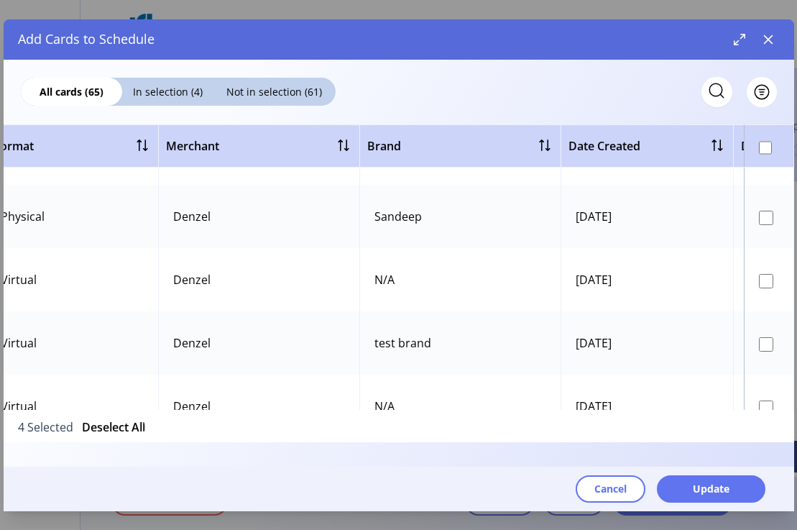
scroll to position [806, 518]
click at [405, 211] on div "Sandeep" at bounding box center [397, 214] width 47 height 17
copy div "Sandeep"
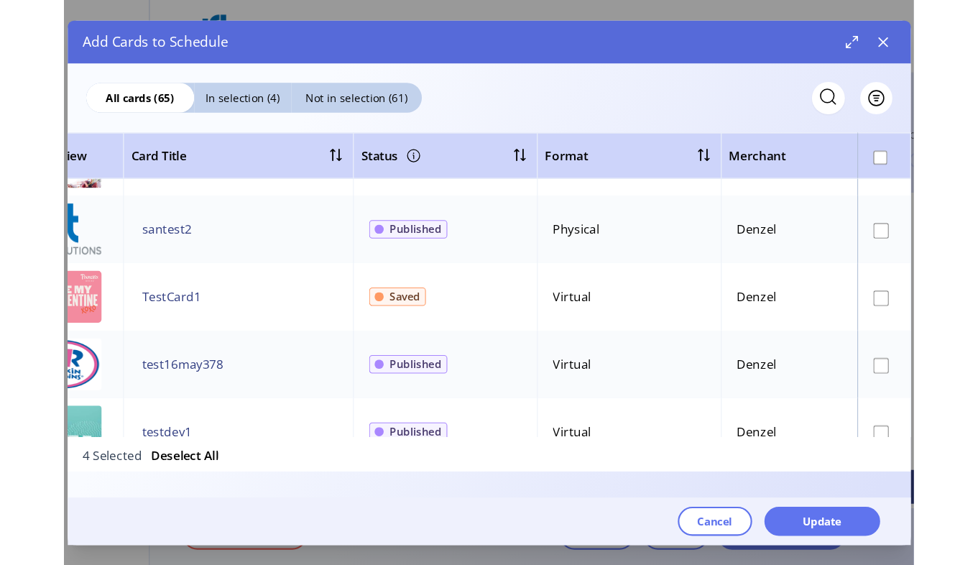
scroll to position [806, 0]
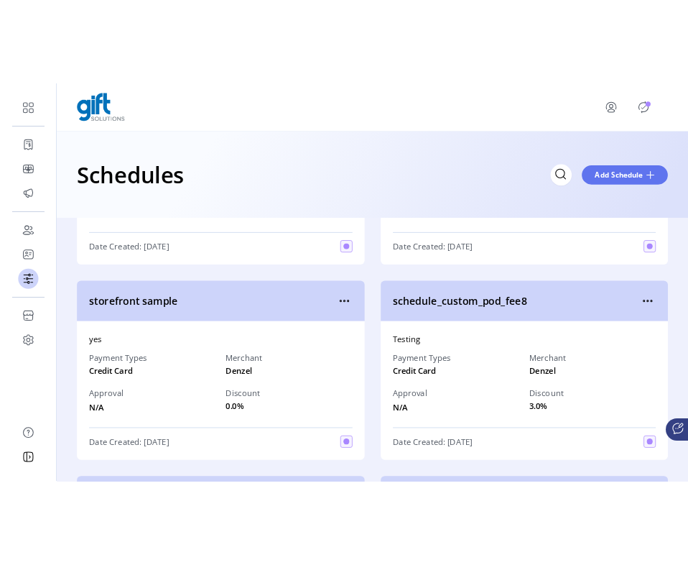
scroll to position [490, 0]
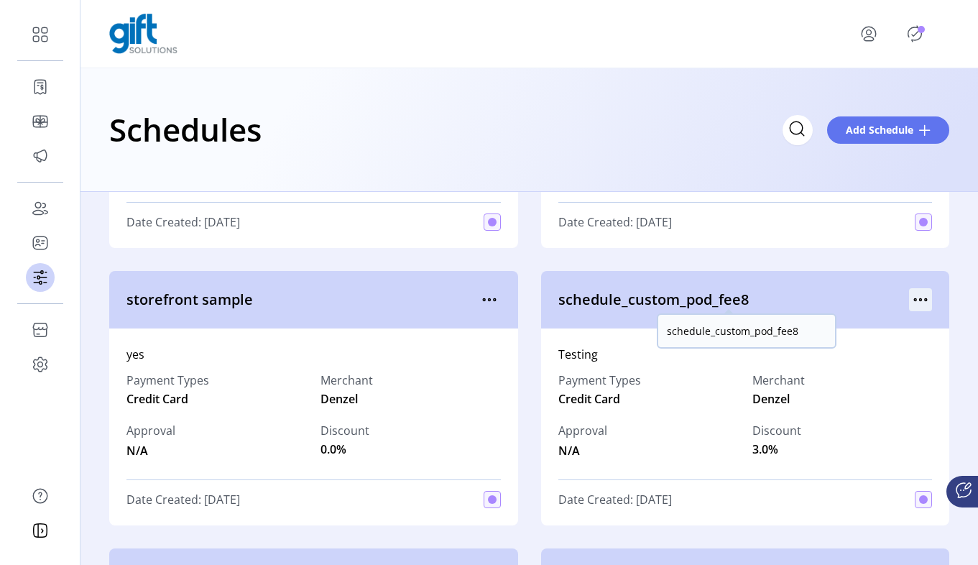
click at [513, 297] on icon "menu" at bounding box center [920, 299] width 23 height 23
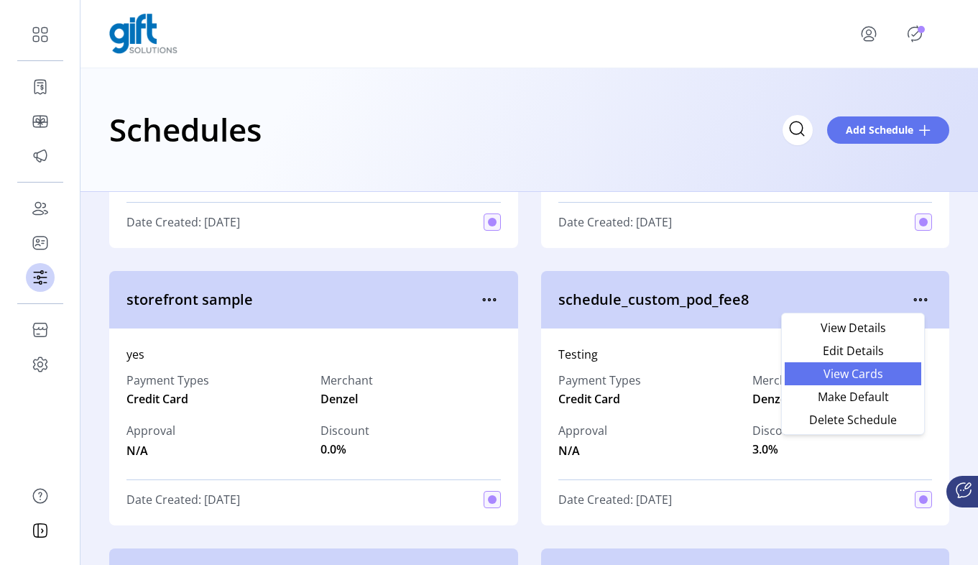
click at [513, 382] on link "View Cards" at bounding box center [853, 373] width 137 height 23
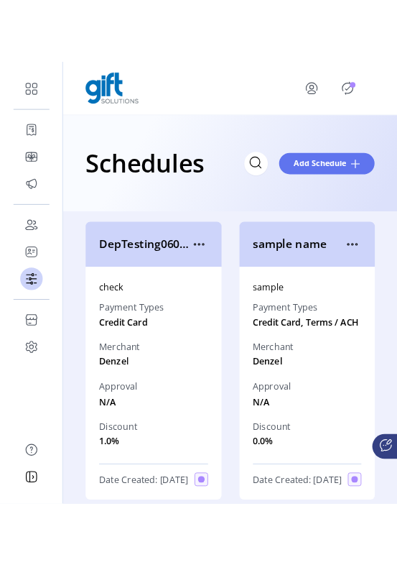
scroll to position [365, 0]
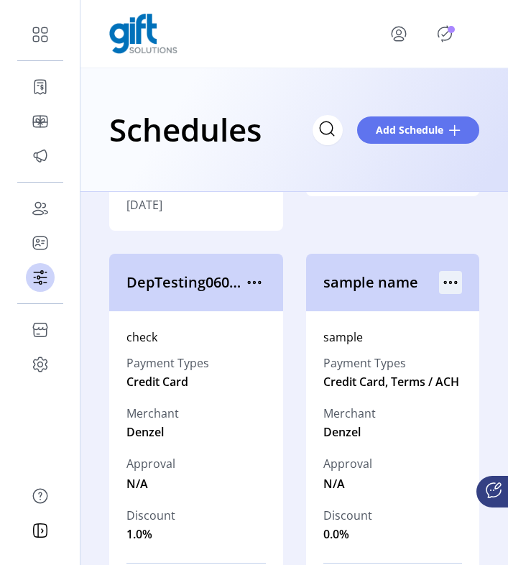
click at [443, 285] on icon "menu" at bounding box center [450, 282] width 23 height 23
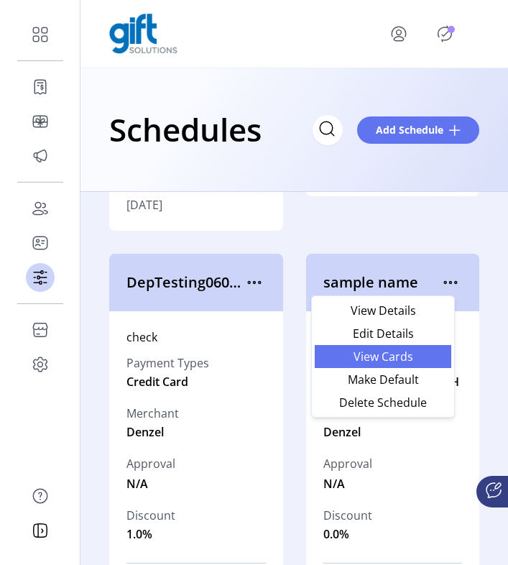
click at [430, 367] on link "View Cards" at bounding box center [383, 356] width 137 height 23
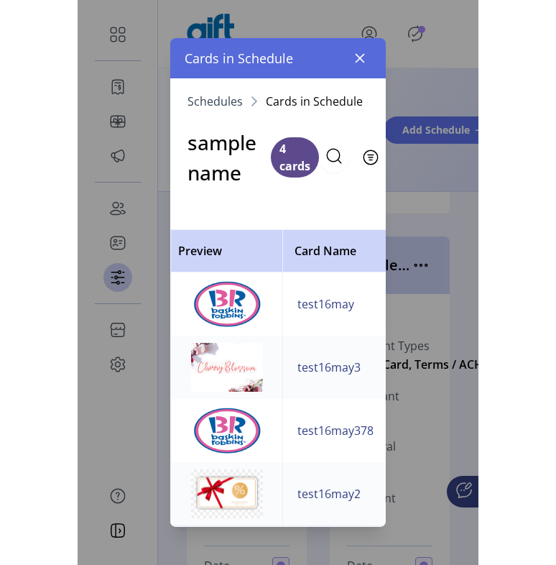
scroll to position [365, 0]
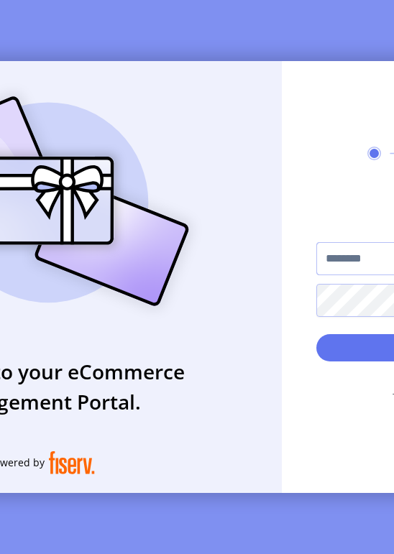
type input "**********"
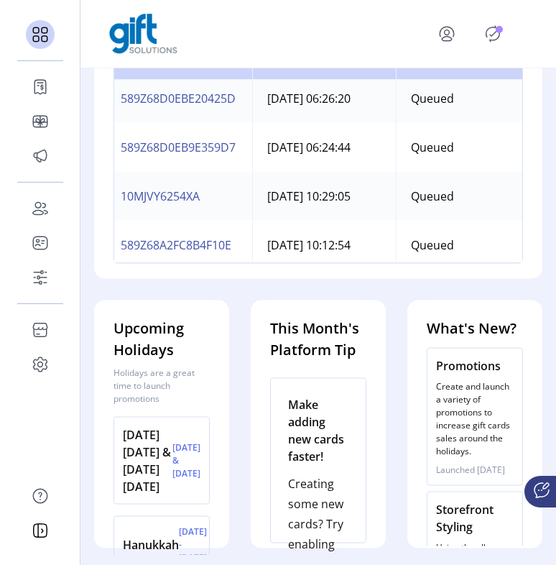
scroll to position [121, 9]
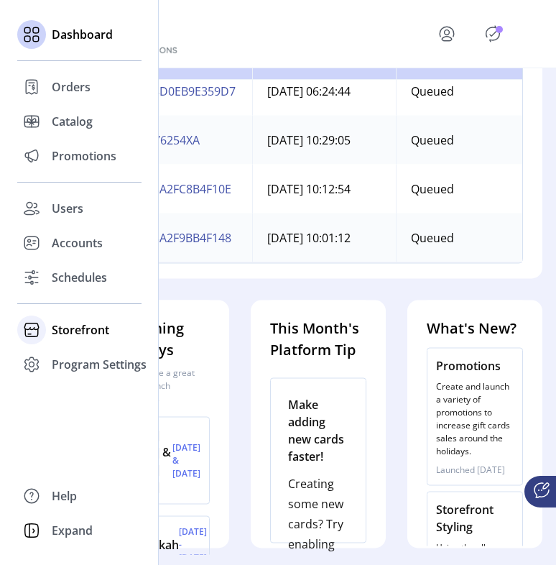
click at [63, 338] on span "Storefront" at bounding box center [80, 329] width 57 height 17
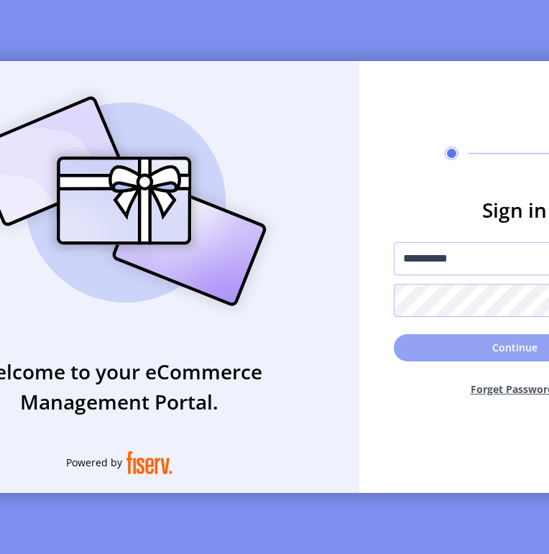
click at [423, 349] on button "Continue" at bounding box center [514, 347] width 241 height 27
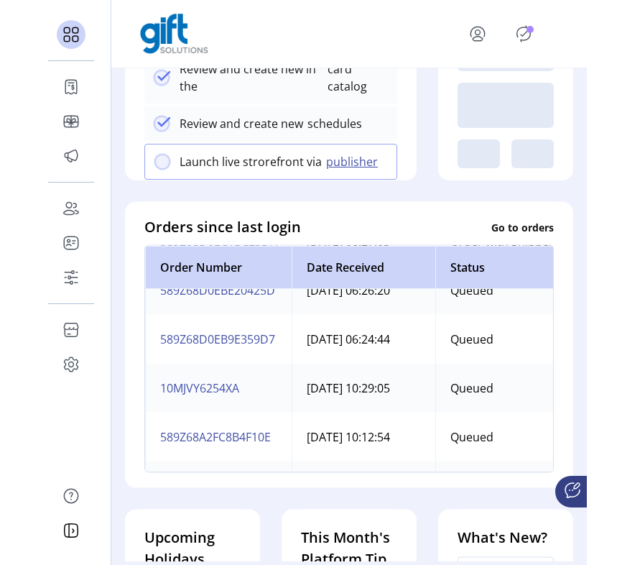
scroll to position [121, 0]
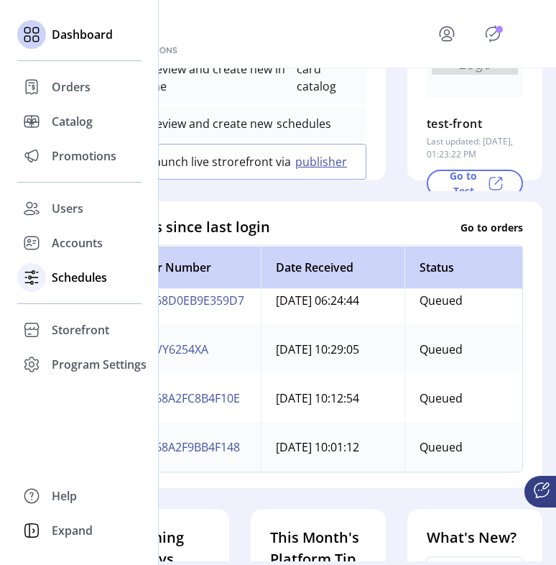
click at [60, 280] on span "Schedules" at bounding box center [79, 277] width 55 height 17
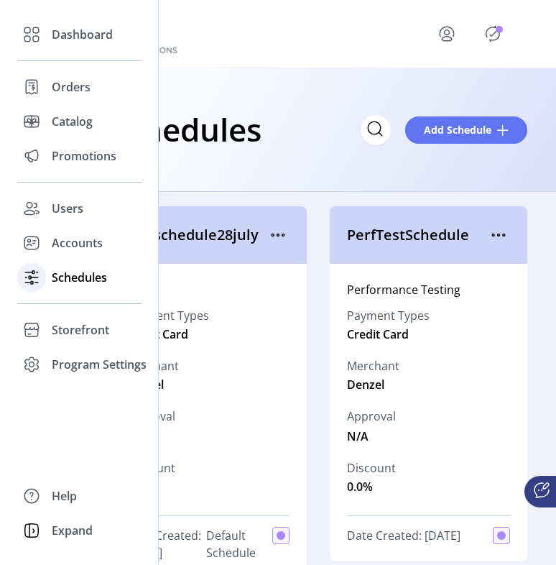
click at [50, 280] on div "Schedules" at bounding box center [79, 277] width 124 height 34
click at [41, 278] on icon at bounding box center [31, 277] width 23 height 23
click at [76, 277] on span "Schedules" at bounding box center [79, 277] width 55 height 17
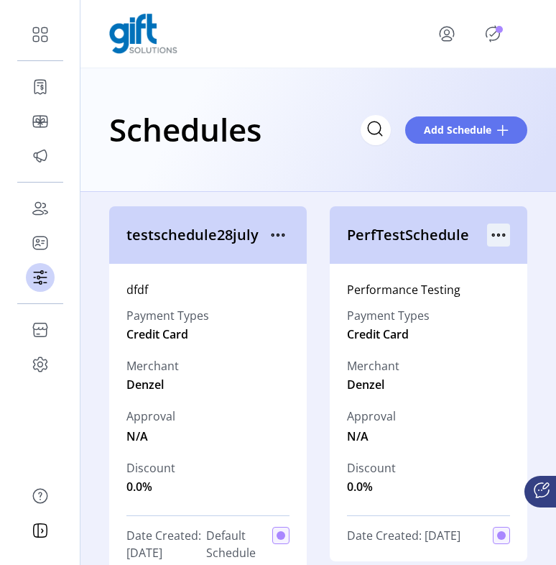
click at [492, 238] on icon "menu" at bounding box center [498, 234] width 23 height 23
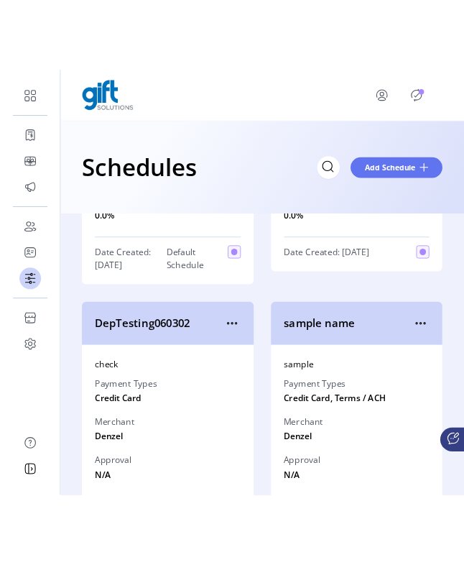
scroll to position [316, 0]
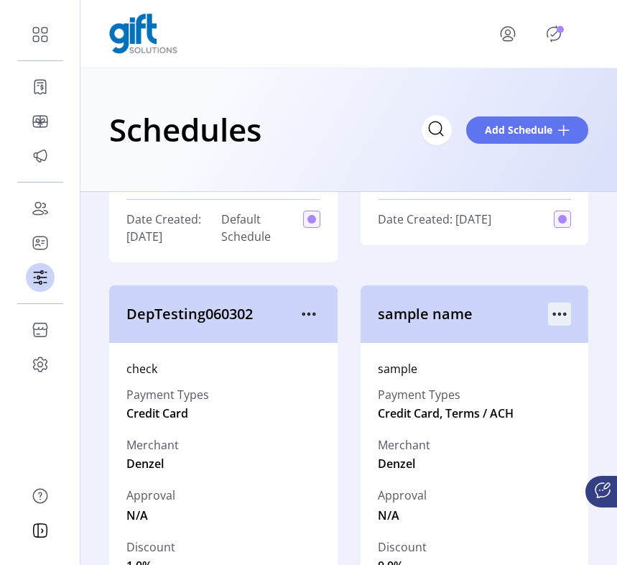
click at [513, 313] on icon "menu" at bounding box center [559, 314] width 23 height 23
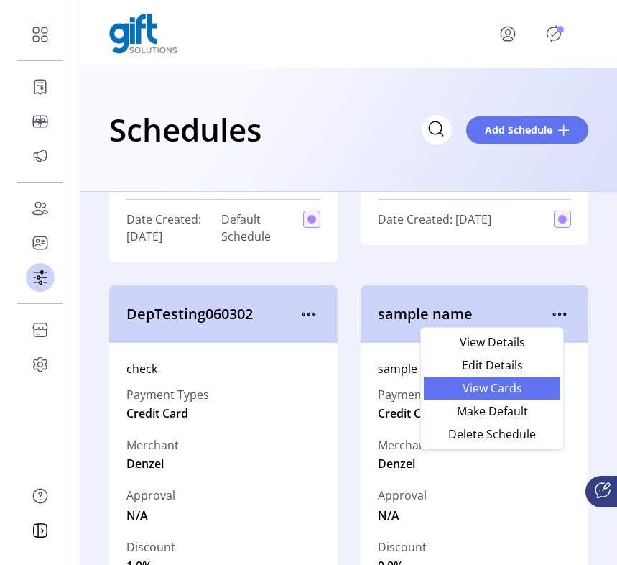
click at [511, 389] on span "View Cards" at bounding box center [492, 387] width 119 height 11
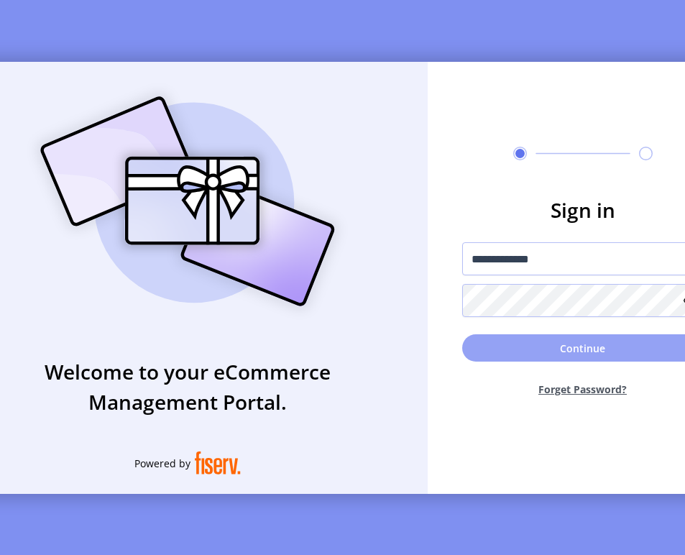
click at [520, 341] on button "Continue" at bounding box center [582, 347] width 241 height 27
